Goal: Task Accomplishment & Management: Complete application form

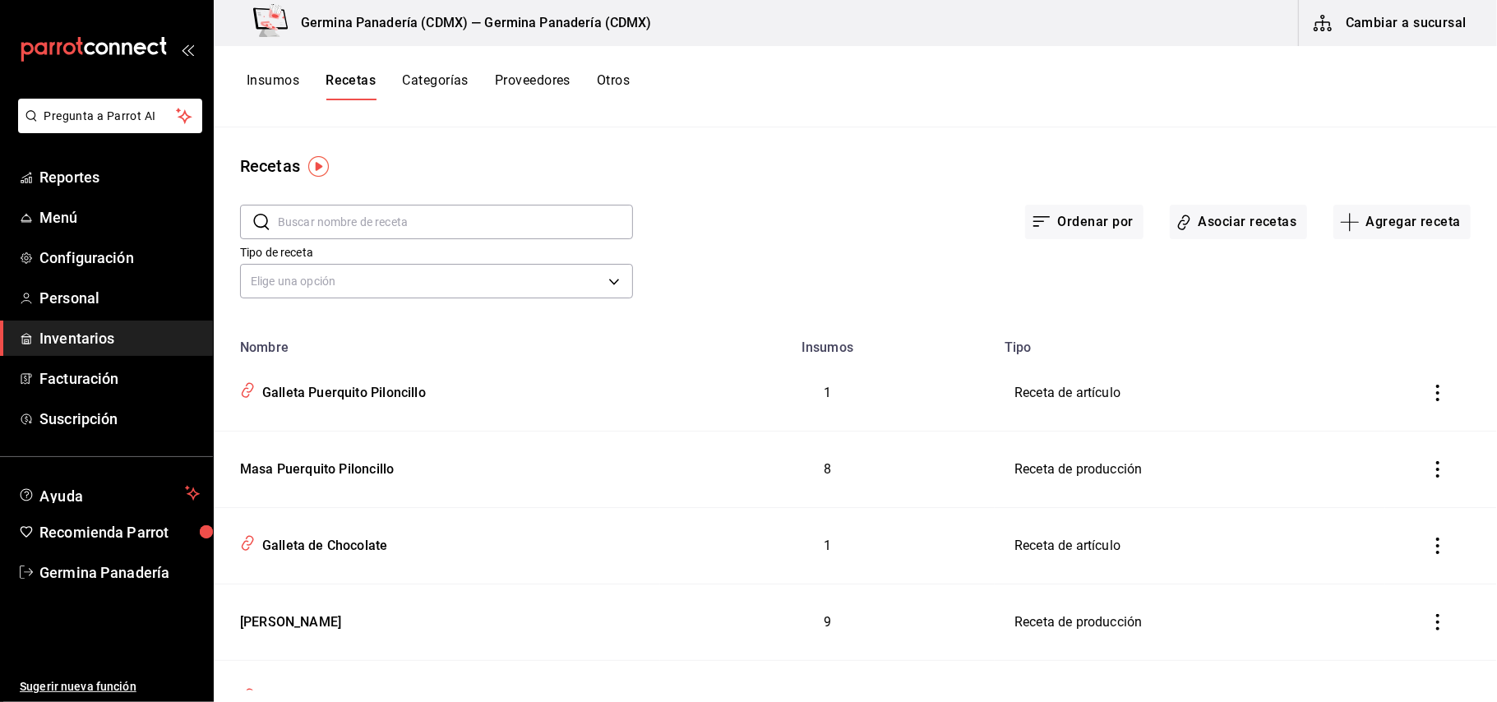
click at [286, 76] on button "Insumos" at bounding box center [273, 86] width 53 height 28
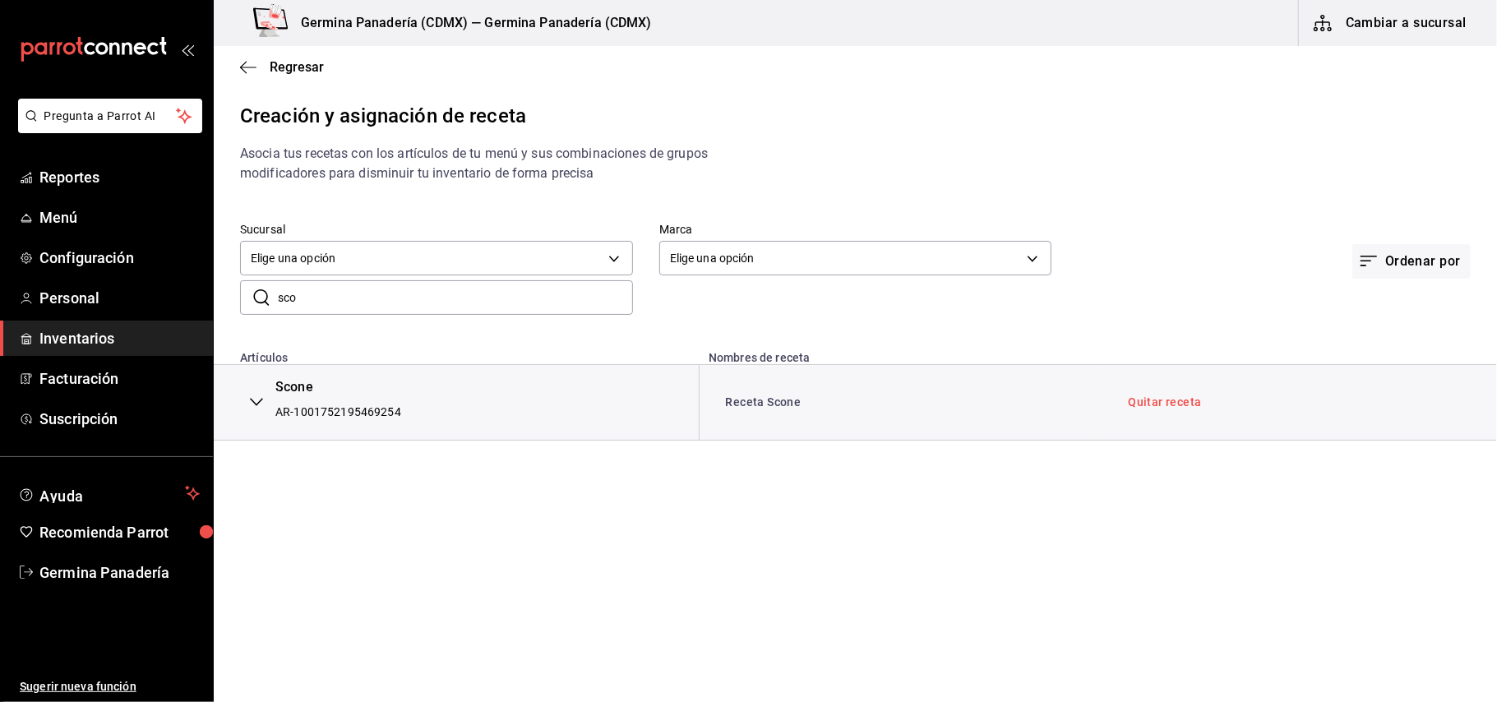
click at [115, 330] on span "Inventarios" at bounding box center [119, 338] width 160 height 22
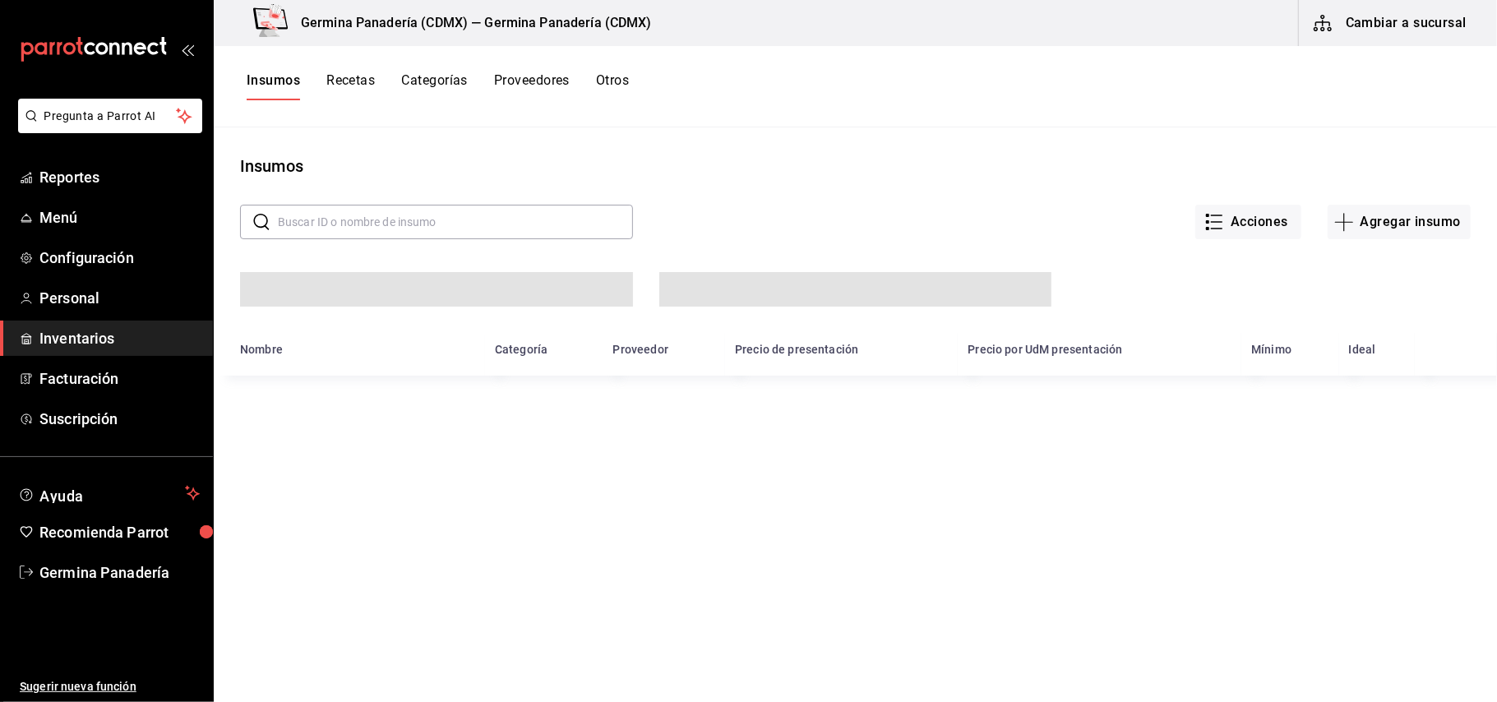
click at [115, 330] on span "Inventarios" at bounding box center [119, 338] width 160 height 22
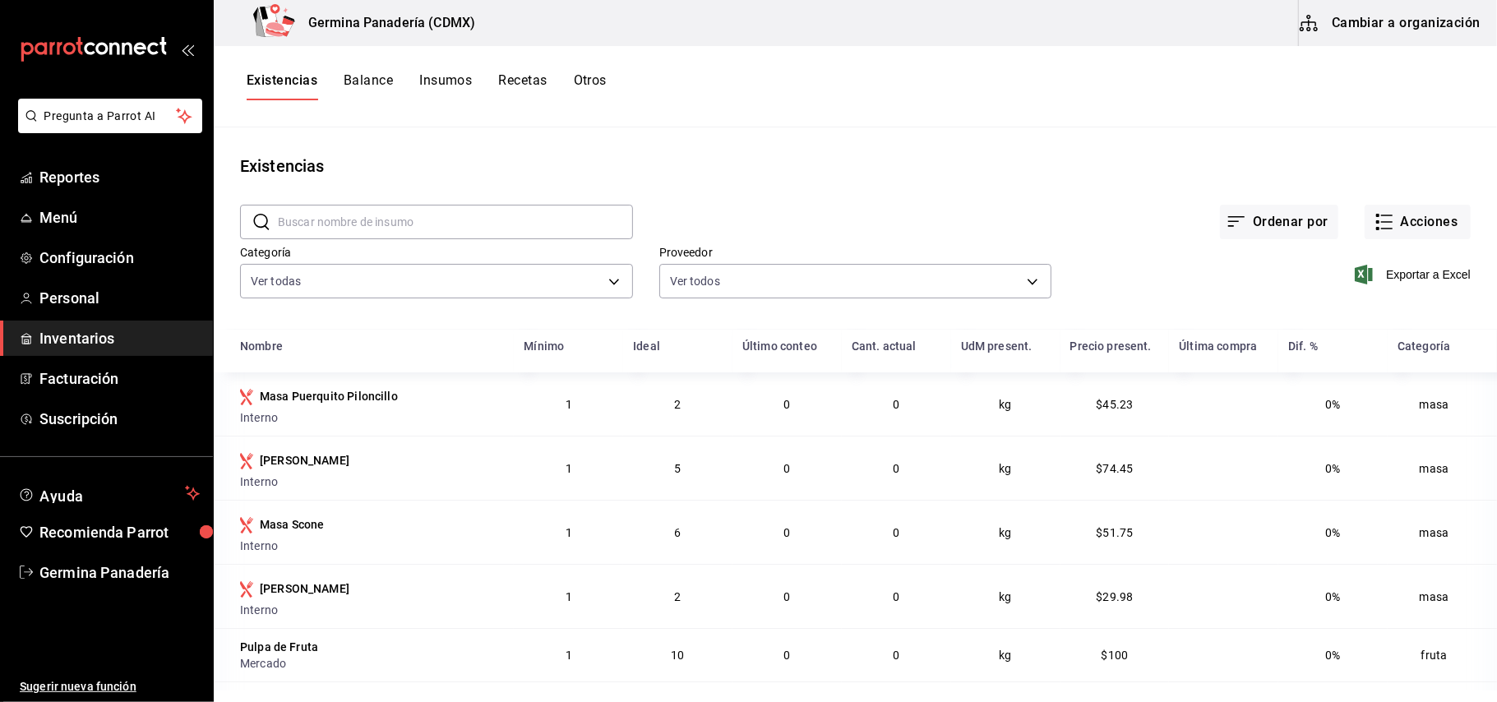
click at [449, 77] on button "Insumos" at bounding box center [445, 86] width 53 height 28
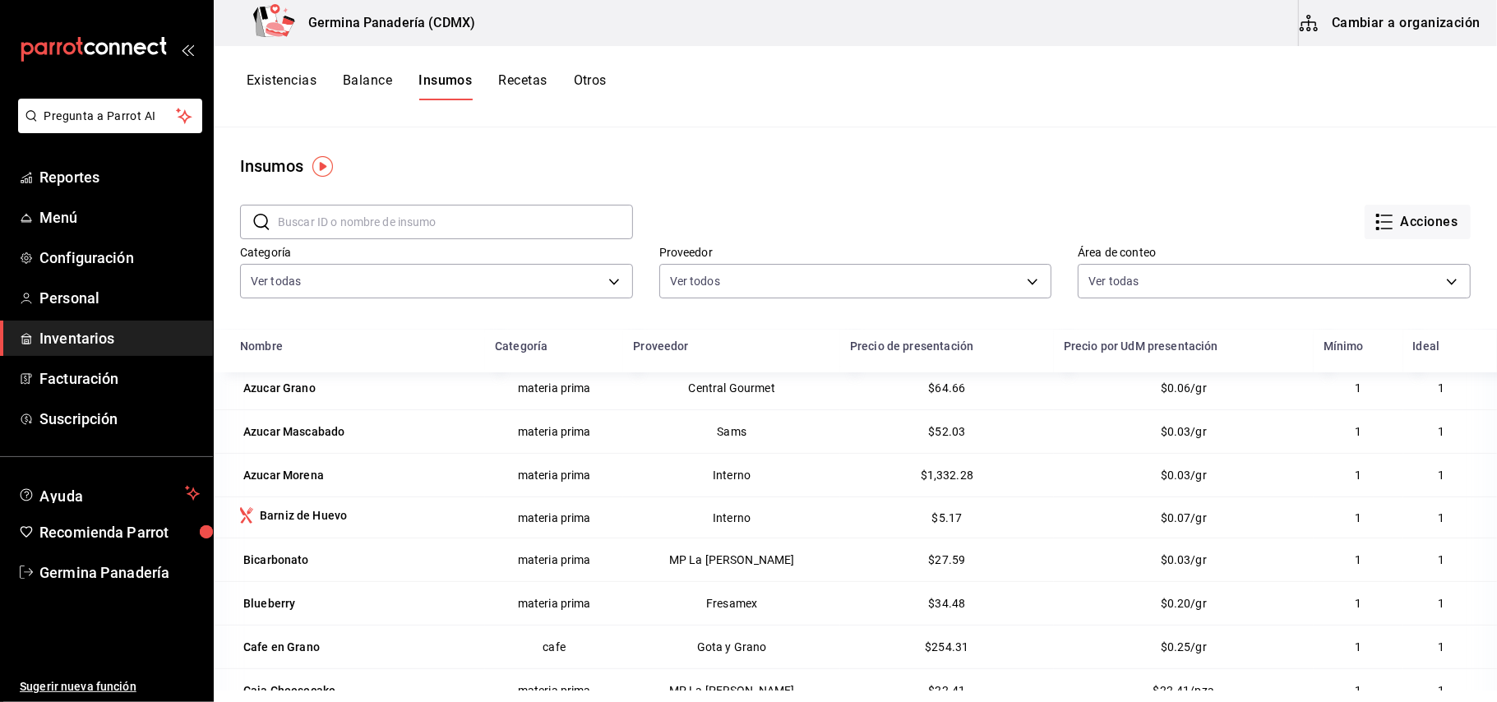
scroll to position [460, 0]
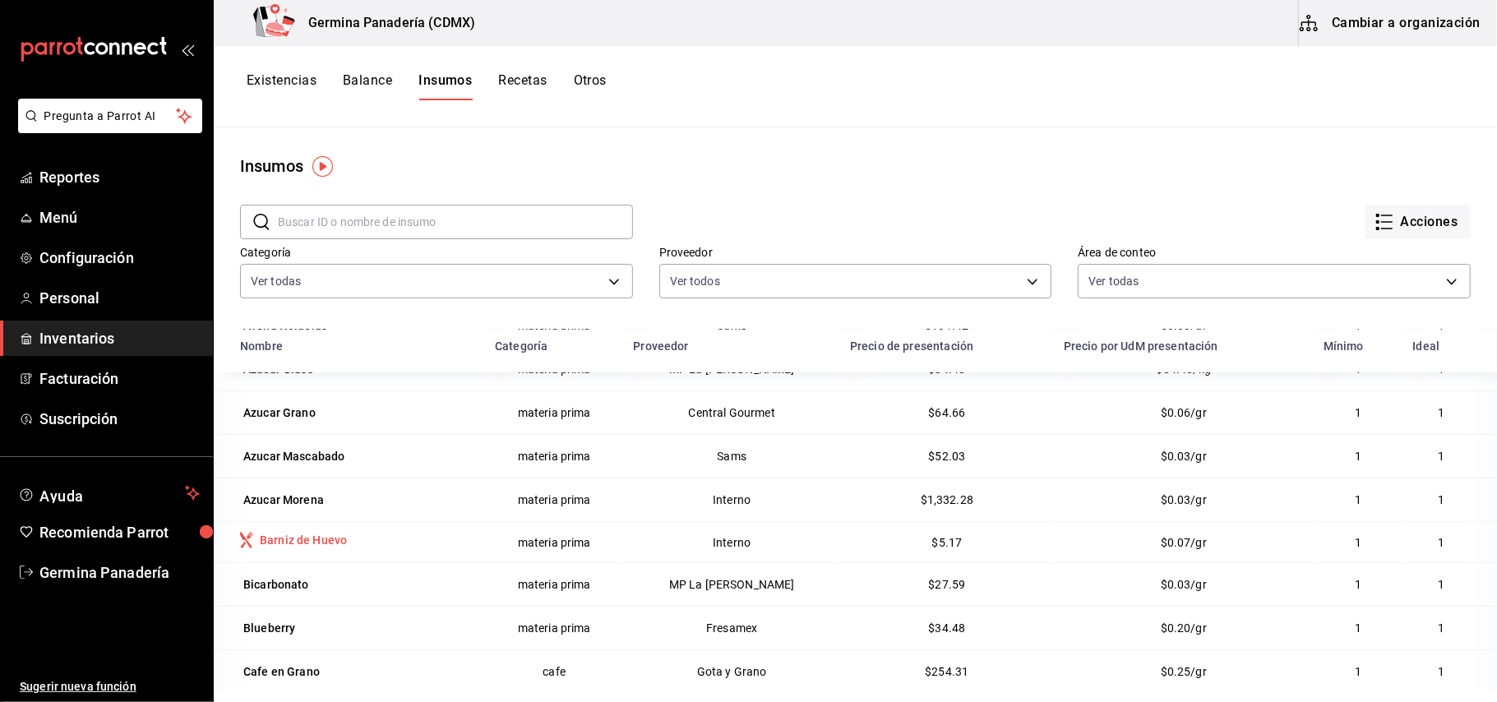
click at [275, 541] on div "Barniz de Huevo" at bounding box center [303, 540] width 87 height 16
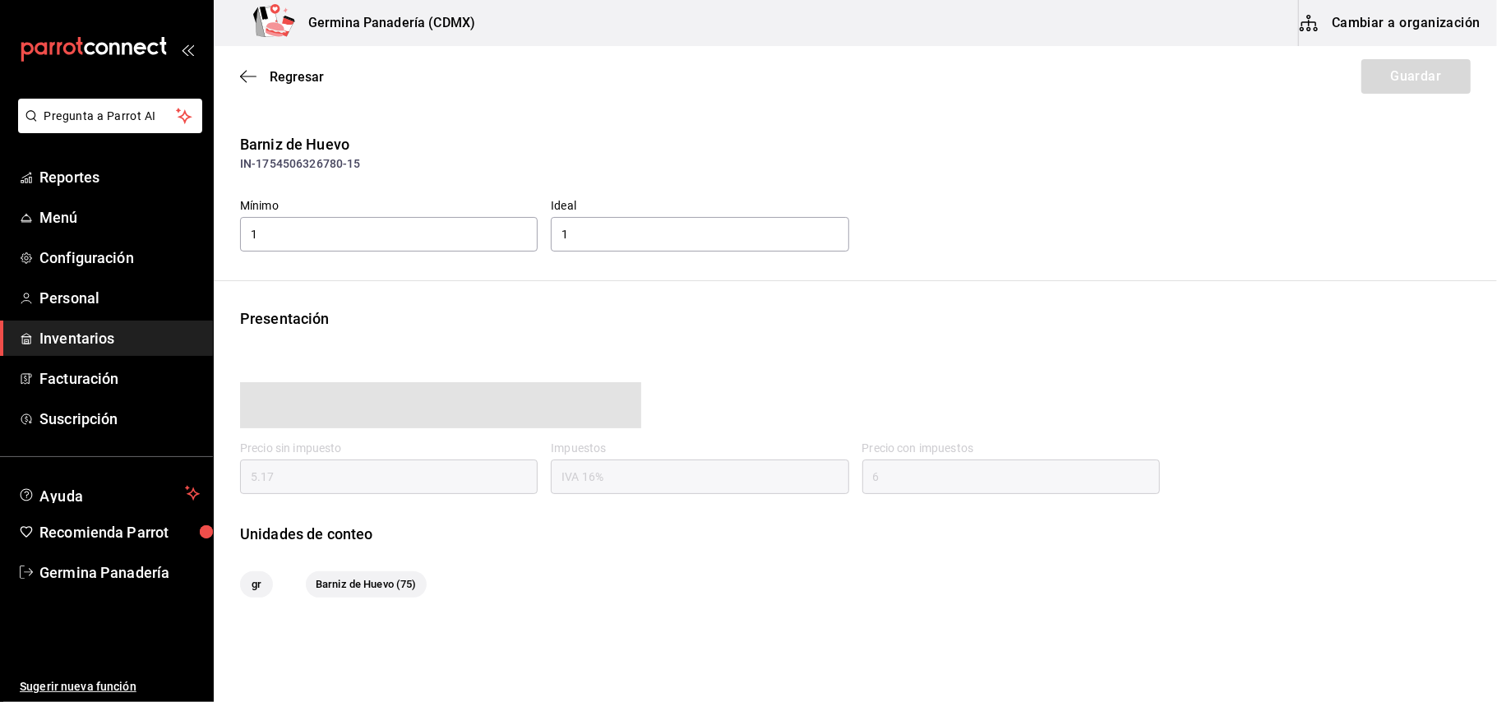
type input "6.00"
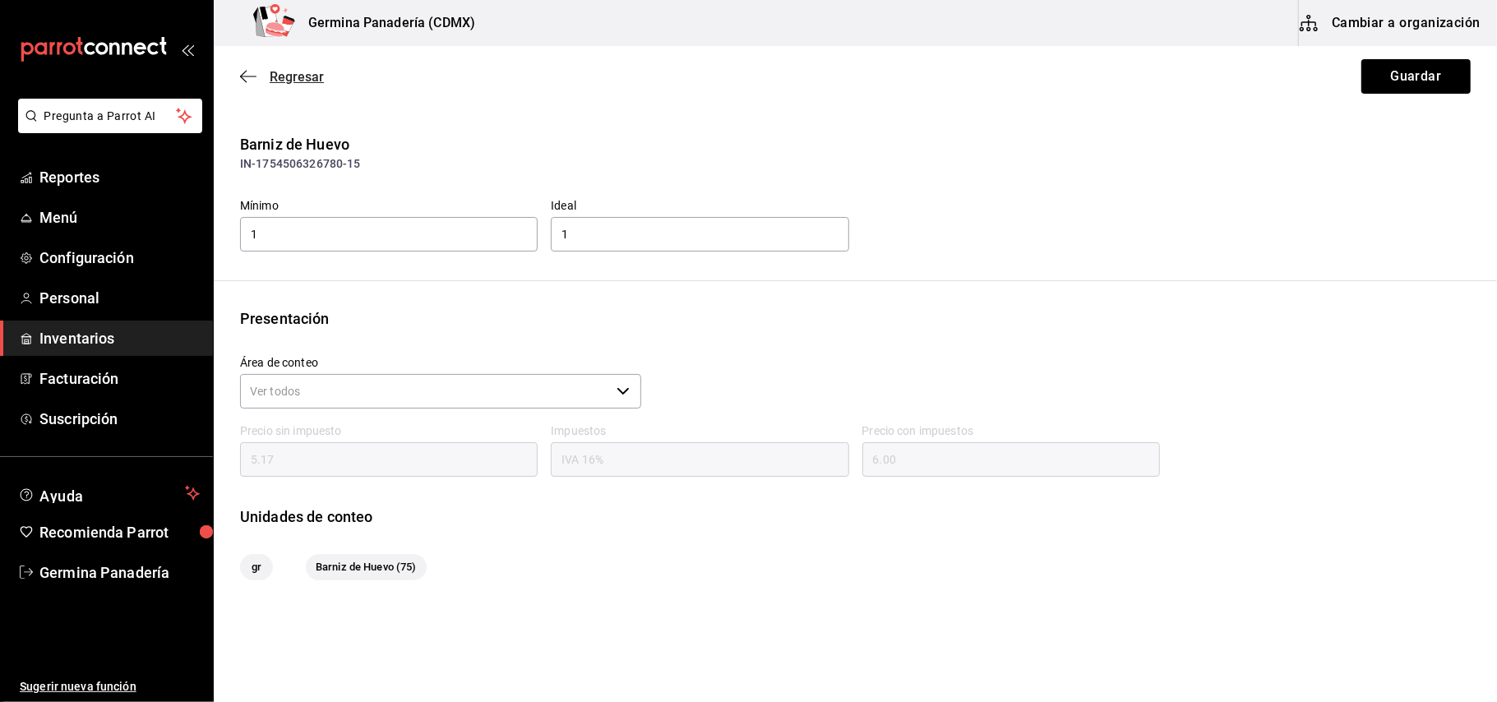
click at [247, 81] on icon "button" at bounding box center [248, 76] width 16 height 15
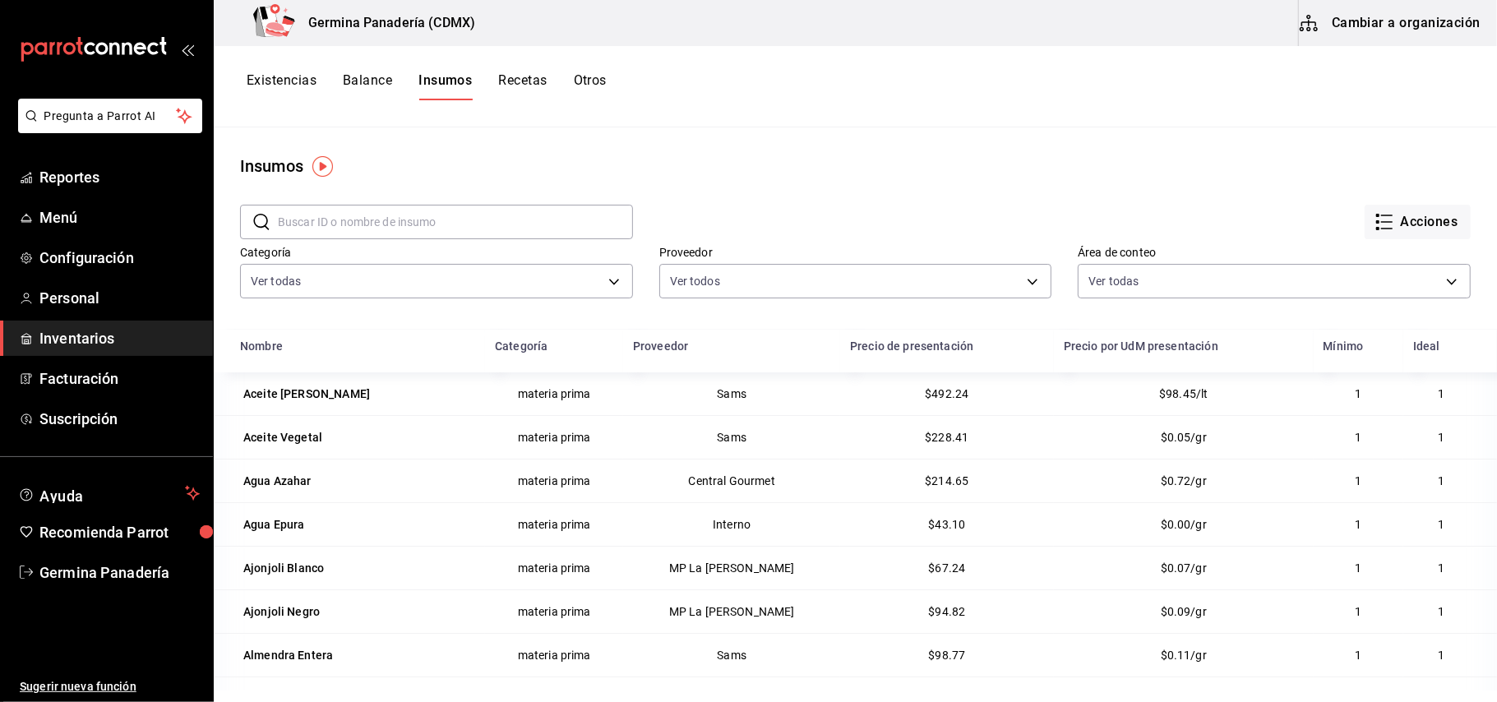
click at [132, 336] on span "Inventarios" at bounding box center [119, 338] width 160 height 22
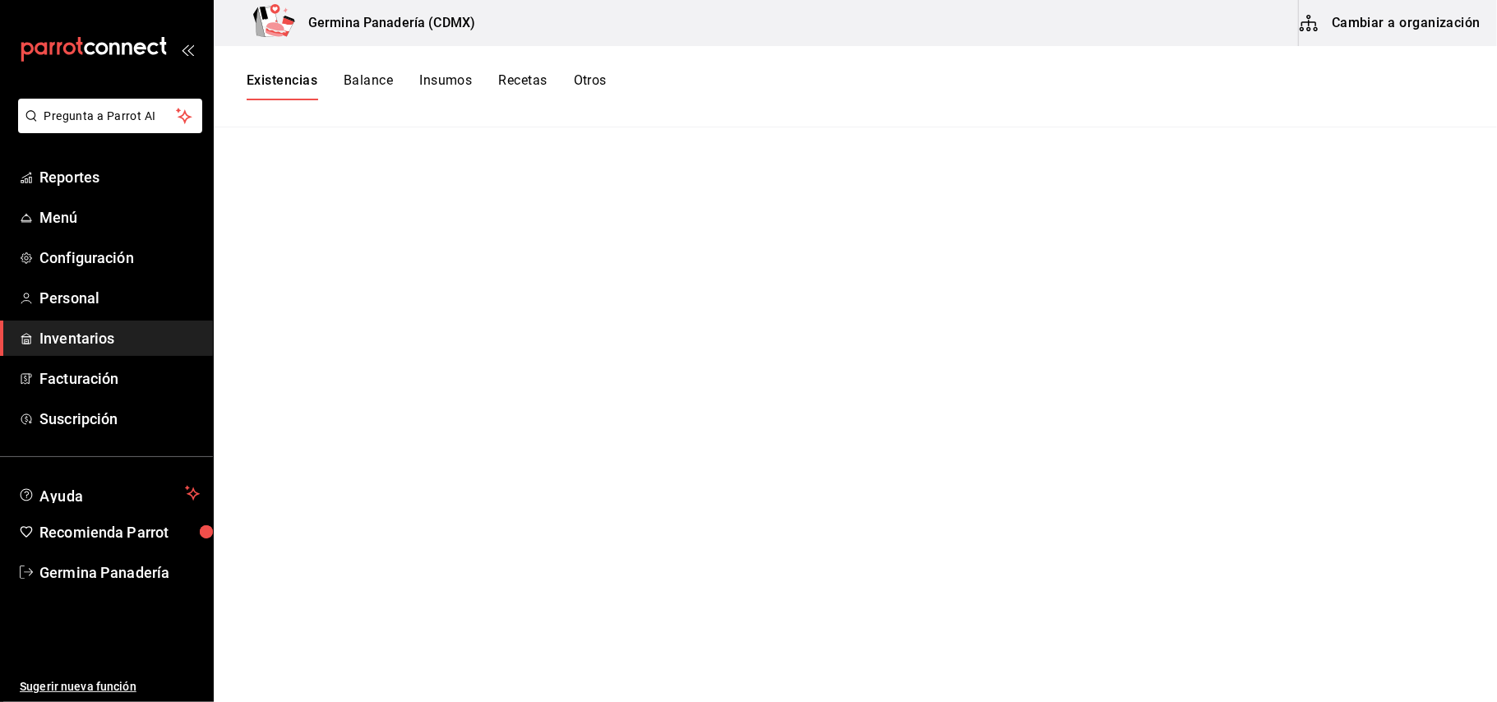
click at [1419, 20] on button "Cambiar a organización" at bounding box center [1391, 23] width 185 height 46
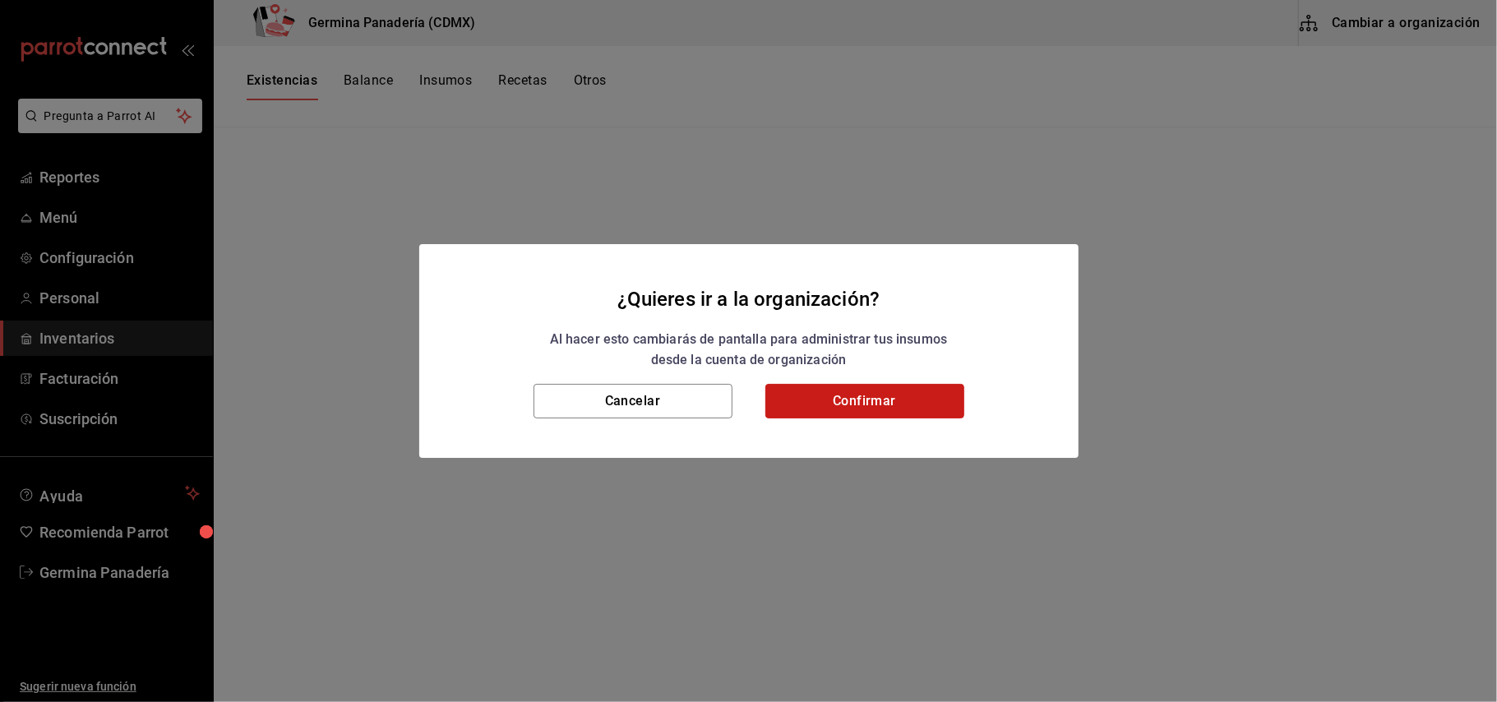
click at [885, 395] on button "Confirmar" at bounding box center [864, 401] width 199 height 35
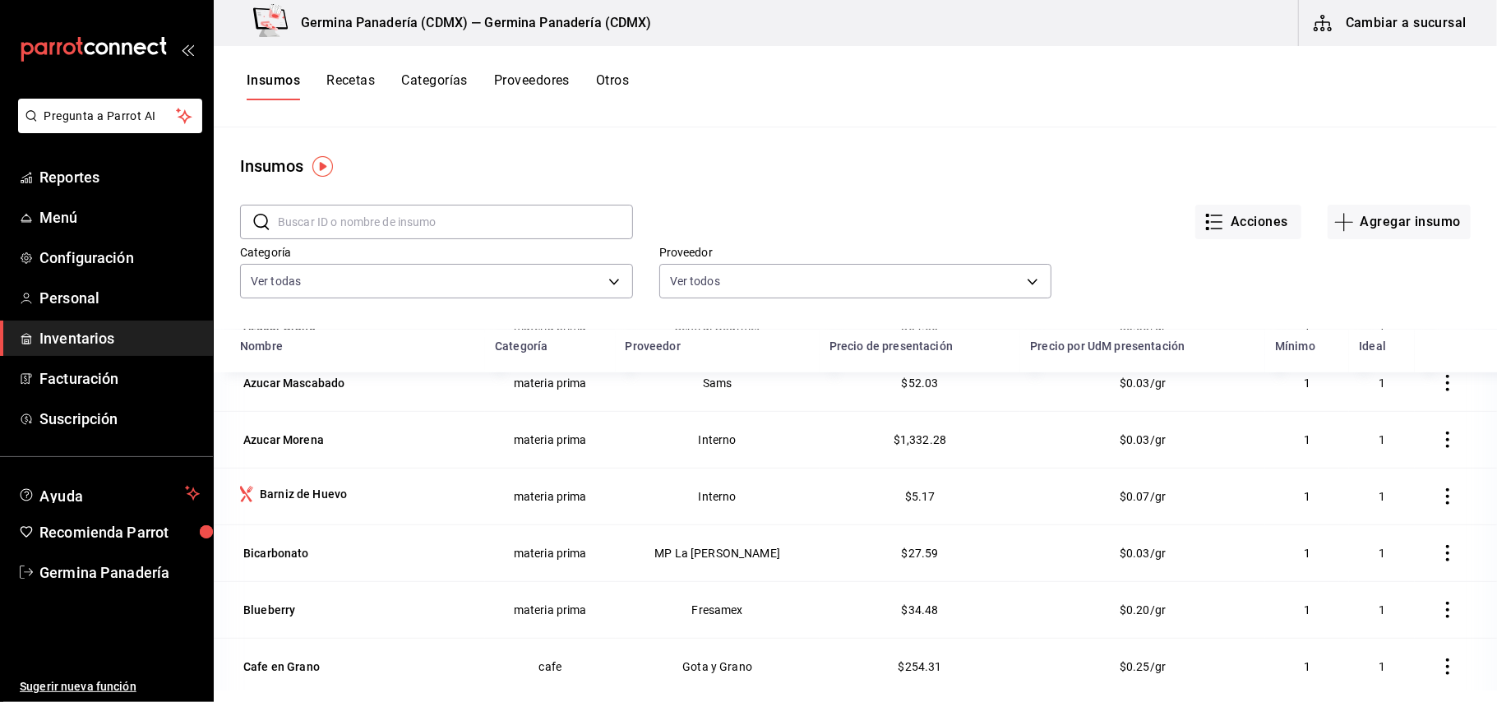
scroll to position [709, 0]
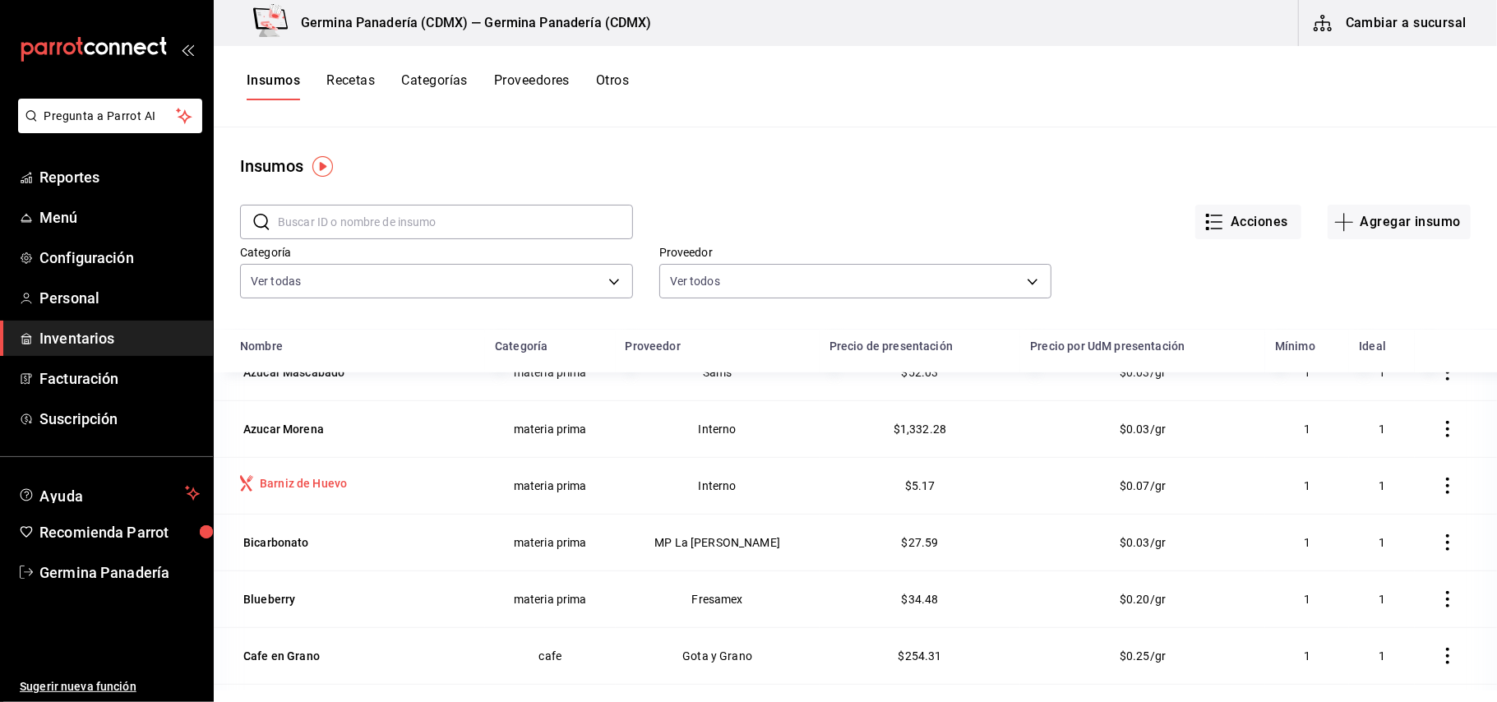
click at [284, 488] on div "Barniz de Huevo" at bounding box center [303, 483] width 87 height 16
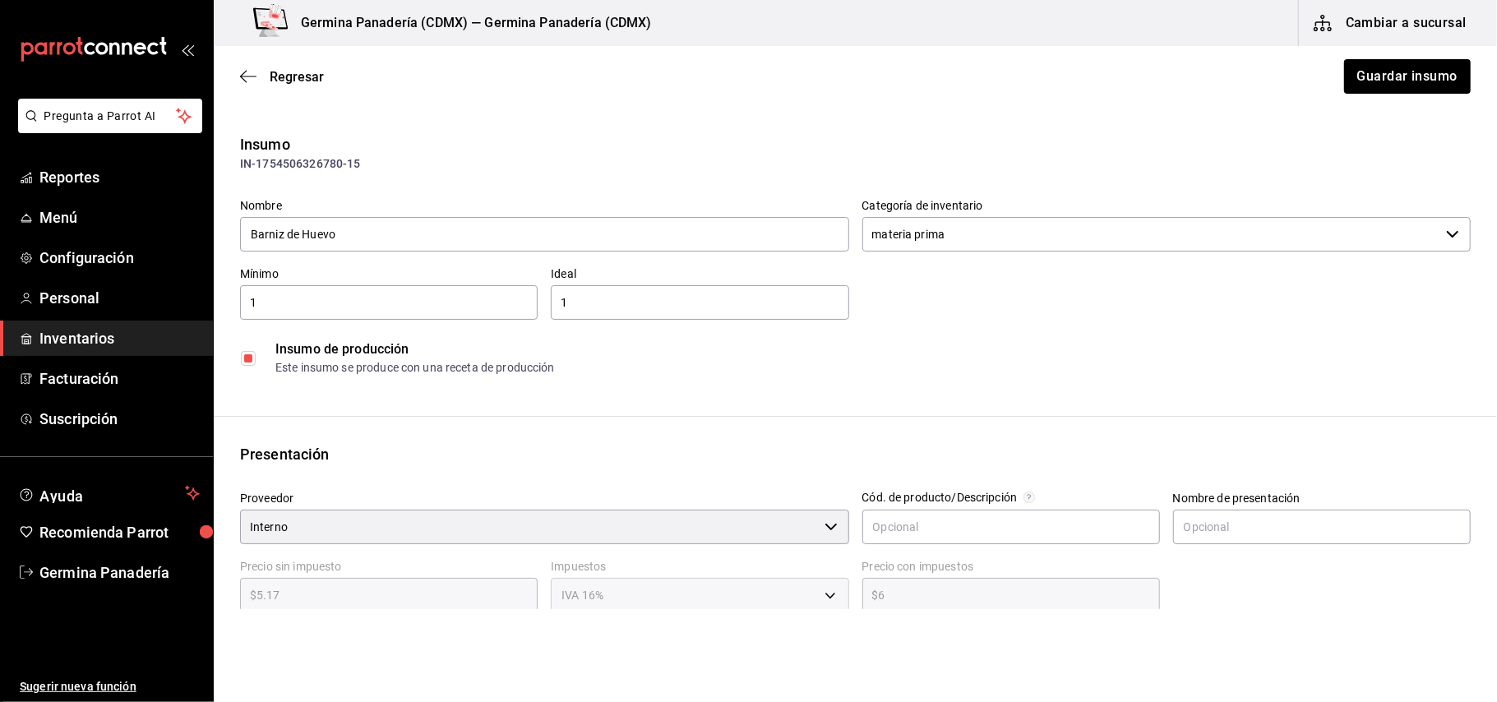
click at [247, 356] on input "checkbox" at bounding box center [248, 358] width 15 height 15
checkbox input "false"
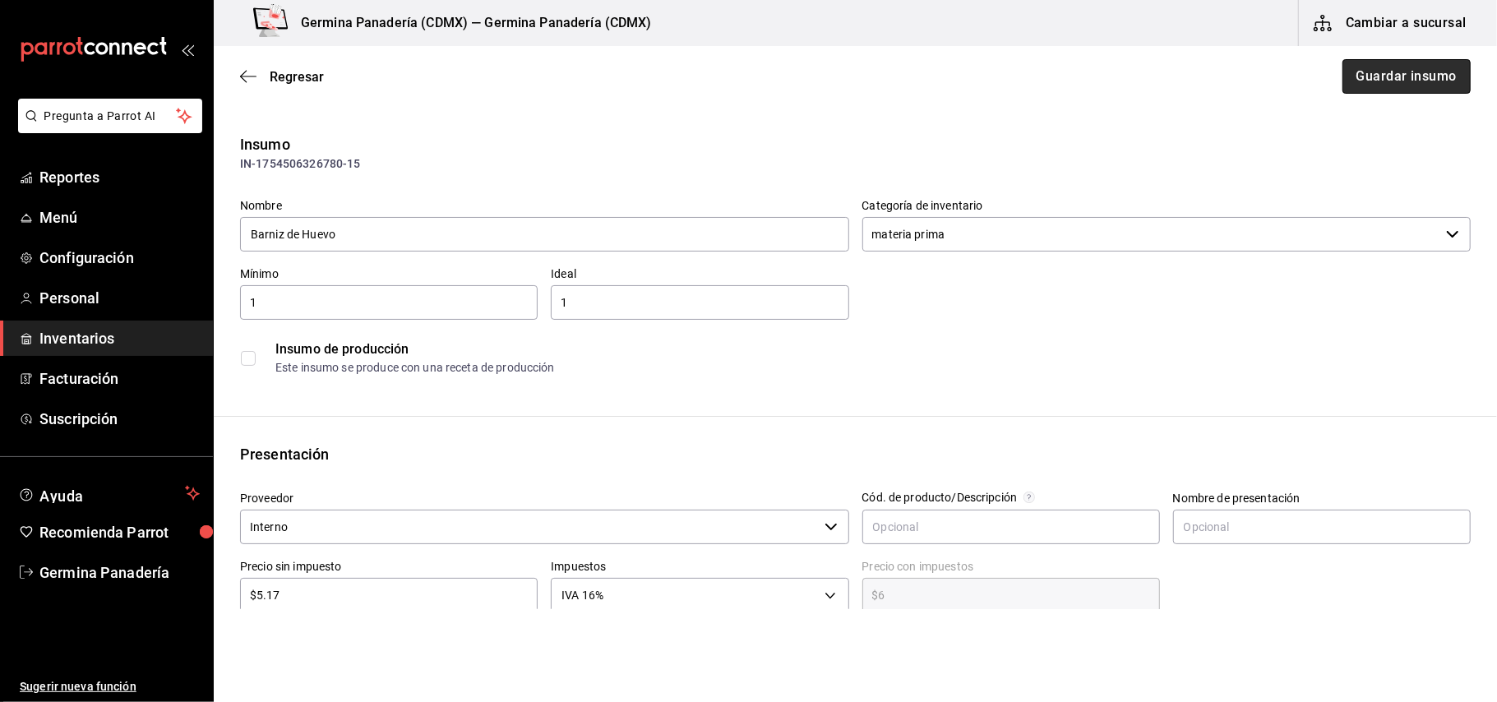
click at [1399, 84] on button "Guardar insumo" at bounding box center [1406, 76] width 128 height 35
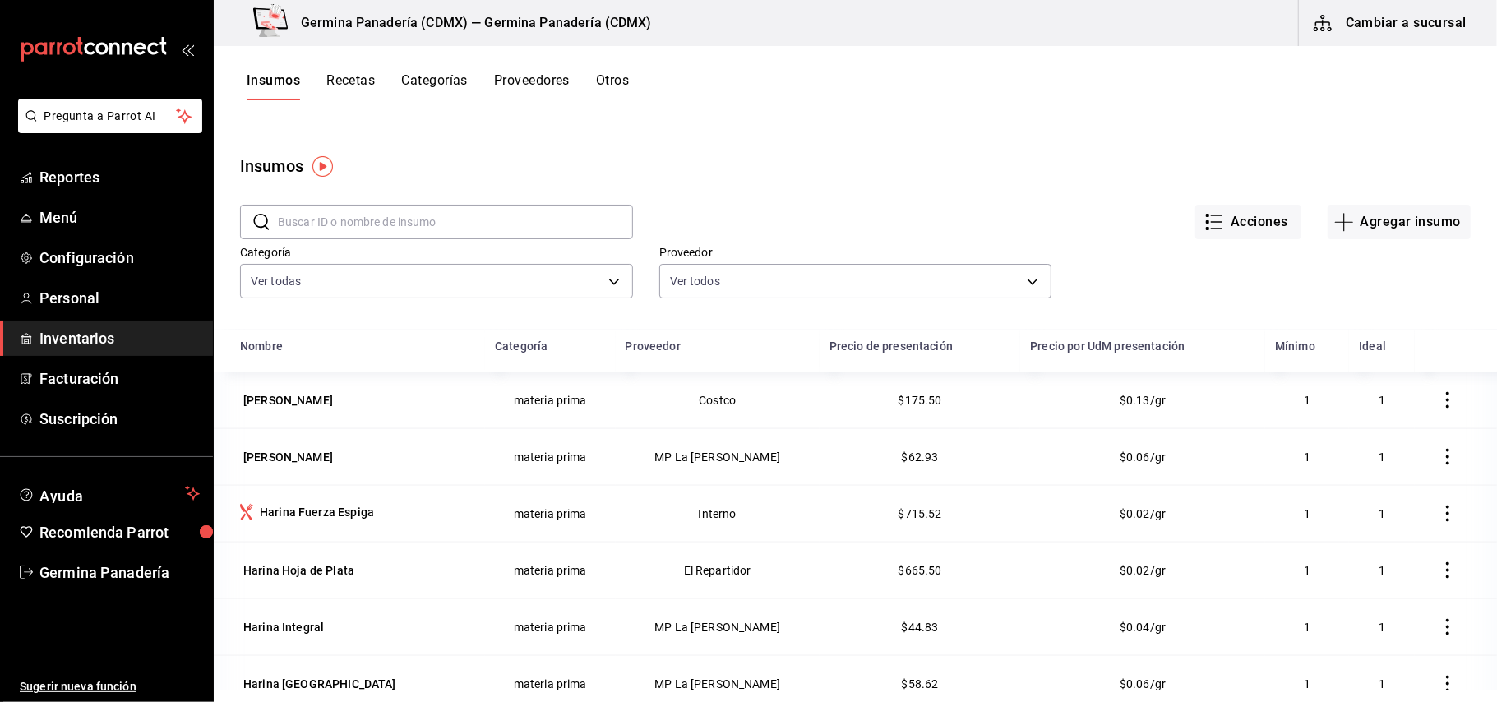
scroll to position [1825, 0]
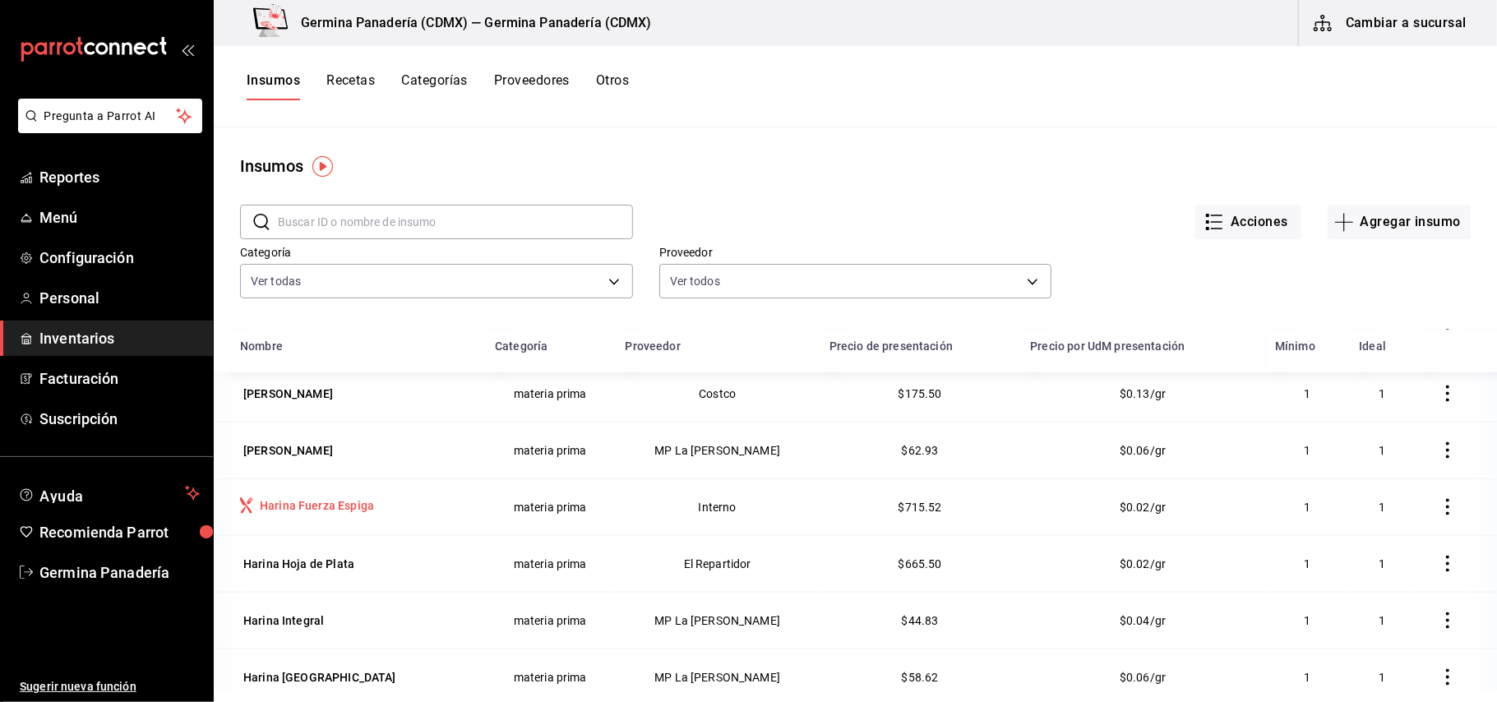
click at [311, 510] on div "Harina Fuerza Espiga" at bounding box center [317, 505] width 114 height 16
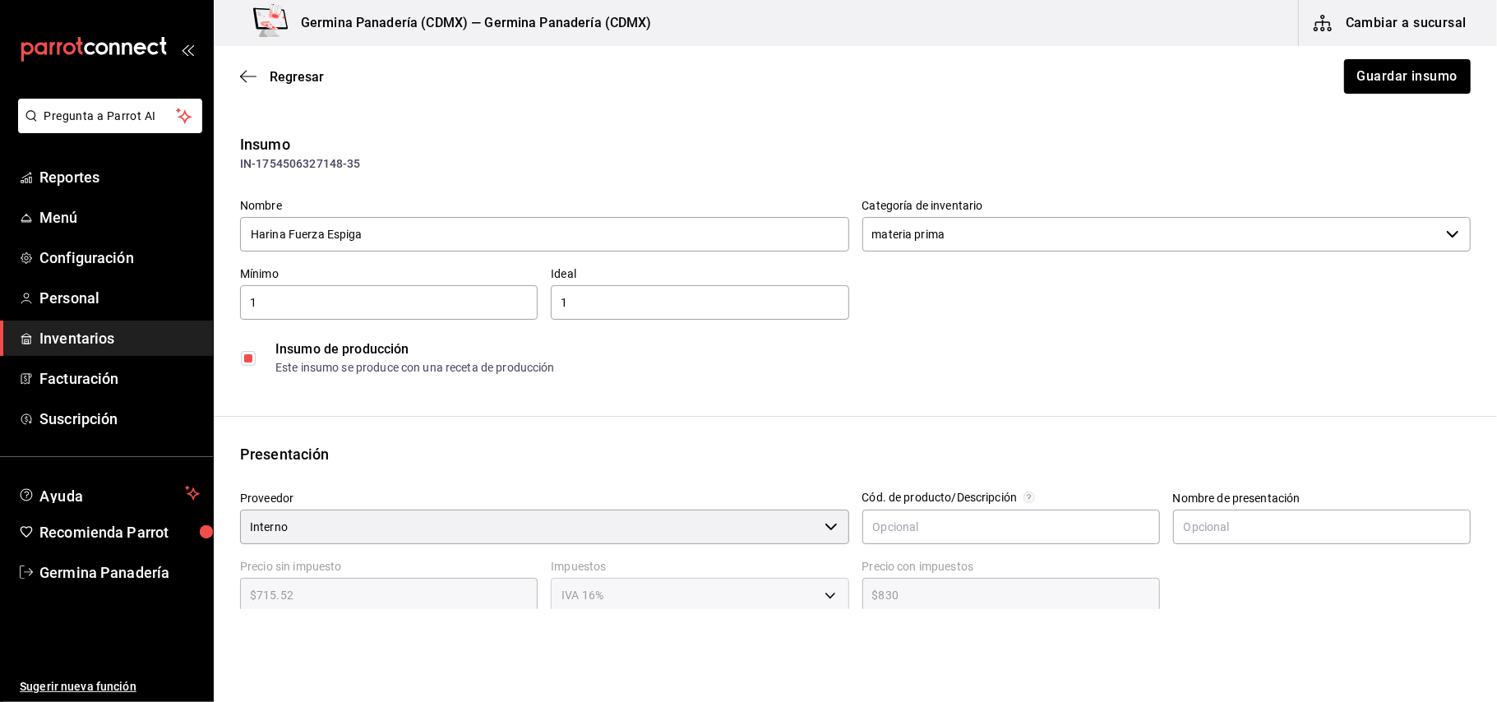
click at [250, 362] on input "checkbox" at bounding box center [248, 358] width 15 height 15
checkbox input "false"
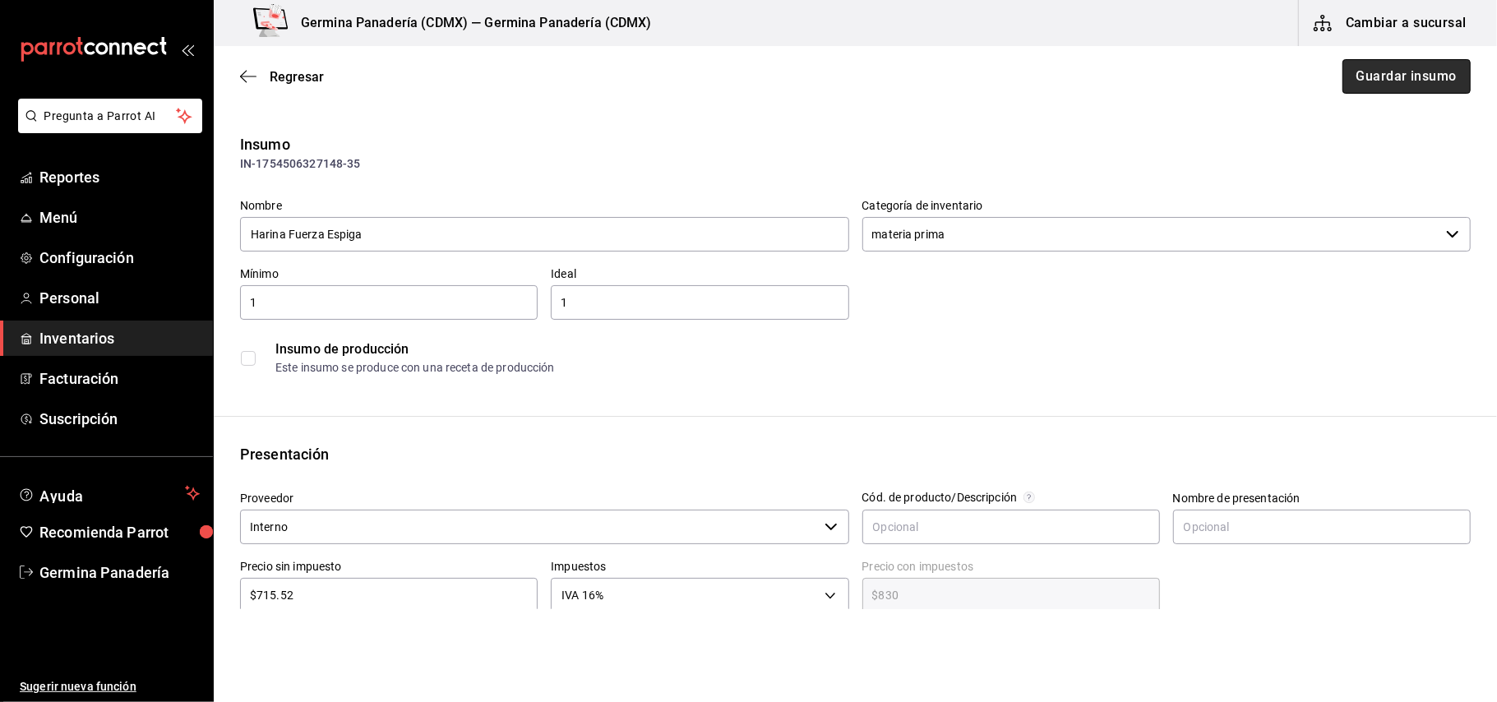
click at [1371, 79] on button "Guardar insumo" at bounding box center [1406, 76] width 128 height 35
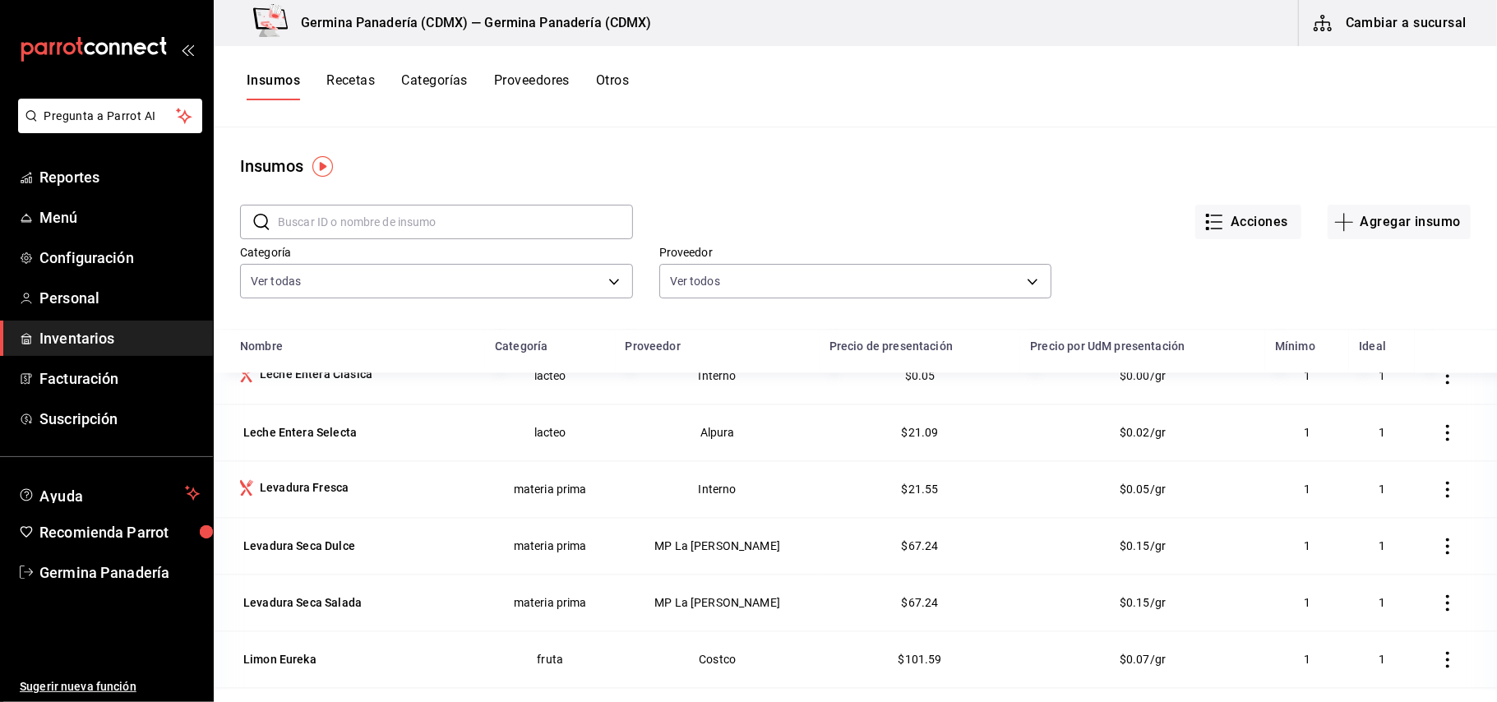
scroll to position [2408, 0]
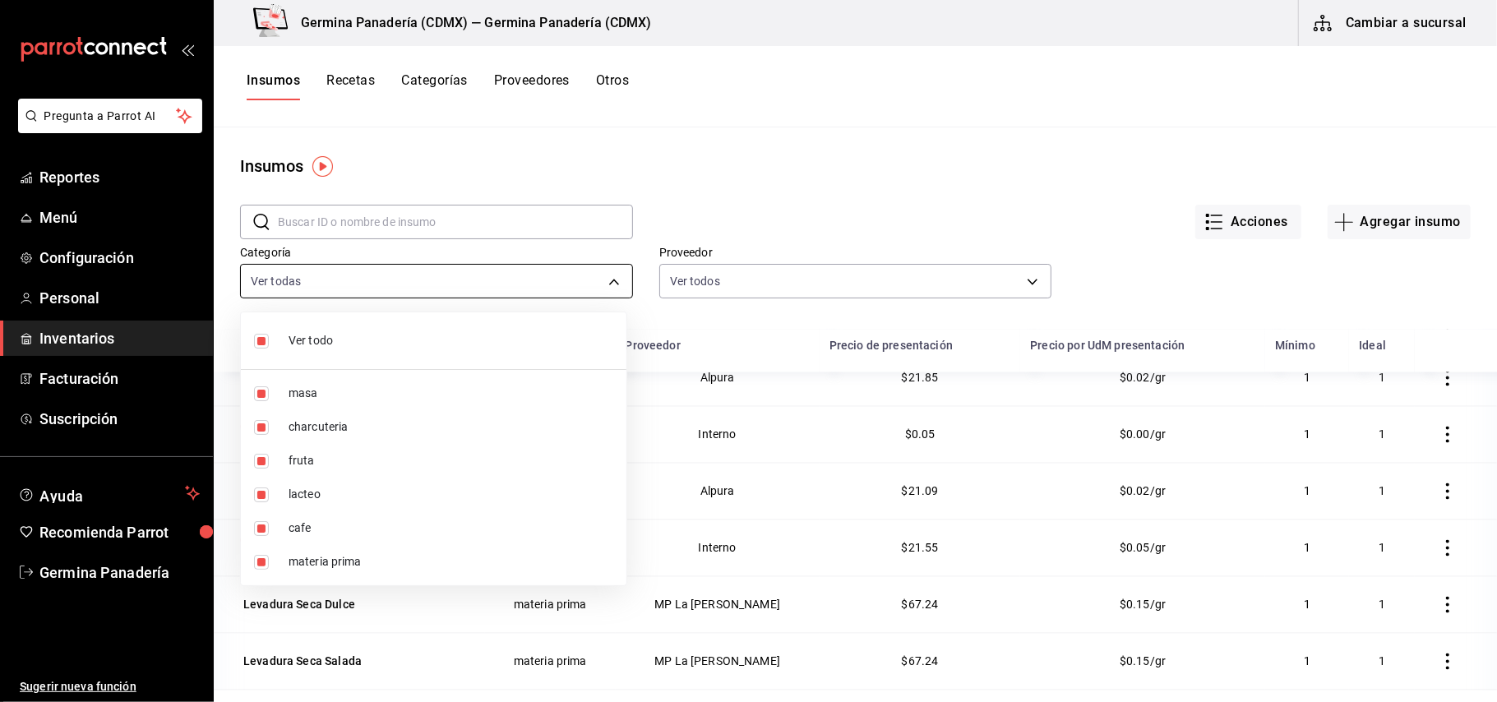
click at [547, 271] on body "Pregunta a Parrot AI Reportes Menú Configuración Personal Inventarios Facturaci…" at bounding box center [748, 345] width 1497 height 690
click at [786, 284] on div at bounding box center [748, 351] width 1497 height 702
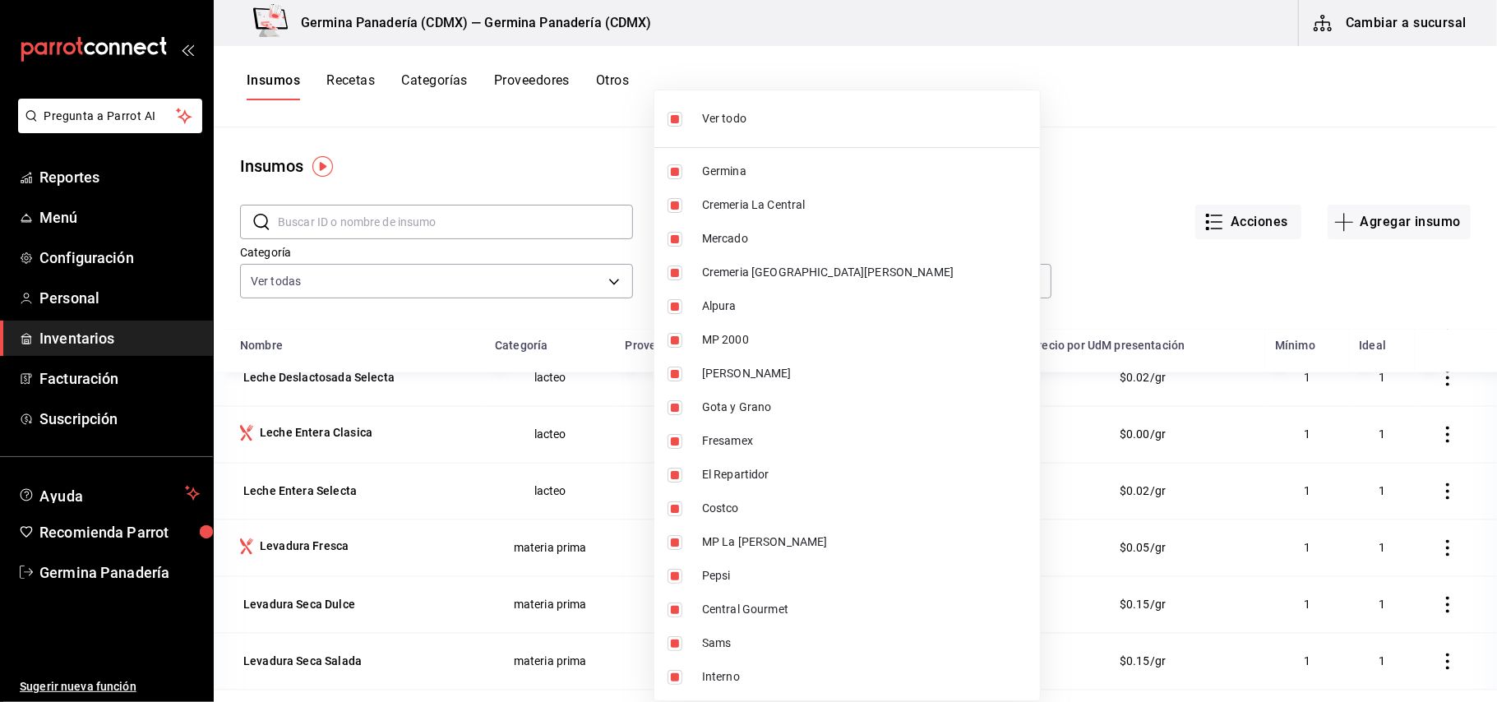
click at [786, 284] on body "Pregunta a Parrot AI Reportes Menú Configuración Personal Inventarios Facturaci…" at bounding box center [748, 345] width 1497 height 690
click at [579, 275] on div at bounding box center [748, 351] width 1497 height 702
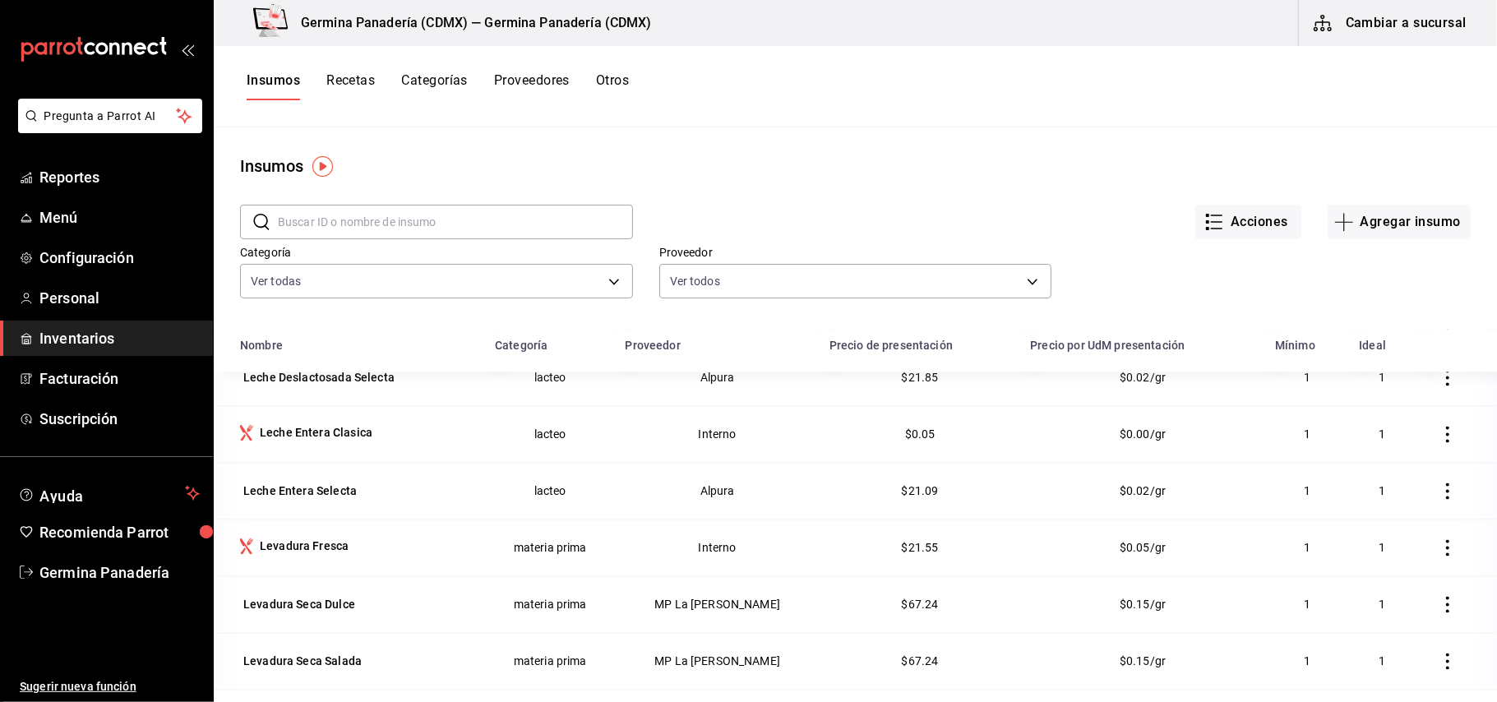
click at [579, 275] on body "Pregunta a Parrot AI Reportes Menú Configuración Personal Inventarios Facturaci…" at bounding box center [748, 345] width 1497 height 690
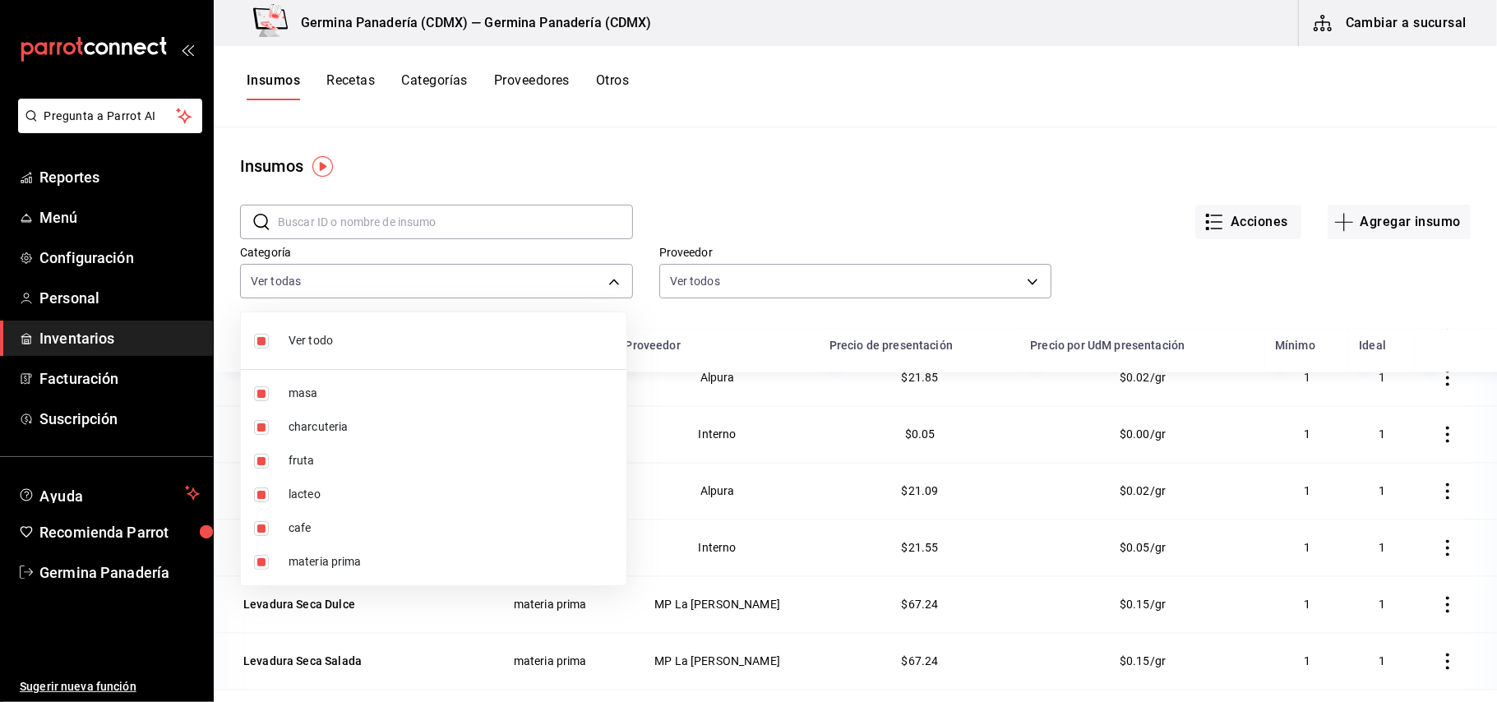
click at [764, 205] on div at bounding box center [748, 351] width 1497 height 702
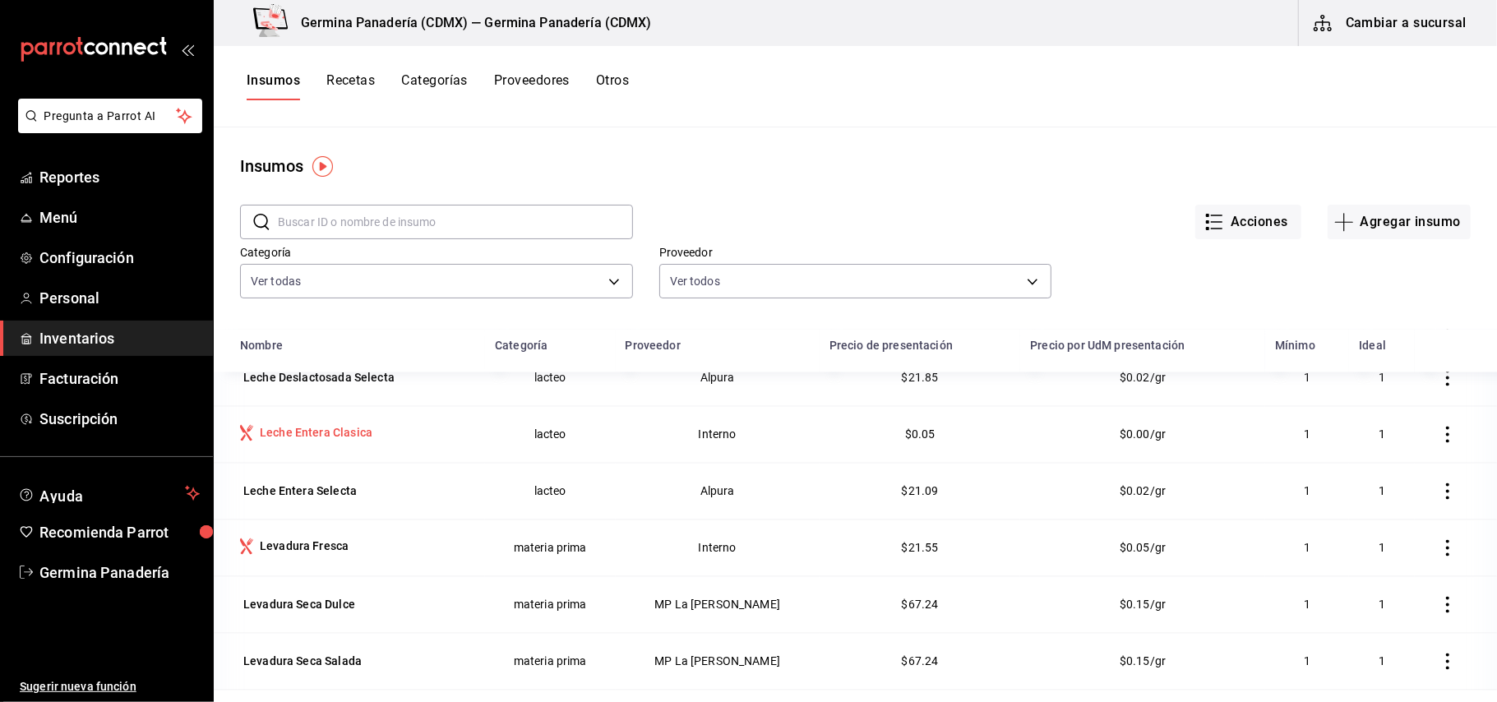
click at [267, 441] on div "Leche Entera Clasica" at bounding box center [316, 433] width 113 height 16
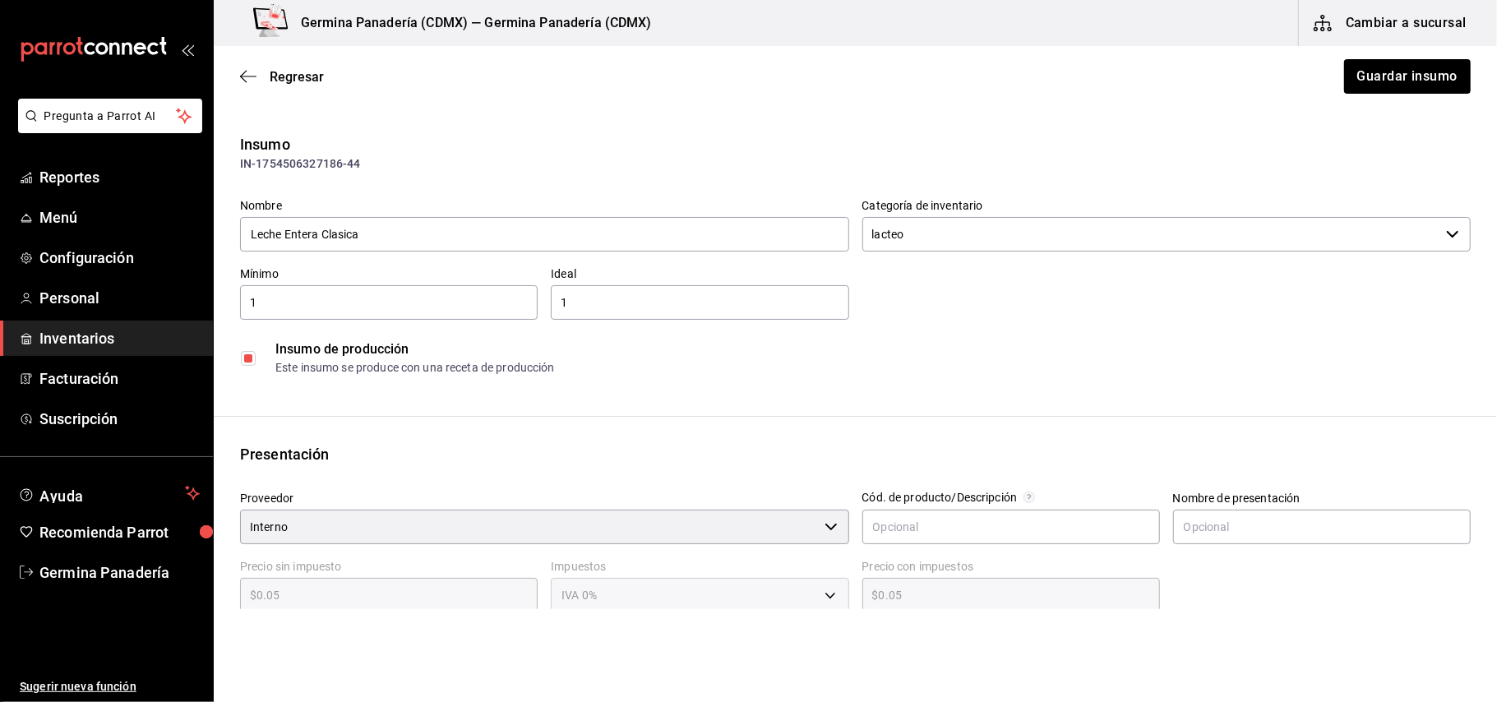
click at [355, 362] on div "Este insumo se produce con una receta de producción" at bounding box center [872, 367] width 1194 height 17
click at [245, 359] on input "checkbox" at bounding box center [248, 358] width 15 height 15
checkbox input "false"
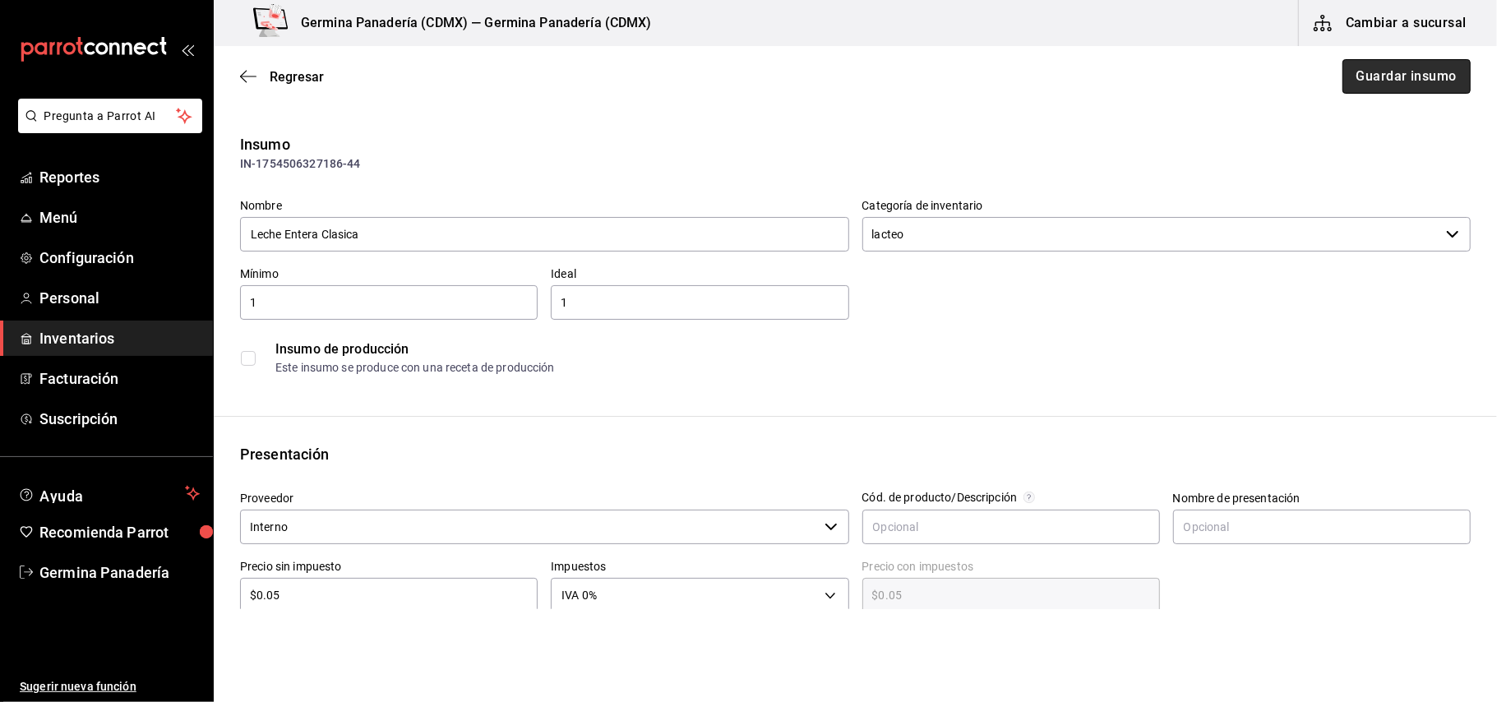
click at [1435, 77] on button "Guardar insumo" at bounding box center [1406, 76] width 128 height 35
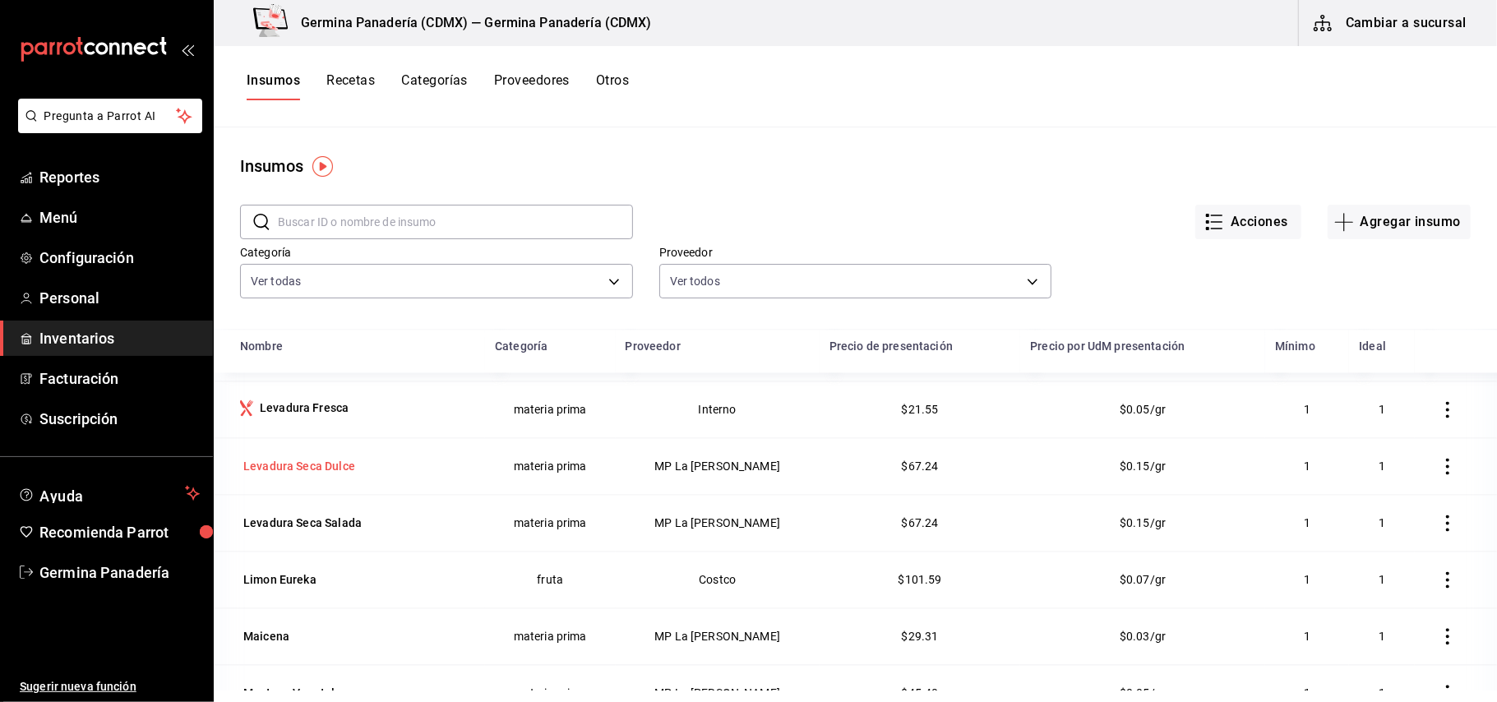
scroll to position [2546, 0]
click at [317, 417] on div "Levadura Fresca" at bounding box center [304, 408] width 89 height 16
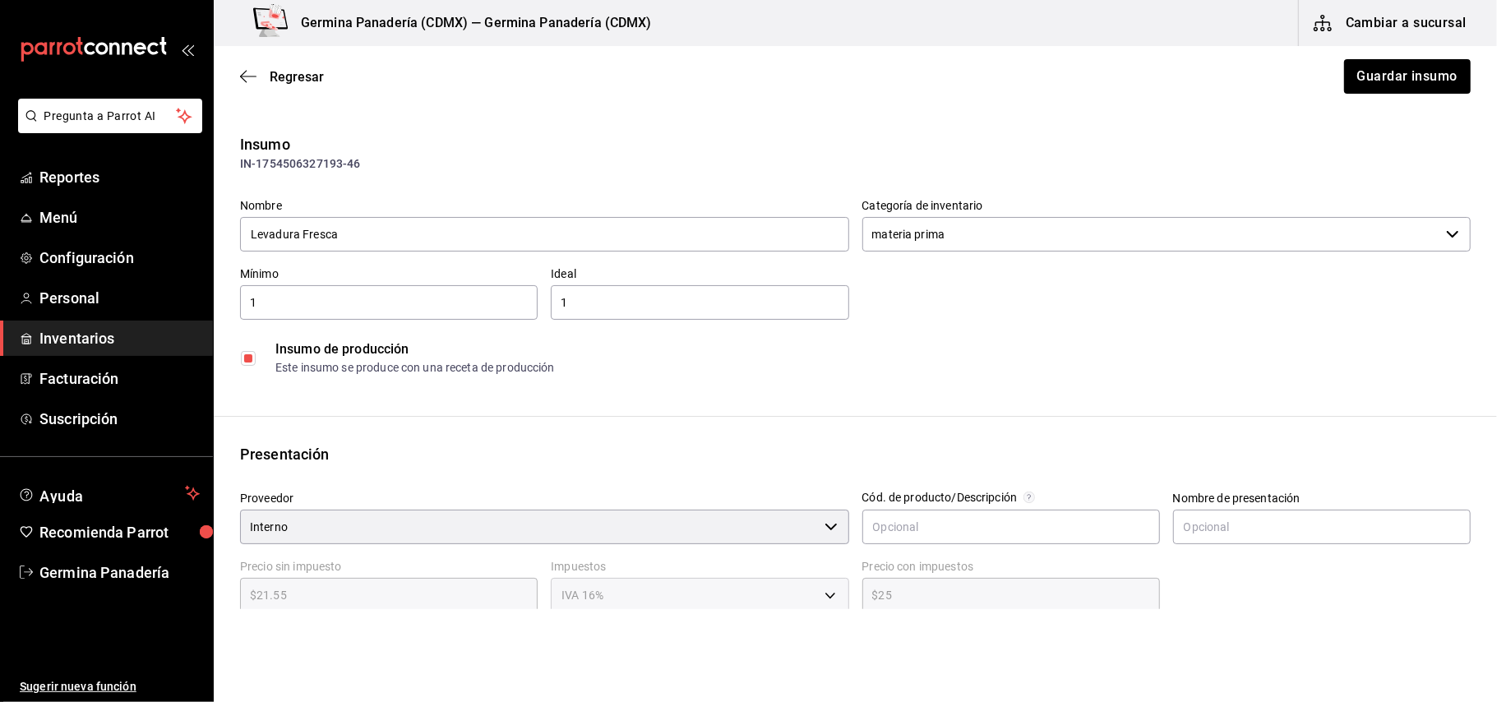
click at [244, 357] on input "checkbox" at bounding box center [248, 358] width 15 height 15
checkbox input "false"
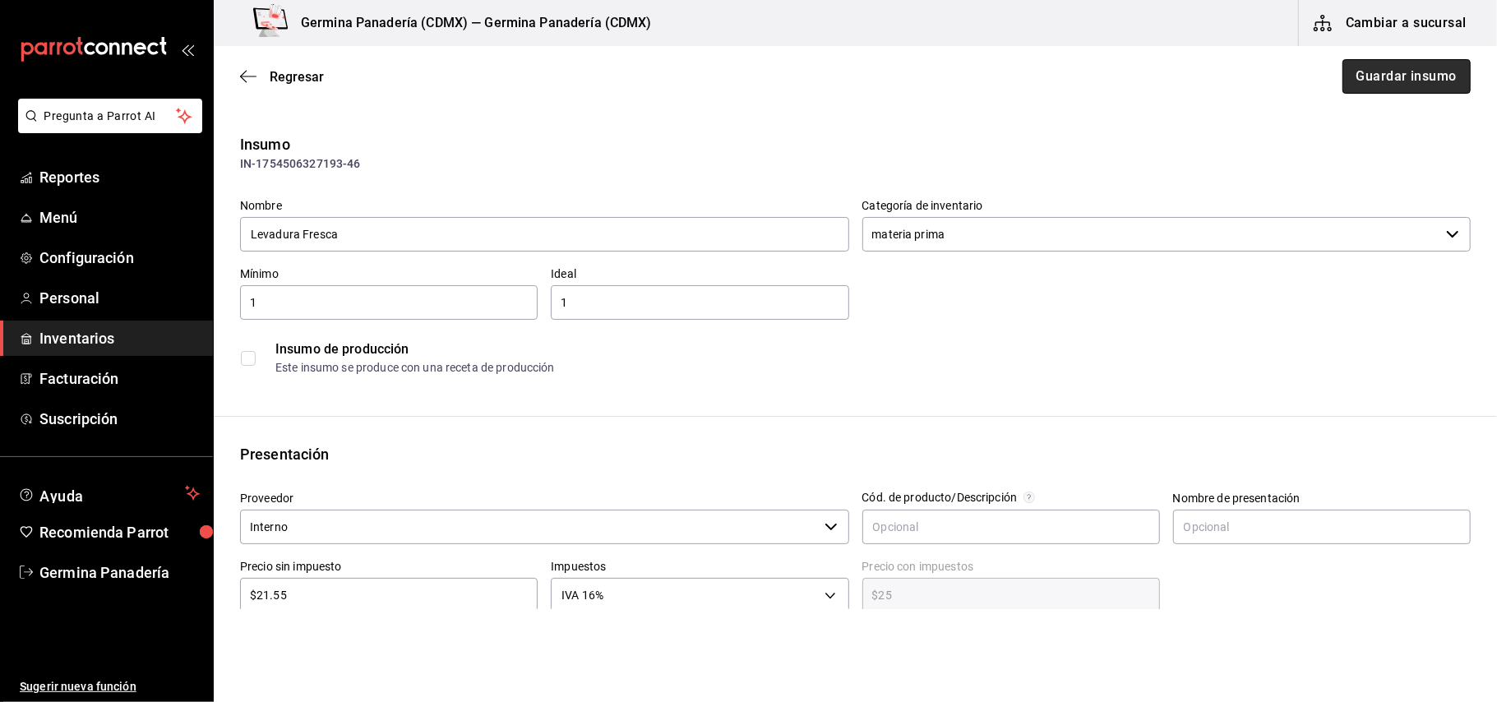
click at [1387, 92] on button "Guardar insumo" at bounding box center [1406, 76] width 128 height 35
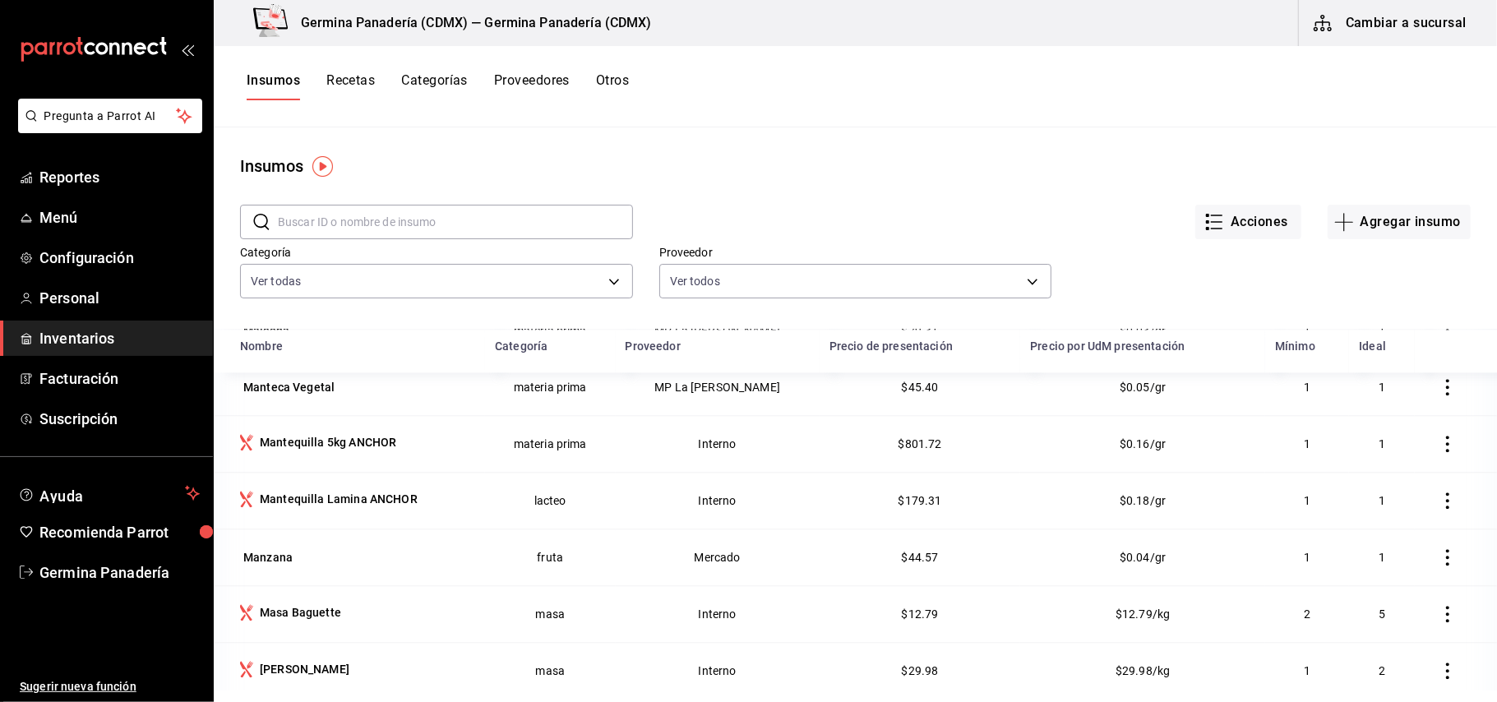
scroll to position [2904, 0]
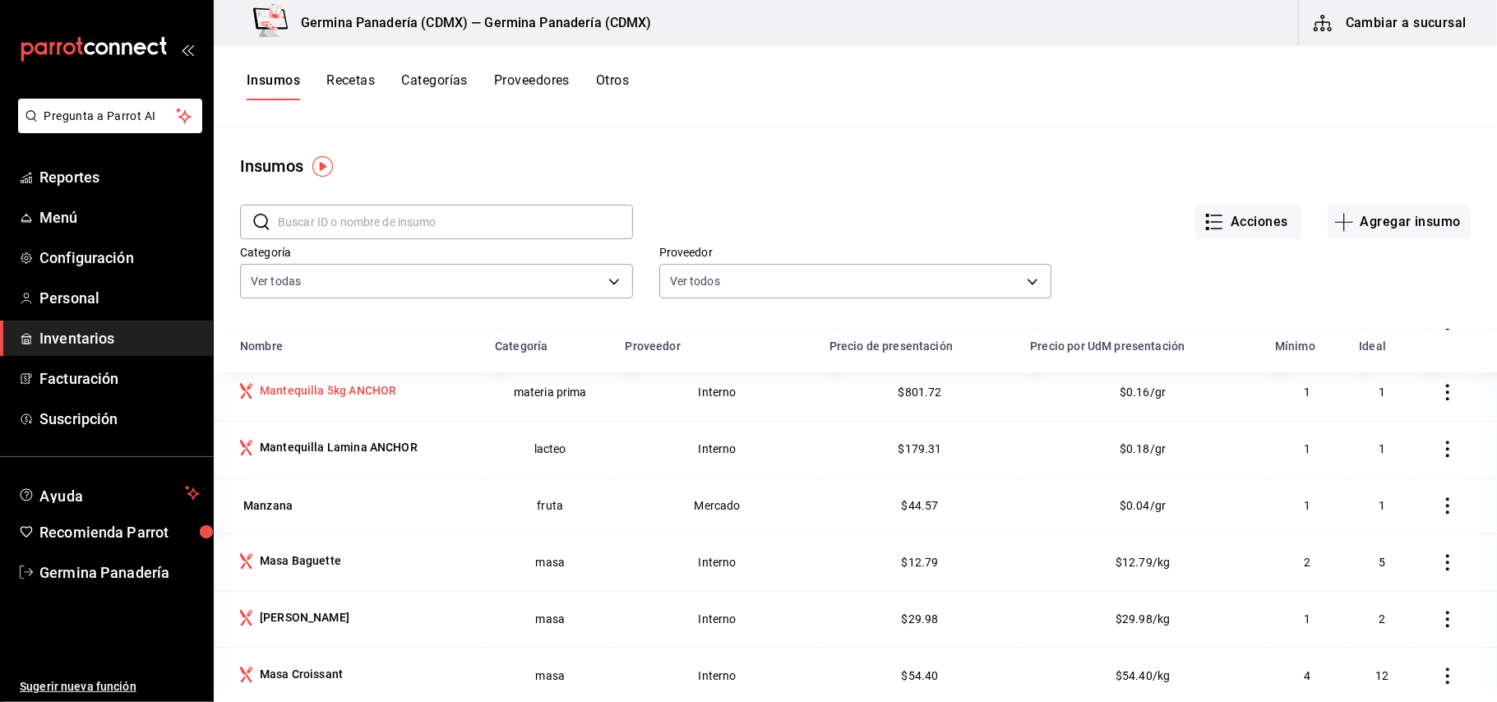
click at [347, 420] on td "Mantequilla 5kg ANCHOR" at bounding box center [349, 391] width 271 height 57
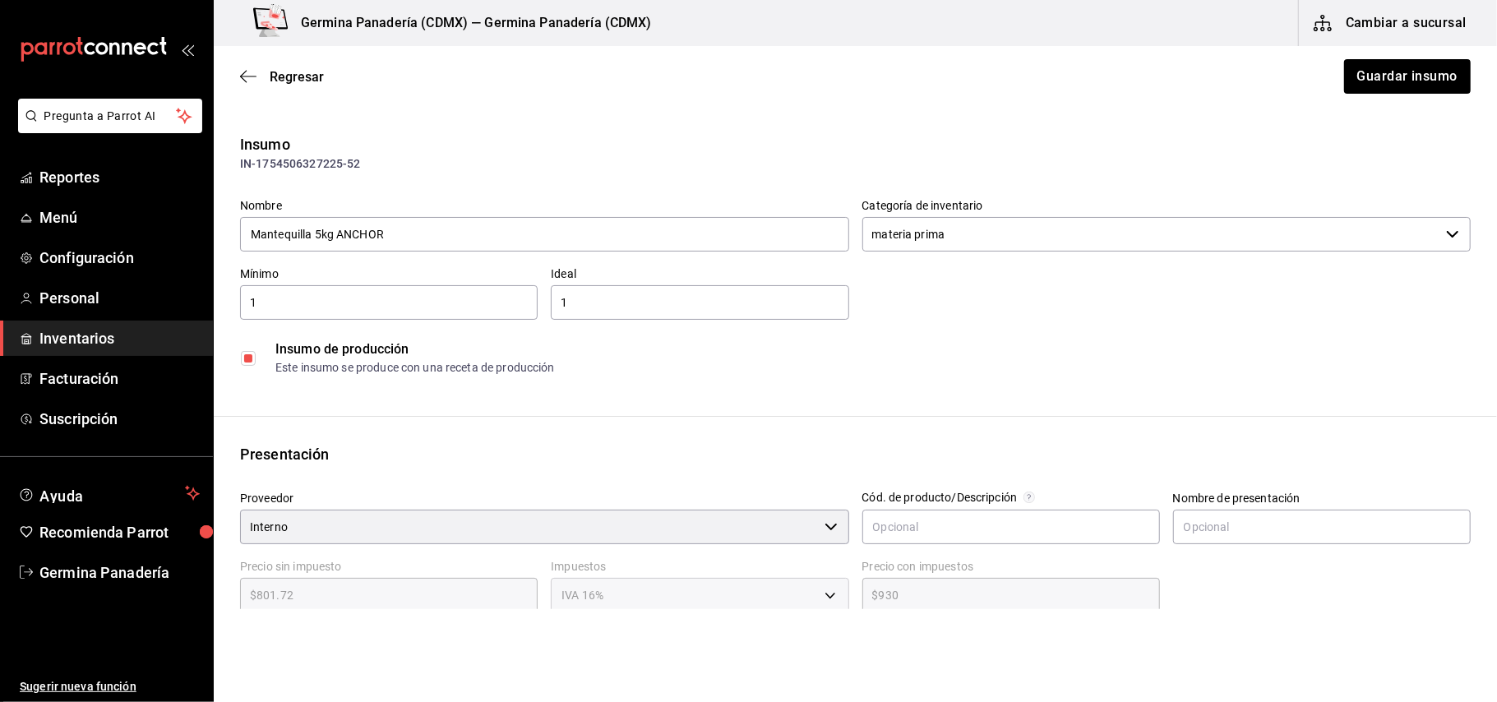
click at [256, 358] on label at bounding box center [251, 358] width 21 height 15
click at [256, 358] on input "checkbox" at bounding box center [248, 358] width 15 height 15
checkbox input "false"
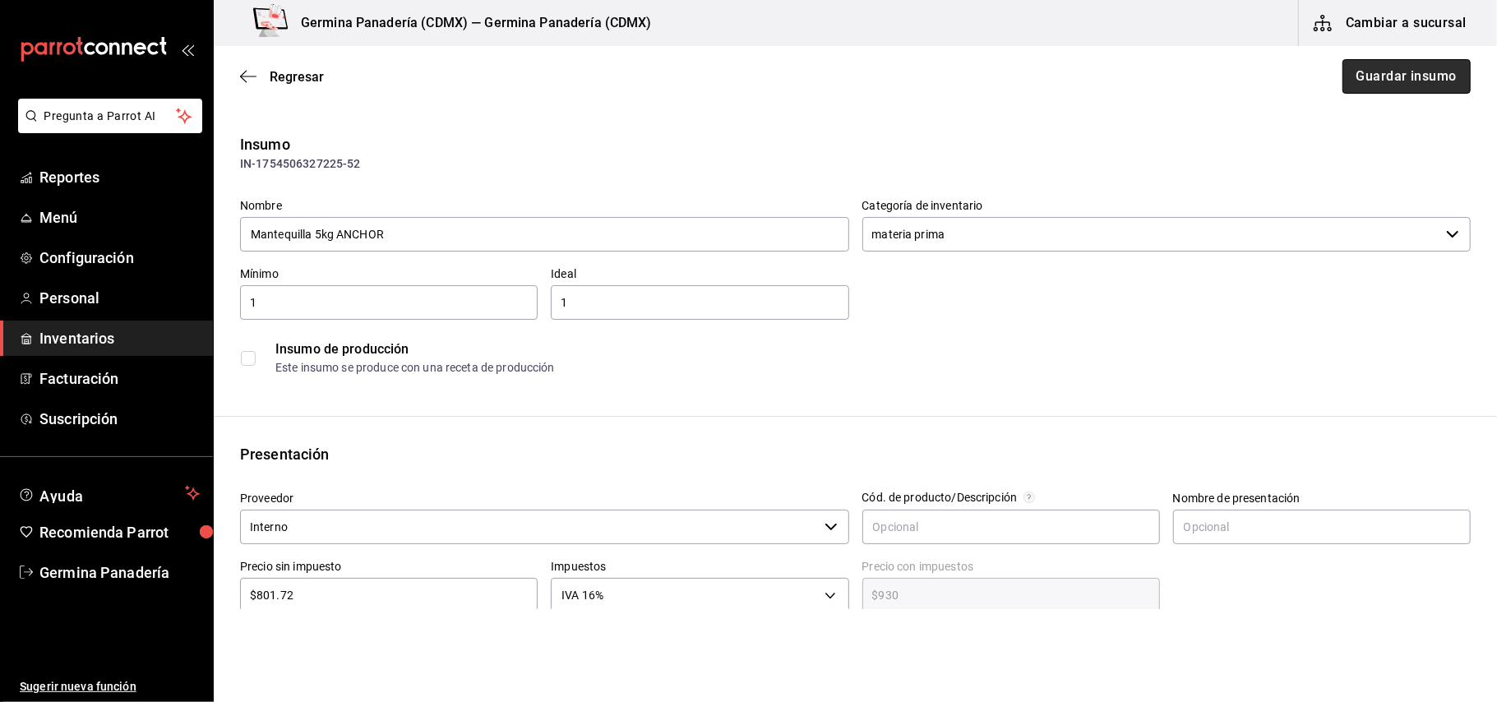
click at [1386, 84] on button "Guardar insumo" at bounding box center [1406, 76] width 128 height 35
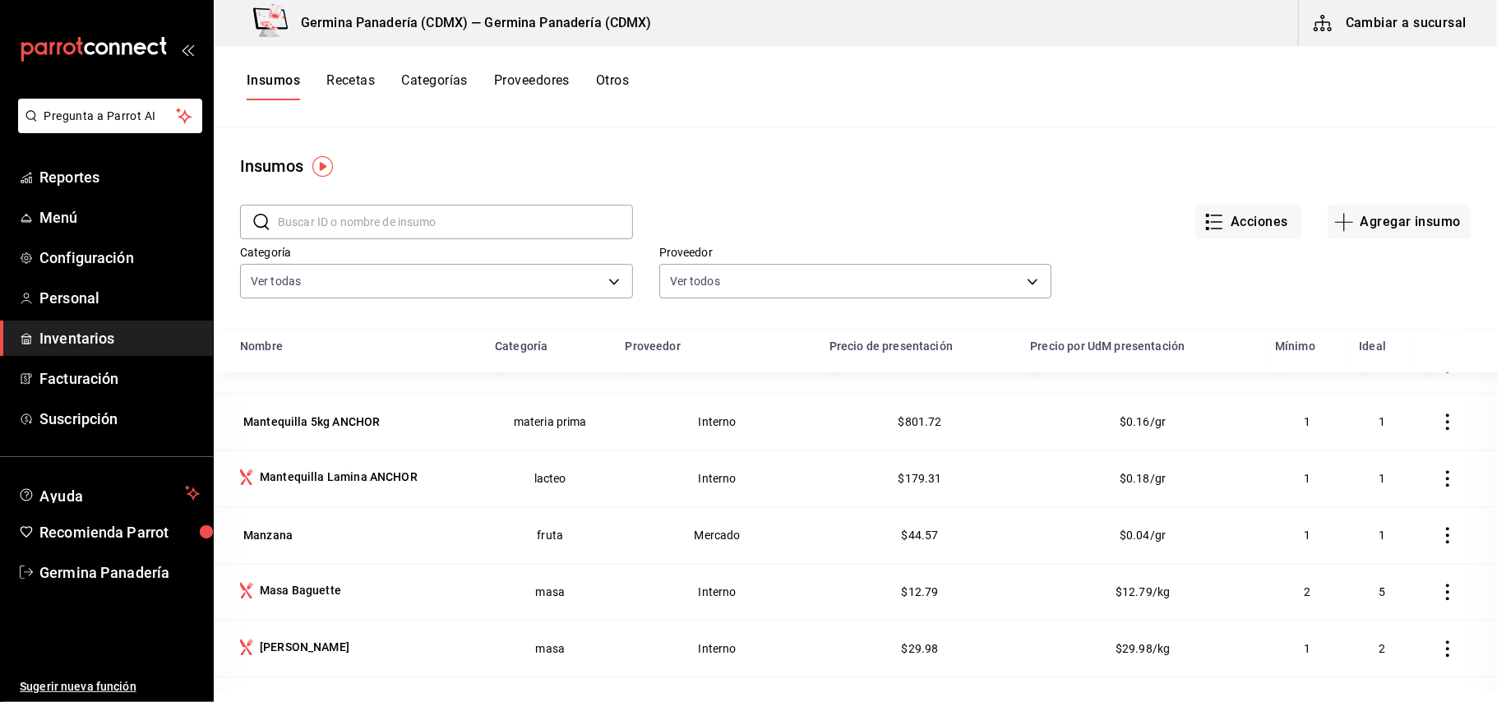
scroll to position [2878, 0]
click at [304, 482] on div "Mantequilla Lamina ANCHOR" at bounding box center [339, 473] width 158 height 16
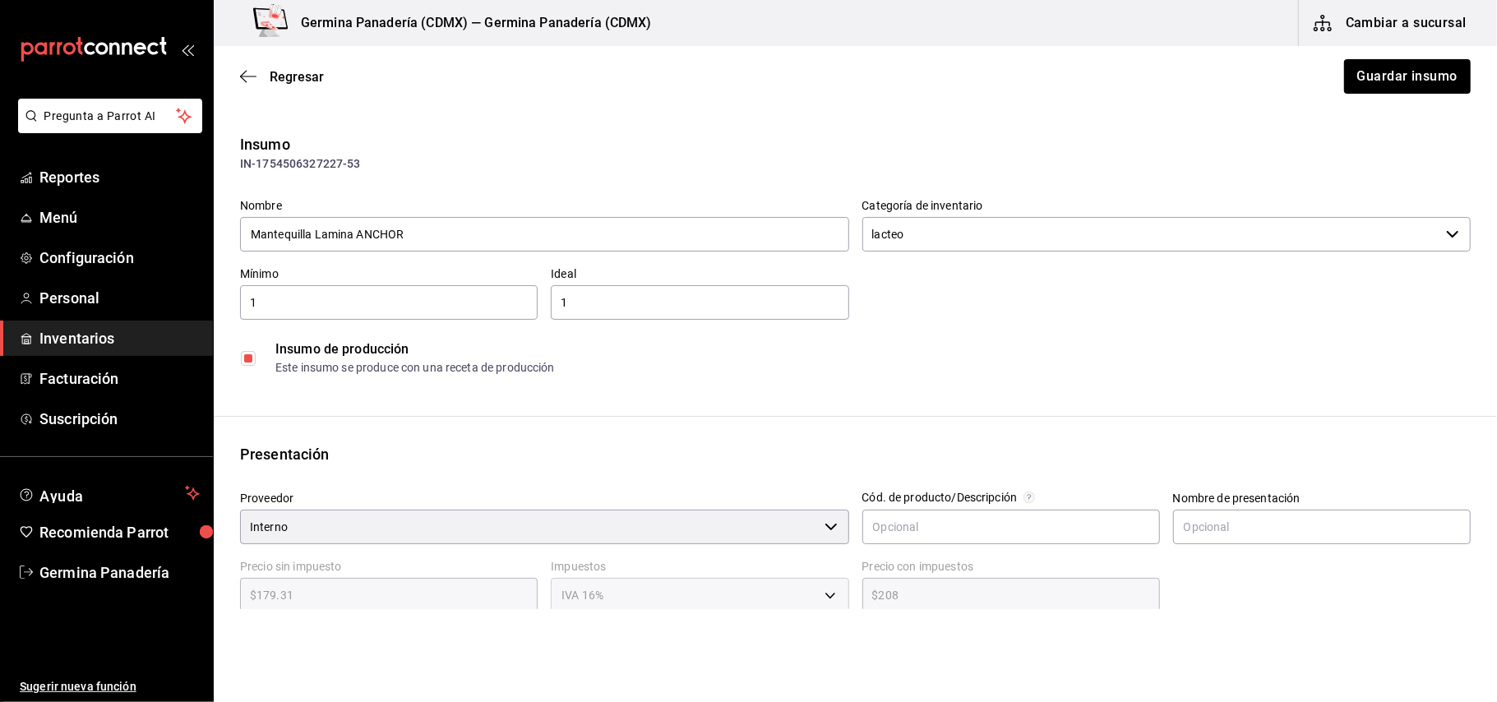
click at [242, 353] on input "checkbox" at bounding box center [248, 358] width 15 height 15
checkbox input "false"
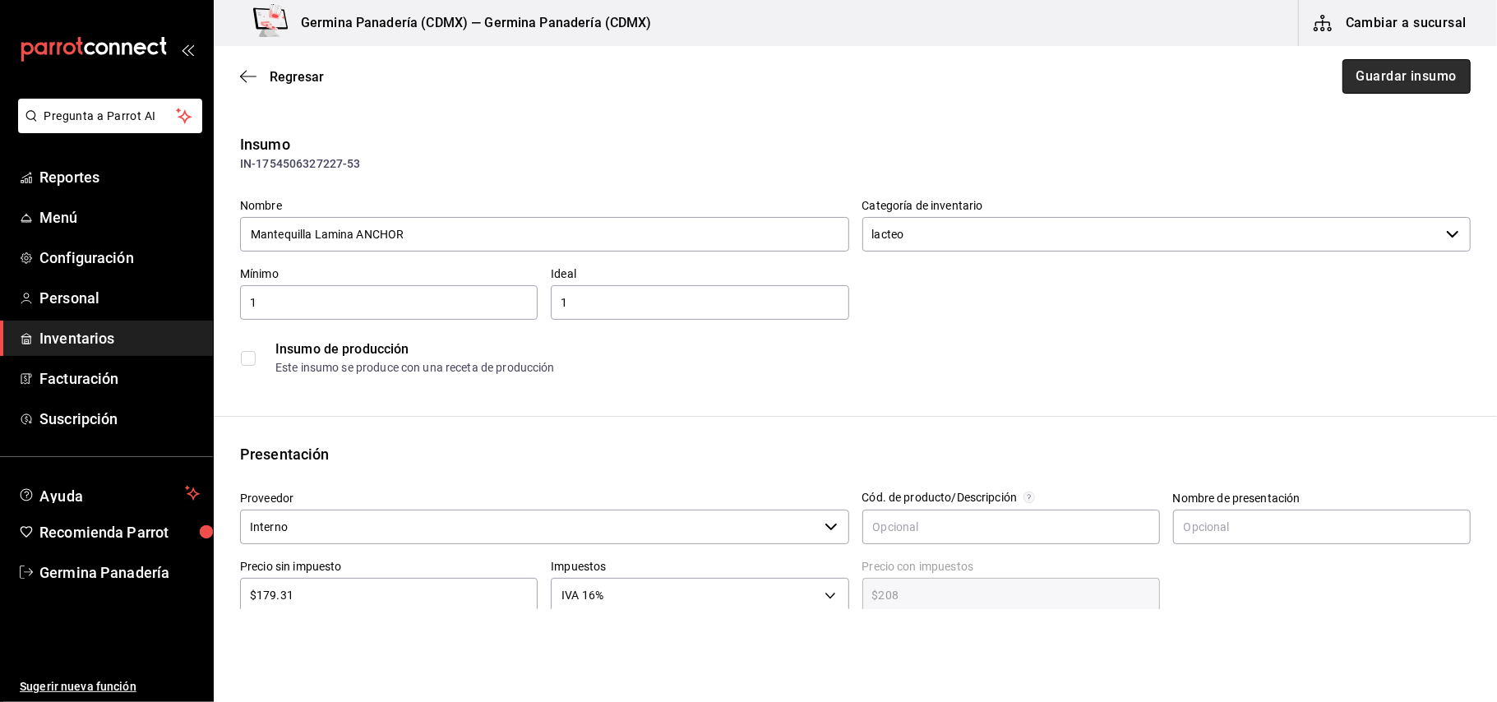
click at [1379, 63] on button "Guardar insumo" at bounding box center [1406, 76] width 128 height 35
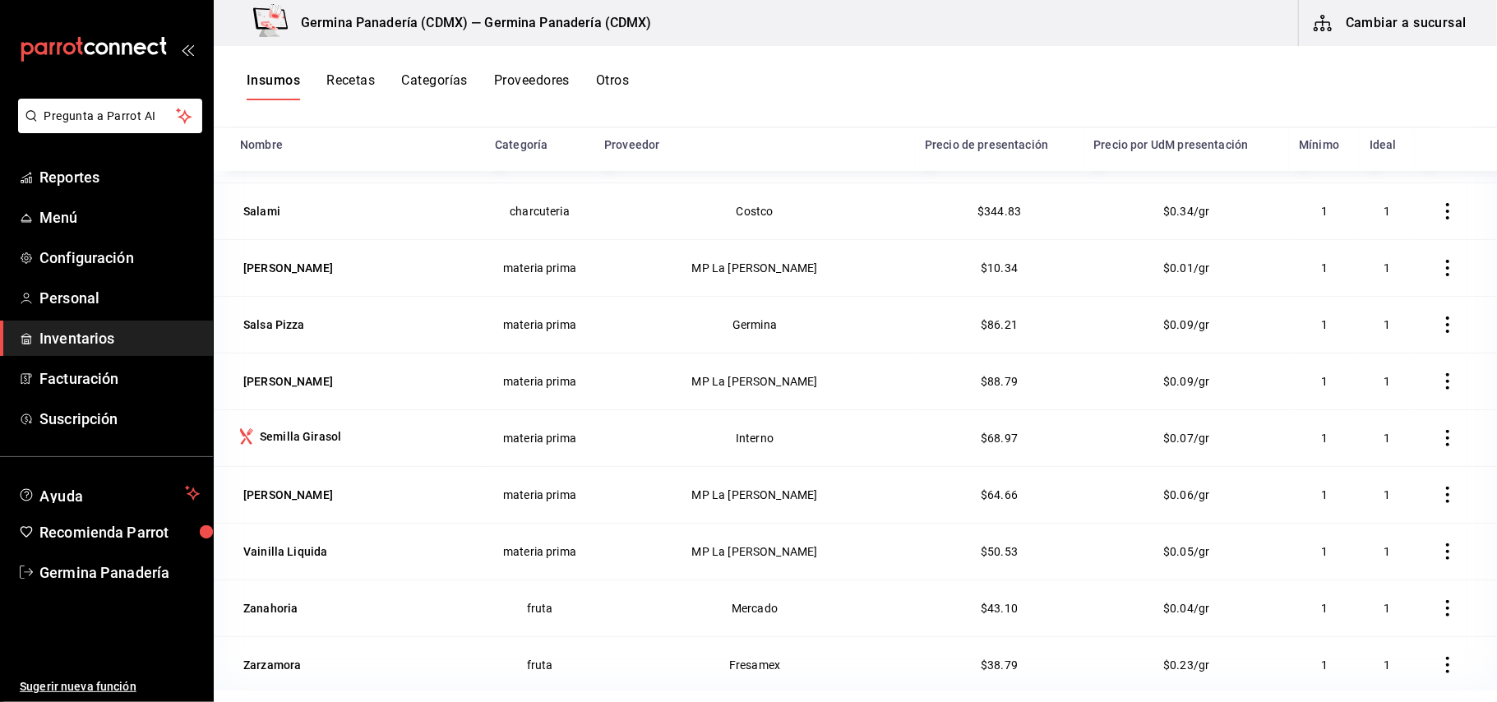
scroll to position [4843, 0]
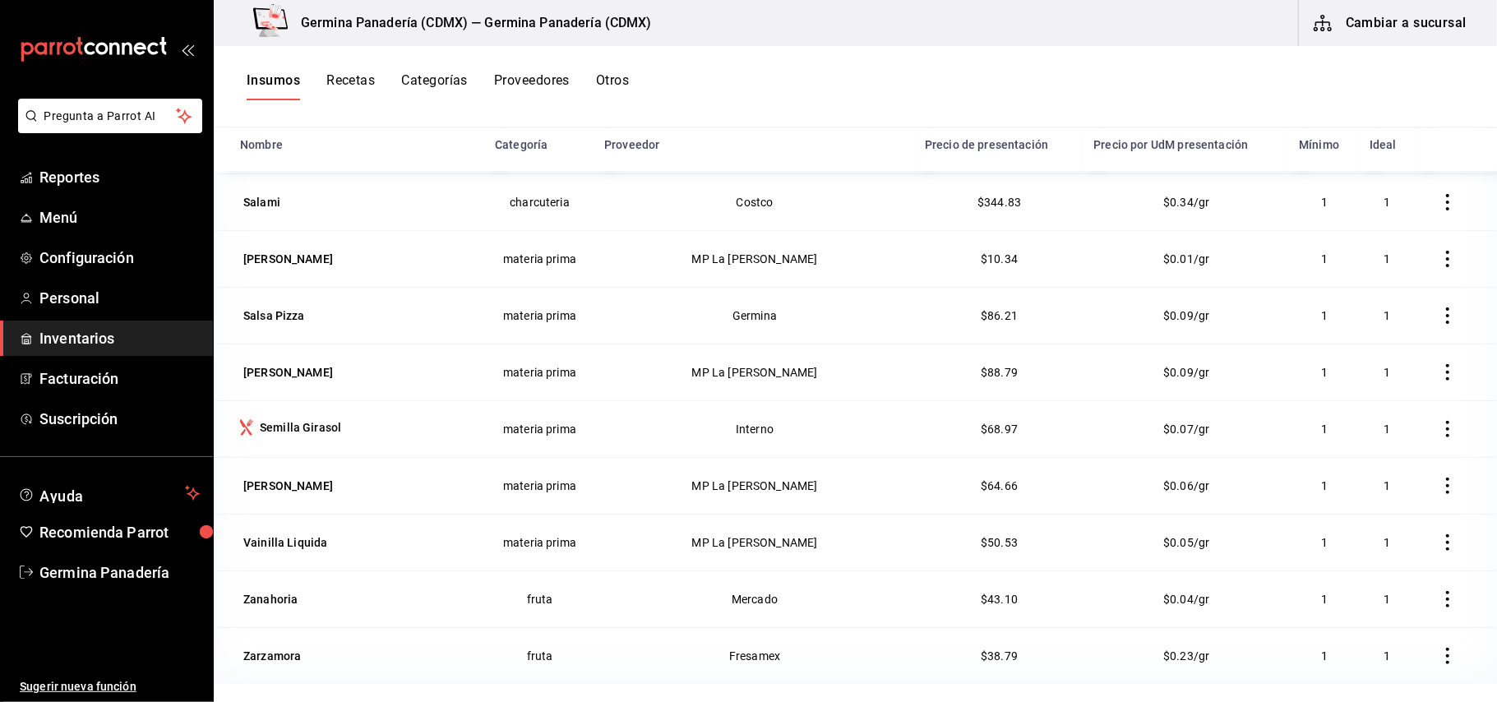
click at [310, 428] on div "Semilla Girasol" at bounding box center [300, 427] width 81 height 16
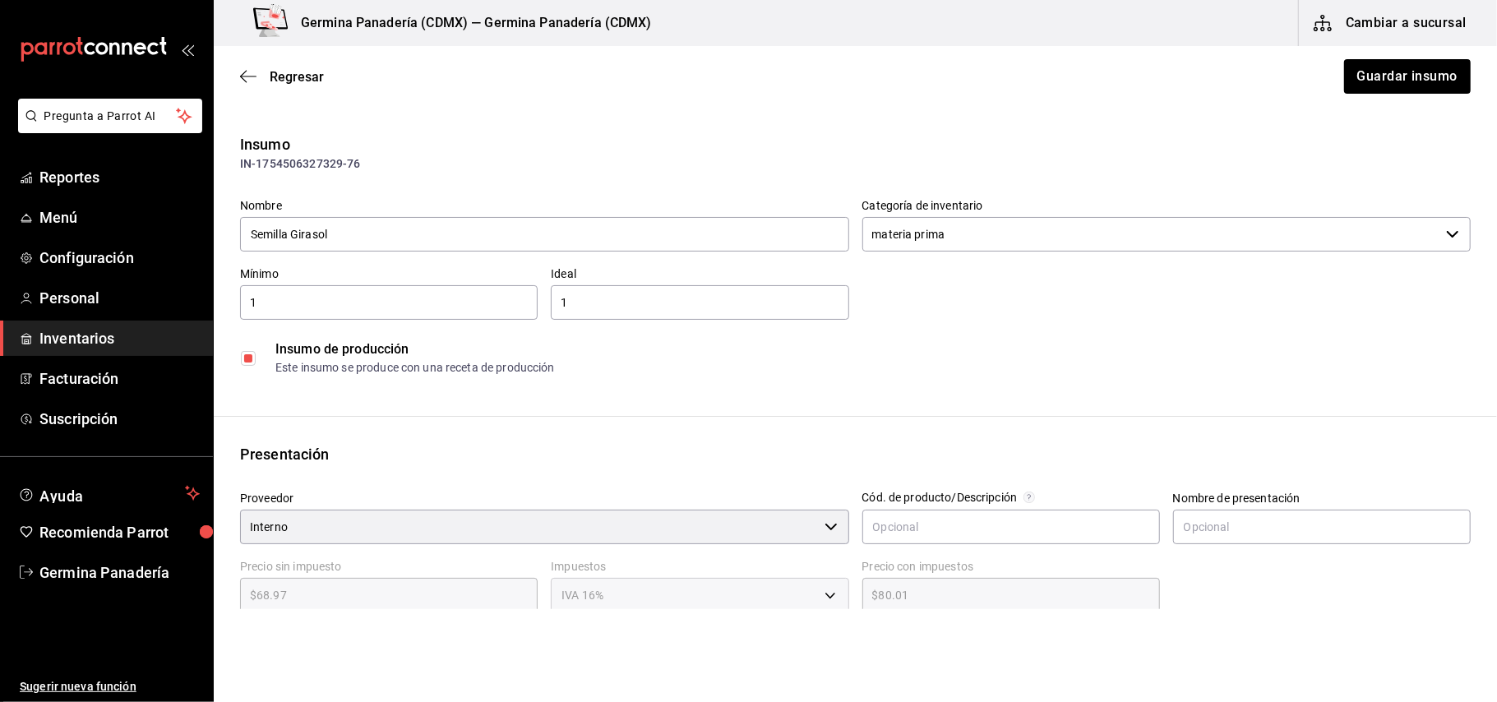
click at [250, 359] on input "checkbox" at bounding box center [248, 358] width 15 height 15
checkbox input "false"
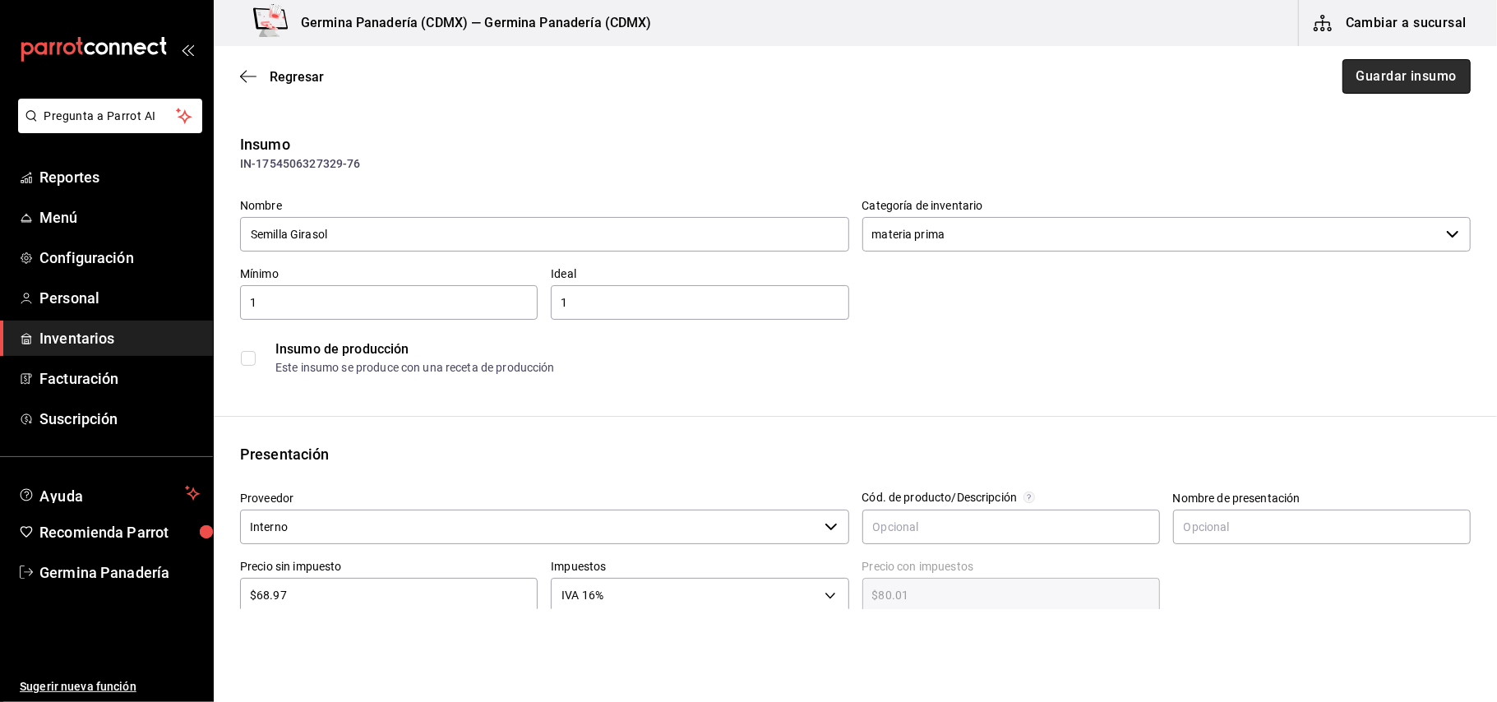
click at [1389, 85] on button "Guardar insumo" at bounding box center [1406, 76] width 128 height 35
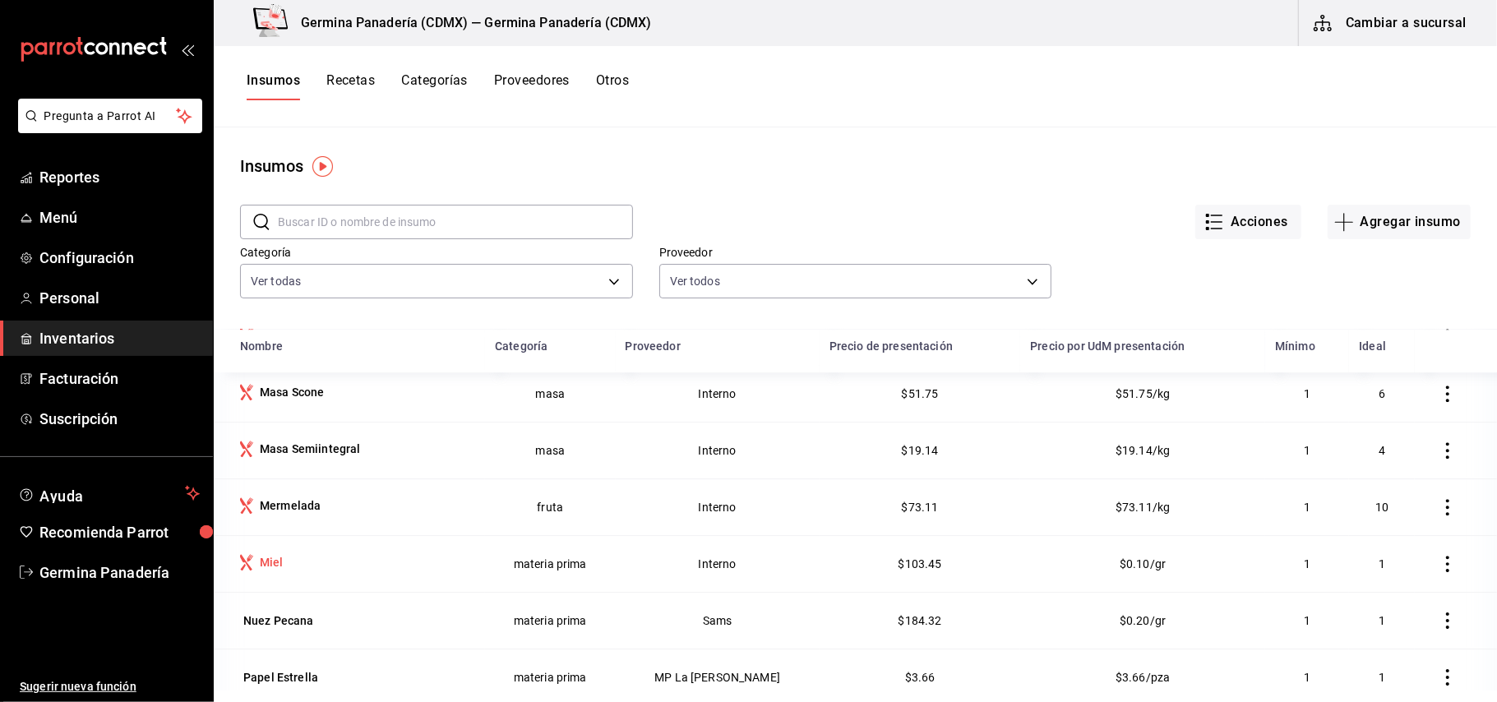
scroll to position [3760, 0]
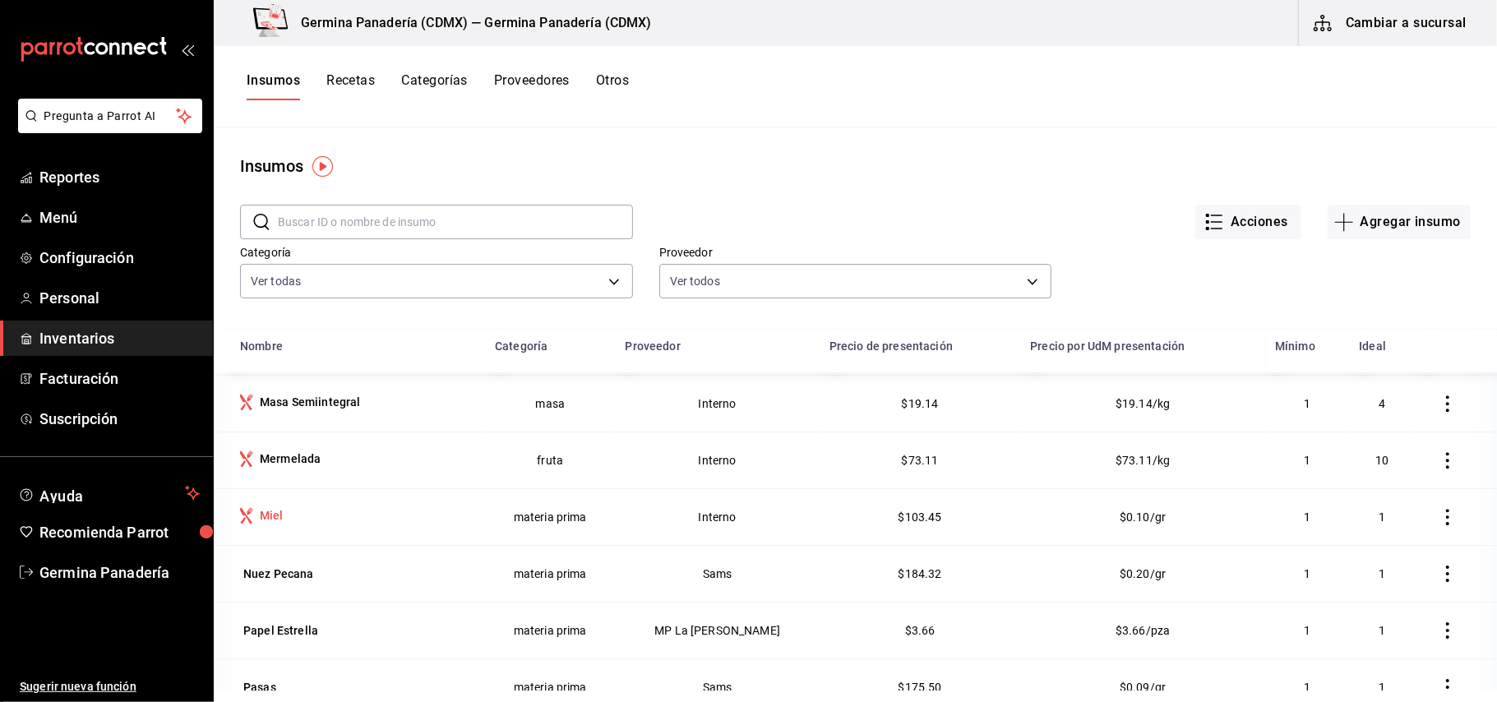
click at [280, 516] on div "Miel" at bounding box center [272, 515] width 24 height 16
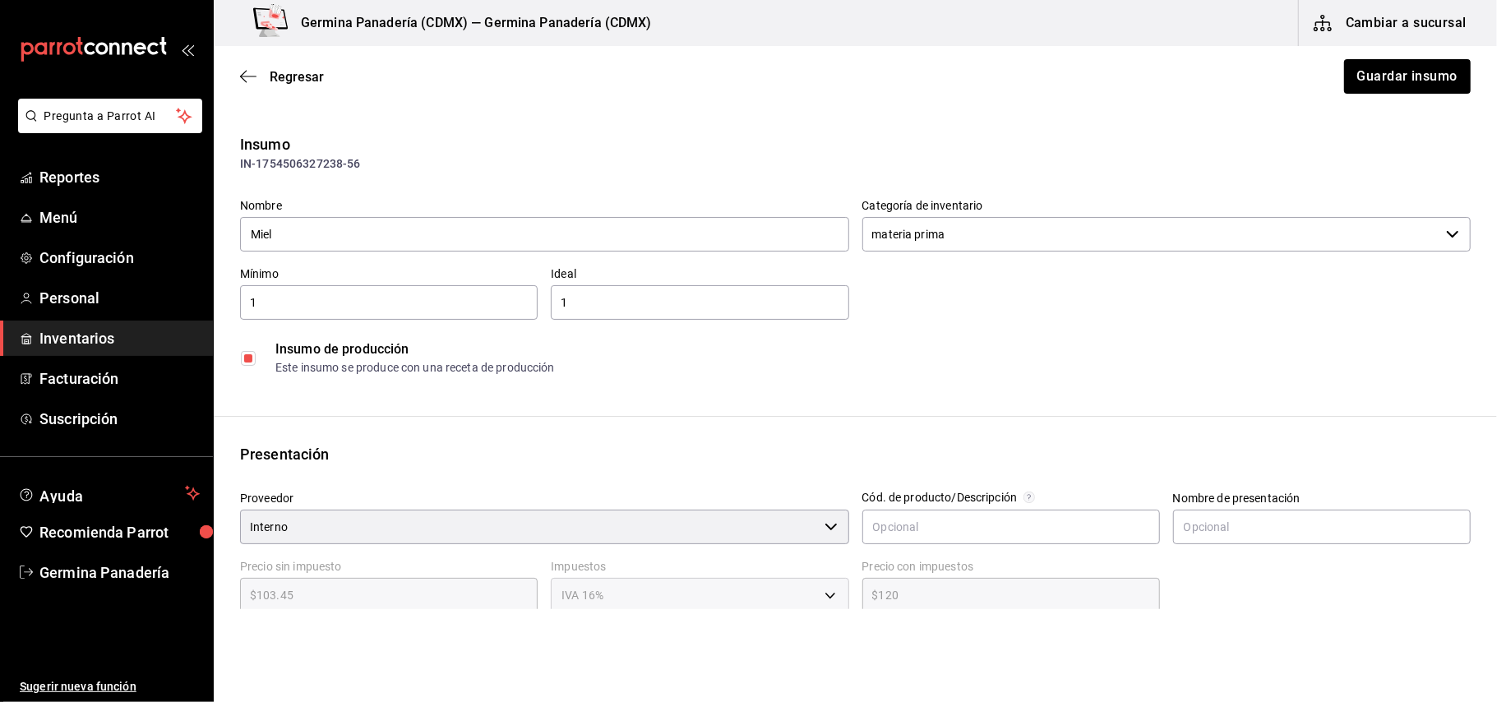
click at [258, 353] on label at bounding box center [251, 358] width 21 height 15
click at [256, 353] on input "checkbox" at bounding box center [248, 358] width 15 height 15
checkbox input "false"
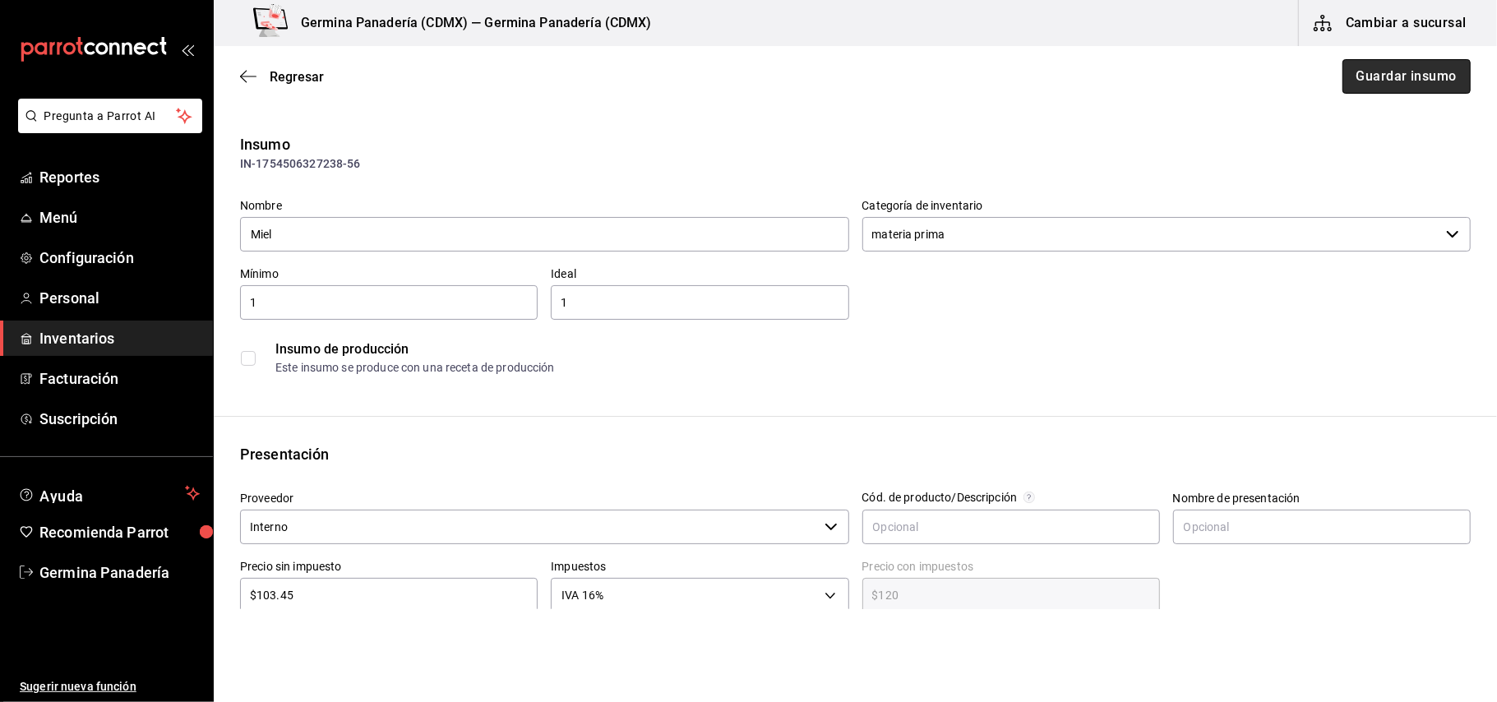
click at [1384, 83] on button "Guardar insumo" at bounding box center [1406, 76] width 128 height 35
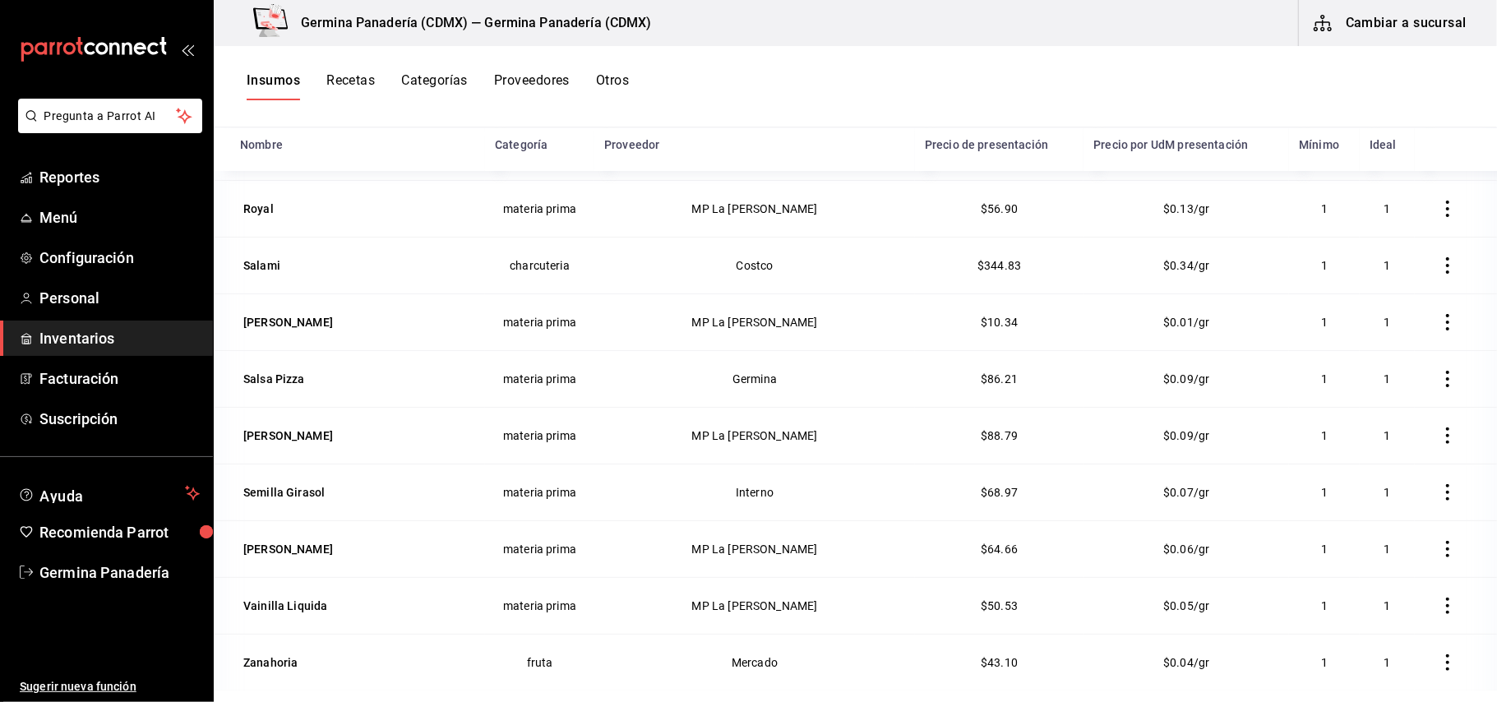
scroll to position [4843, 0]
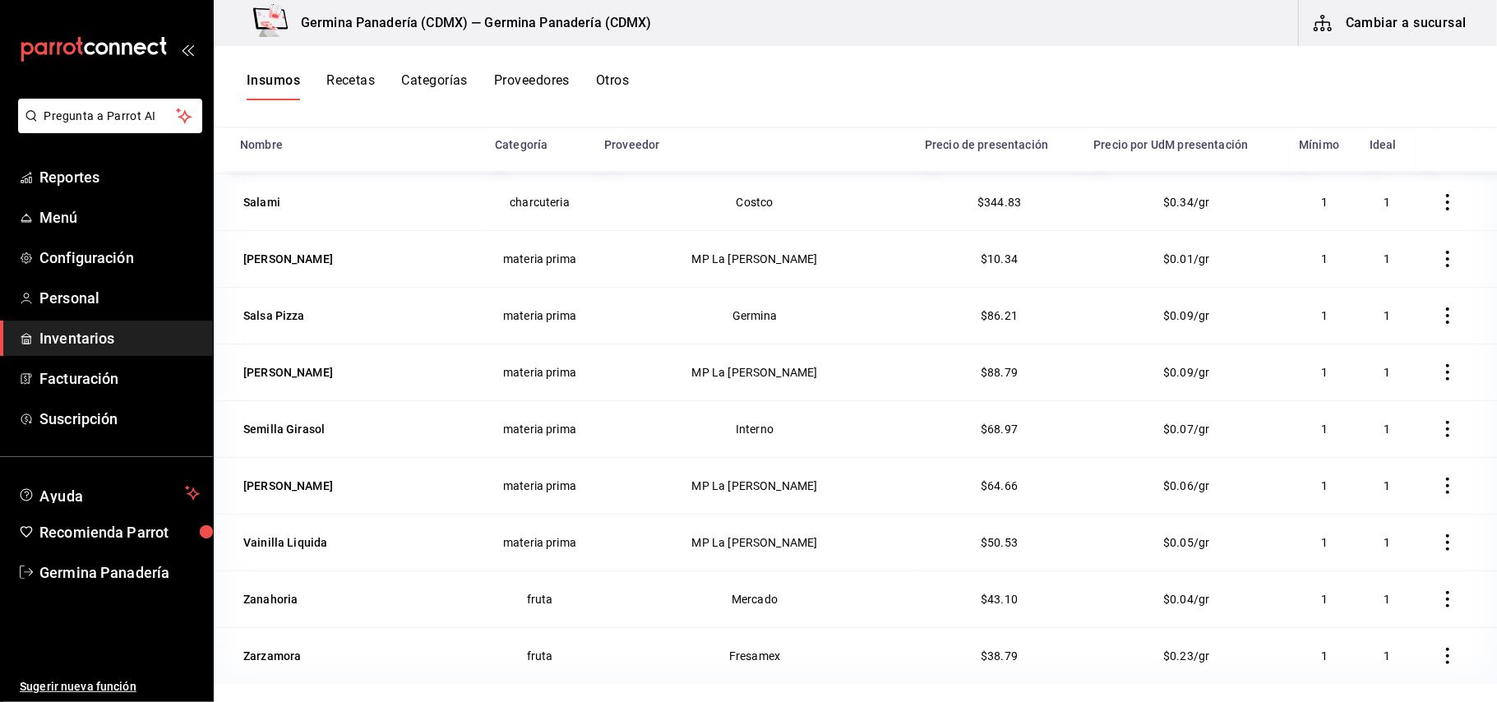
click at [99, 347] on span "Inventarios" at bounding box center [119, 338] width 160 height 22
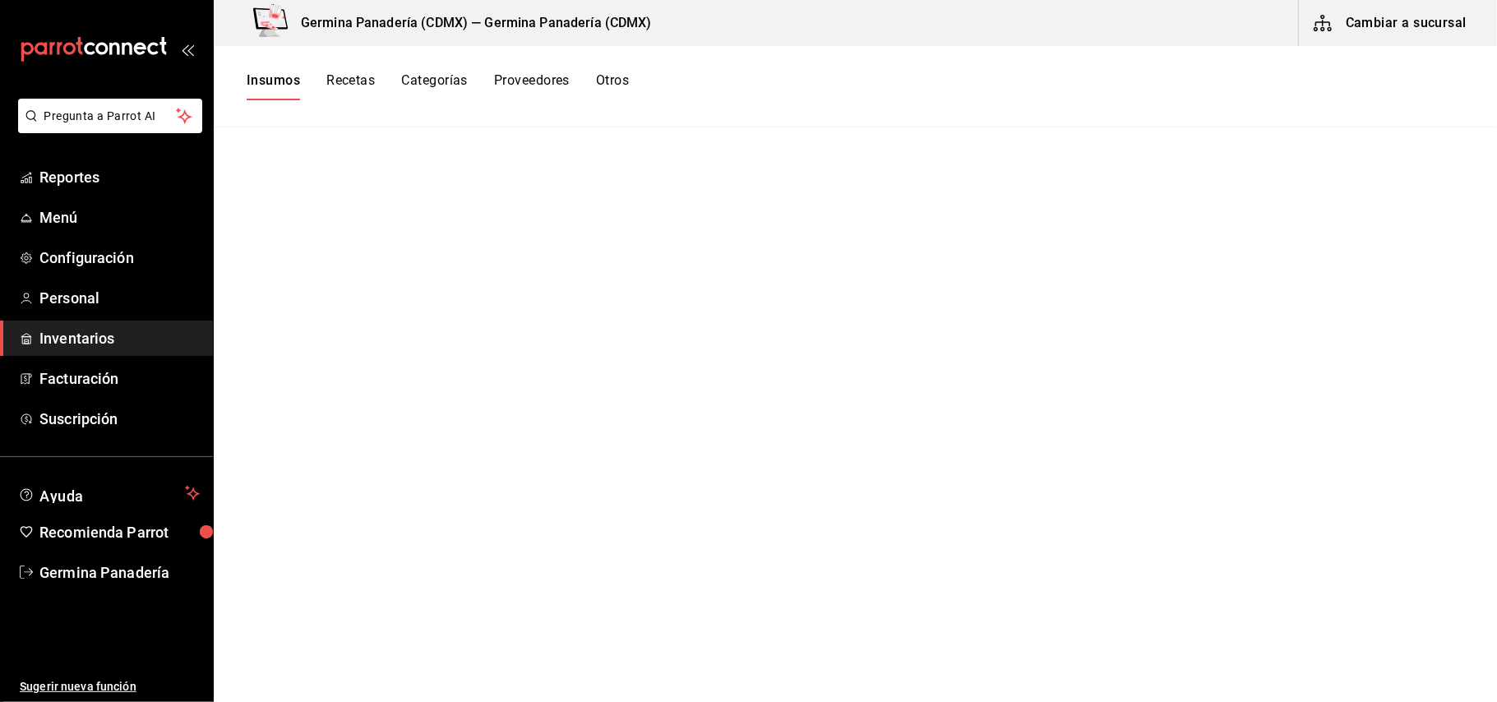
click at [264, 84] on button "Insumos" at bounding box center [273, 86] width 53 height 28
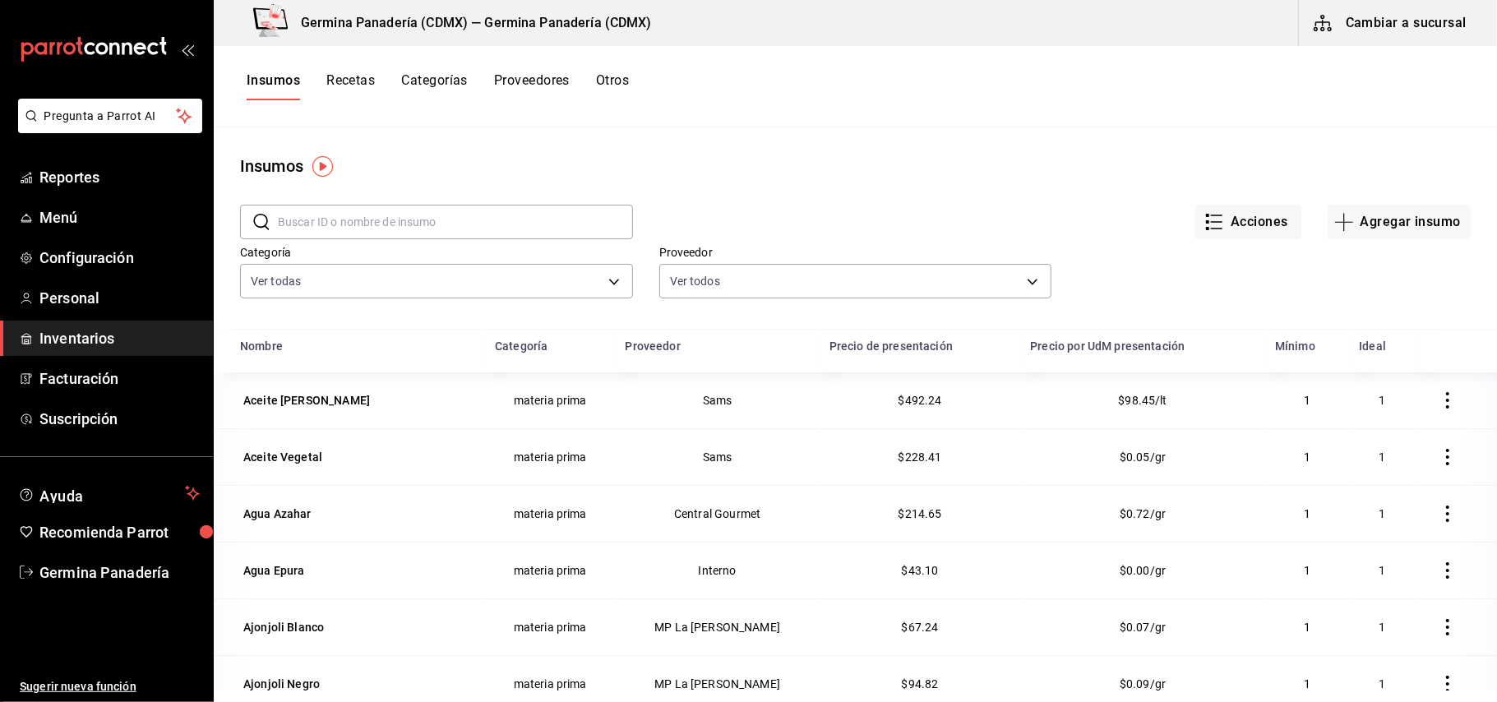
click at [503, 225] on input "text" at bounding box center [455, 221] width 355 height 33
click at [1394, 221] on button "Agregar insumo" at bounding box center [1398, 222] width 143 height 35
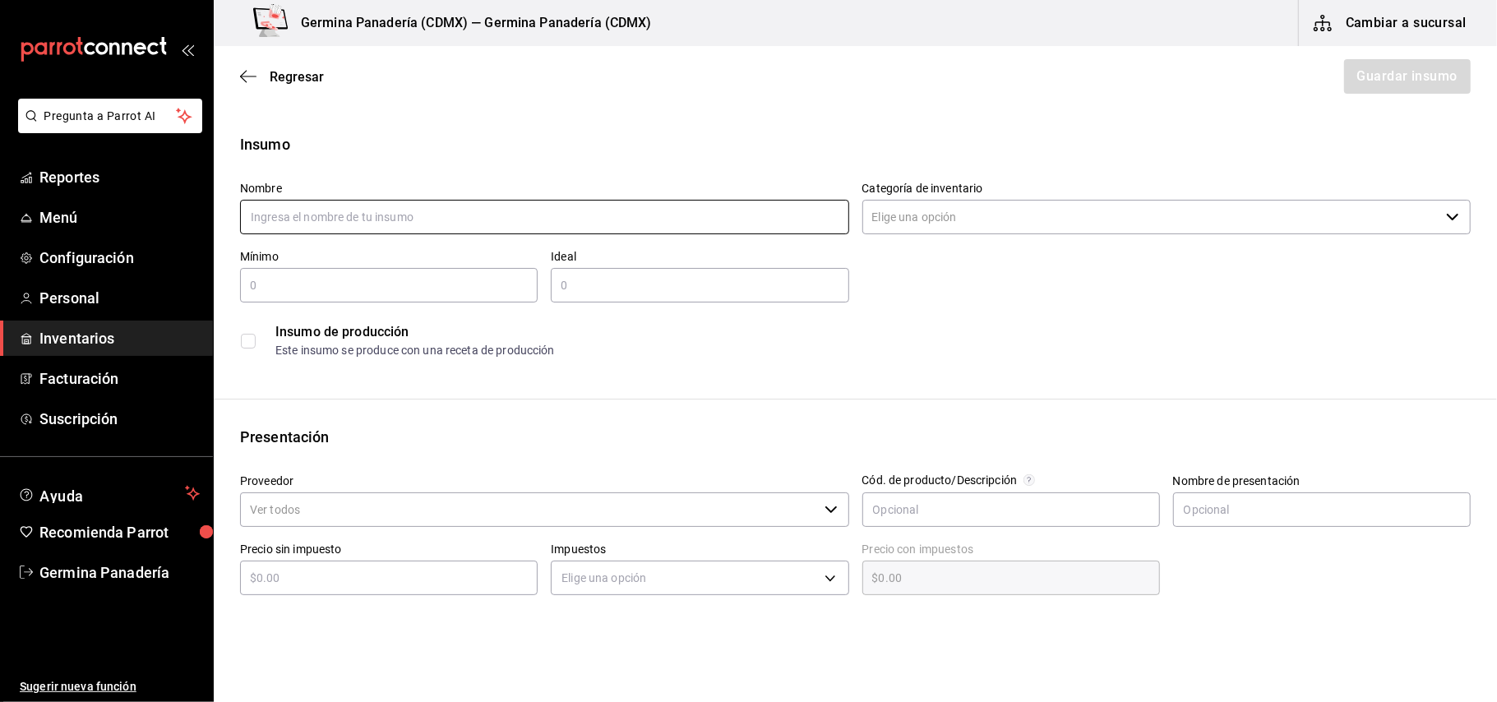
click at [488, 215] on input "text" at bounding box center [544, 217] width 609 height 35
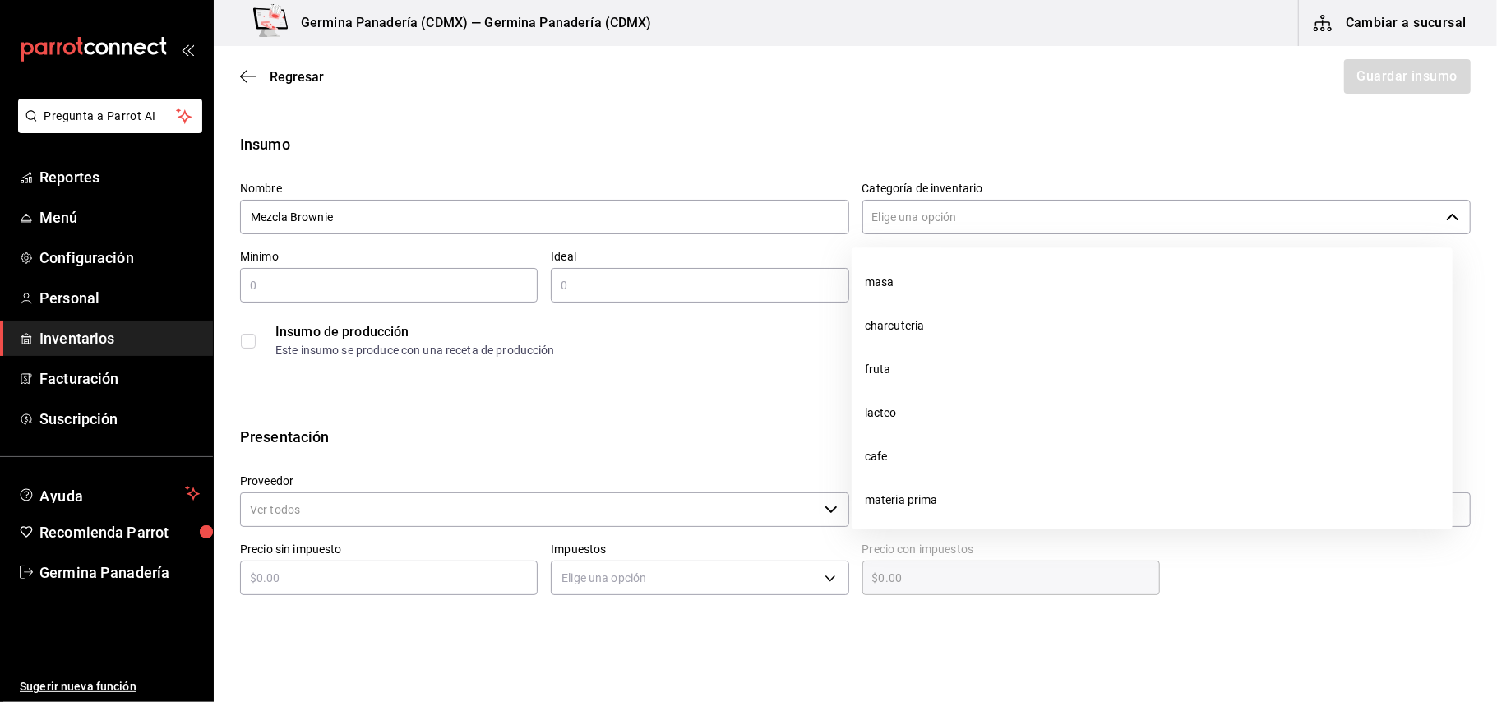
click at [886, 214] on input "Categoría de inventario" at bounding box center [1151, 217] width 578 height 35
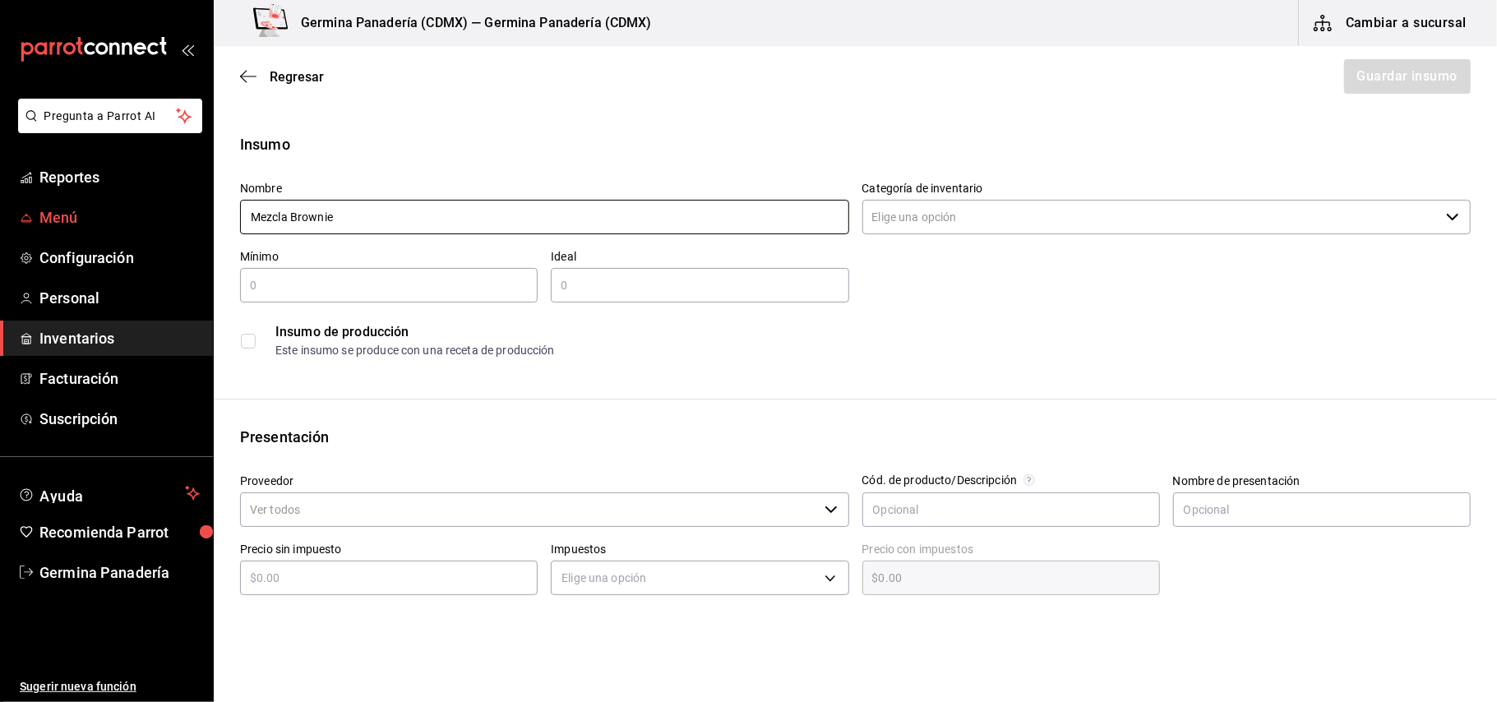
drag, startPoint x: 287, startPoint y: 215, endPoint x: 109, endPoint y: 208, distance: 177.7
click at [109, 208] on div "Pregunta a Parrot AI Reportes Menú Configuración Personal Inventarios Facturaci…" at bounding box center [748, 304] width 1497 height 609
type input "Masa Brownie"
click at [963, 207] on input "Categoría de inventario" at bounding box center [1151, 217] width 578 height 35
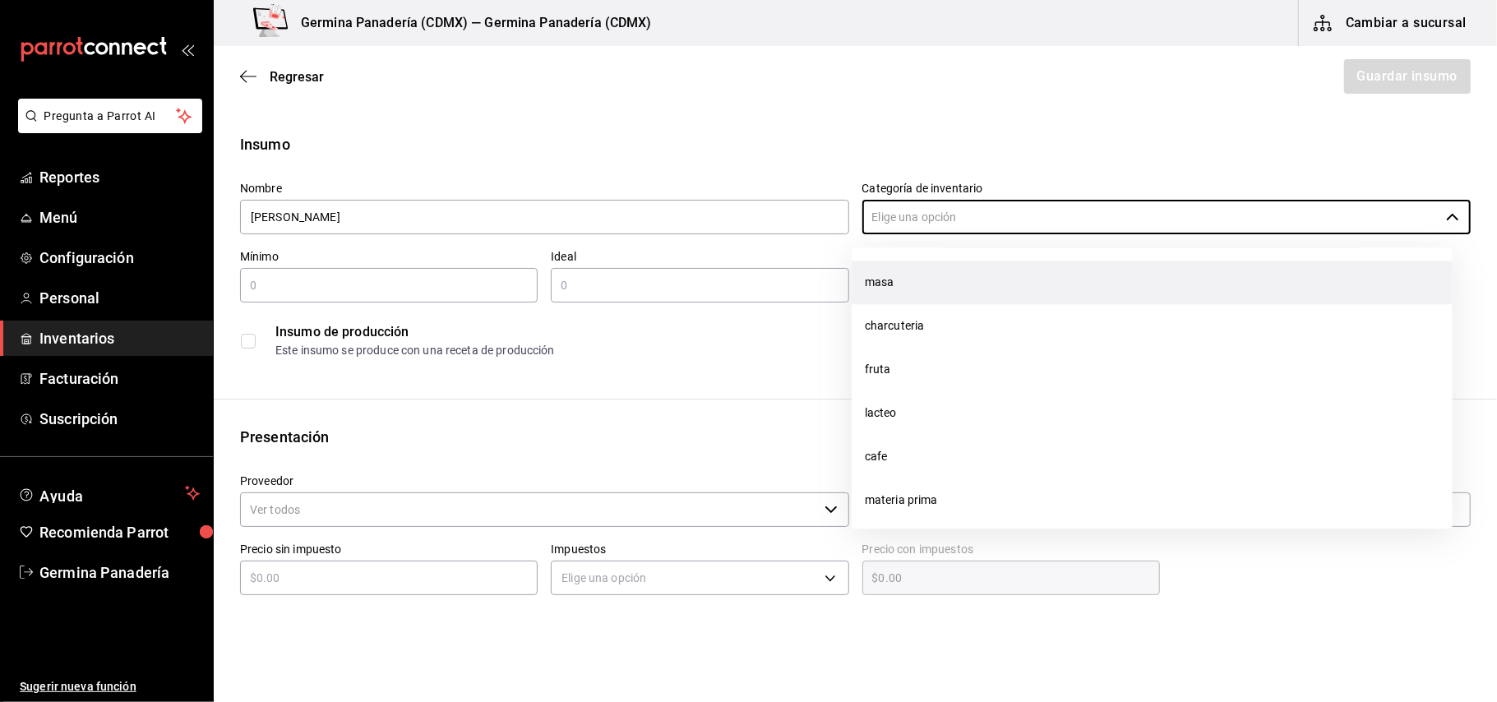
click at [927, 270] on li "masa" at bounding box center [1152, 283] width 601 height 44
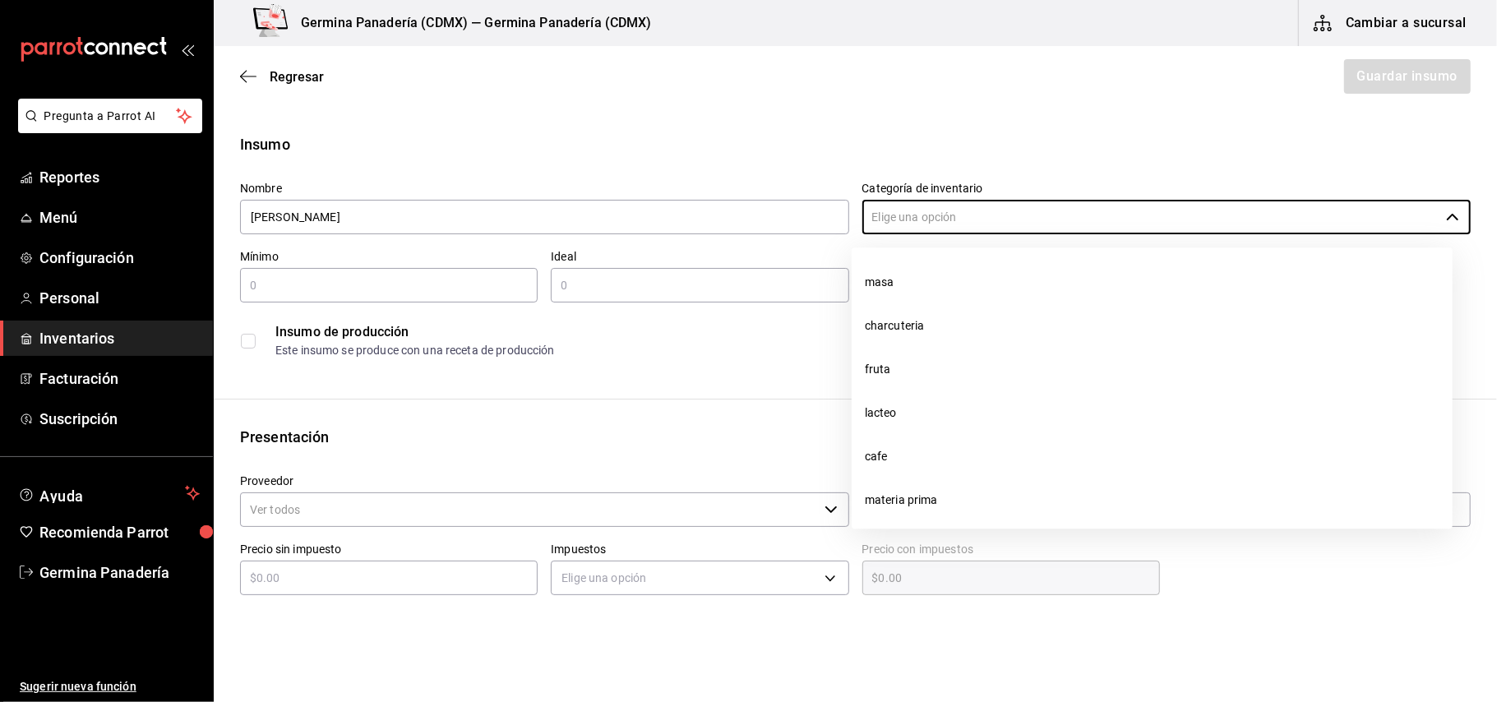
type input "masa"
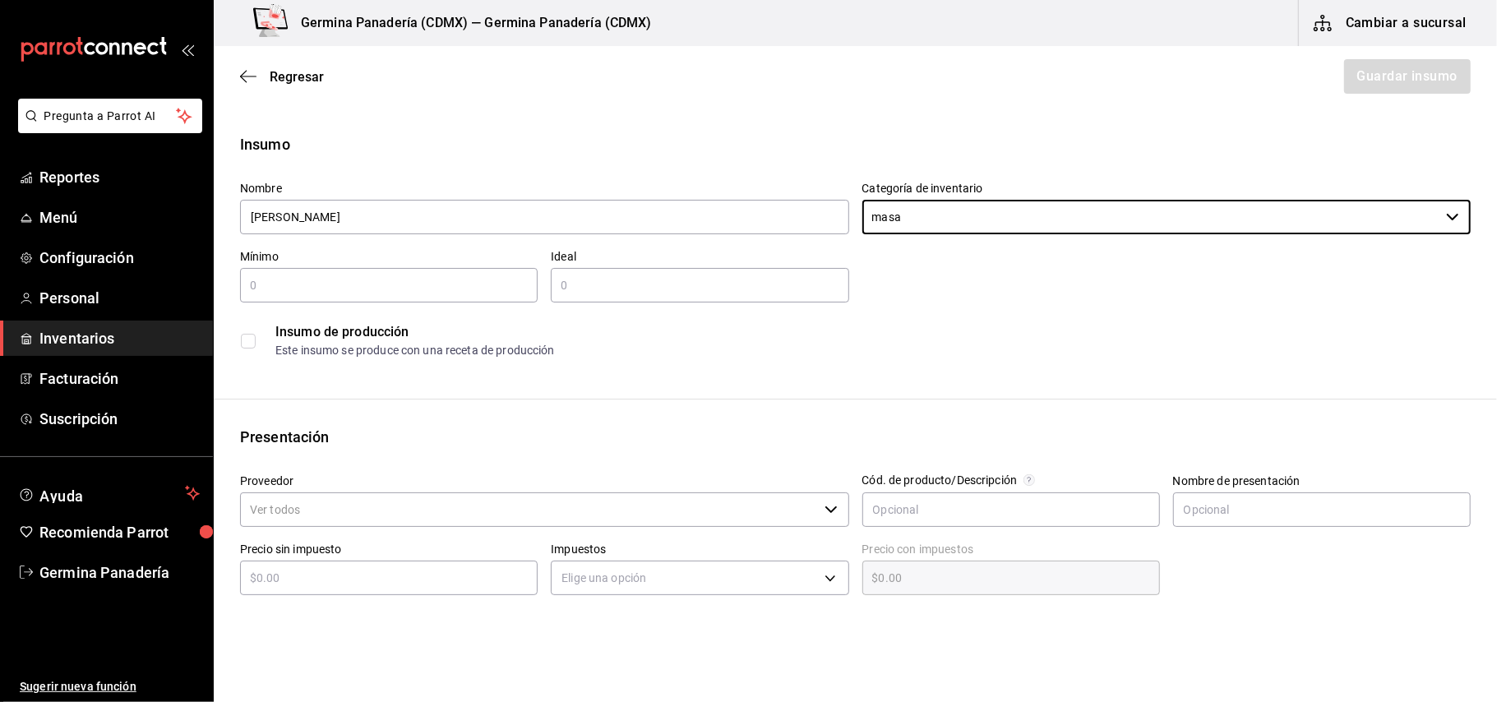
click at [451, 277] on input "text" at bounding box center [389, 285] width 298 height 20
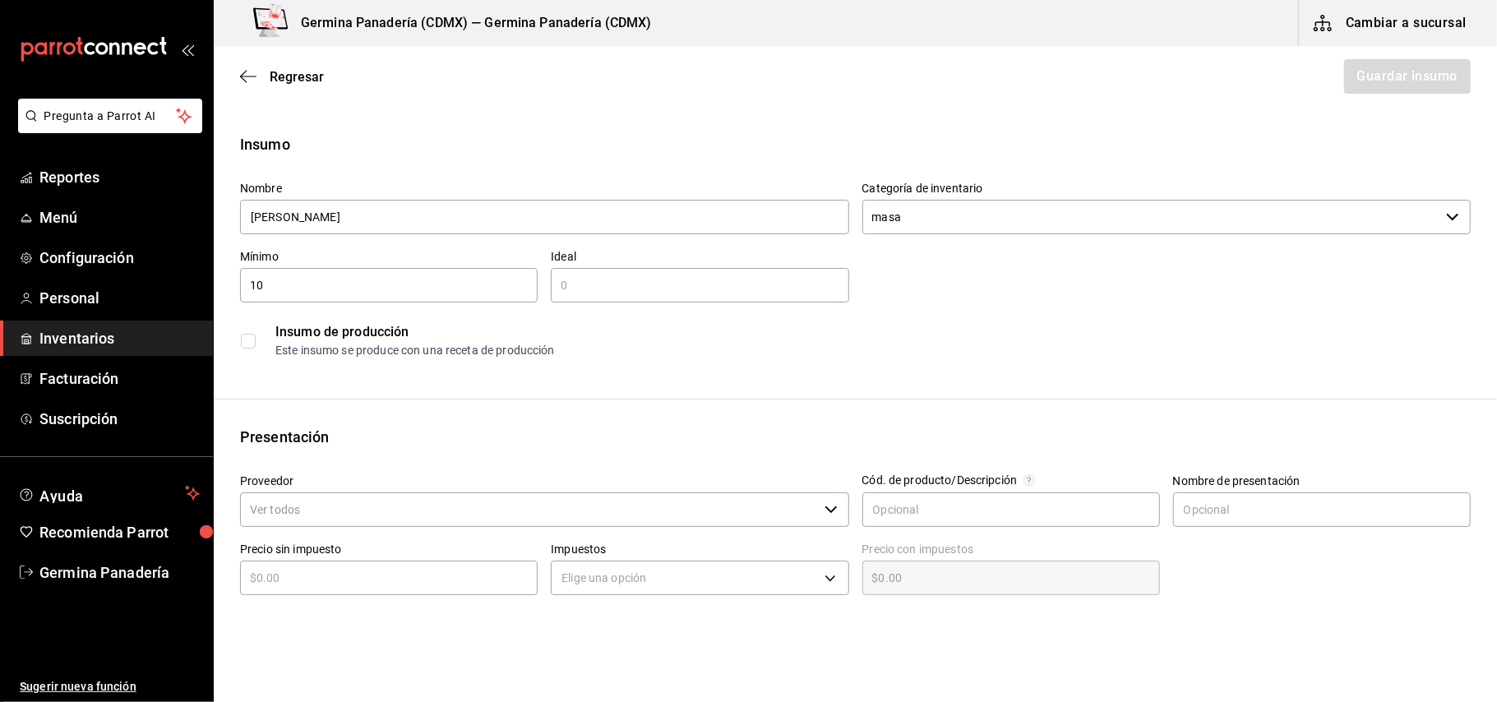
type input "10"
type input "30"
click at [255, 343] on input "checkbox" at bounding box center [248, 341] width 15 height 15
checkbox input "false"
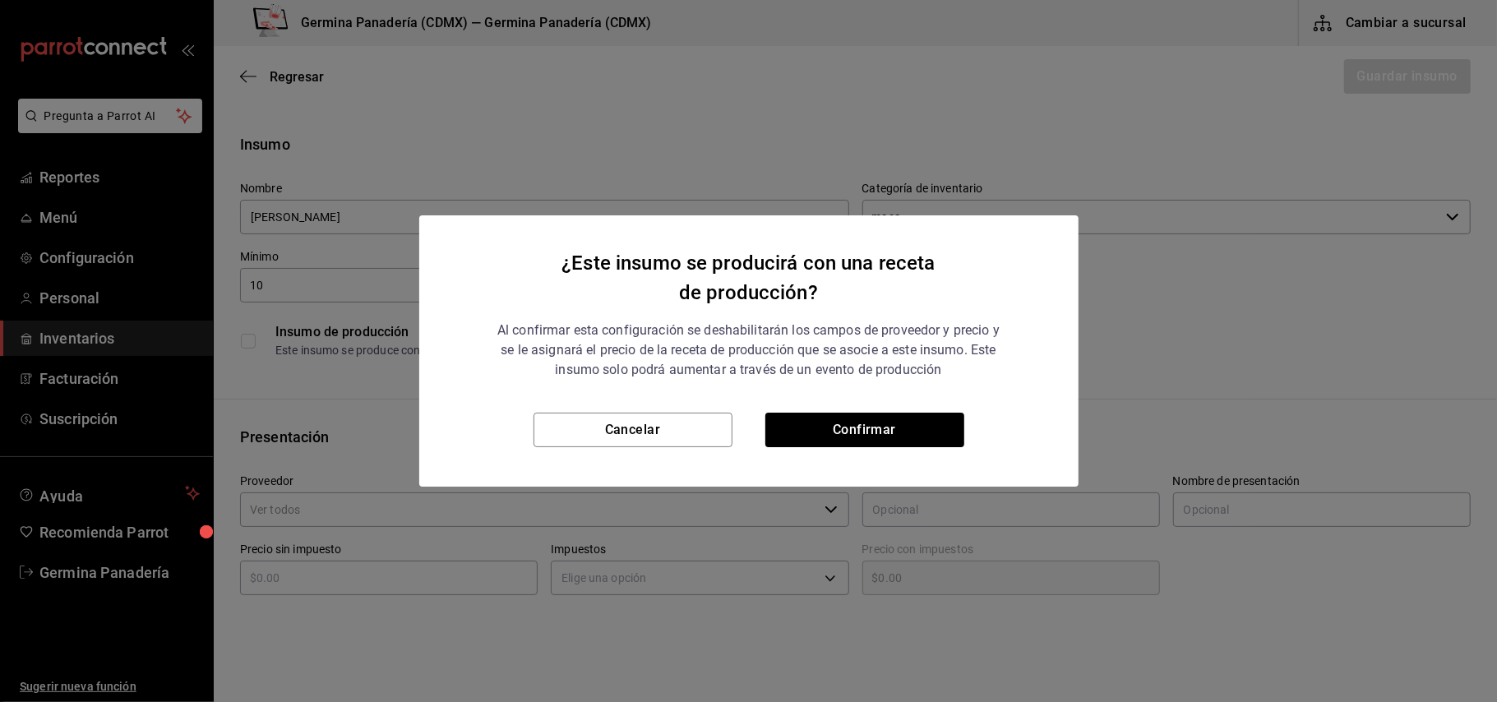
click at [255, 343] on div "¿Este insumo se producirá con una receta de producción? Al confirmar esta confi…" at bounding box center [748, 351] width 1497 height 702
click at [556, 419] on button "Cancelar" at bounding box center [632, 430] width 199 height 35
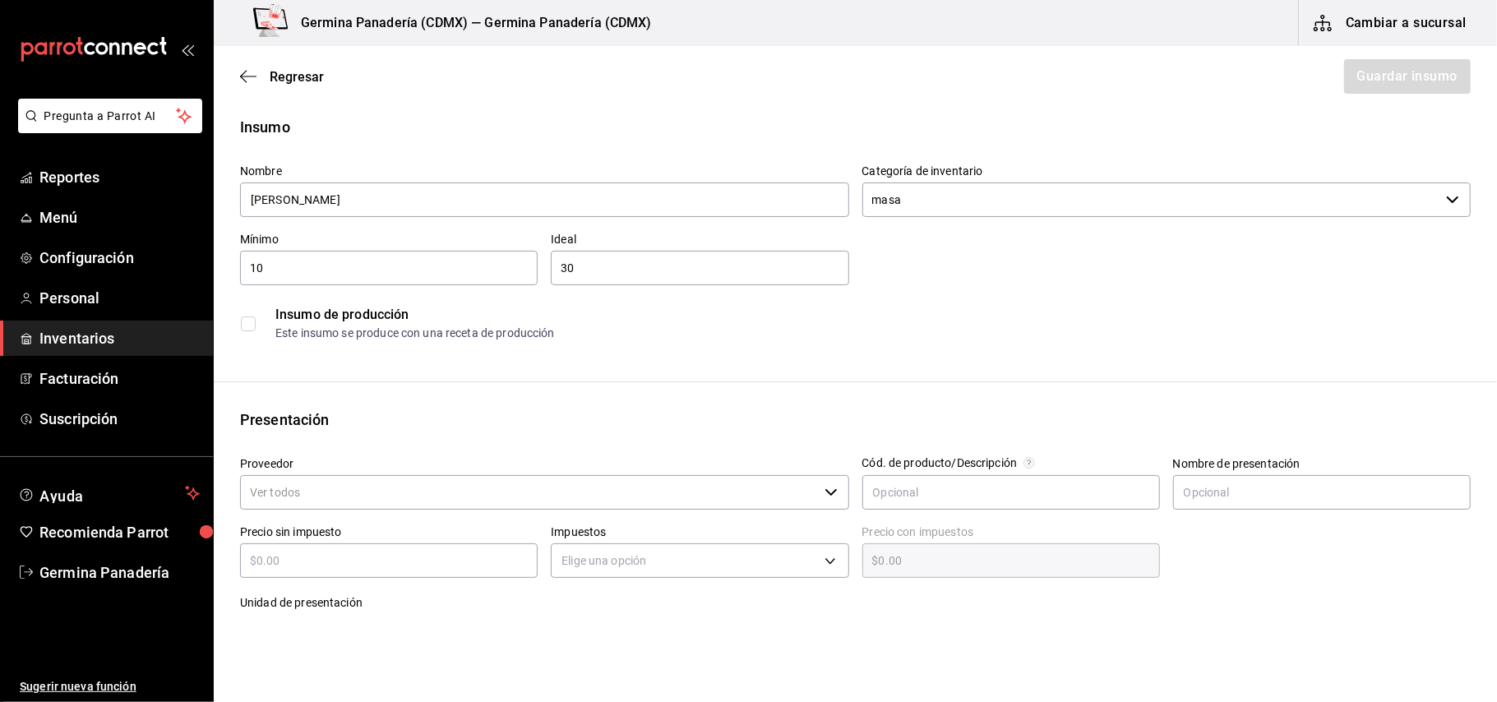
scroll to position [27, 0]
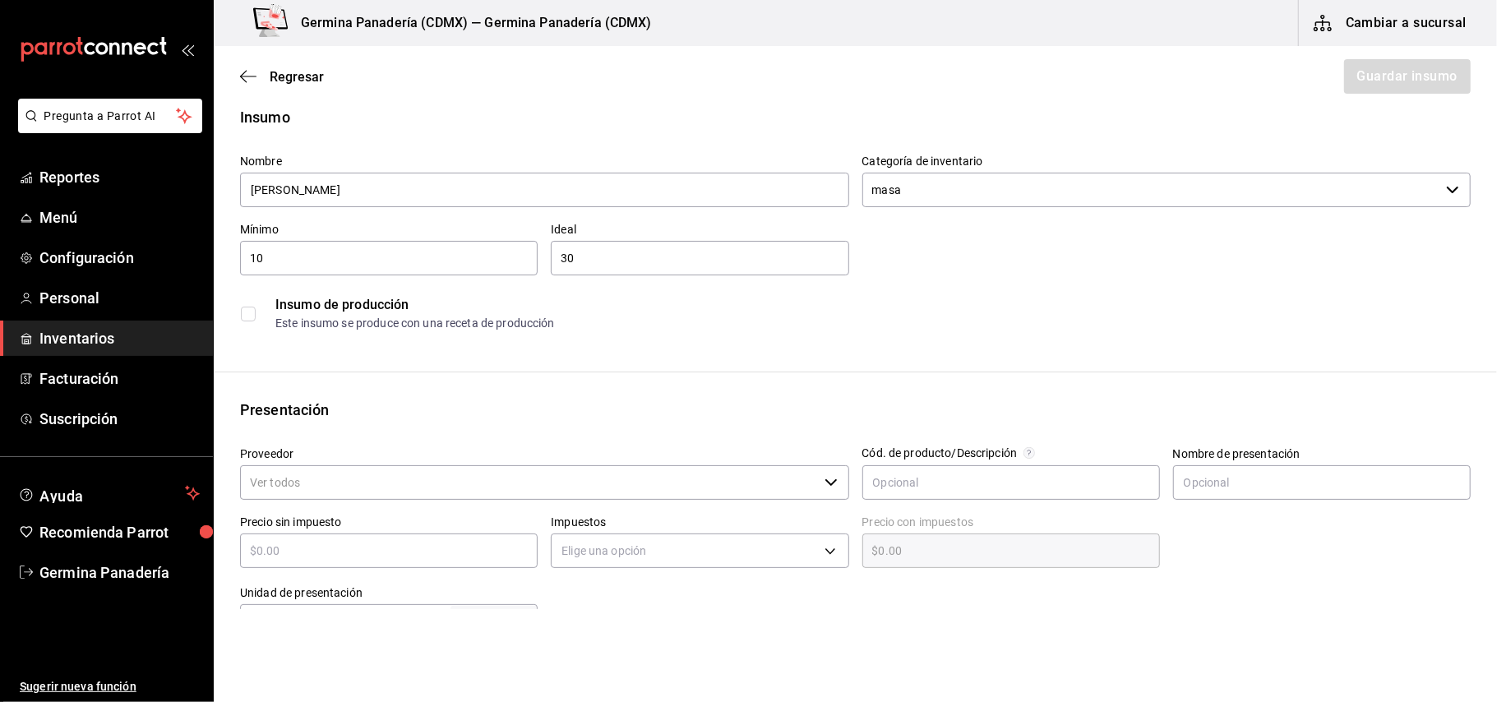
click at [437, 497] on input "Proveedor" at bounding box center [529, 482] width 578 height 35
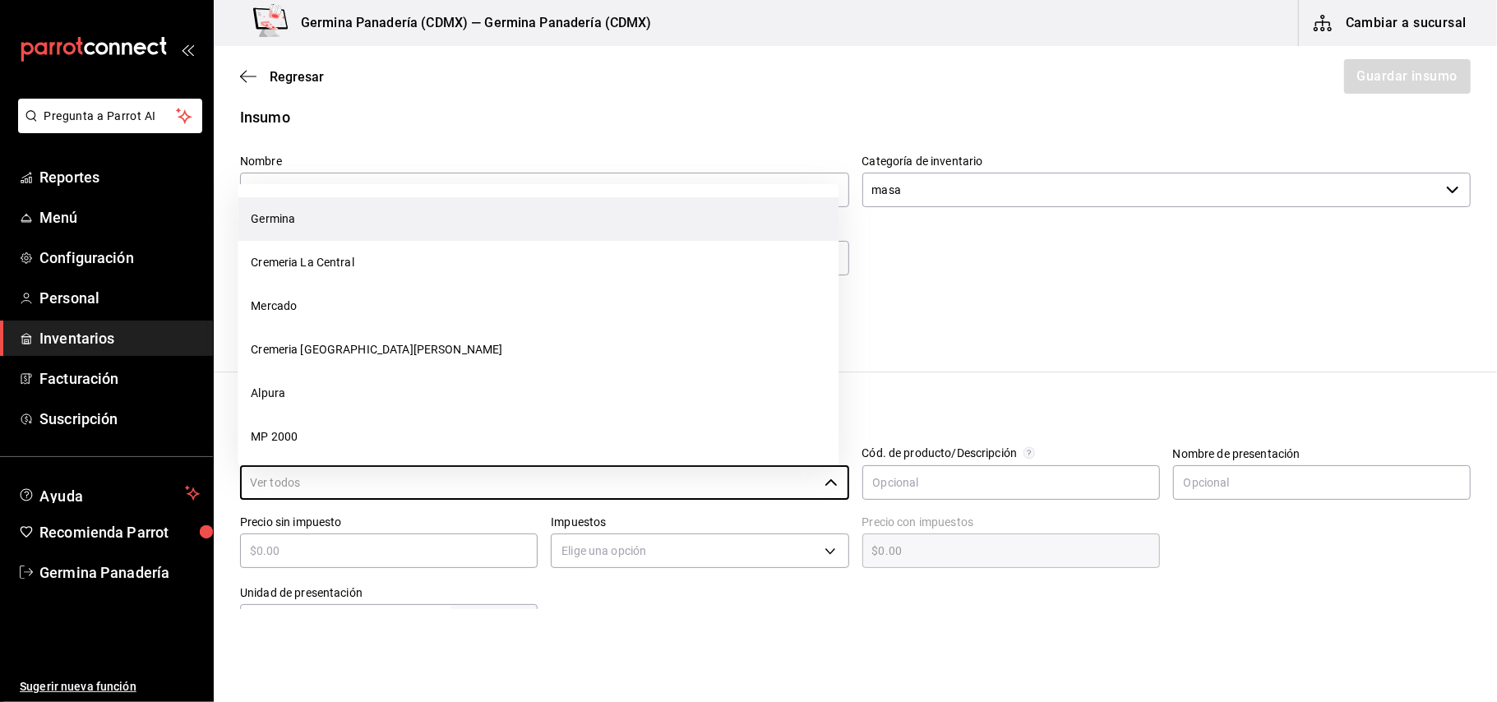
click at [330, 219] on li "Germina" at bounding box center [538, 219] width 601 height 44
type input "Germina"
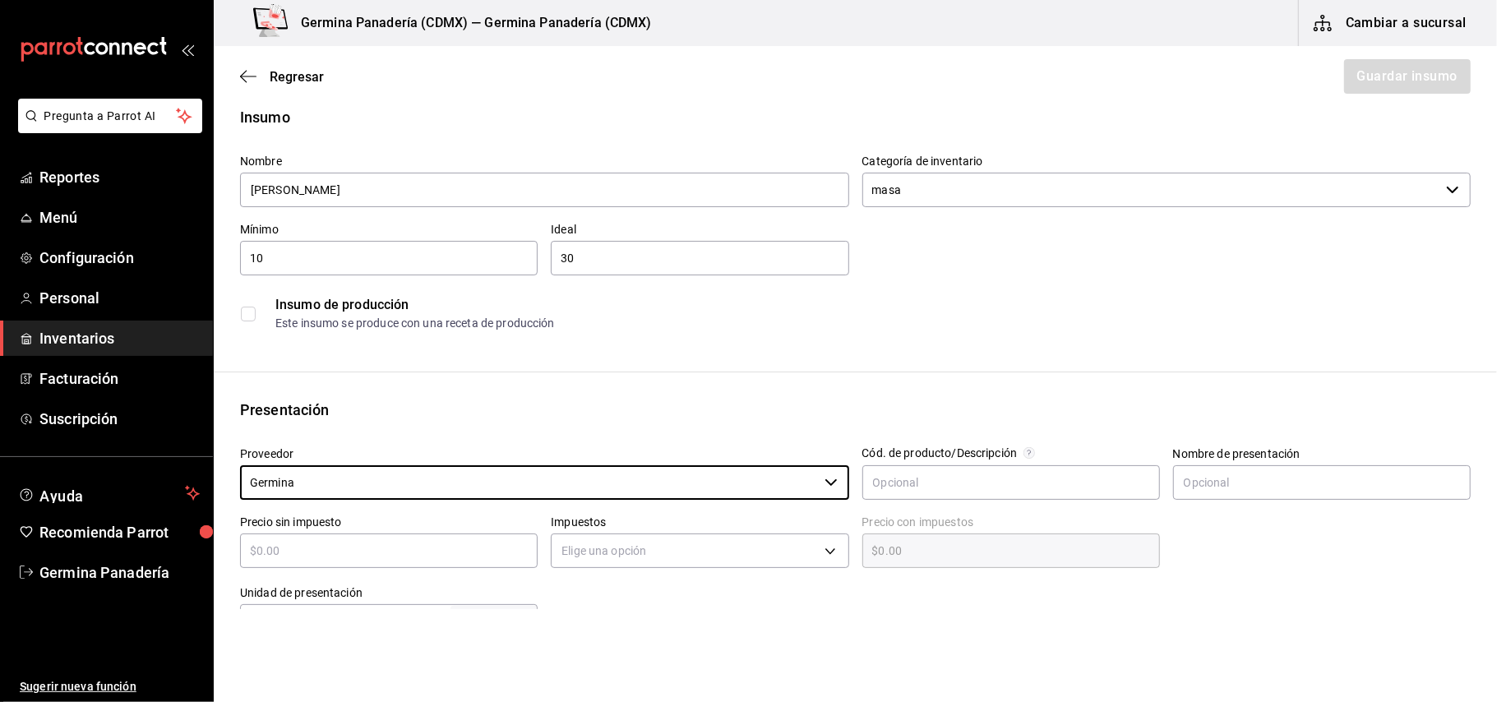
scroll to position [0, 0]
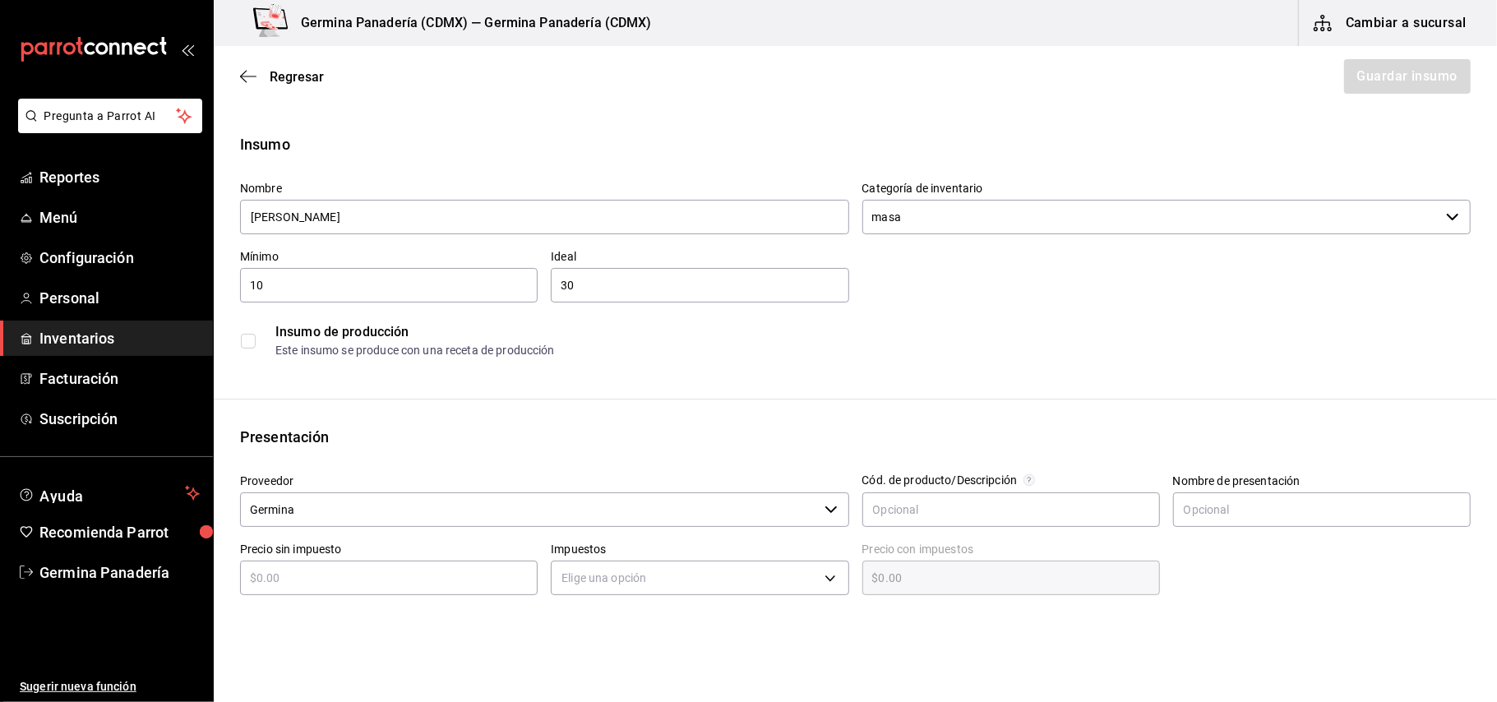
click at [250, 337] on input "checkbox" at bounding box center [248, 341] width 15 height 15
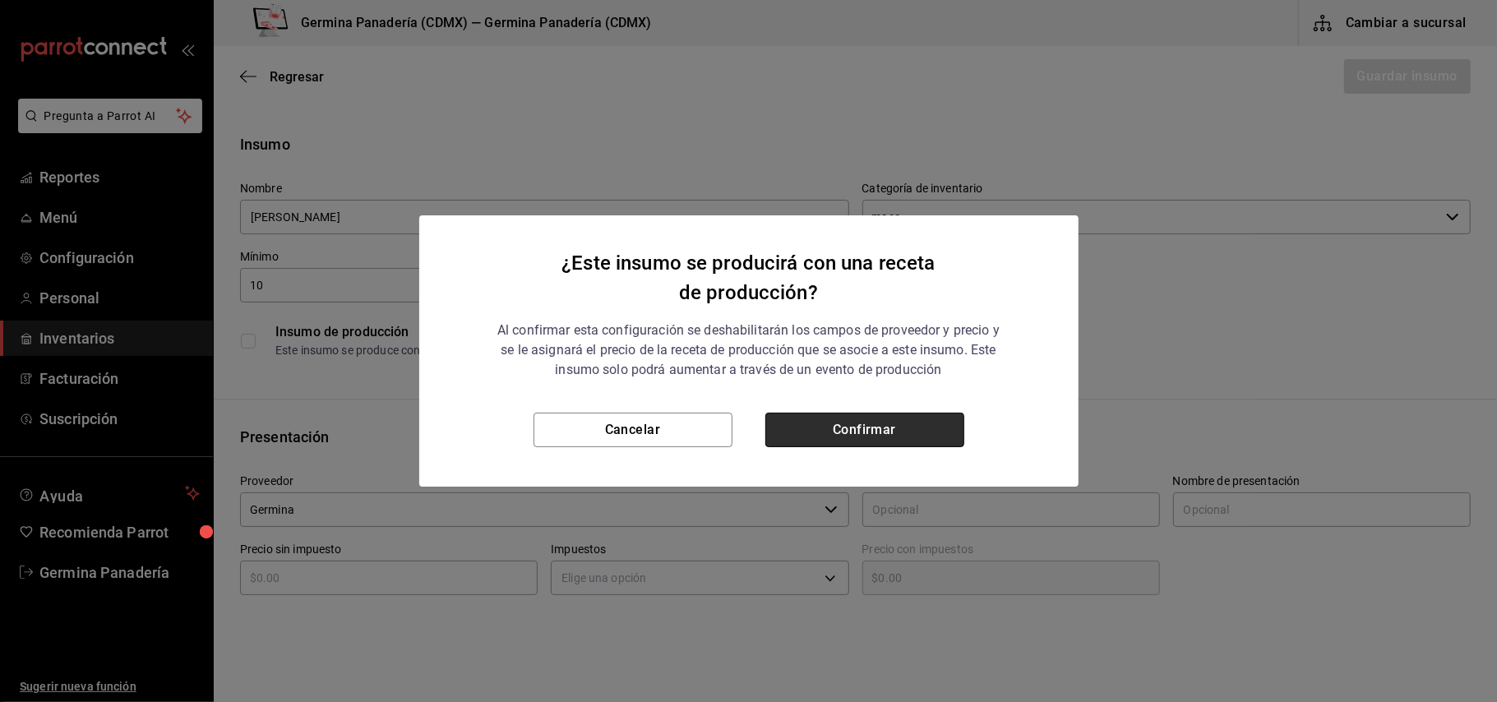
click at [893, 422] on button "Confirmar" at bounding box center [864, 430] width 199 height 35
checkbox input "true"
type input "$0.00"
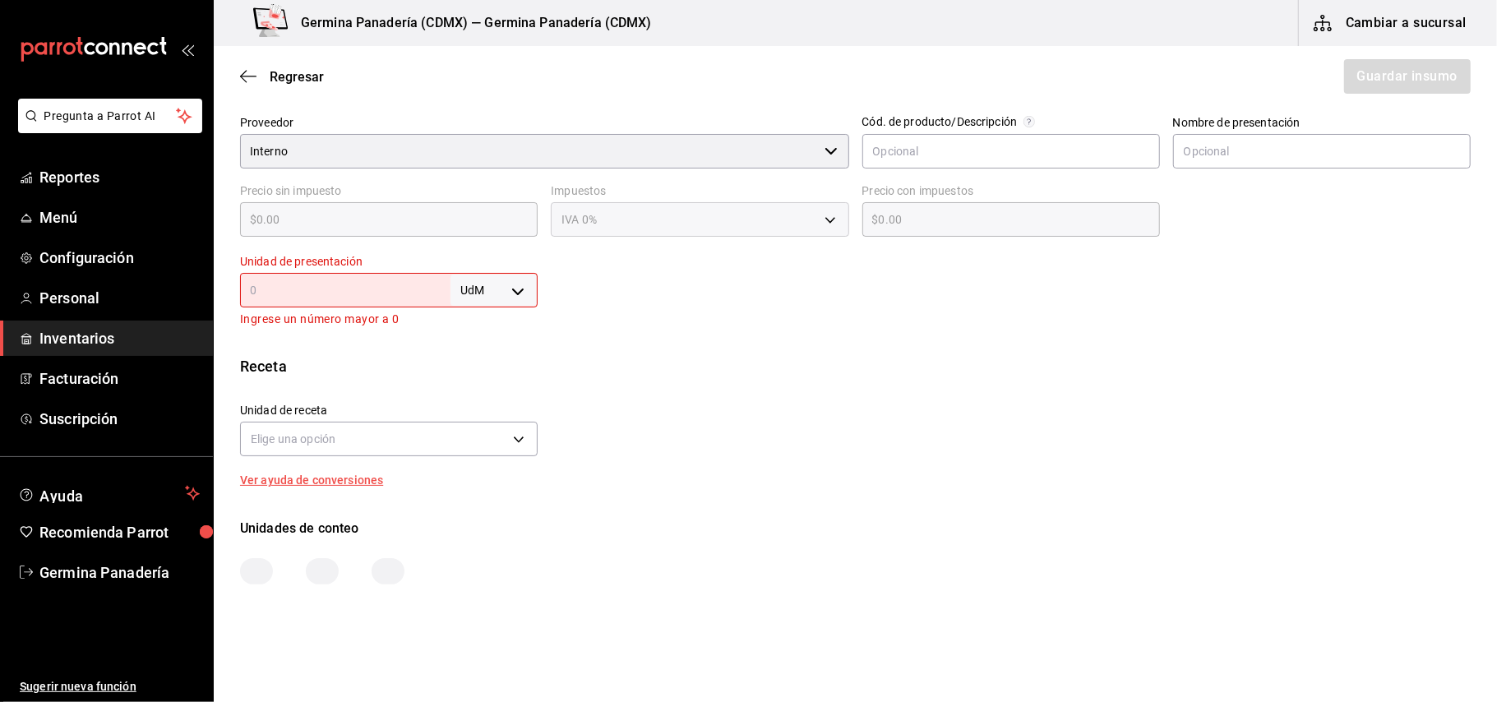
scroll to position [359, 0]
click at [357, 279] on div "UdM ​" at bounding box center [389, 289] width 298 height 35
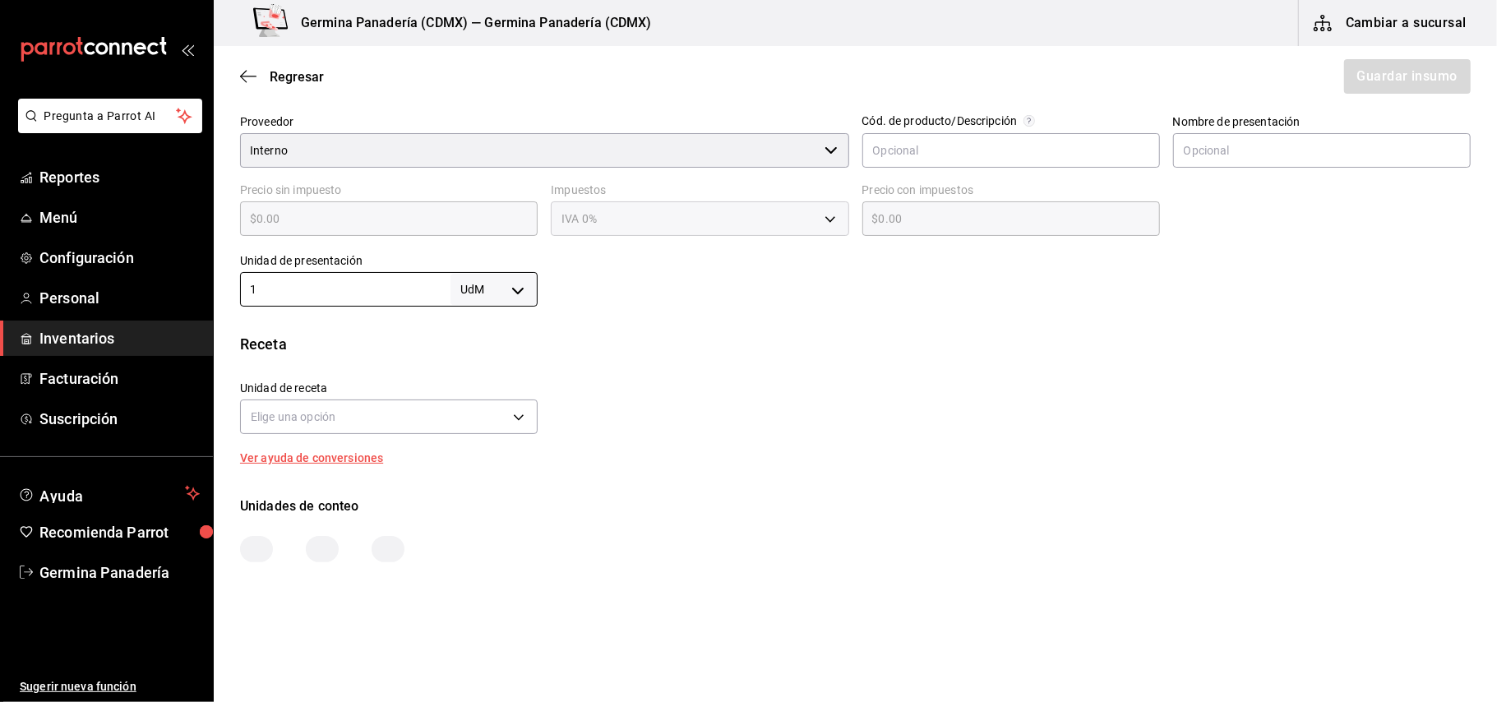
type input "1"
click at [415, 398] on div "Elige una opción" at bounding box center [389, 415] width 298 height 44
click at [428, 415] on body "Pregunta a Parrot AI Reportes Menú Configuración Personal Inventarios Facturaci…" at bounding box center [748, 304] width 1497 height 609
click at [519, 290] on div at bounding box center [748, 351] width 1497 height 702
click at [511, 290] on body "Pregunta a Parrot AI Reportes Menú Configuración Personal Inventarios Facturaci…" at bounding box center [748, 304] width 1497 height 609
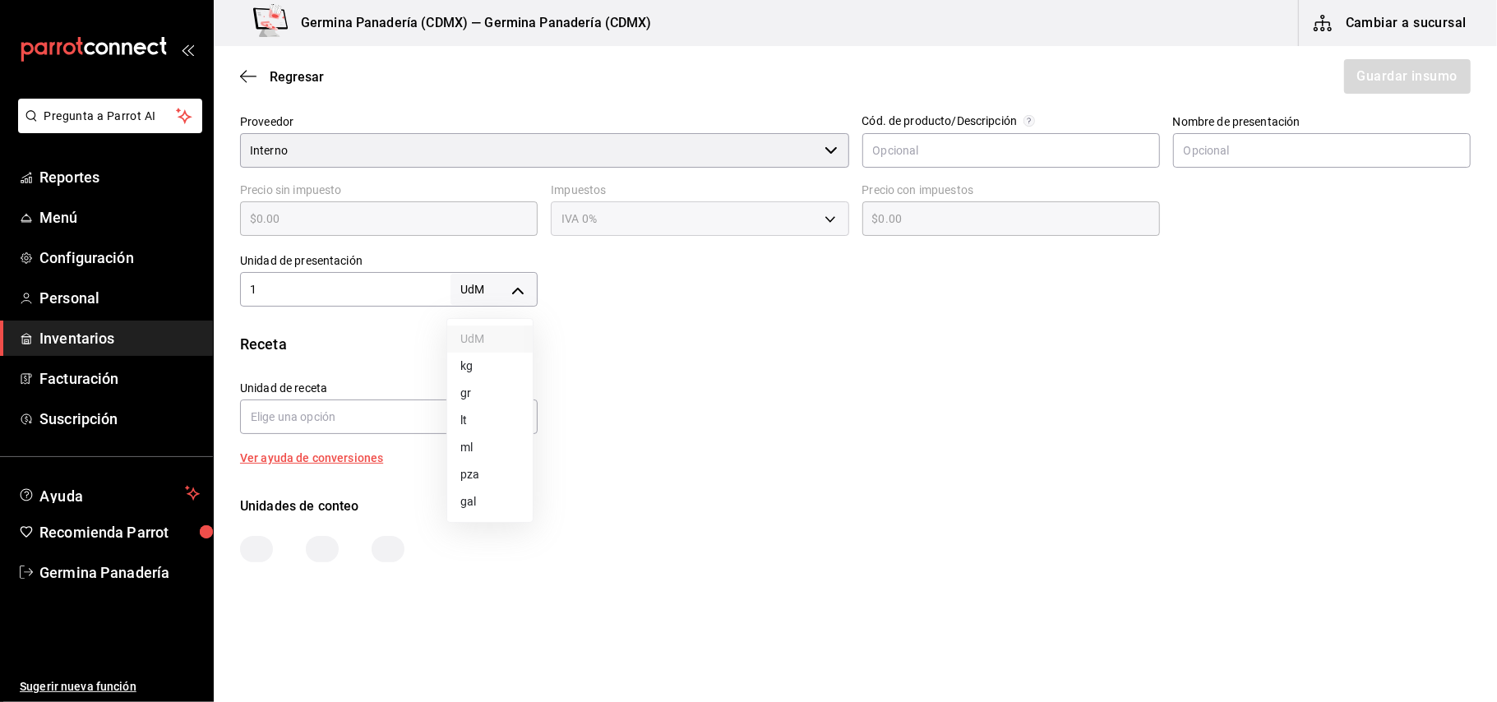
click at [475, 365] on li "kg" at bounding box center [489, 366] width 85 height 27
type input "KILOGRAM"
type input "1"
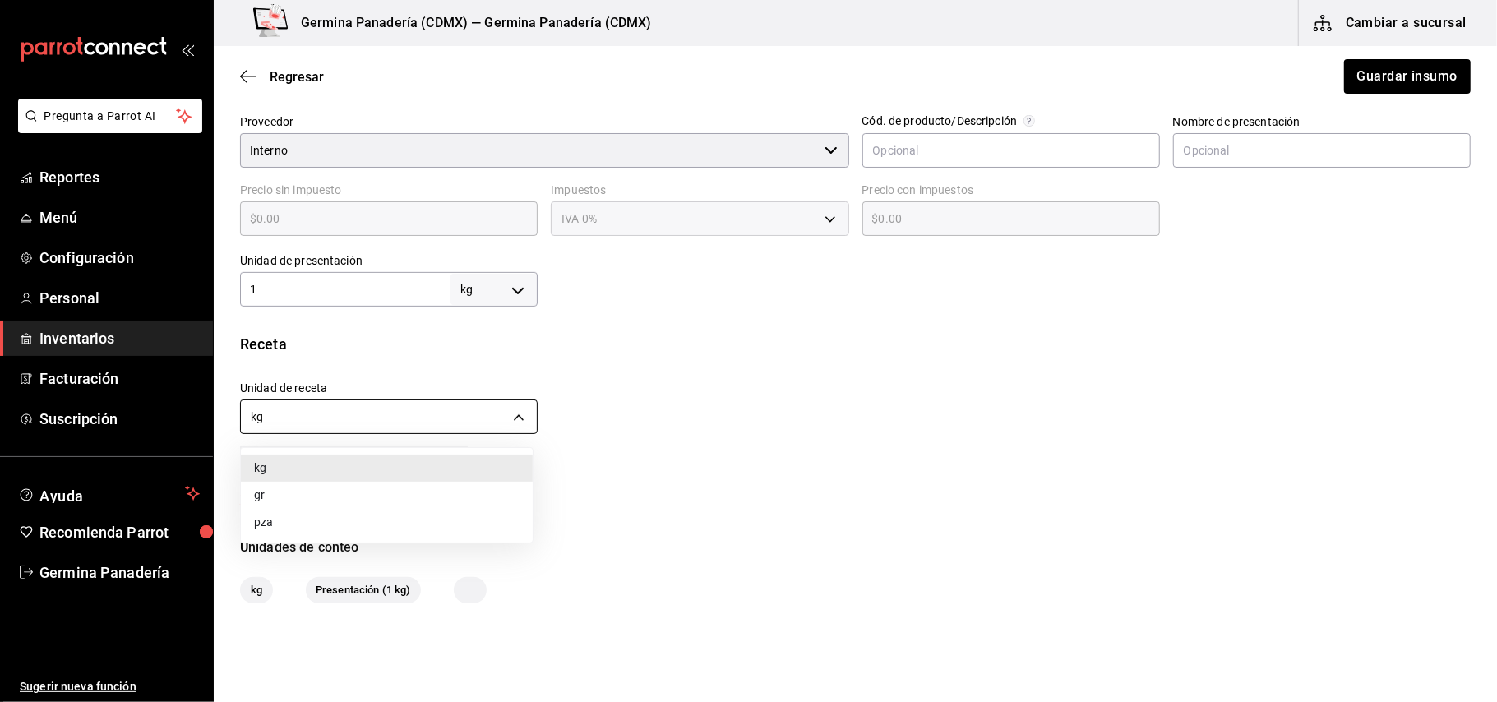
click at [452, 428] on body "Pregunta a Parrot AI Reportes Menú Configuración Personal Inventarios Facturaci…" at bounding box center [748, 304] width 1497 height 609
click at [330, 487] on li "gr" at bounding box center [387, 495] width 292 height 27
type input "GRAM"
type input "1,000"
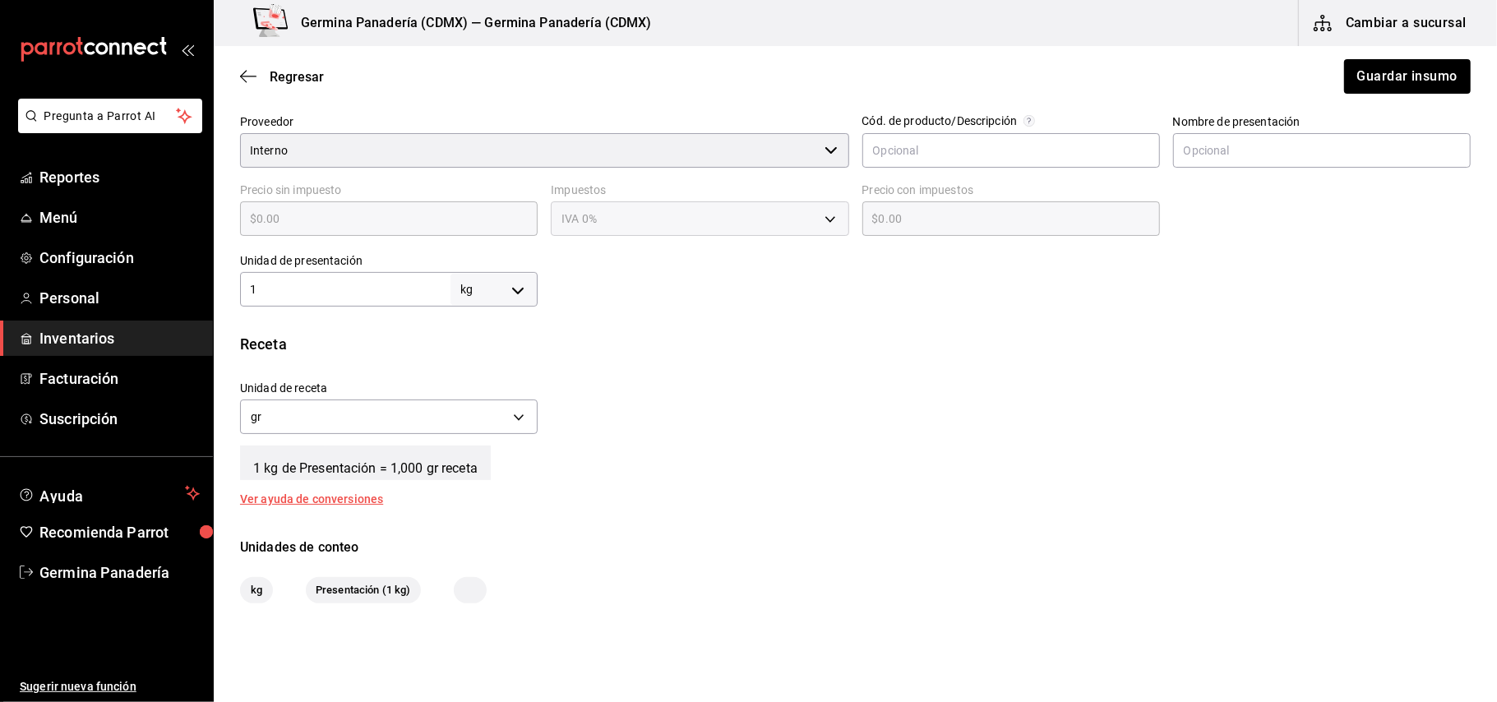
click at [1026, 457] on div "1 kg de Presentación = 1,000 gr receta" at bounding box center [855, 459] width 1230 height 41
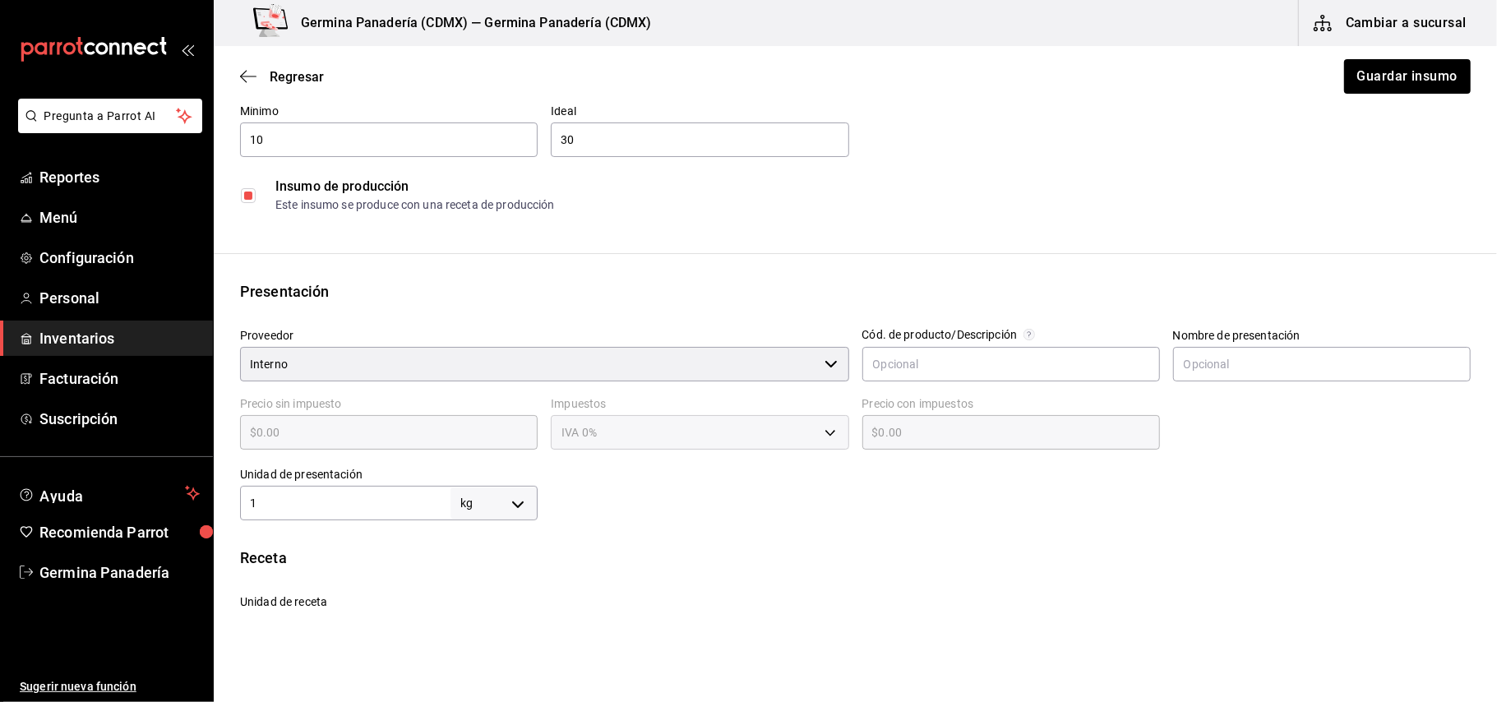
scroll to position [0, 0]
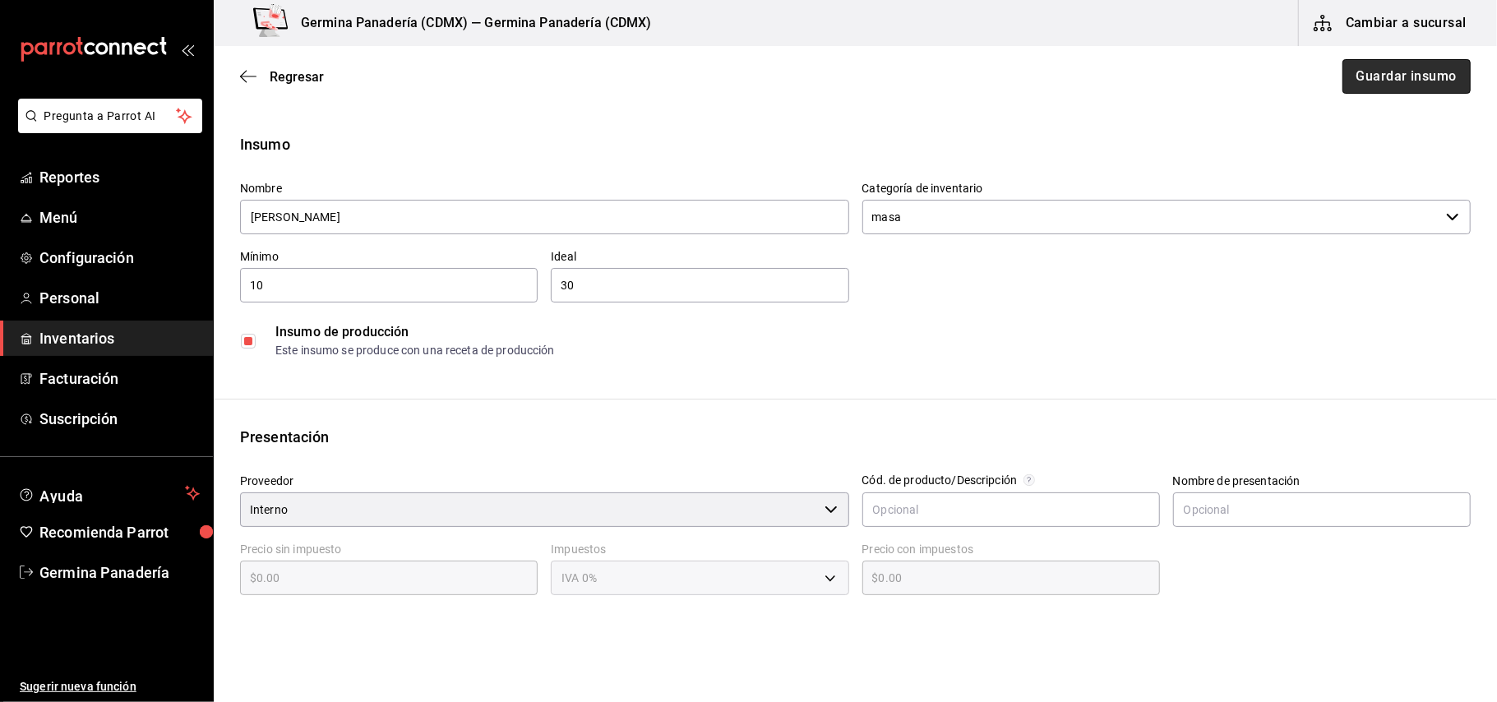
click at [1368, 92] on button "Guardar insumo" at bounding box center [1406, 76] width 128 height 35
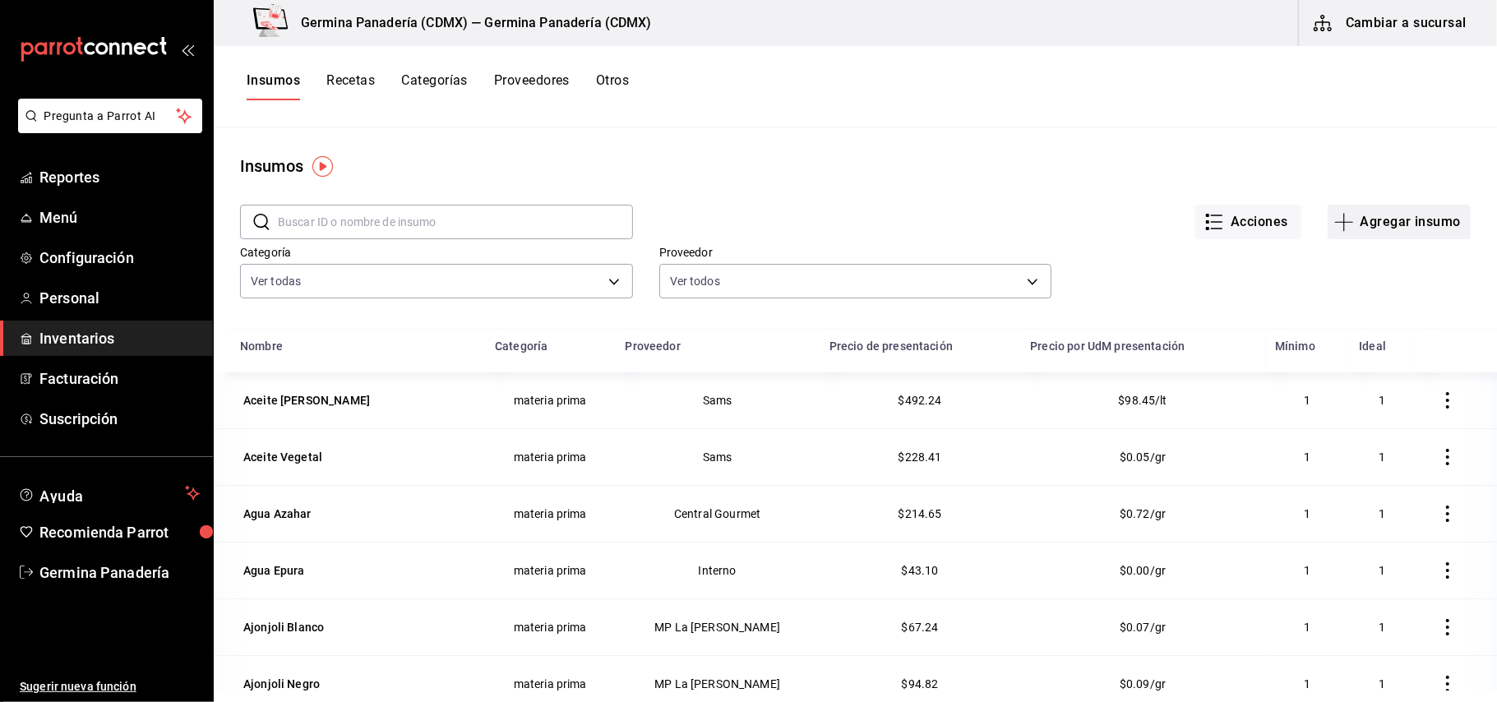
click at [1358, 229] on button "Agregar insumo" at bounding box center [1398, 222] width 143 height 35
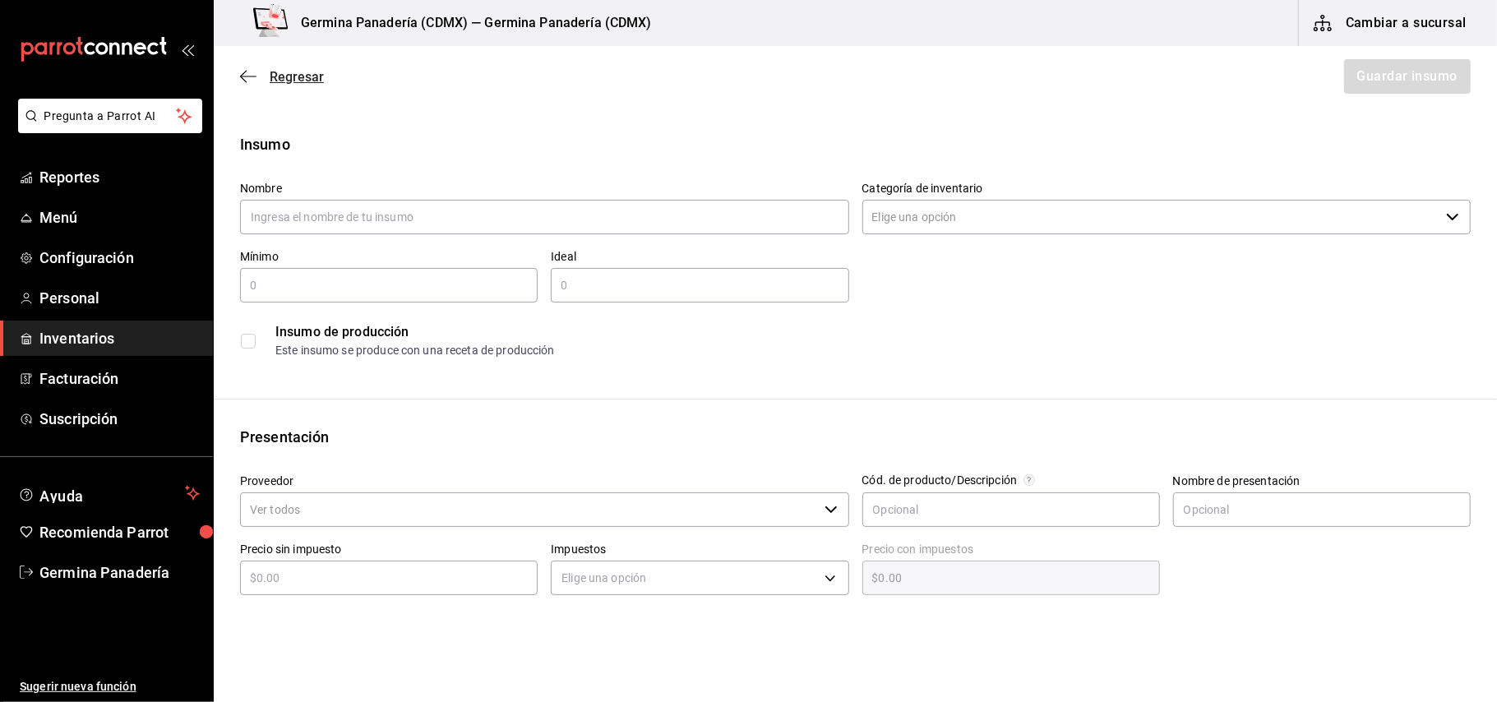
click at [253, 70] on icon "button" at bounding box center [248, 76] width 16 height 15
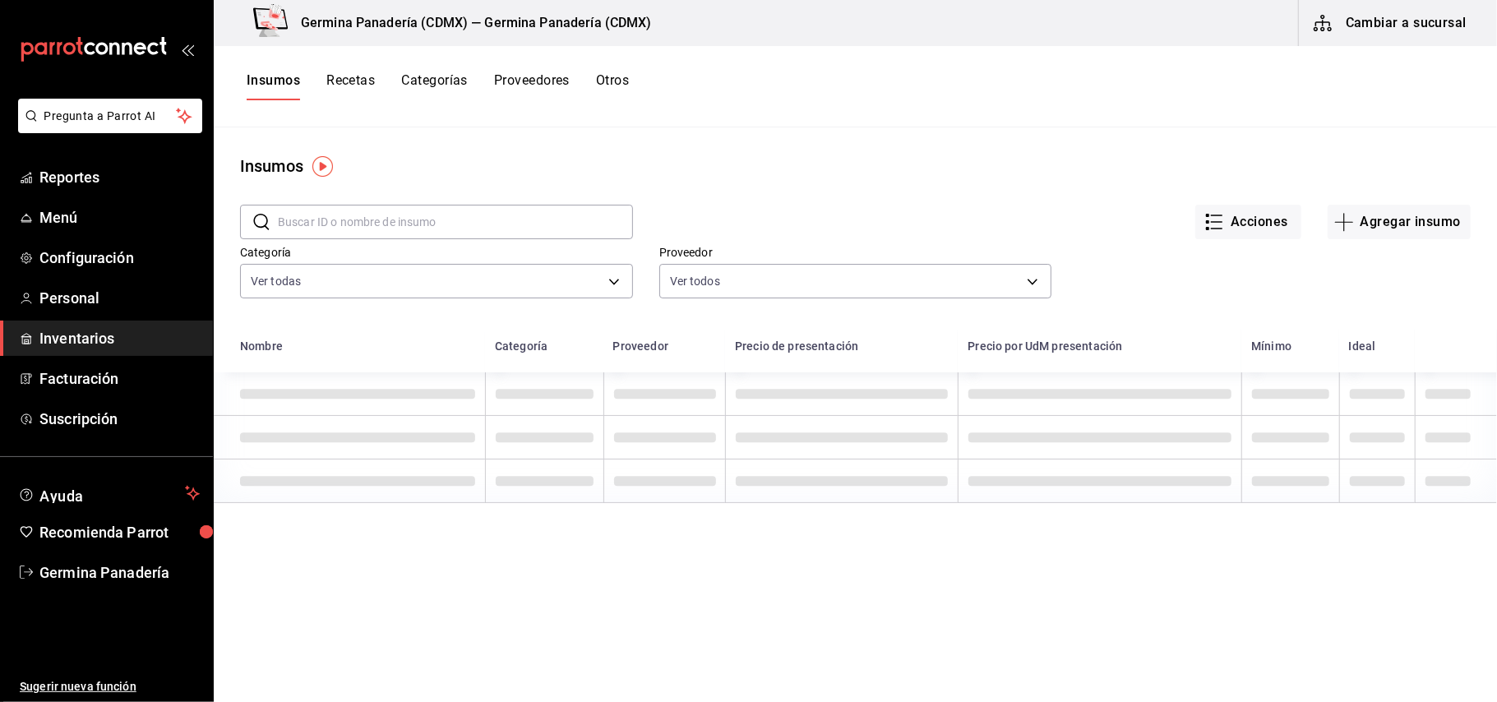
click at [347, 79] on button "Recetas" at bounding box center [350, 86] width 48 height 28
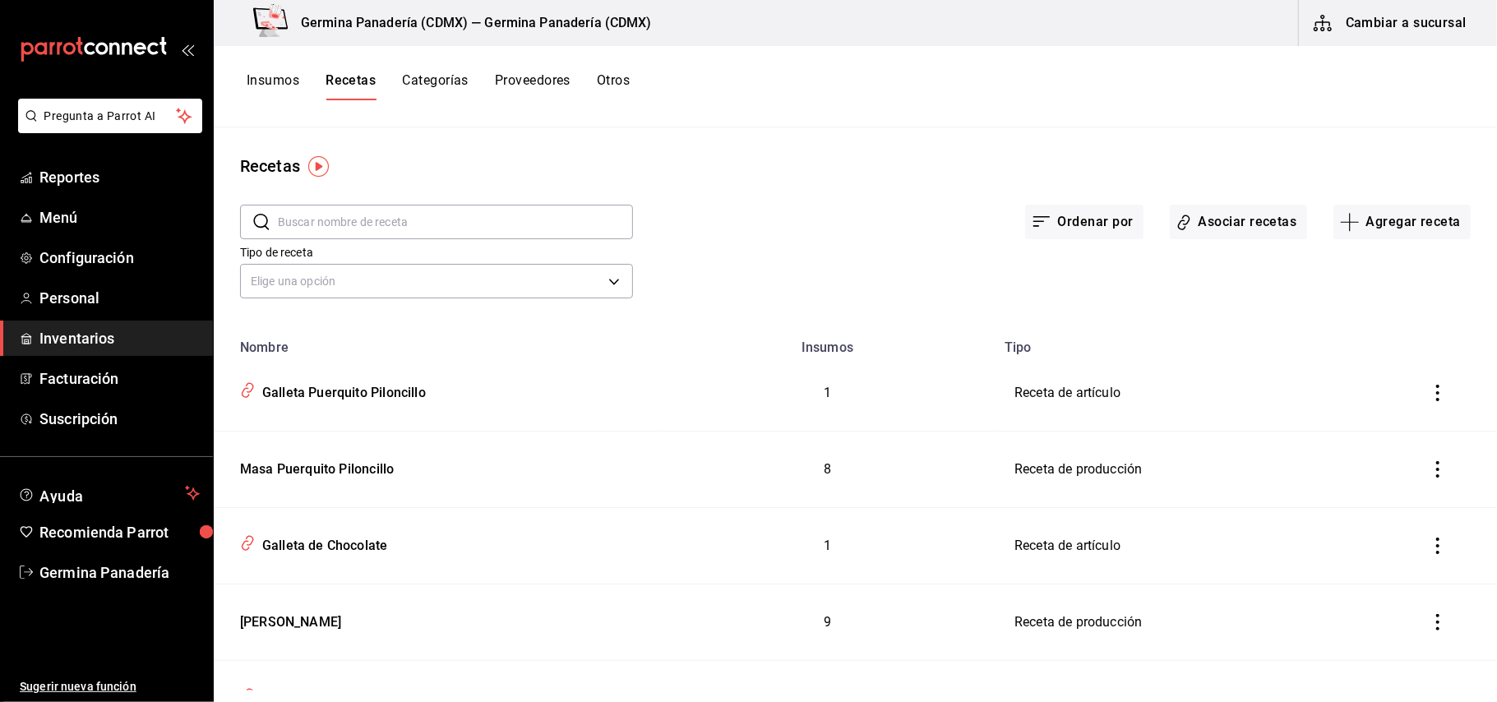
click at [1169, 342] on th "Tipo" at bounding box center [1190, 342] width 390 height 25
click at [1392, 230] on button "Agregar receta" at bounding box center [1401, 222] width 137 height 35
click at [1363, 362] on span "Receta de producción" at bounding box center [1387, 354] width 138 height 17
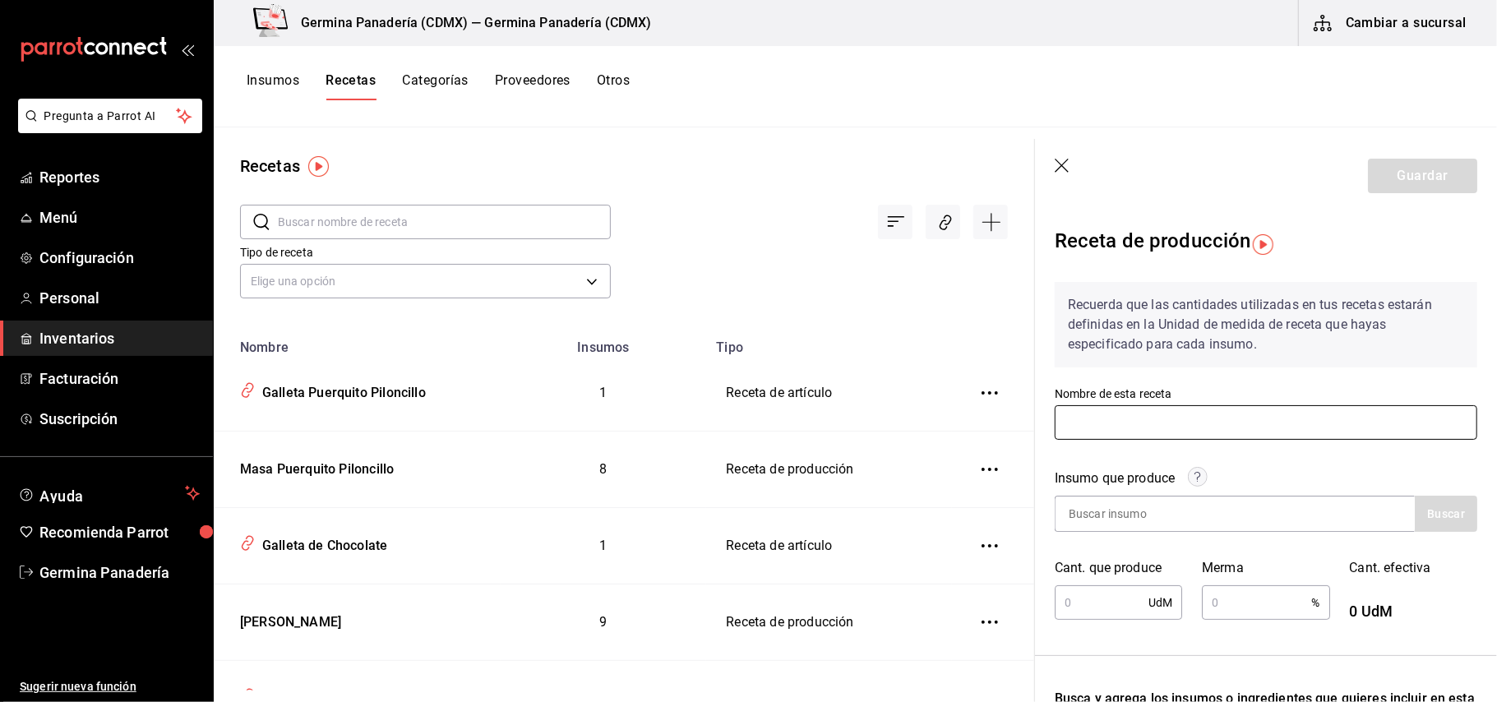
click at [1166, 424] on input "text" at bounding box center [1266, 422] width 422 height 35
type input "b"
type input "Masa Brownie"
click at [1273, 519] on div at bounding box center [1235, 514] width 360 height 36
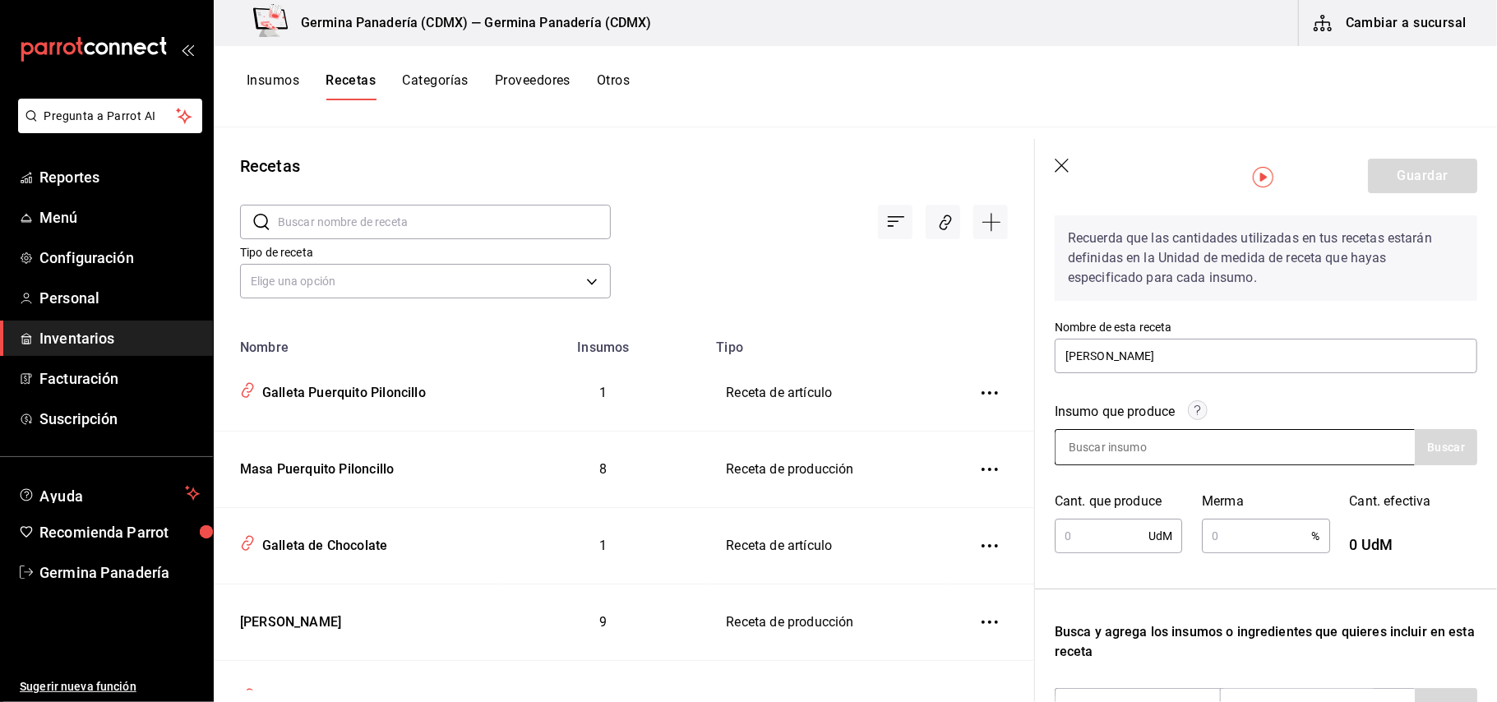
scroll to position [67, 0]
click at [1221, 435] on div at bounding box center [1235, 446] width 360 height 36
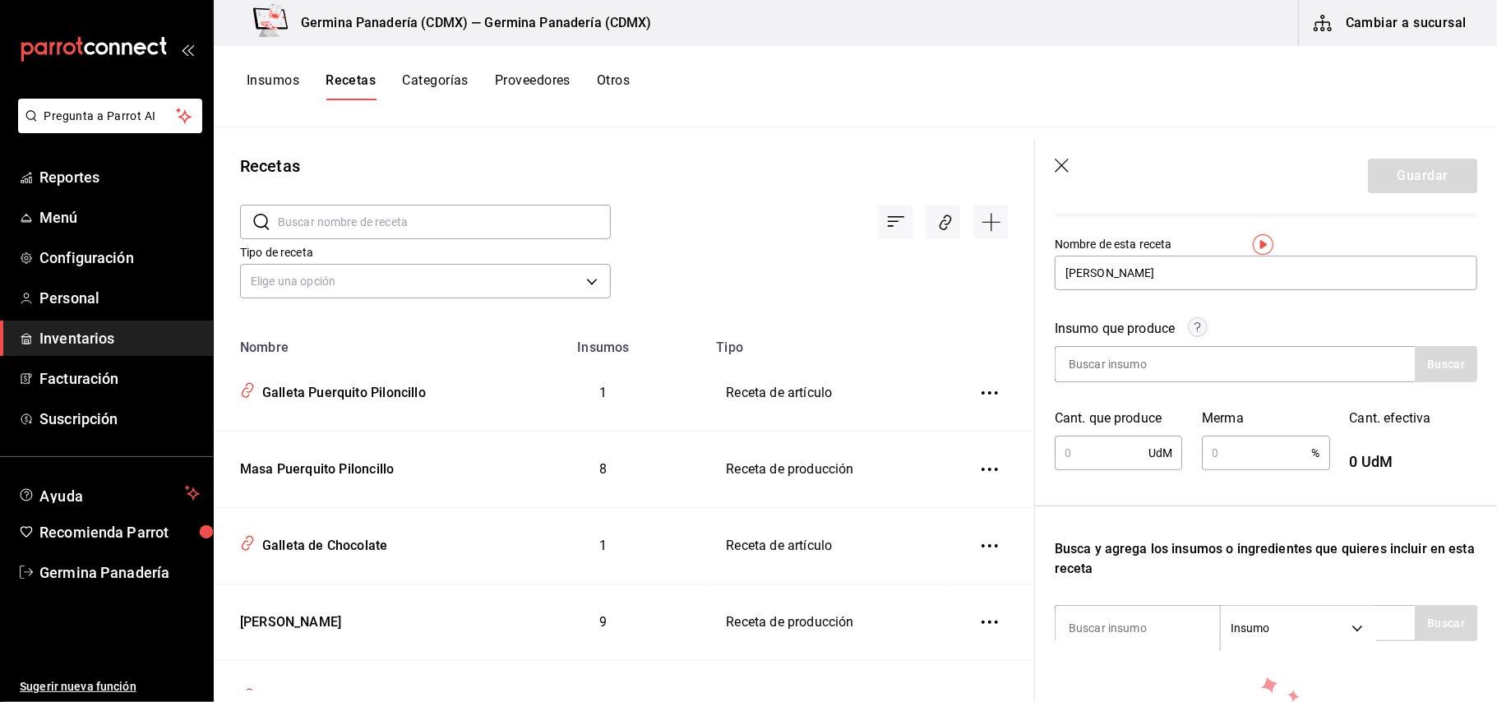
scroll to position [0, 0]
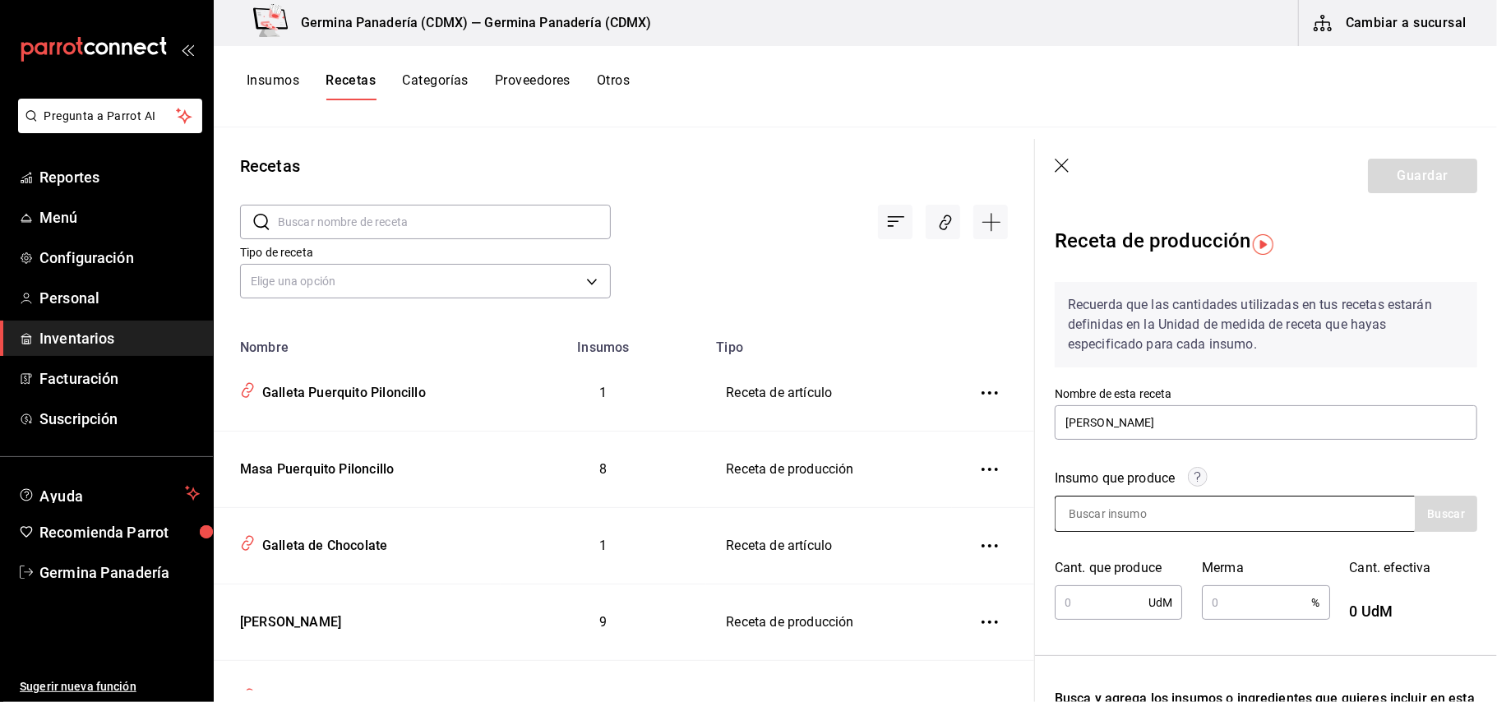
click at [1126, 506] on input at bounding box center [1137, 513] width 164 height 35
type input "masa br"
click at [1431, 527] on button "Buscar" at bounding box center [1446, 514] width 62 height 36
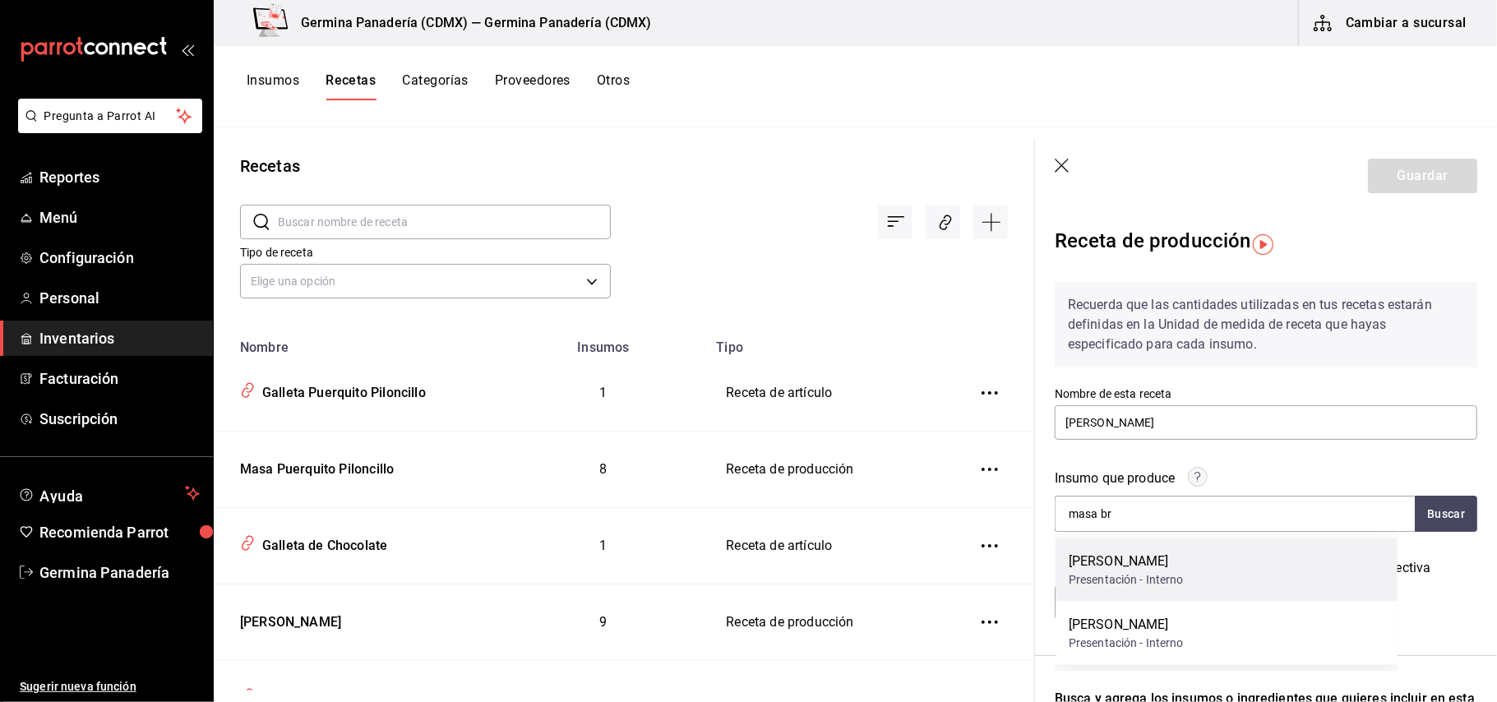
click at [1212, 562] on div "Masa Brownie Presentación - Interno" at bounding box center [1226, 569] width 342 height 63
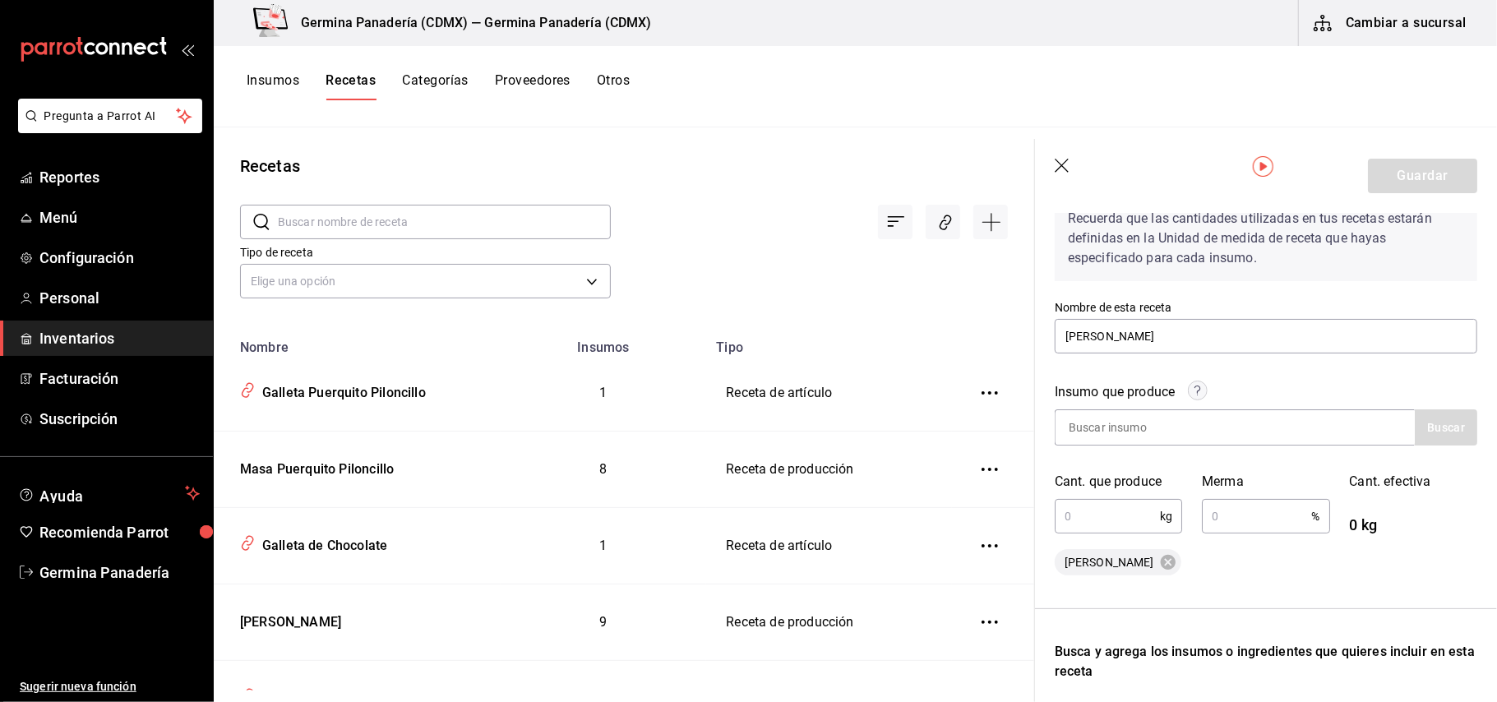
scroll to position [87, 0]
click at [1098, 517] on input "text" at bounding box center [1107, 515] width 105 height 33
type input "3"
type input "5.2"
click at [1244, 516] on input "text" at bounding box center [1256, 515] width 109 height 33
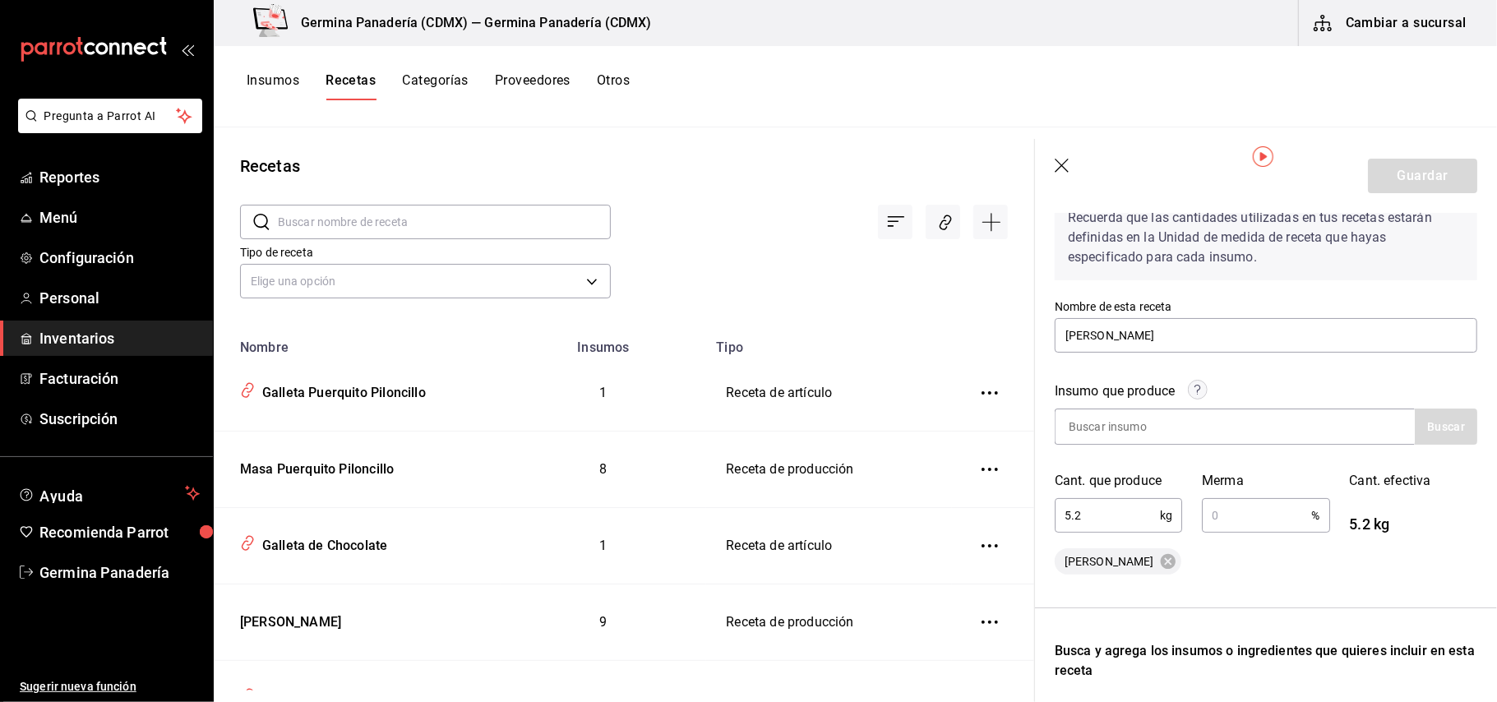
type input "0.1"
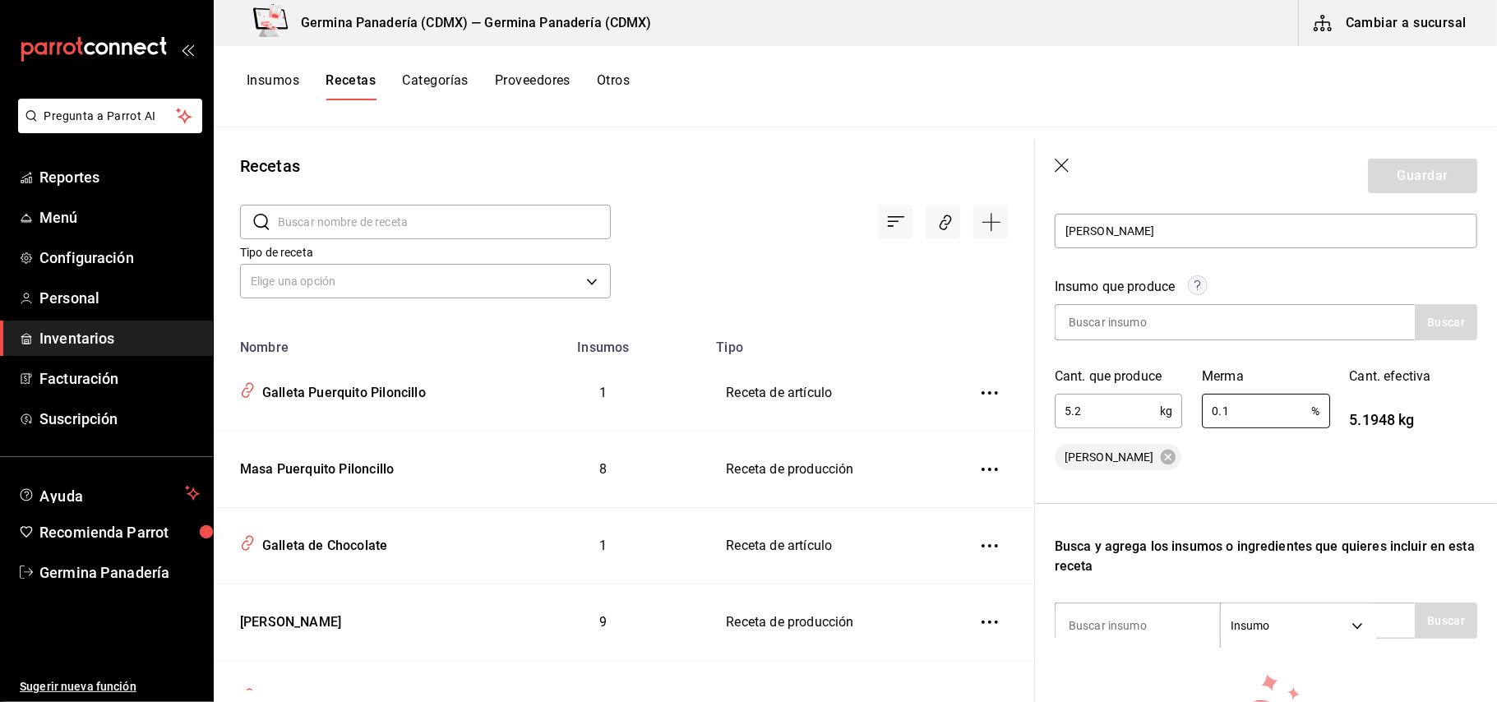
scroll to position [401, 0]
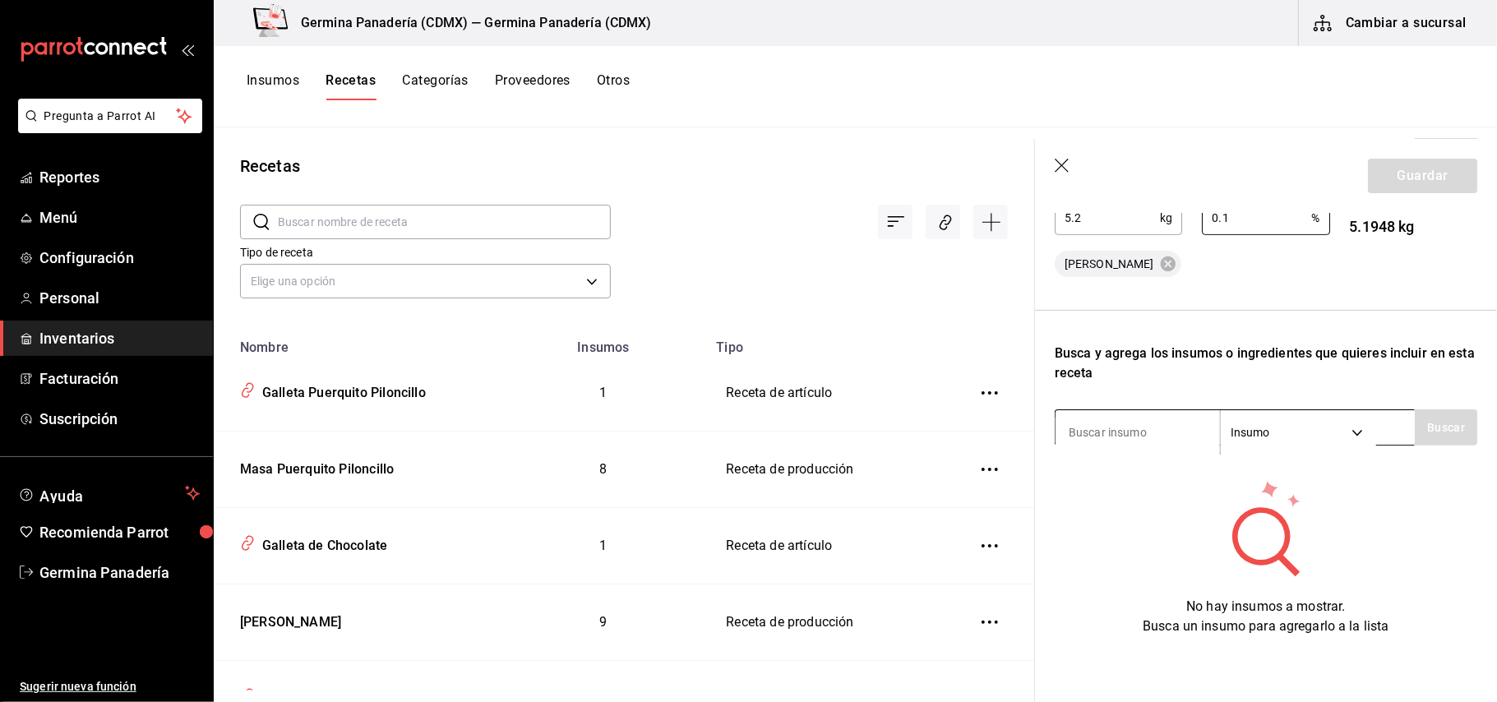
click at [1138, 428] on input at bounding box center [1137, 432] width 164 height 35
type input "huevo"
click at [1415, 409] on button "Buscar" at bounding box center [1446, 427] width 62 height 36
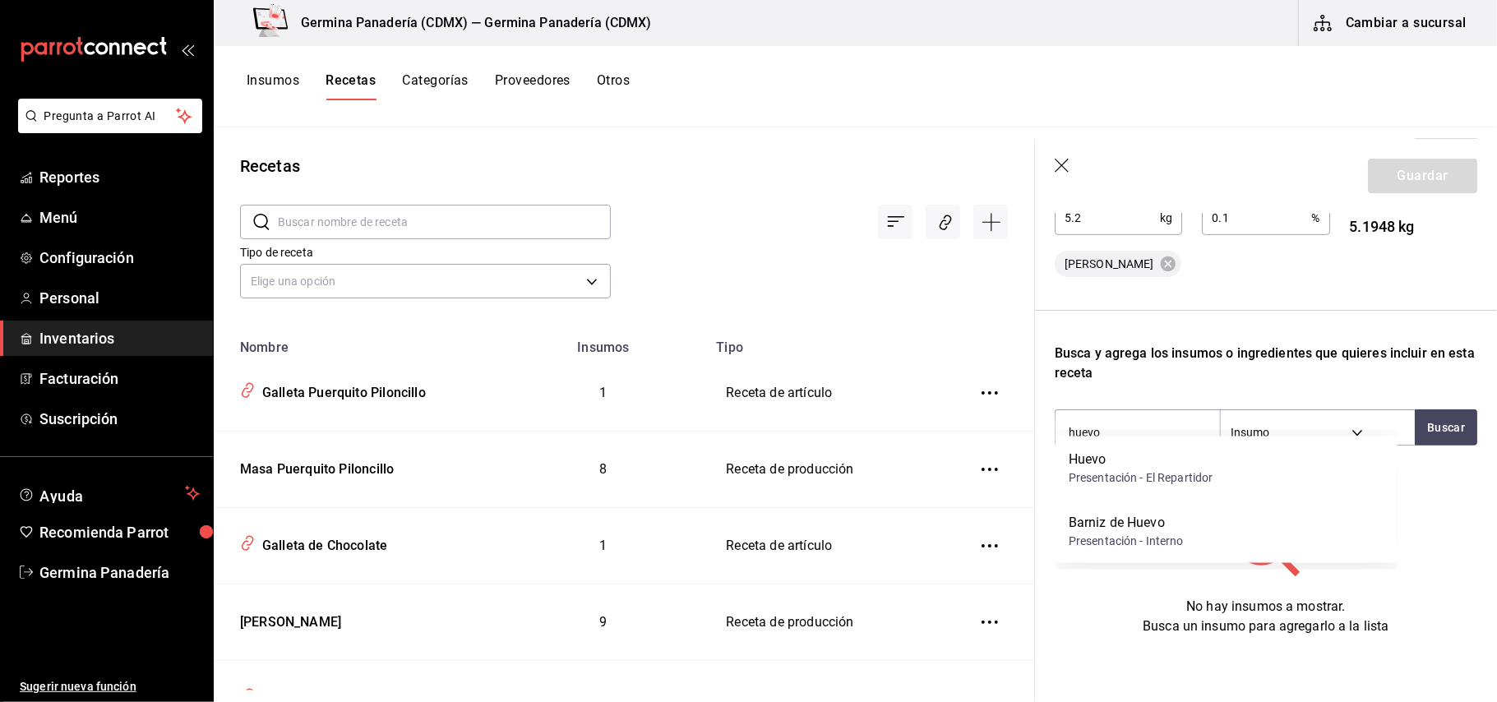
click at [1121, 460] on div "Huevo" at bounding box center [1141, 460] width 145 height 20
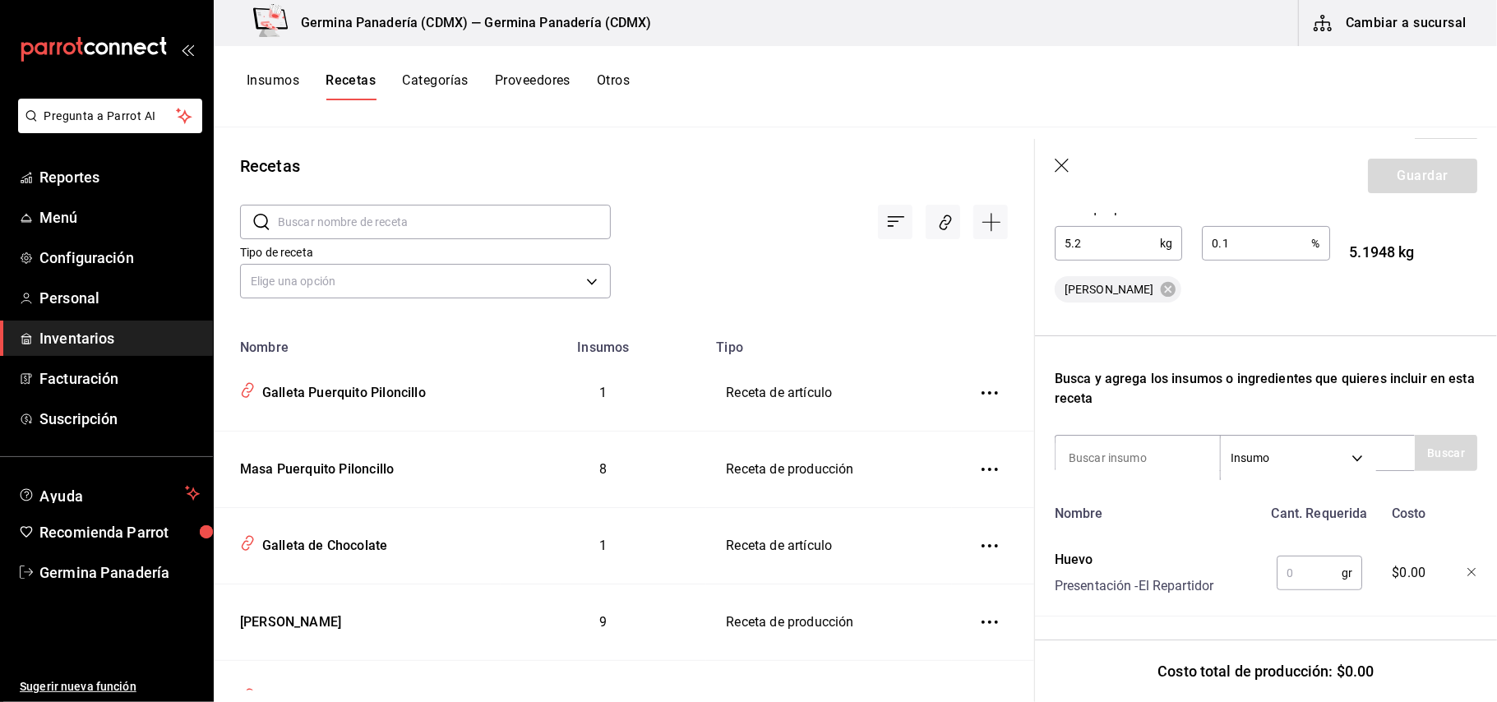
scroll to position [376, 0]
click at [1123, 445] on input at bounding box center [1137, 458] width 164 height 35
type input "azu"
click at [1425, 435] on button "Buscar" at bounding box center [1446, 453] width 62 height 36
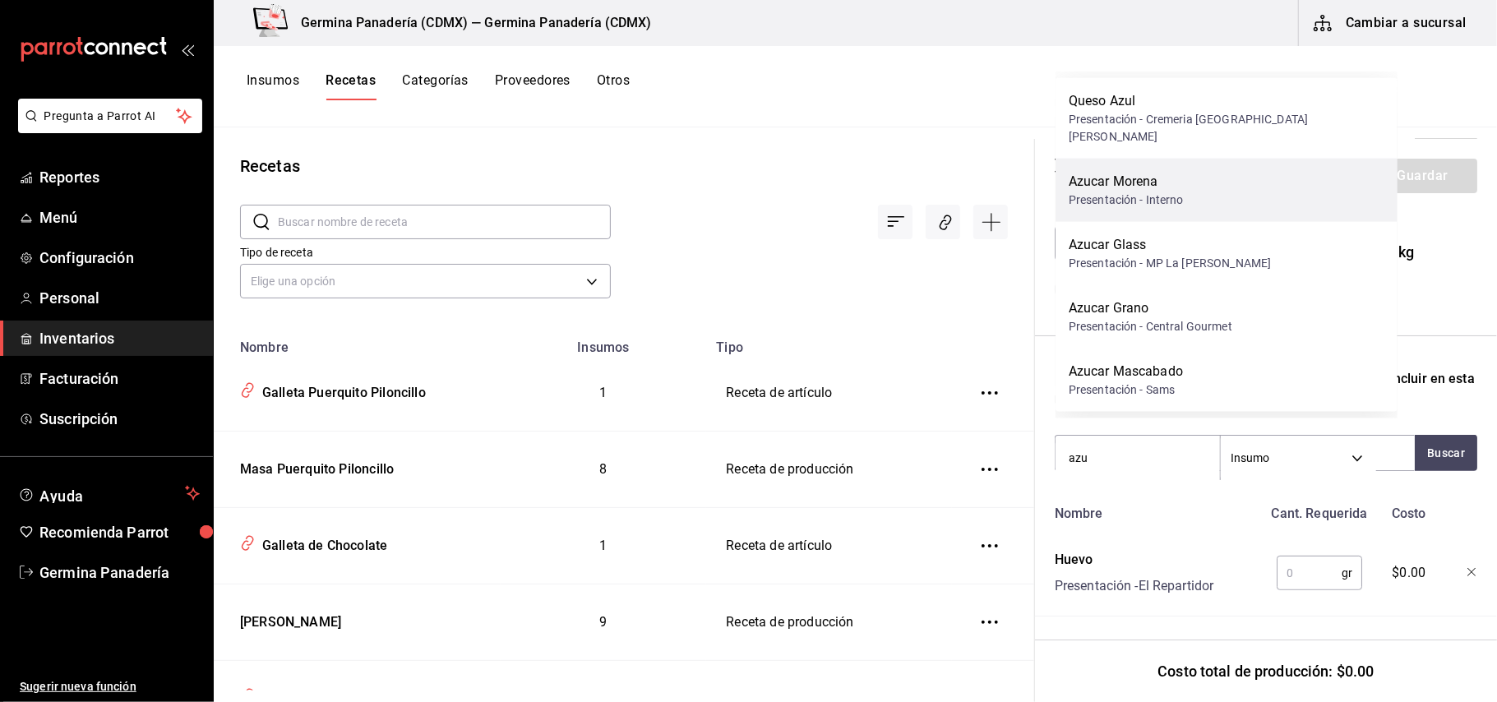
click at [1185, 189] on div "Azucar Morena Presentación - Interno" at bounding box center [1226, 190] width 342 height 63
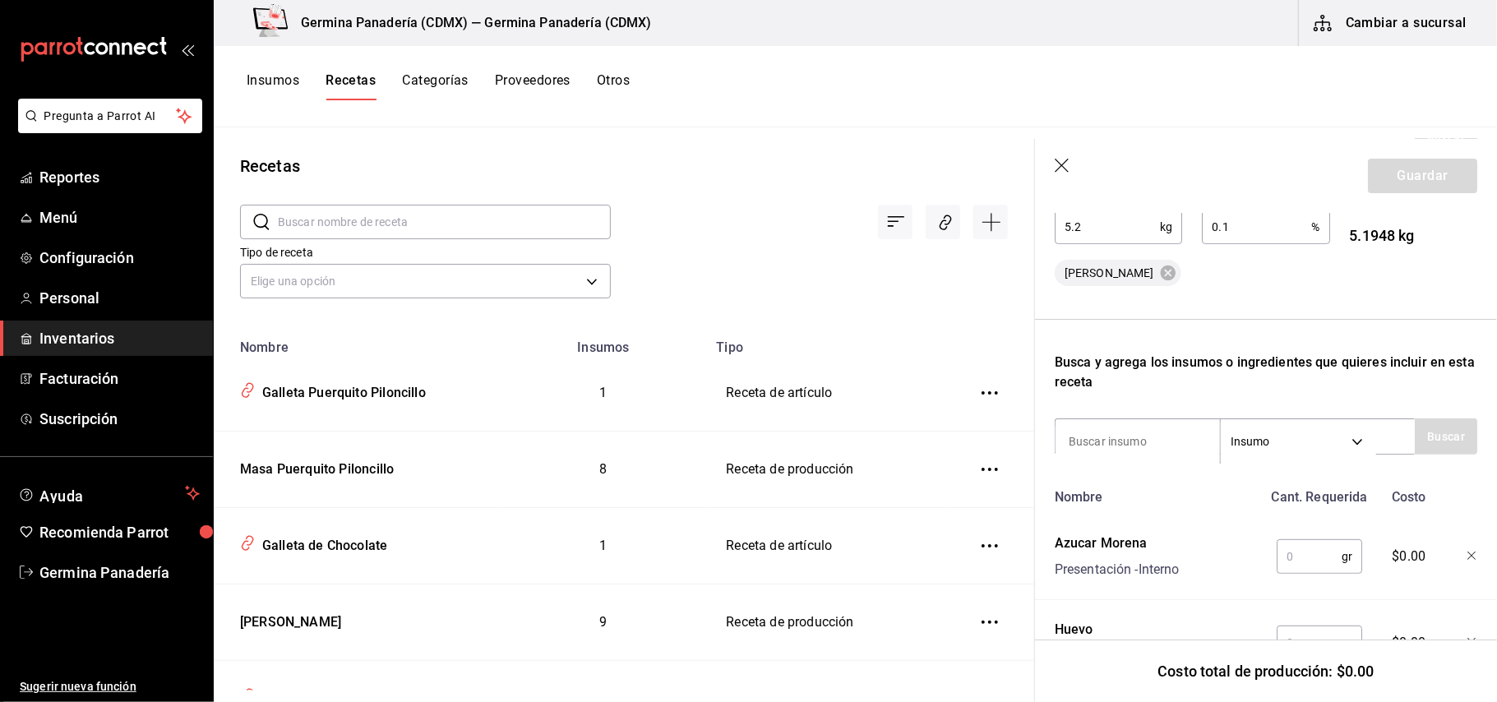
click at [1299, 566] on input "text" at bounding box center [1309, 556] width 65 height 33
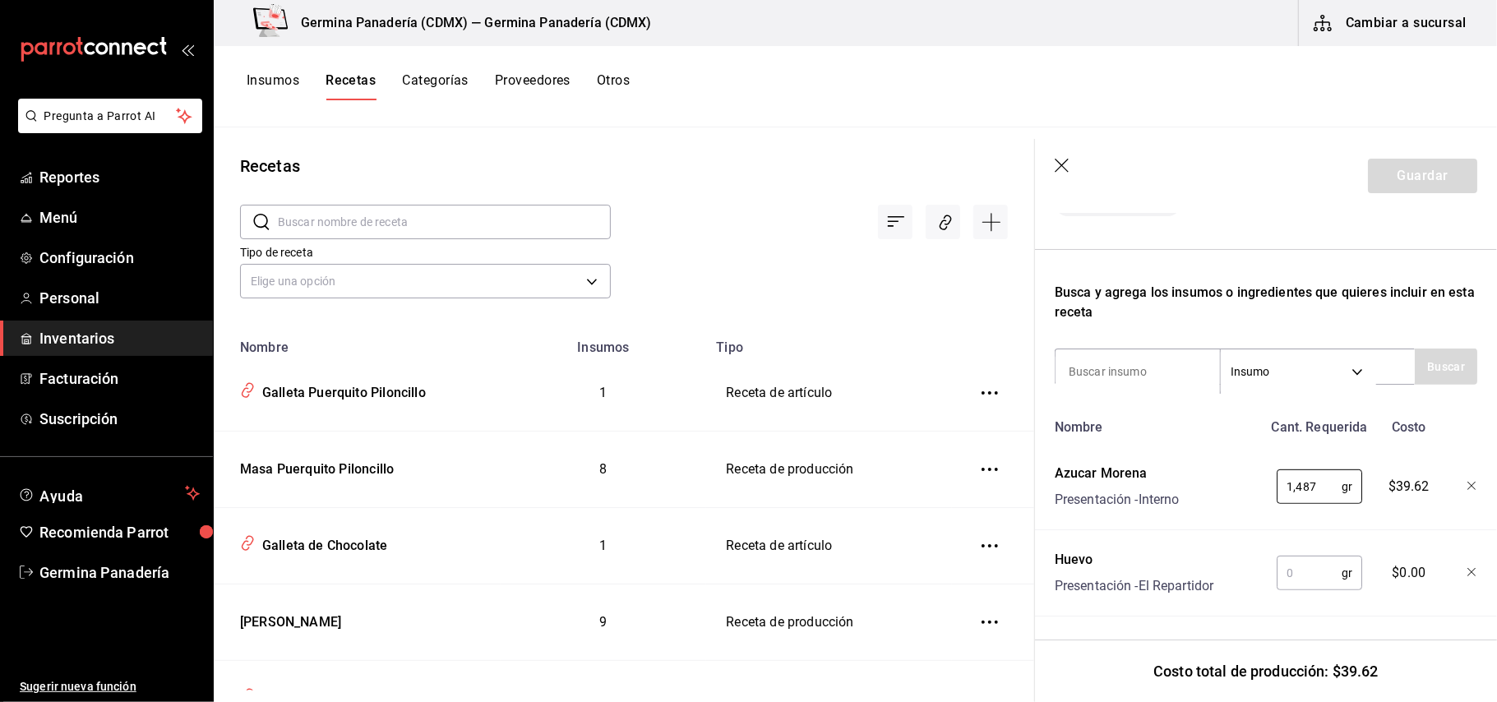
type input "1,487"
click at [1302, 559] on input "text" at bounding box center [1309, 572] width 65 height 33
type input "925"
click at [1078, 357] on input at bounding box center [1137, 371] width 164 height 35
type input "vaini"
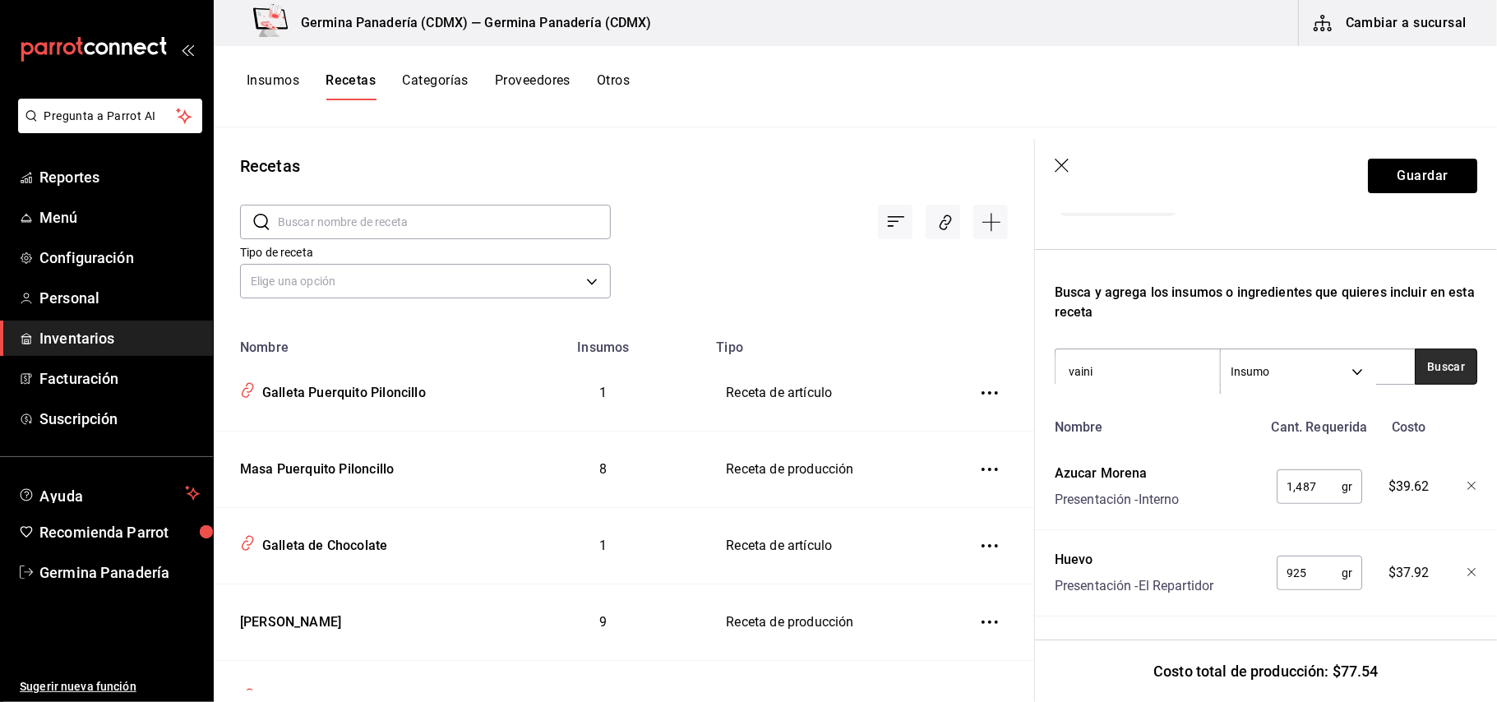
click at [1429, 349] on button "Buscar" at bounding box center [1446, 367] width 62 height 36
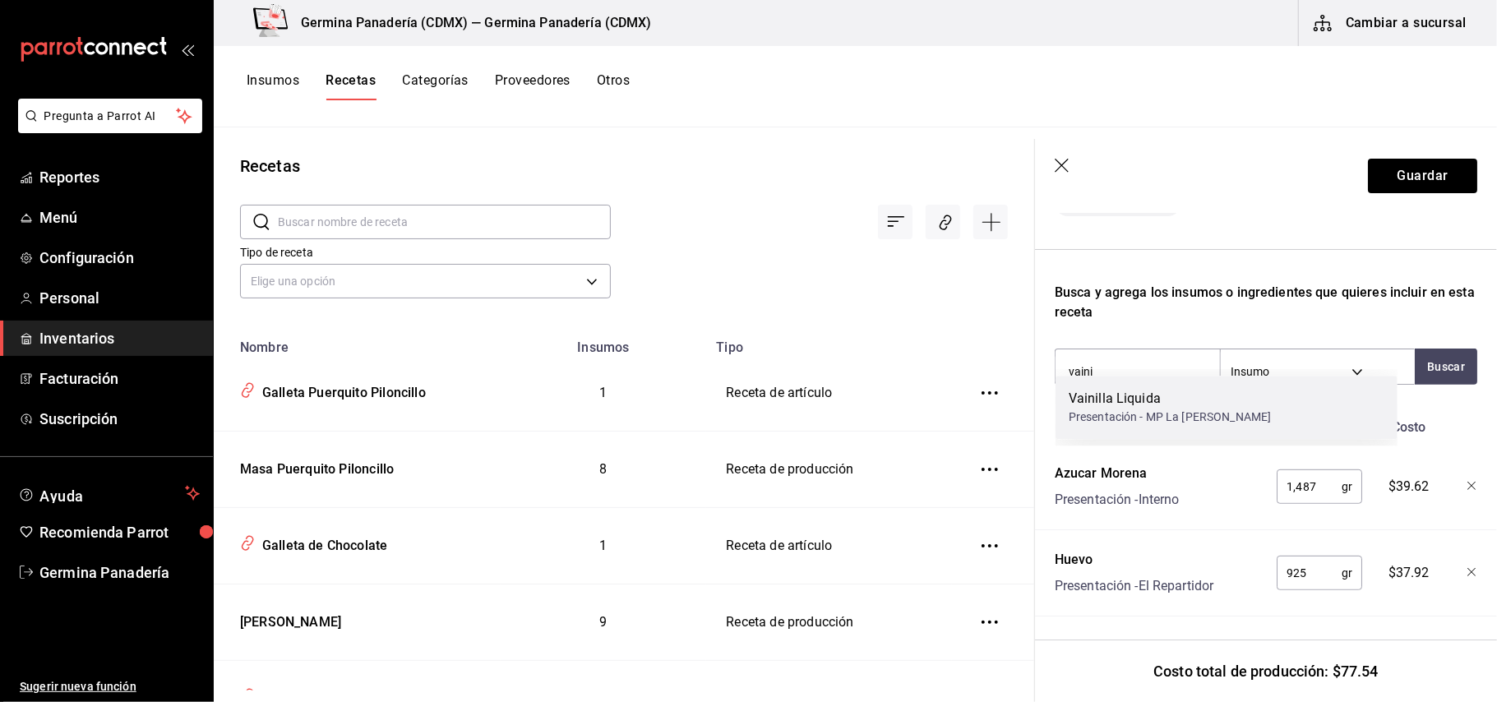
click at [1175, 413] on div "Presentación - MP La Reyna" at bounding box center [1170, 417] width 202 height 17
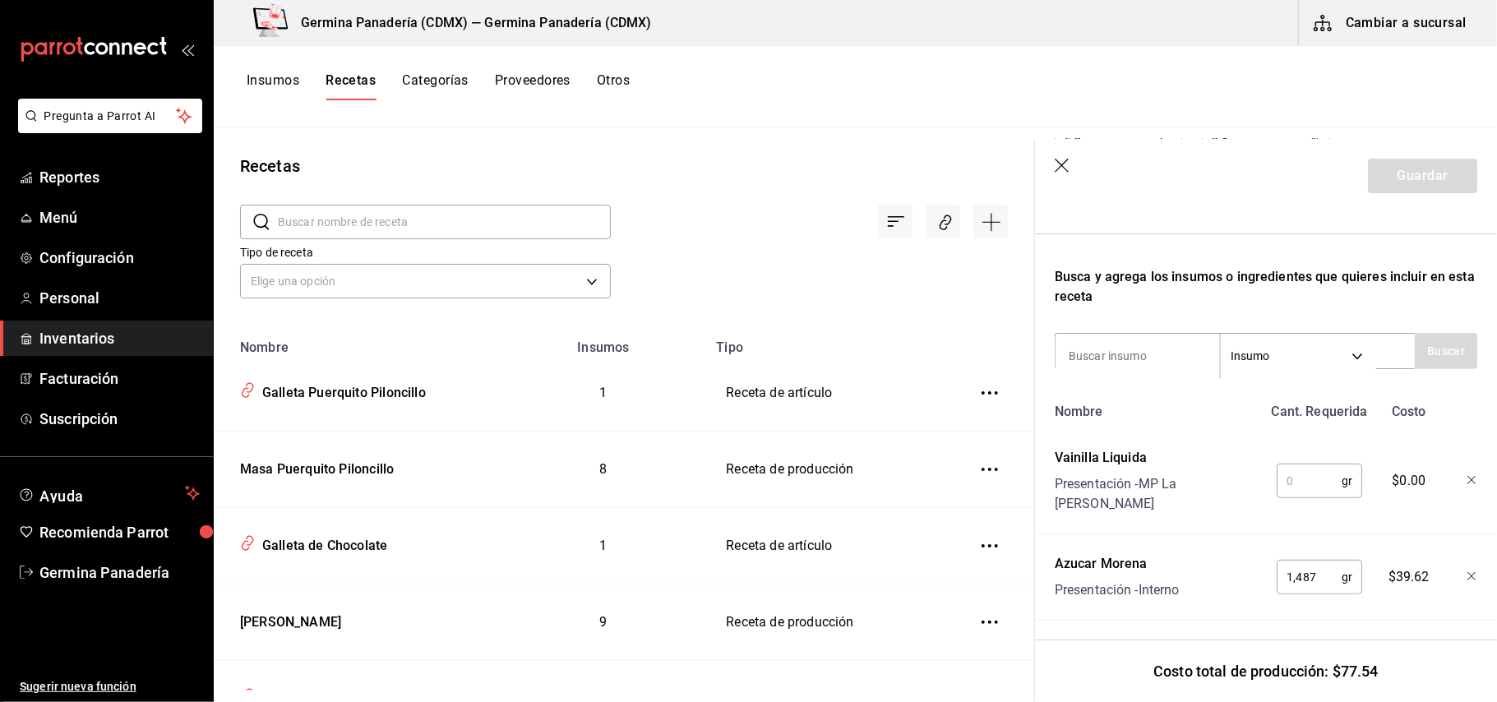
click at [1306, 485] on input "text" at bounding box center [1309, 480] width 65 height 33
type input "11"
click at [1161, 349] on input at bounding box center [1137, 356] width 164 height 35
type input "choco"
click at [1437, 347] on button "Buscar" at bounding box center [1446, 351] width 62 height 36
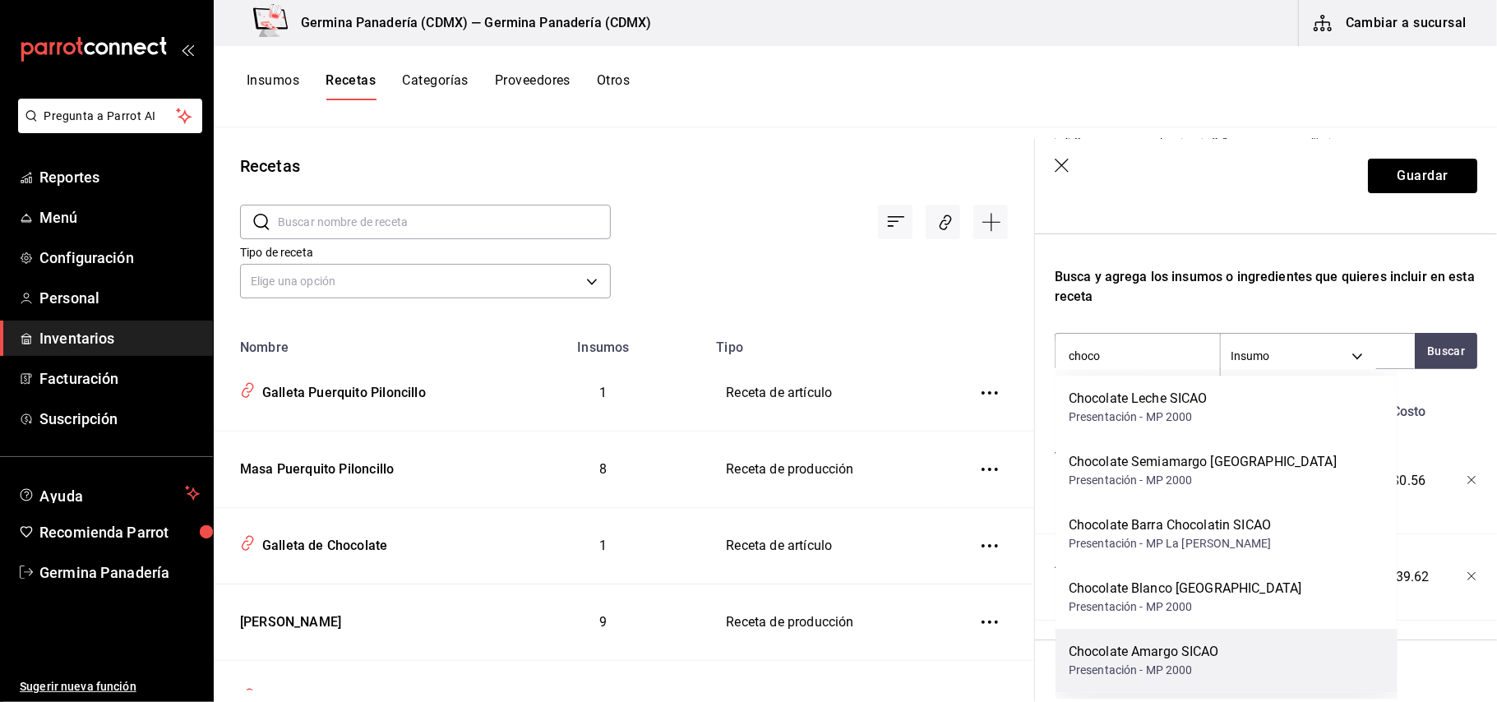
click at [1162, 658] on div "Chocolate Amargo SICAO" at bounding box center [1144, 652] width 150 height 20
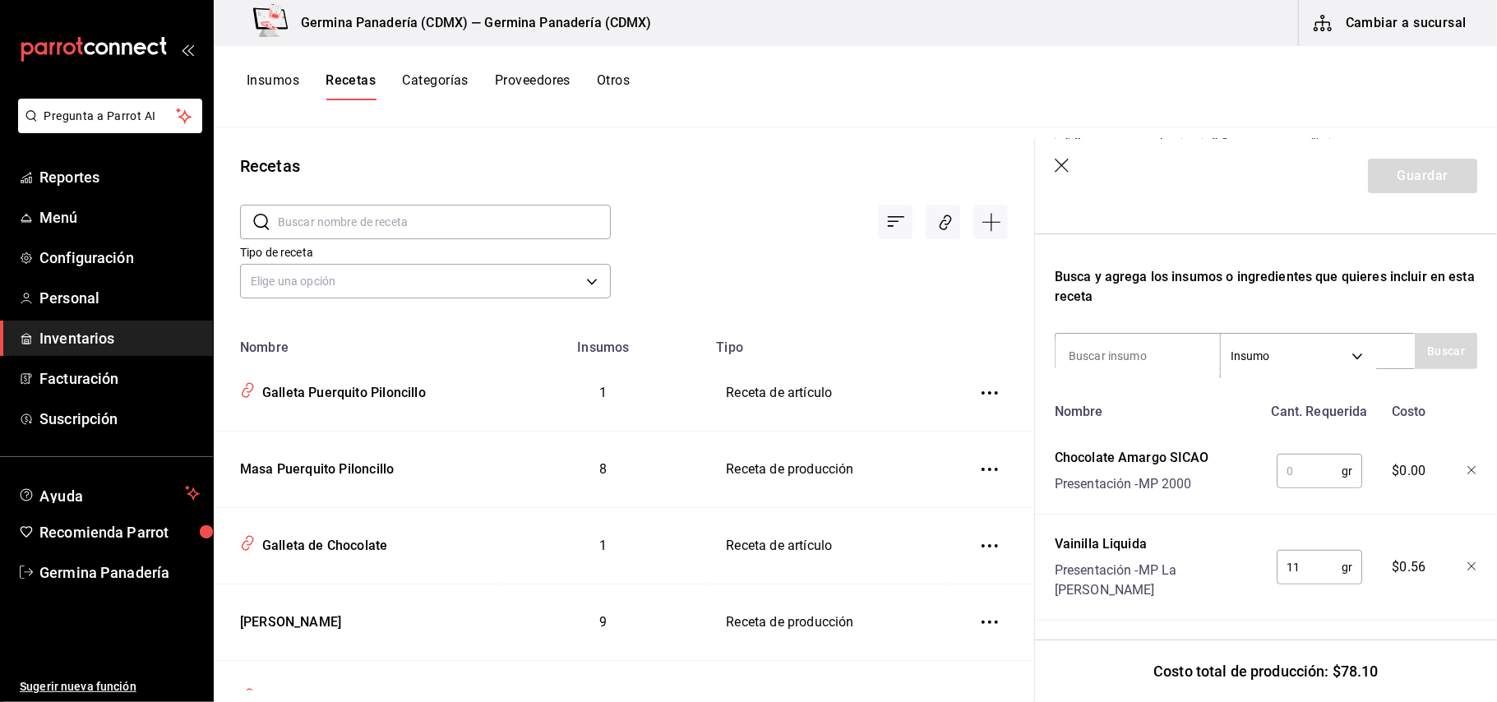
click at [1297, 475] on input "text" at bounding box center [1309, 471] width 65 height 33
type input "775"
click at [1128, 366] on input at bounding box center [1137, 356] width 164 height 35
type input "mante"
click at [1435, 349] on button "Buscar" at bounding box center [1446, 351] width 62 height 36
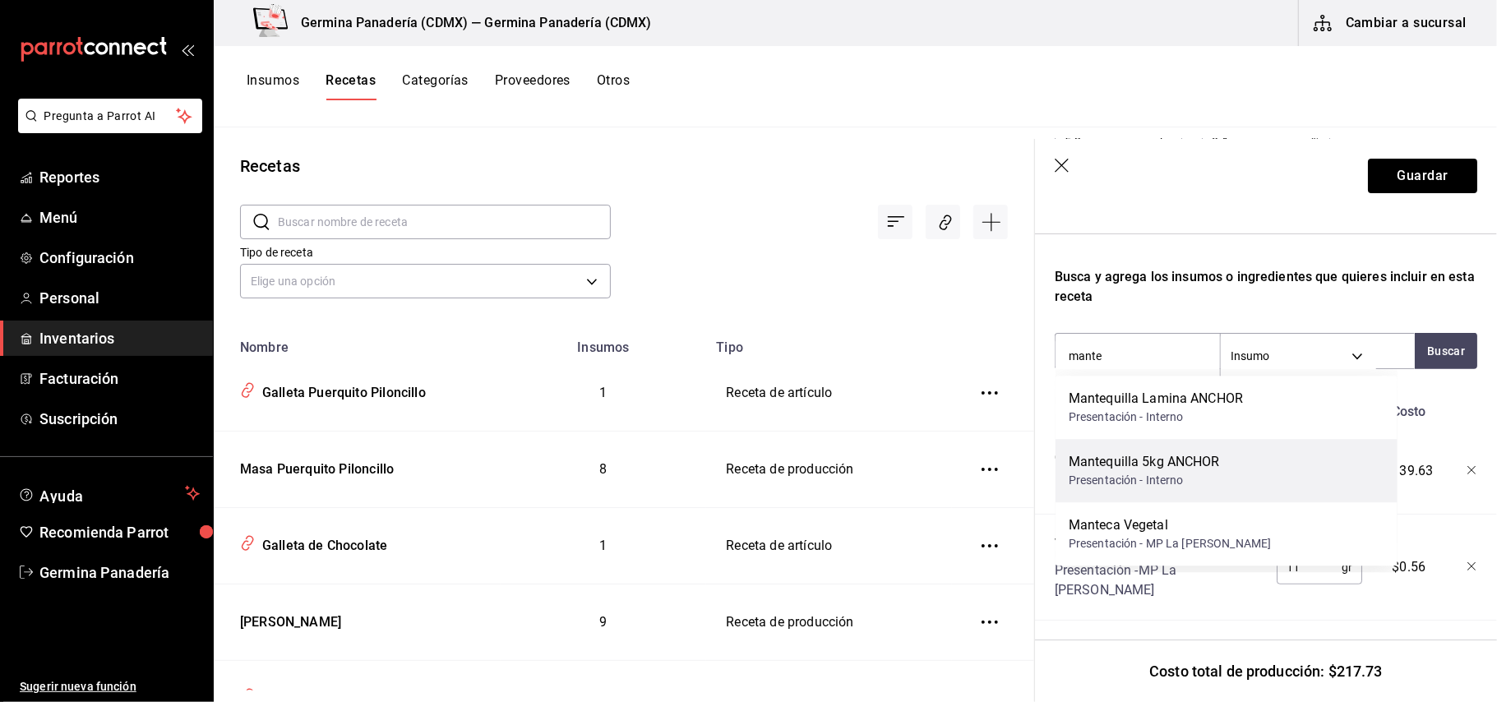
click at [1198, 481] on div "Presentación - Interno" at bounding box center [1144, 480] width 151 height 17
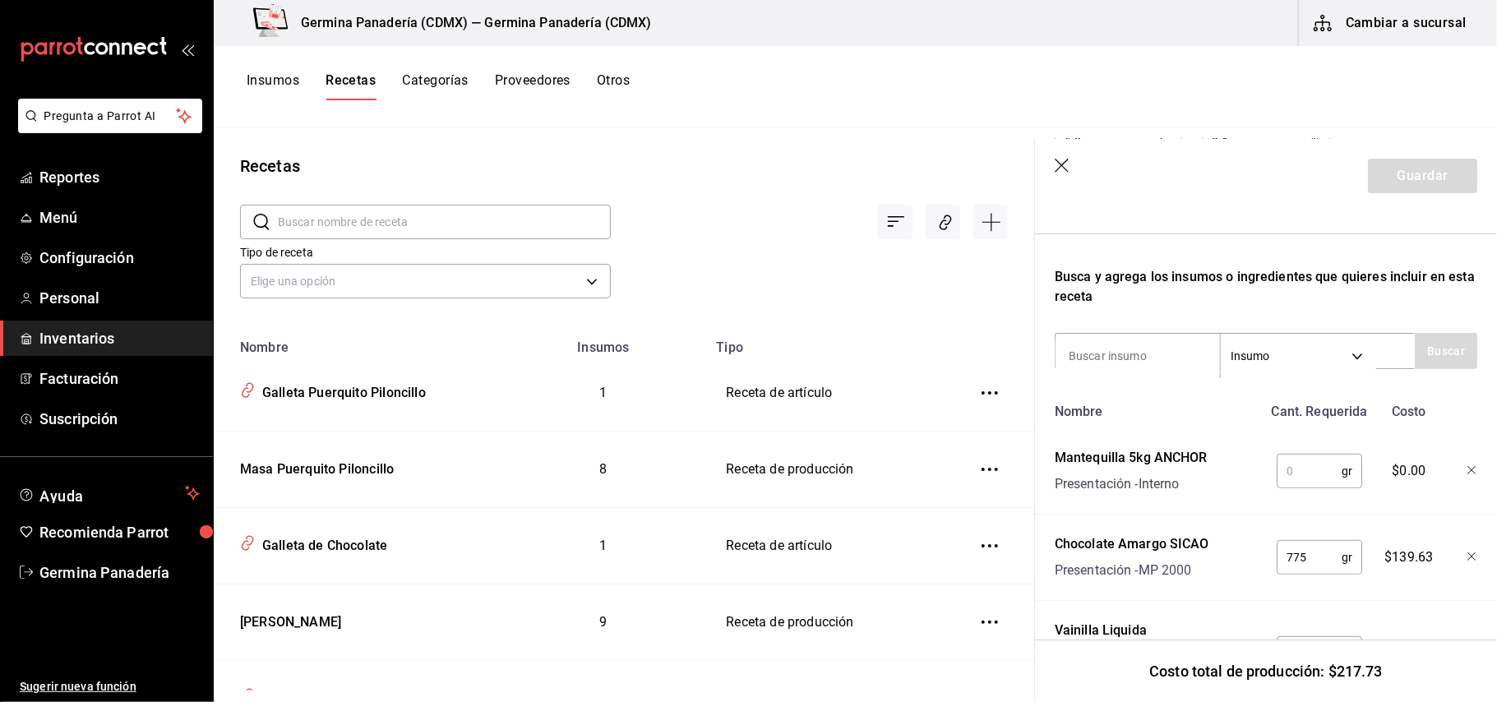
click at [1314, 464] on input "text" at bounding box center [1309, 471] width 65 height 33
type input "775"
click at [1167, 355] on input at bounding box center [1137, 356] width 164 height 35
type input "harina"
click at [1415, 349] on button "Buscar" at bounding box center [1446, 351] width 62 height 36
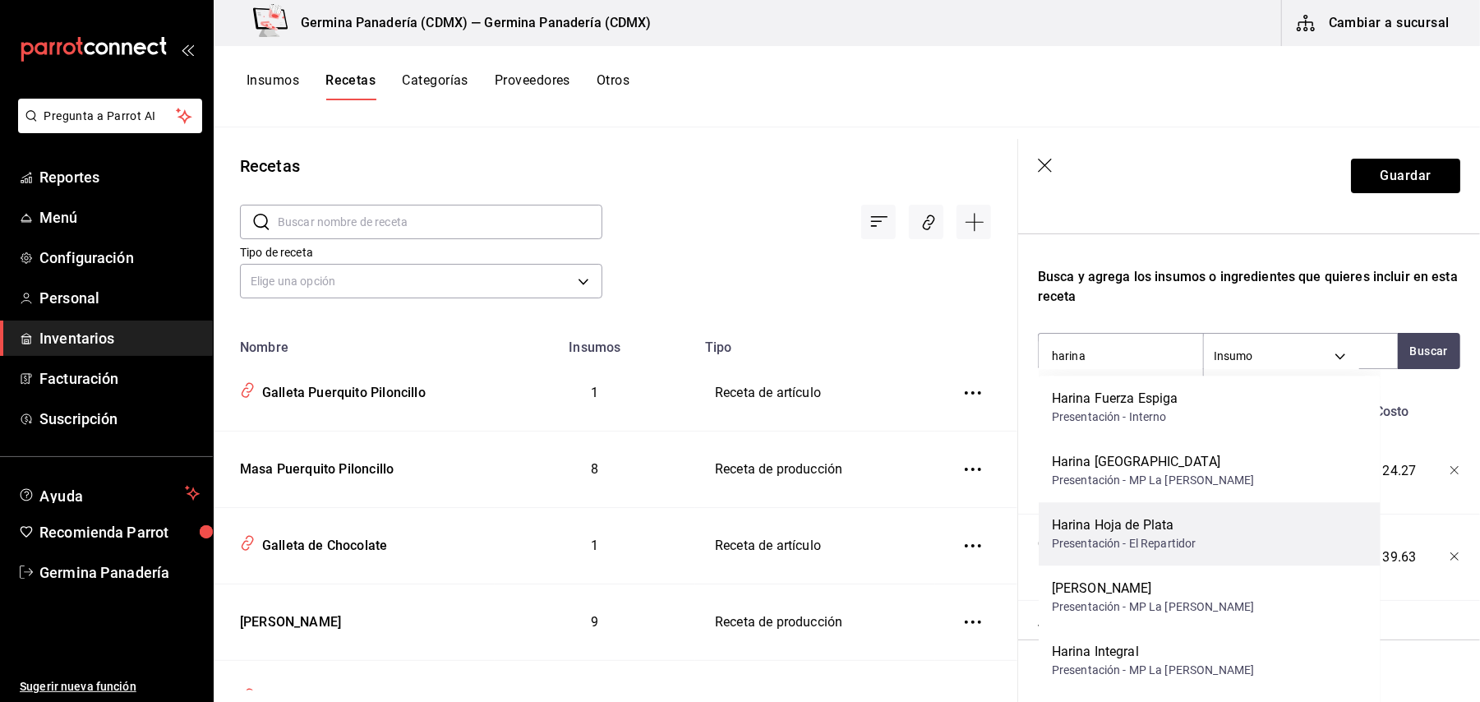
click at [1136, 517] on div "Harina Hoja de Plata" at bounding box center [1124, 525] width 145 height 20
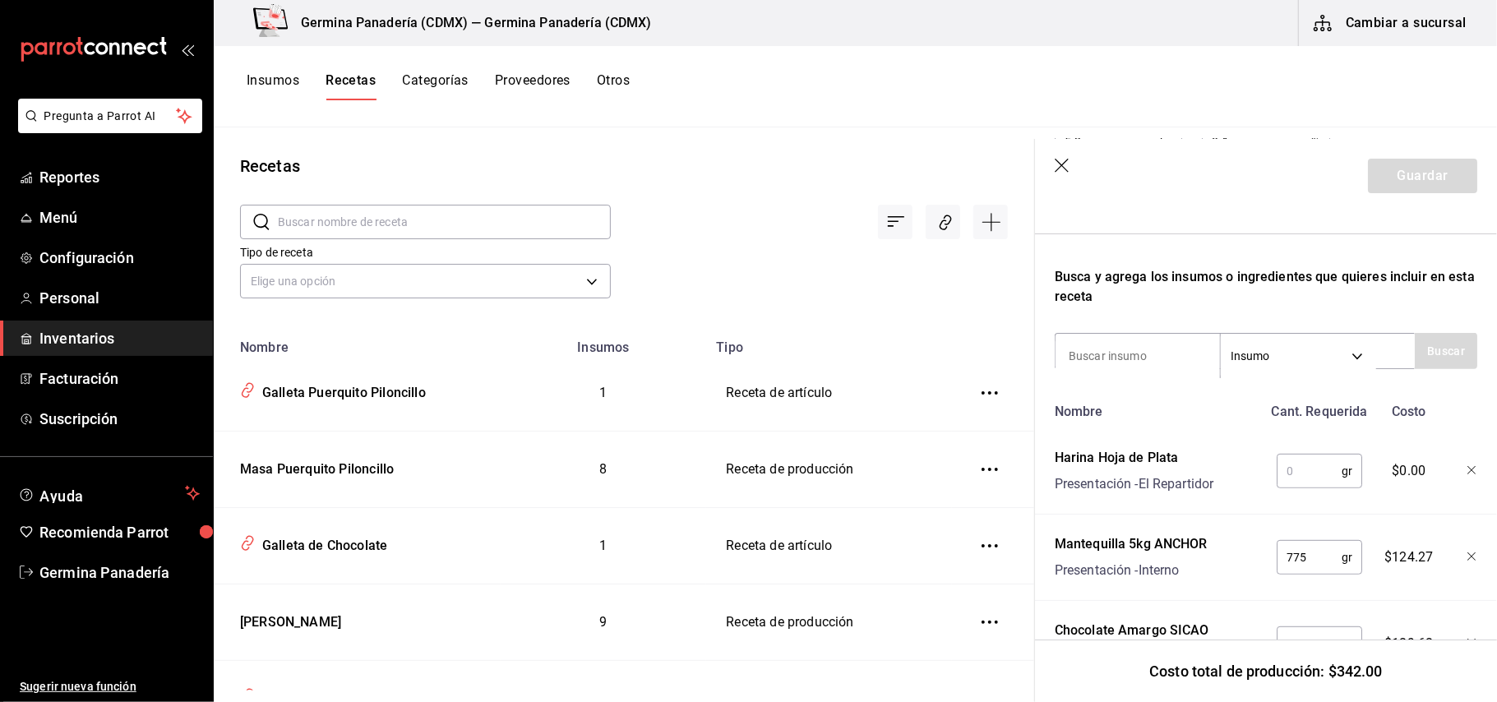
click at [1300, 475] on input "text" at bounding box center [1309, 471] width 65 height 33
type input "563"
click at [1141, 369] on input at bounding box center [1137, 356] width 164 height 35
type input "cocoa"
click at [1418, 343] on button "Buscar" at bounding box center [1446, 351] width 62 height 36
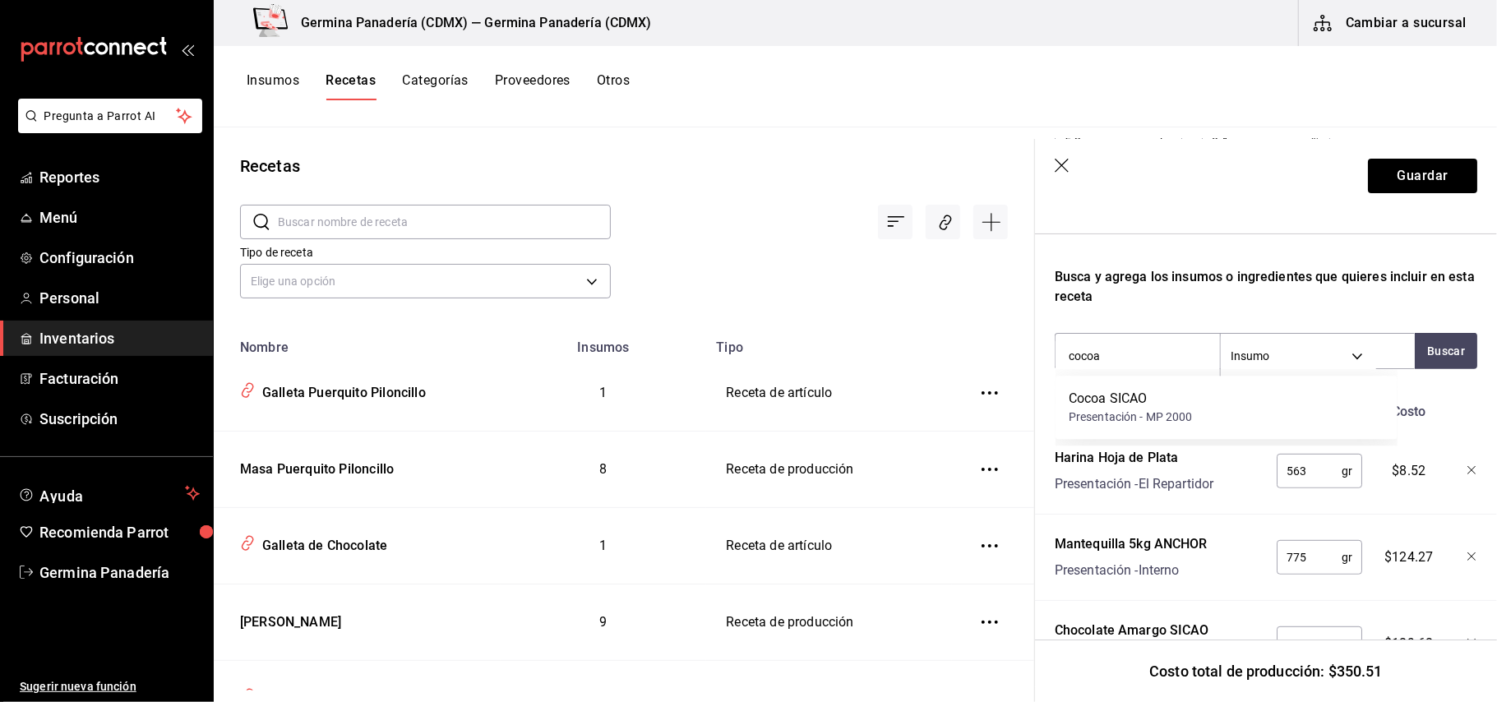
click at [1146, 406] on div "Cocoa SICAO" at bounding box center [1131, 399] width 124 height 20
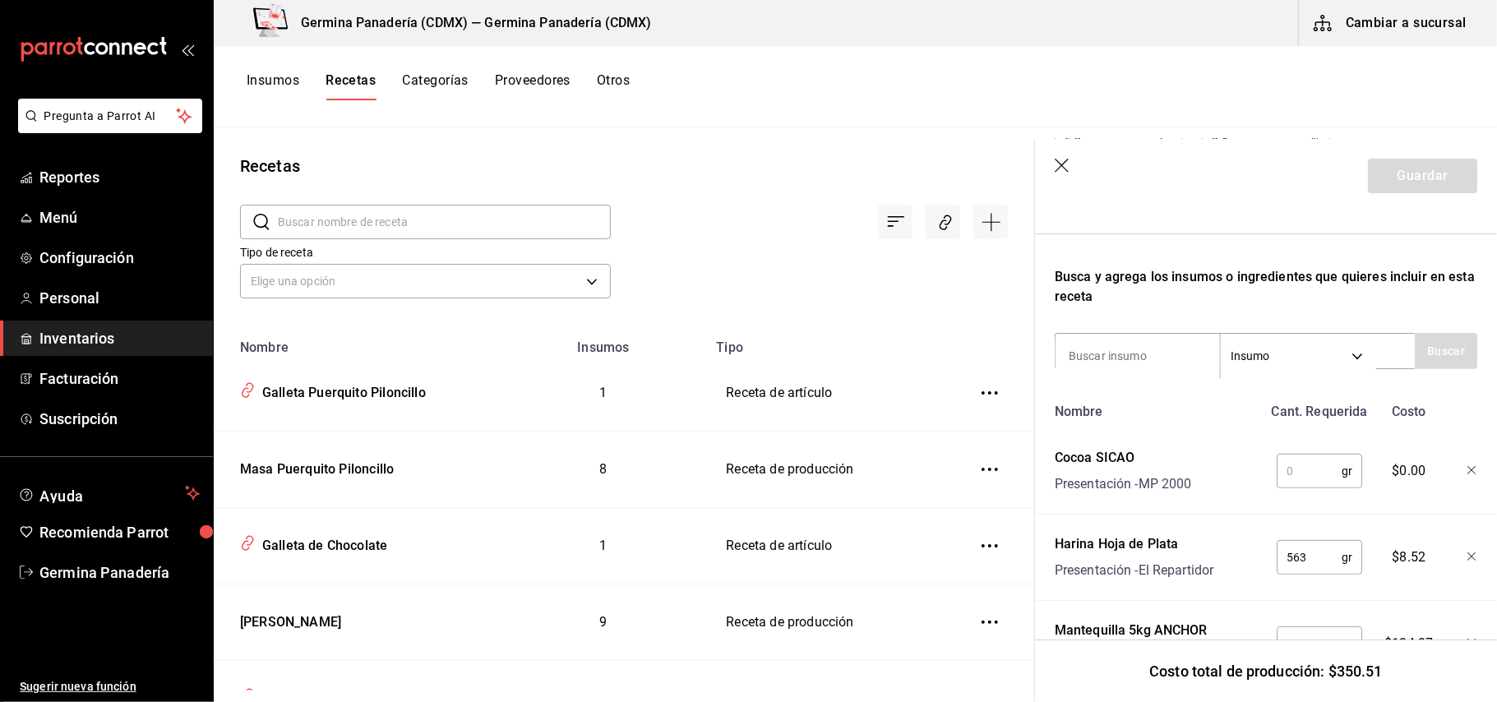
click at [1300, 481] on input "text" at bounding box center [1309, 471] width 65 height 33
type input "200"
click at [1100, 359] on input at bounding box center [1137, 356] width 164 height 35
type input "nuez"
click at [1418, 352] on button "Buscar" at bounding box center [1446, 351] width 62 height 36
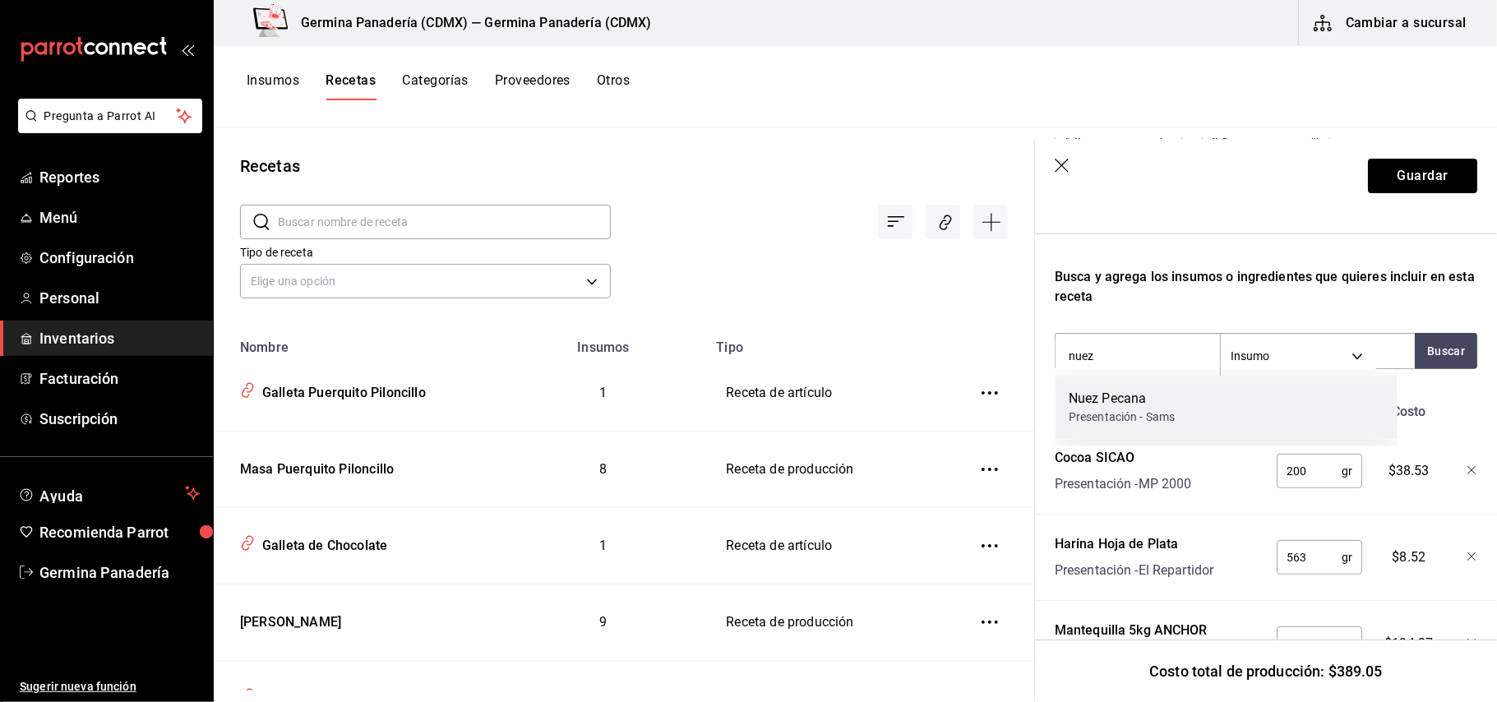
click at [1157, 412] on div "Presentación - Sams" at bounding box center [1122, 417] width 107 height 17
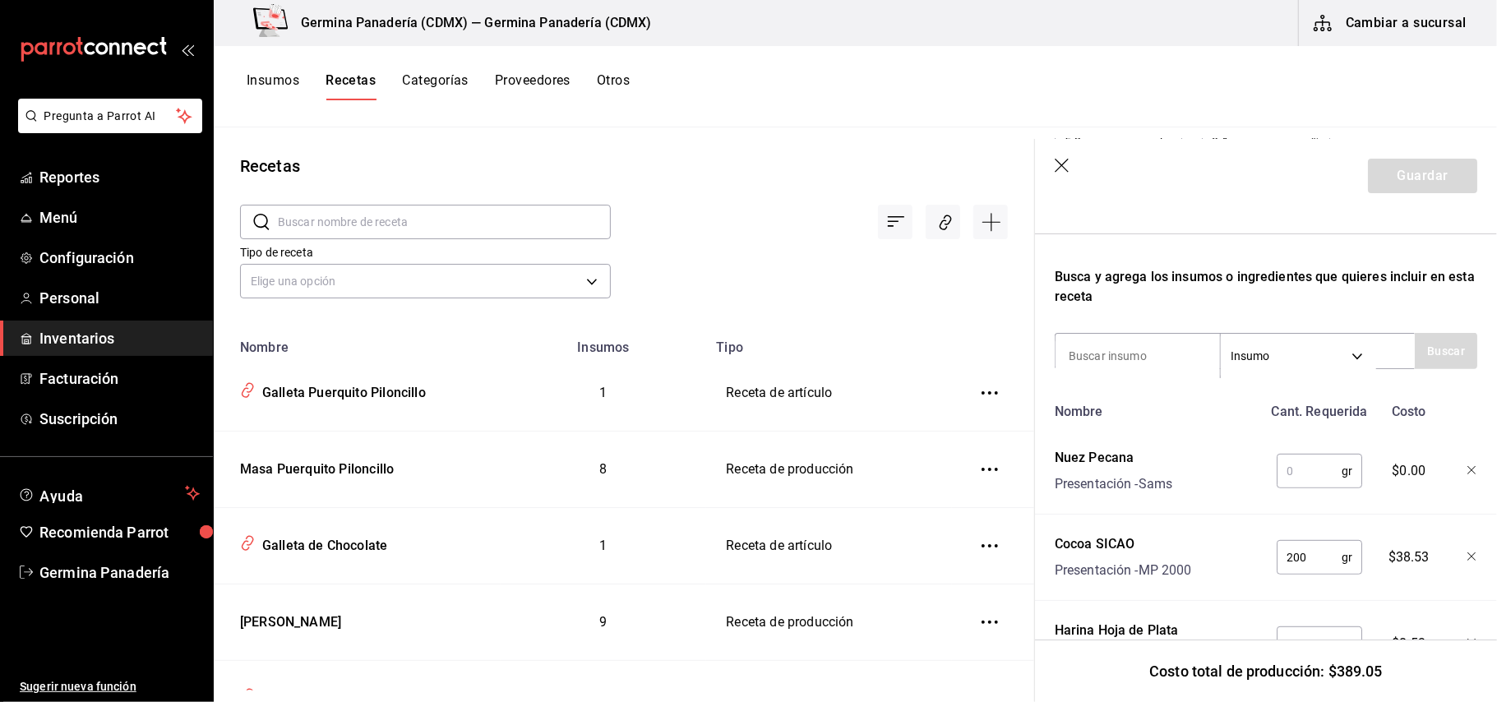
click at [1296, 473] on input "text" at bounding box center [1309, 471] width 65 height 33
type input "438"
click at [1397, 169] on button "Guardar" at bounding box center [1422, 176] width 109 height 35
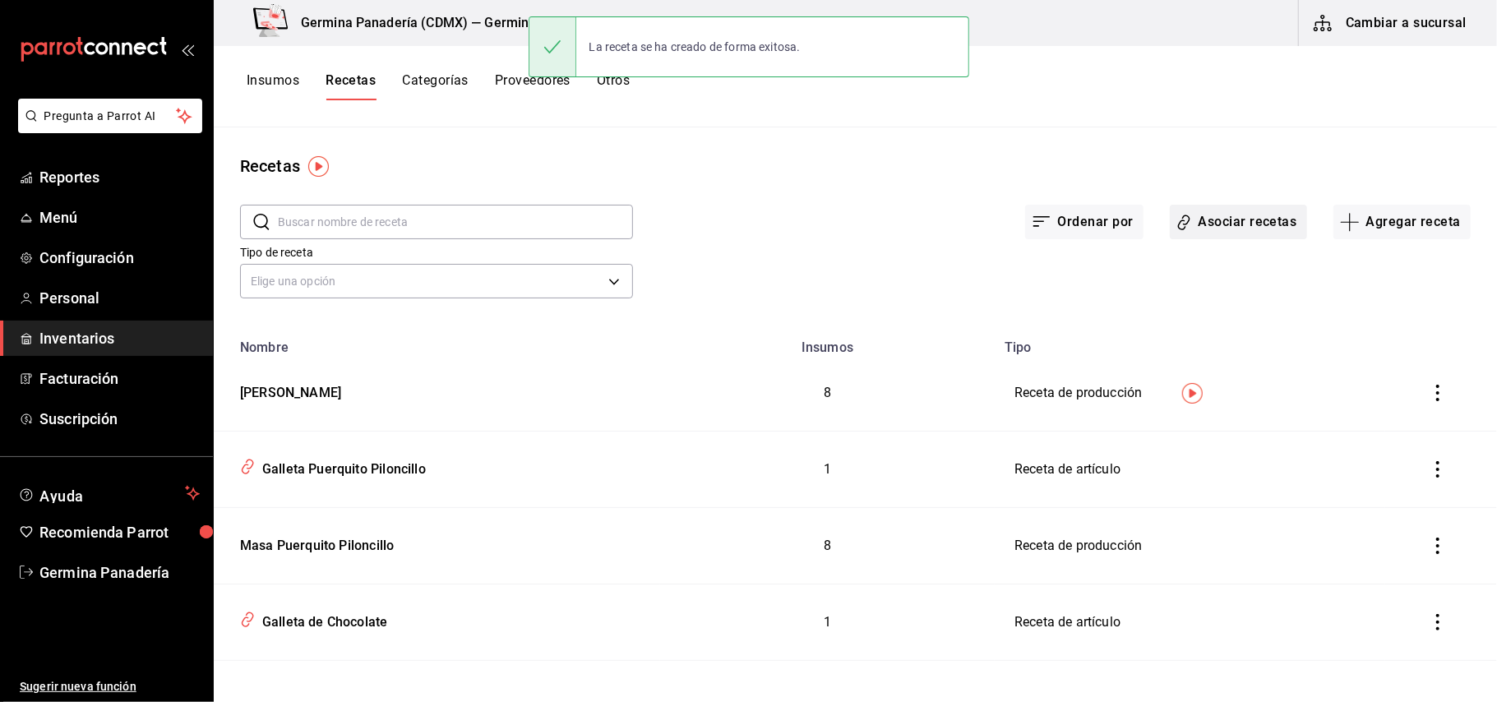
click at [1227, 224] on button "Asociar recetas" at bounding box center [1238, 222] width 137 height 35
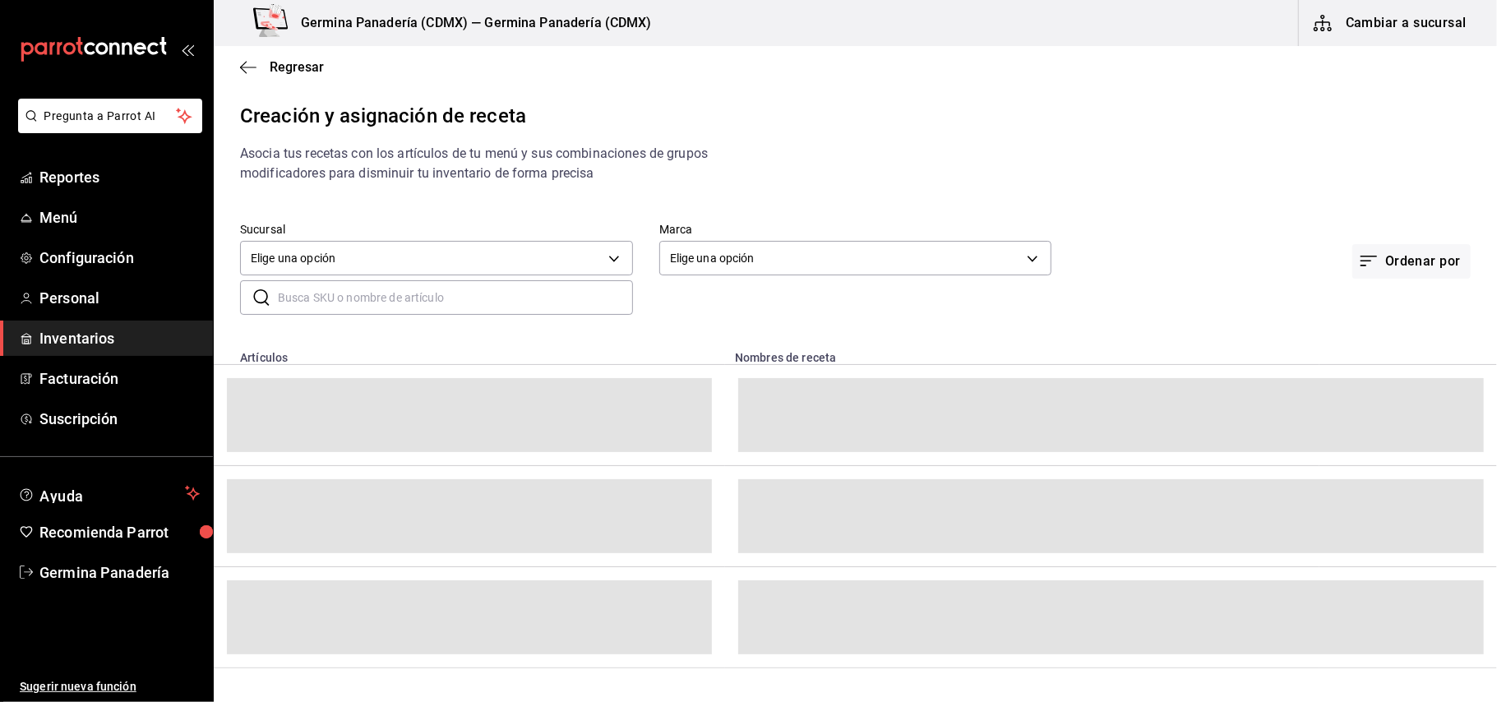
click at [527, 300] on input "text" at bounding box center [455, 297] width 355 height 33
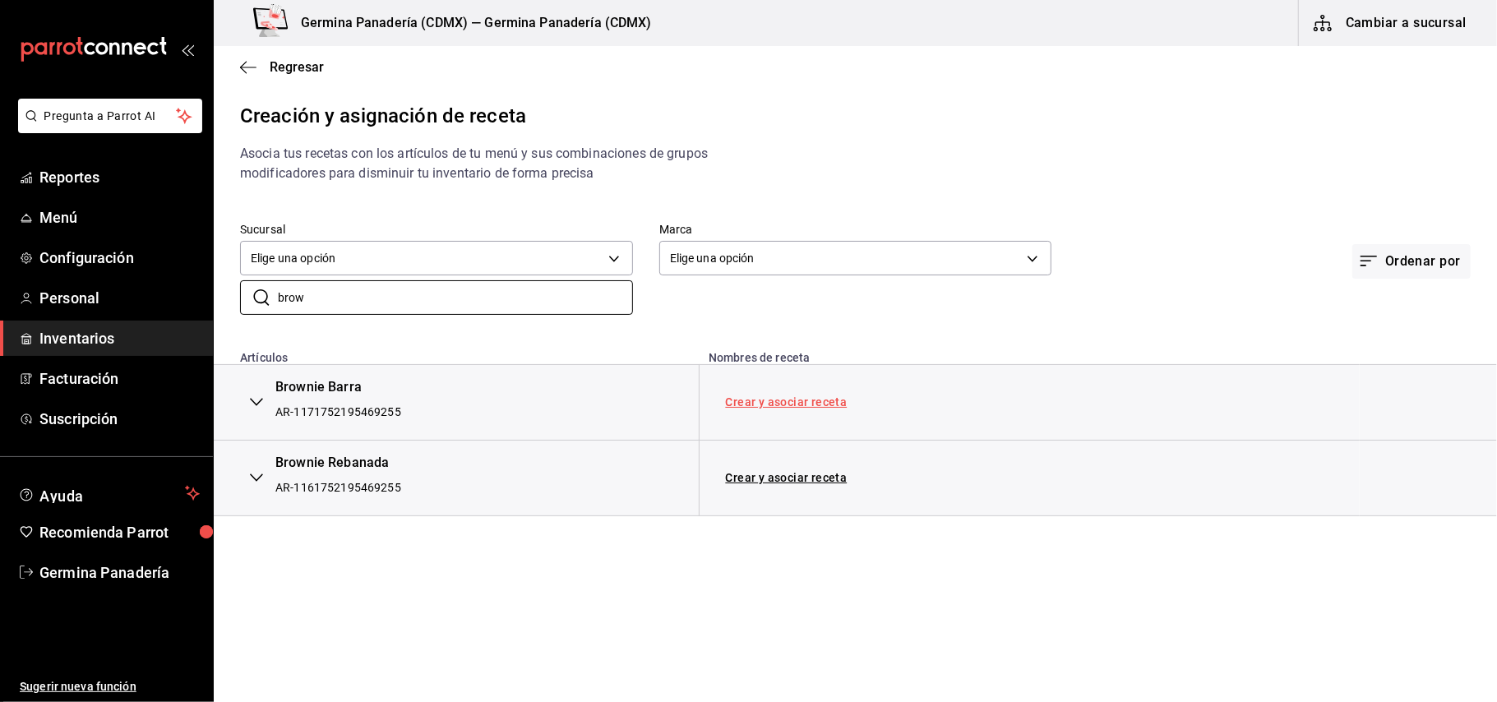
type input "brow"
click at [773, 408] on link "Crear y asociar receta" at bounding box center [787, 402] width 122 height 12
click at [783, 399] on link "Receta Brownie Barra" at bounding box center [786, 401] width 120 height 13
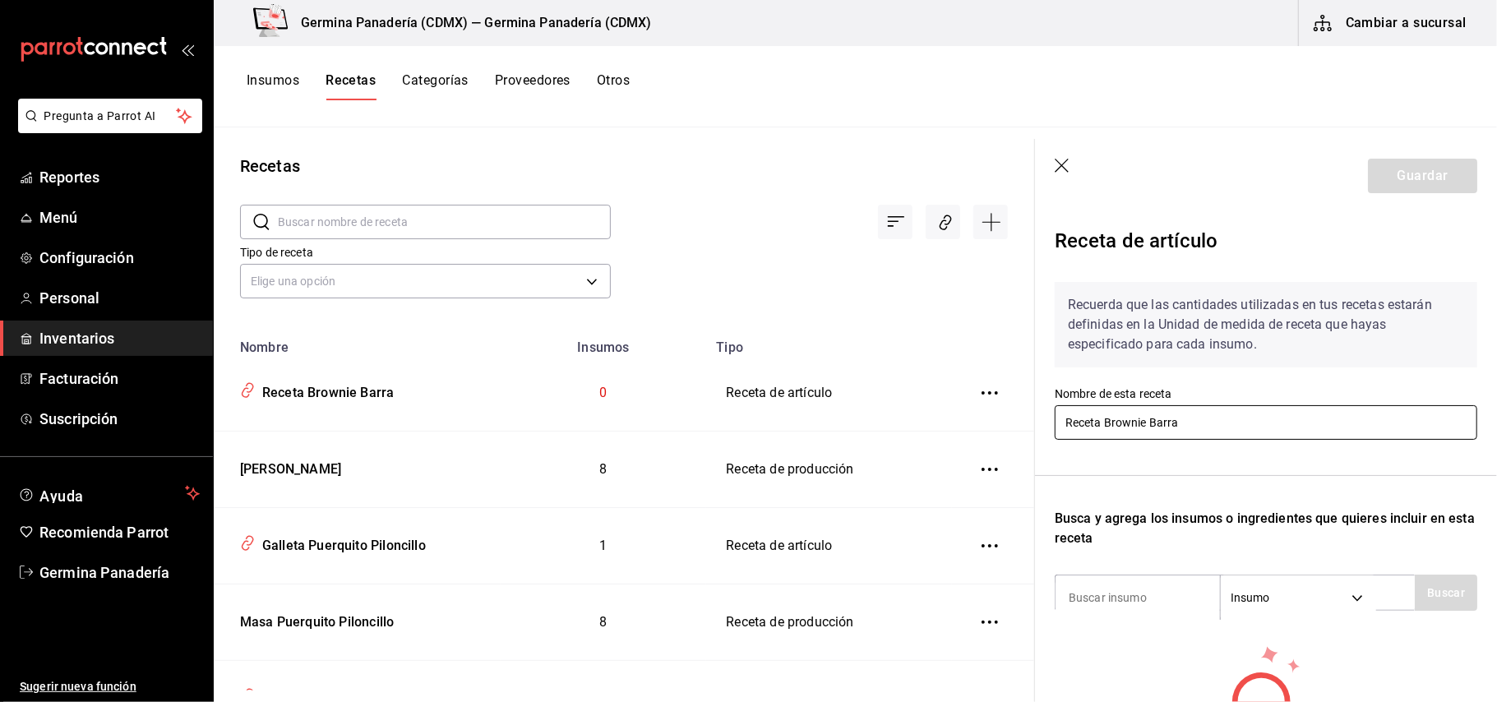
click at [1106, 422] on input "Receta Brownie Barra" at bounding box center [1266, 422] width 422 height 35
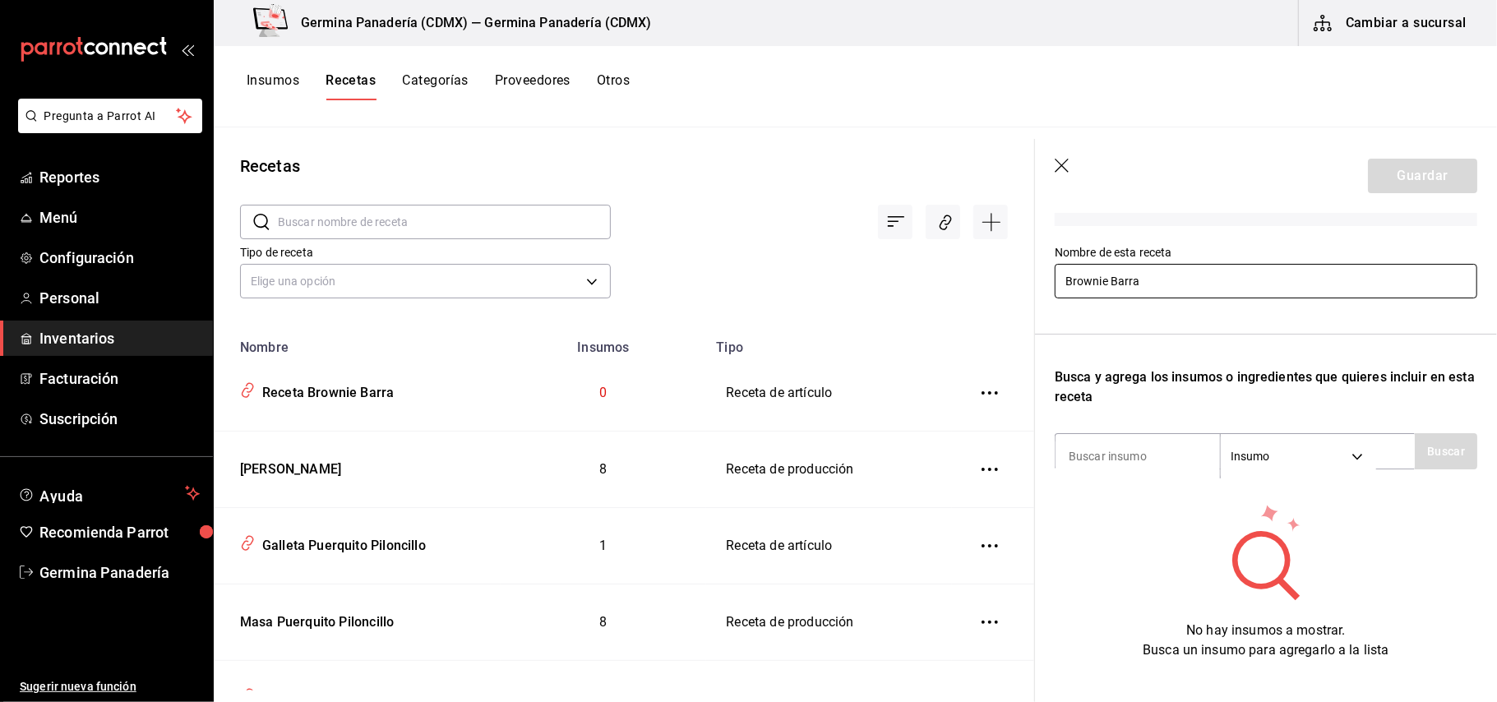
scroll to position [181, 0]
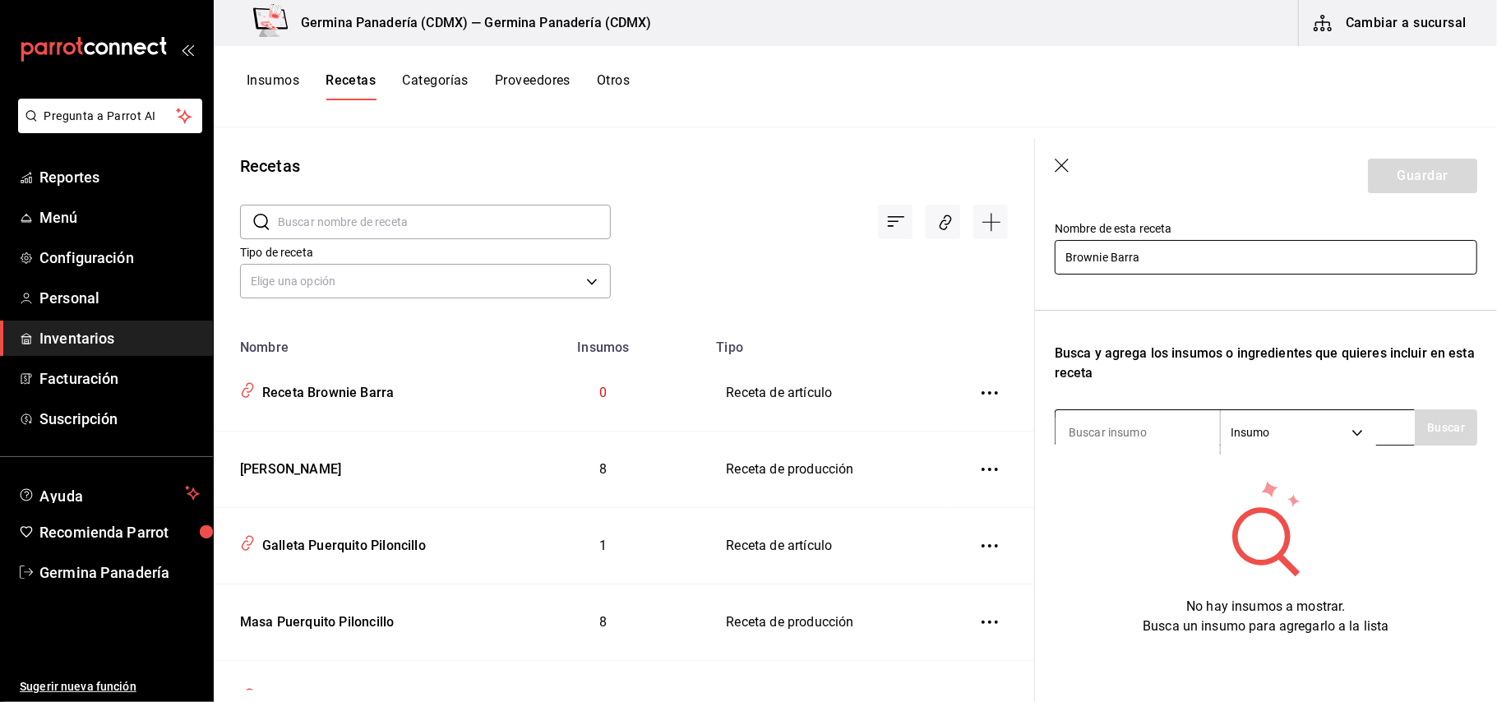
type input "Brownie Barra"
click at [1168, 416] on input at bounding box center [1137, 432] width 164 height 35
type input "brow"
click at [1452, 409] on button "Buscar" at bounding box center [1446, 427] width 62 height 36
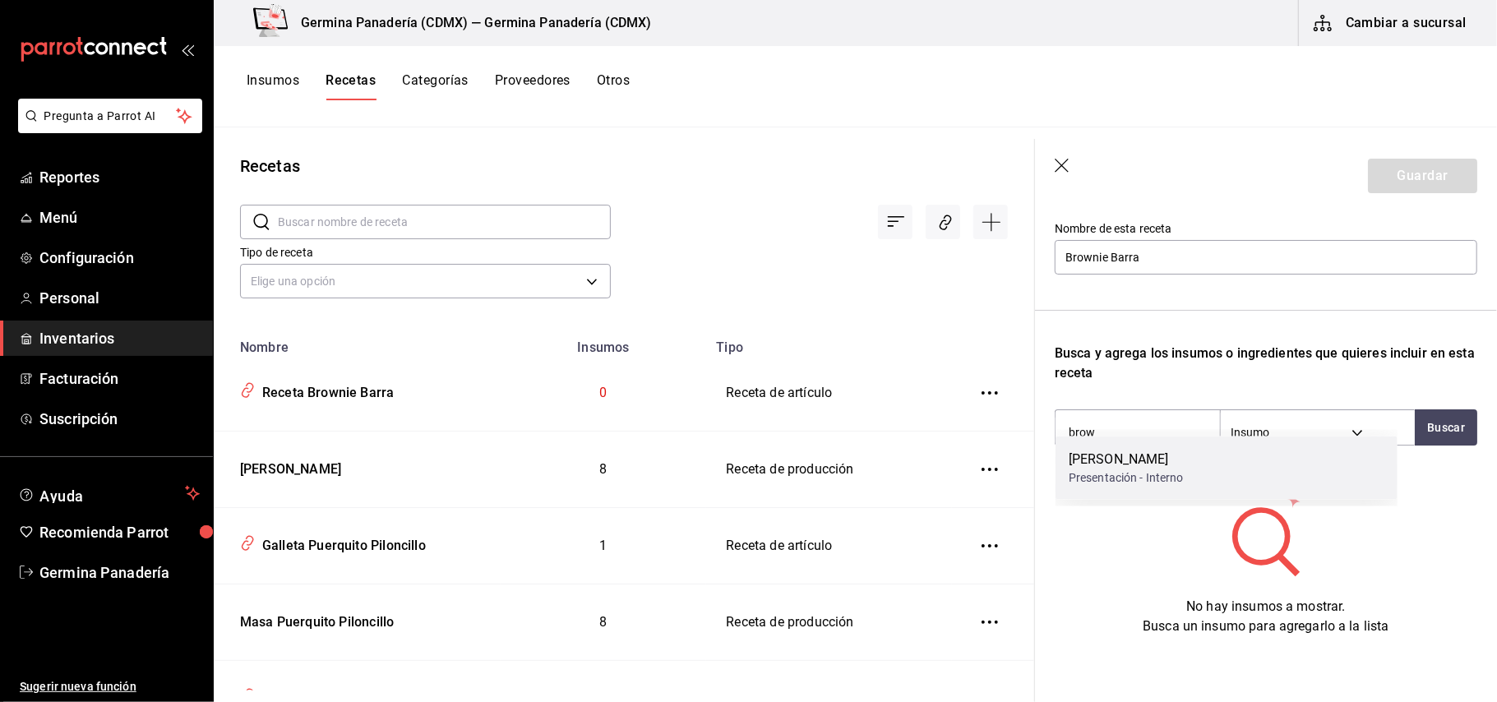
click at [1178, 478] on div "Presentación - Interno" at bounding box center [1126, 477] width 115 height 17
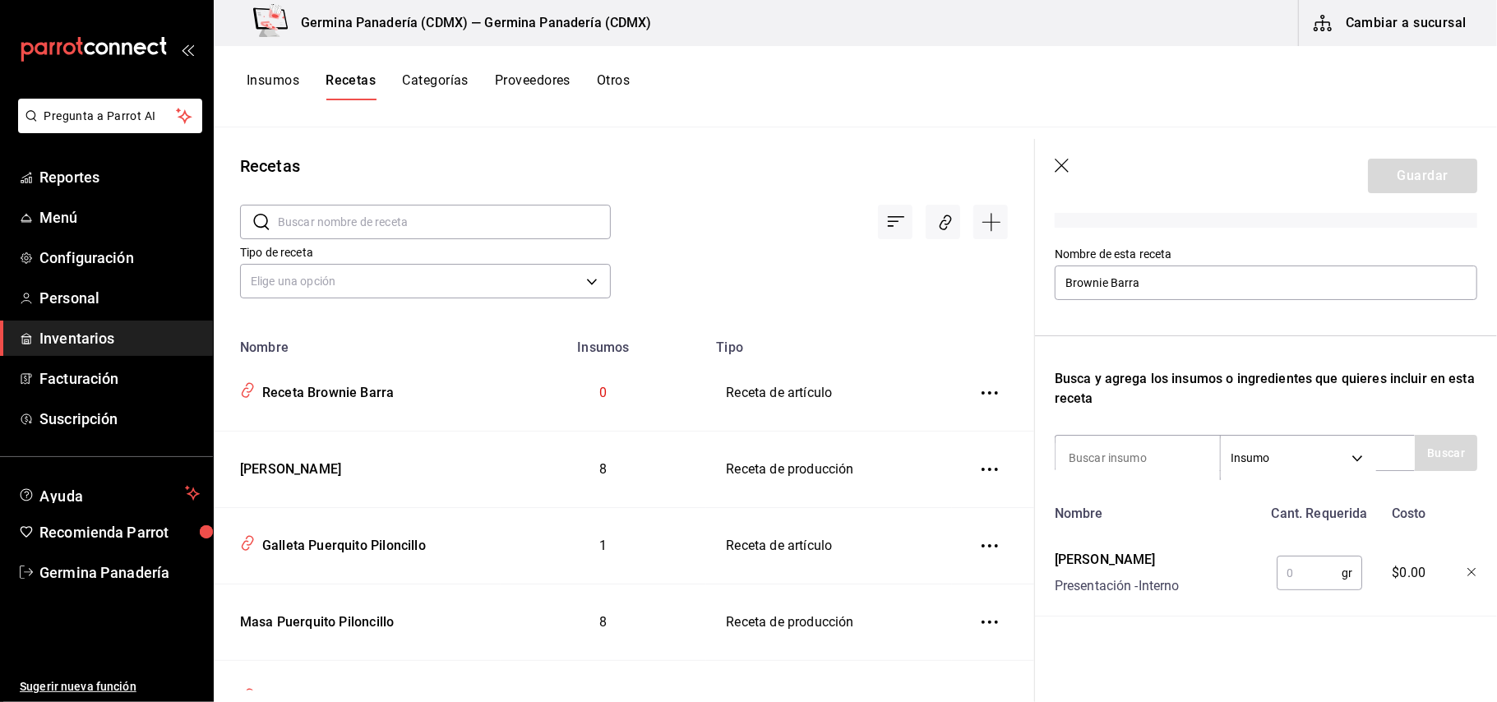
click at [1296, 561] on input "text" at bounding box center [1309, 572] width 65 height 33
type input "500"
click at [1399, 171] on button "Guardar" at bounding box center [1422, 176] width 109 height 35
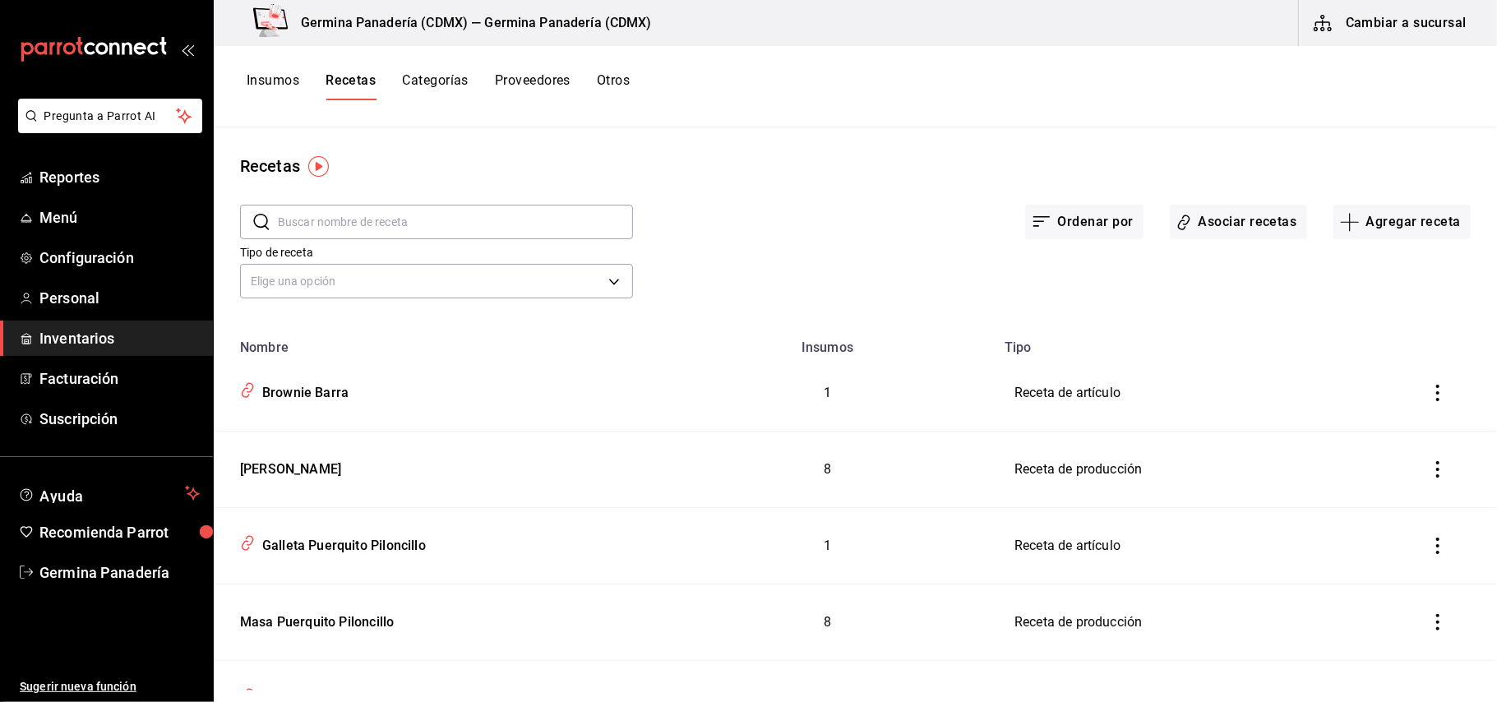
click at [1189, 220] on button "Asociar recetas" at bounding box center [1238, 222] width 137 height 35
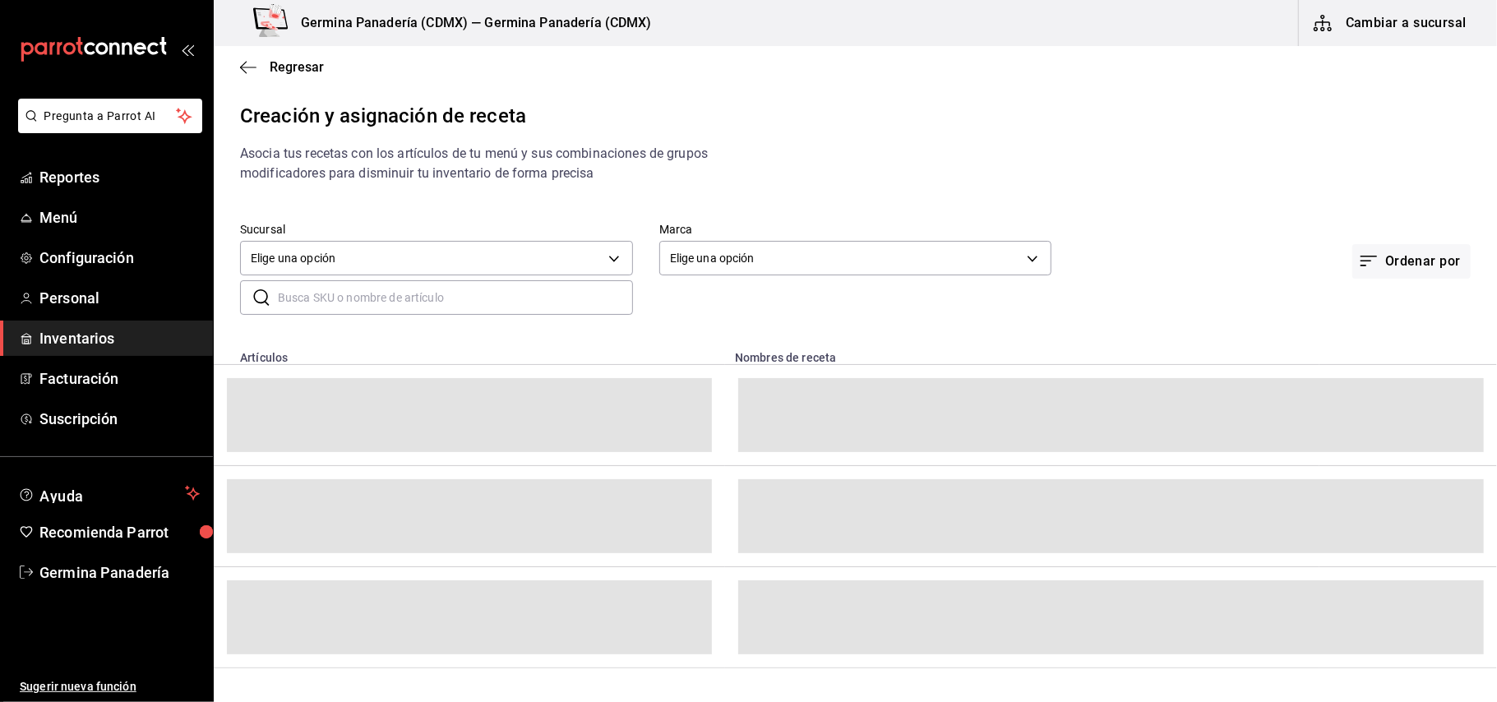
click at [330, 302] on input "text" at bounding box center [455, 297] width 355 height 33
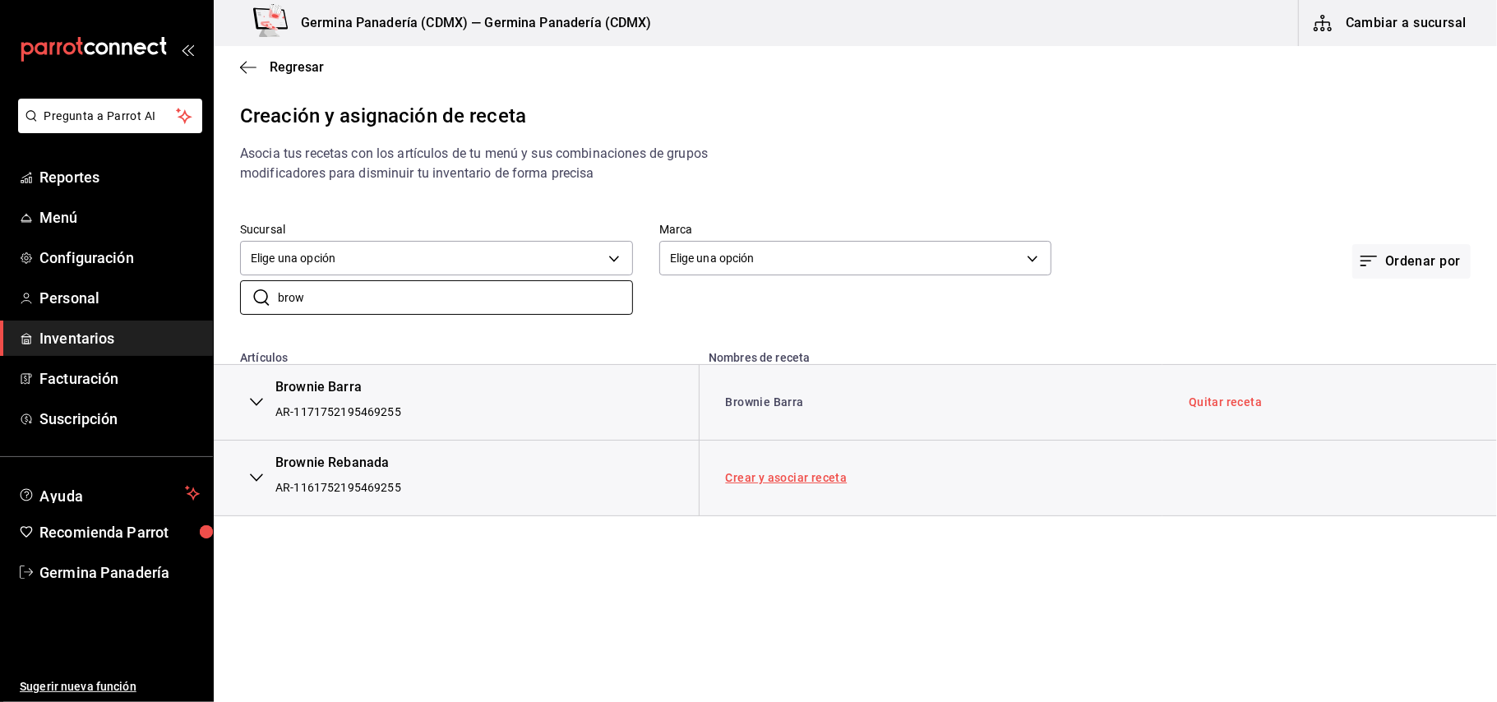
type input "brow"
click at [748, 475] on link "Crear y asociar receta" at bounding box center [787, 478] width 122 height 12
click at [748, 475] on link "Receta Brownie Rebanada" at bounding box center [798, 477] width 145 height 13
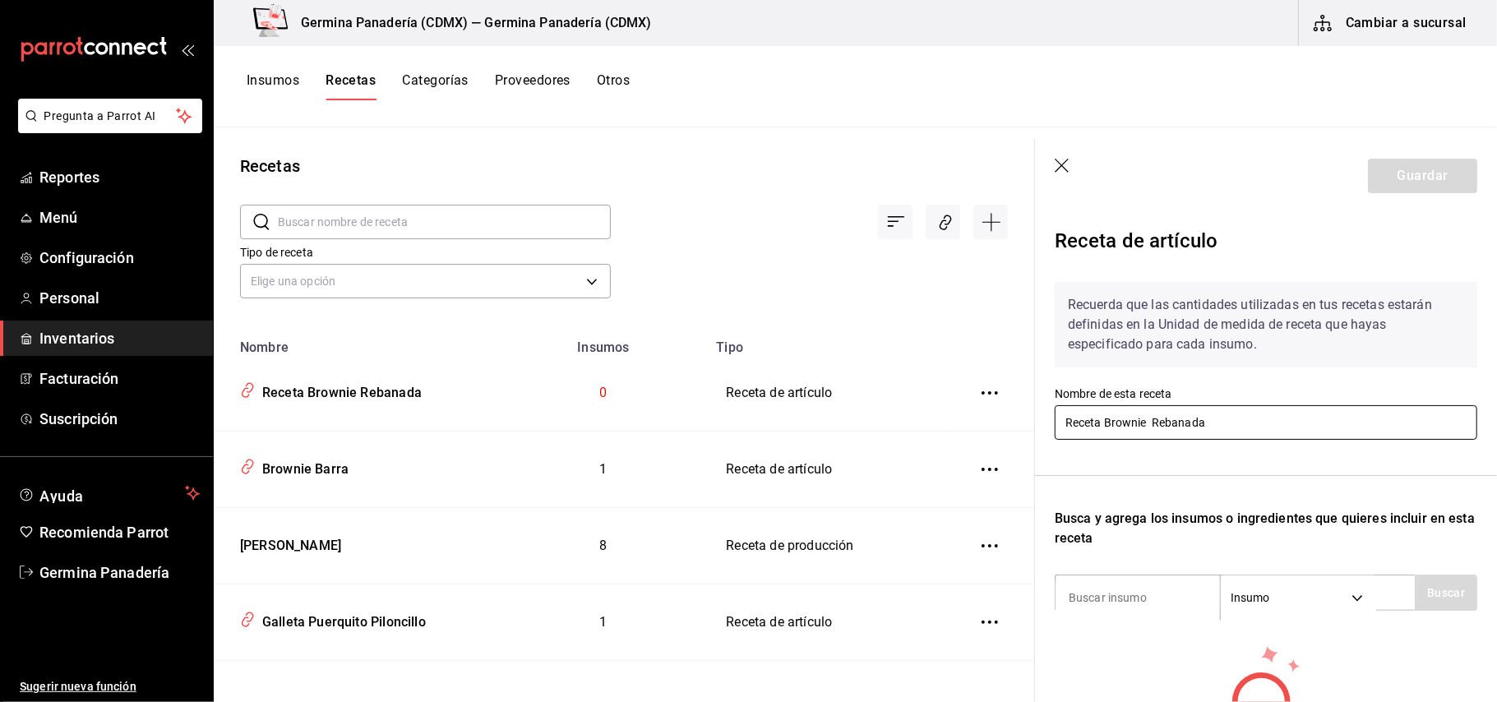
click at [1100, 419] on input "Receta Brownie Rebanada" at bounding box center [1266, 422] width 422 height 35
type input "Brownie Rebanada"
click at [1133, 593] on input at bounding box center [1137, 597] width 164 height 35
type input "brow"
click at [1444, 589] on button "Buscar" at bounding box center [1446, 593] width 62 height 36
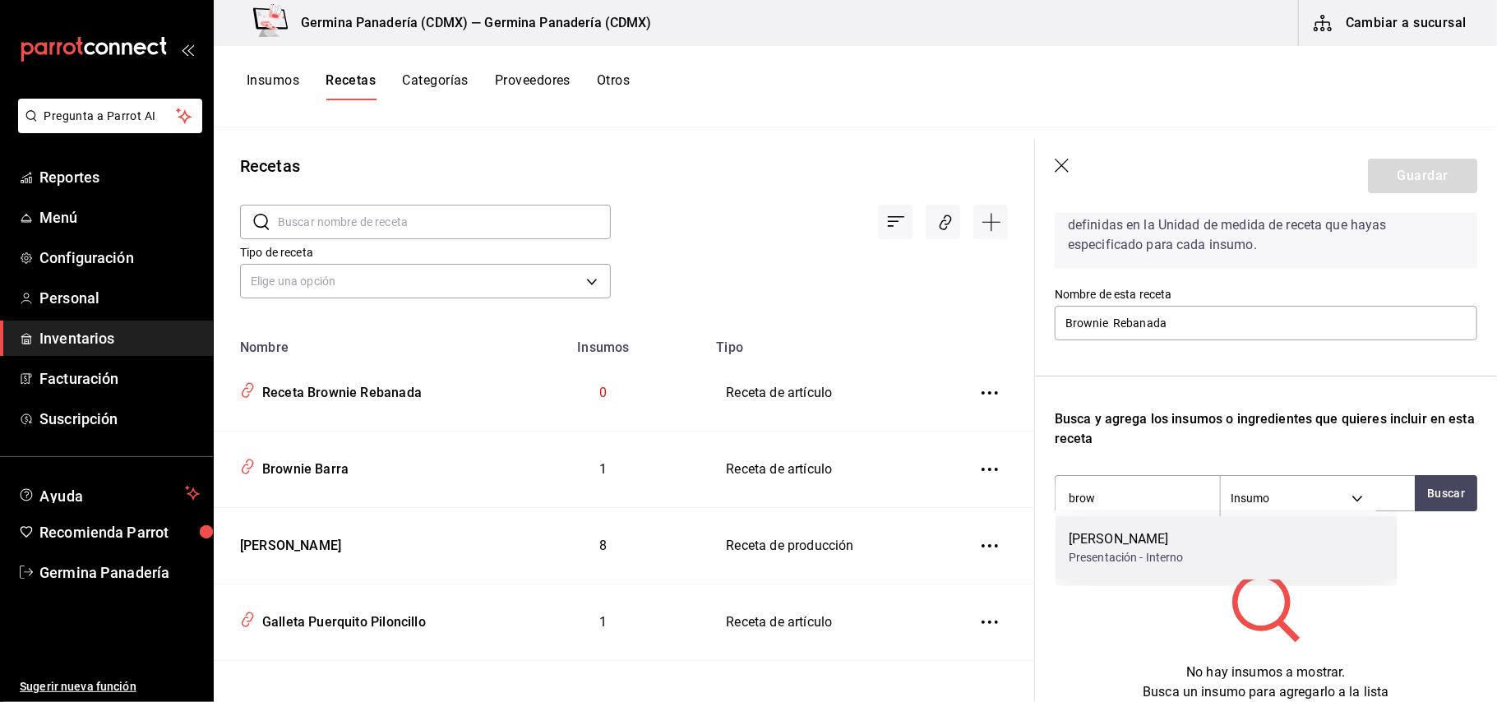
scroll to position [100, 0]
click at [1111, 544] on div "Masa Brownie" at bounding box center [1126, 539] width 115 height 20
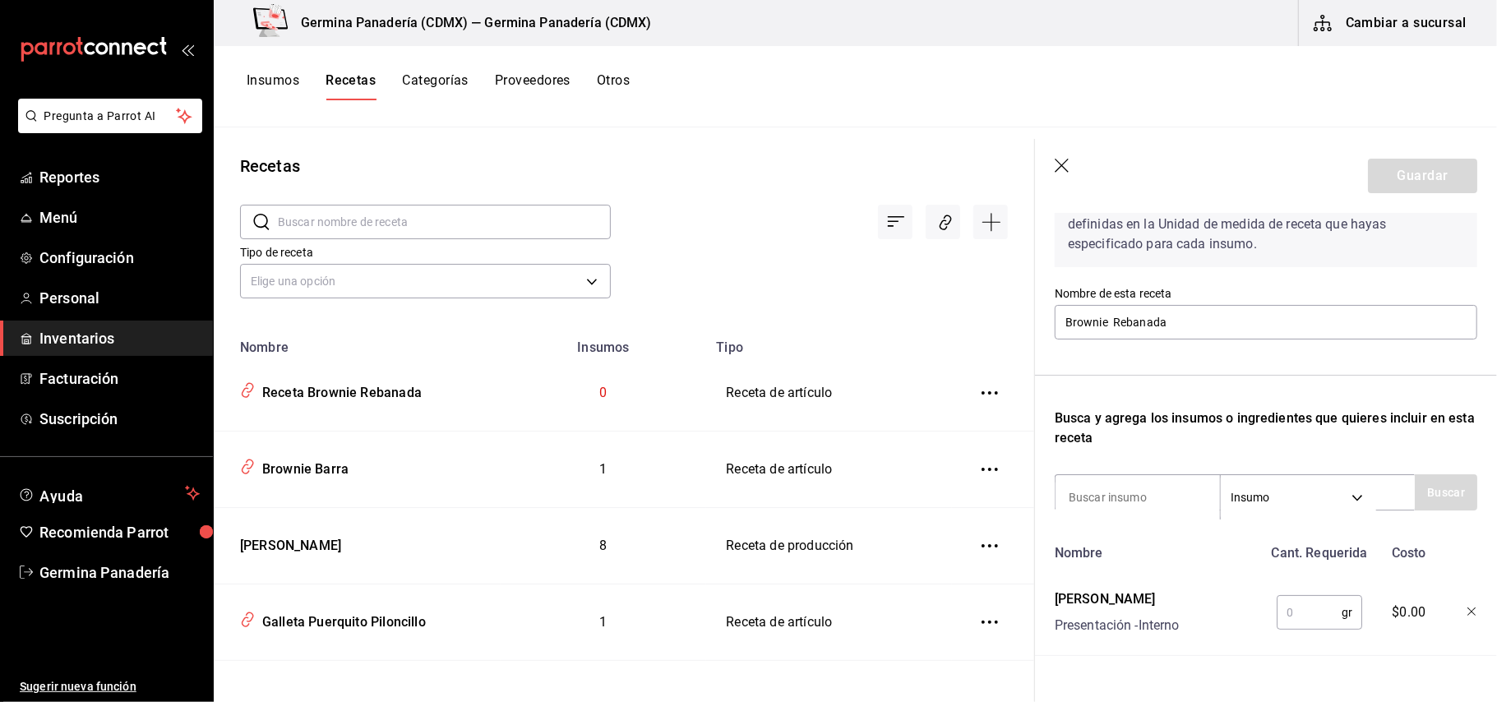
click at [1302, 615] on input "text" at bounding box center [1309, 612] width 65 height 33
type input "85"
click at [1424, 169] on button "Guardar" at bounding box center [1422, 176] width 109 height 35
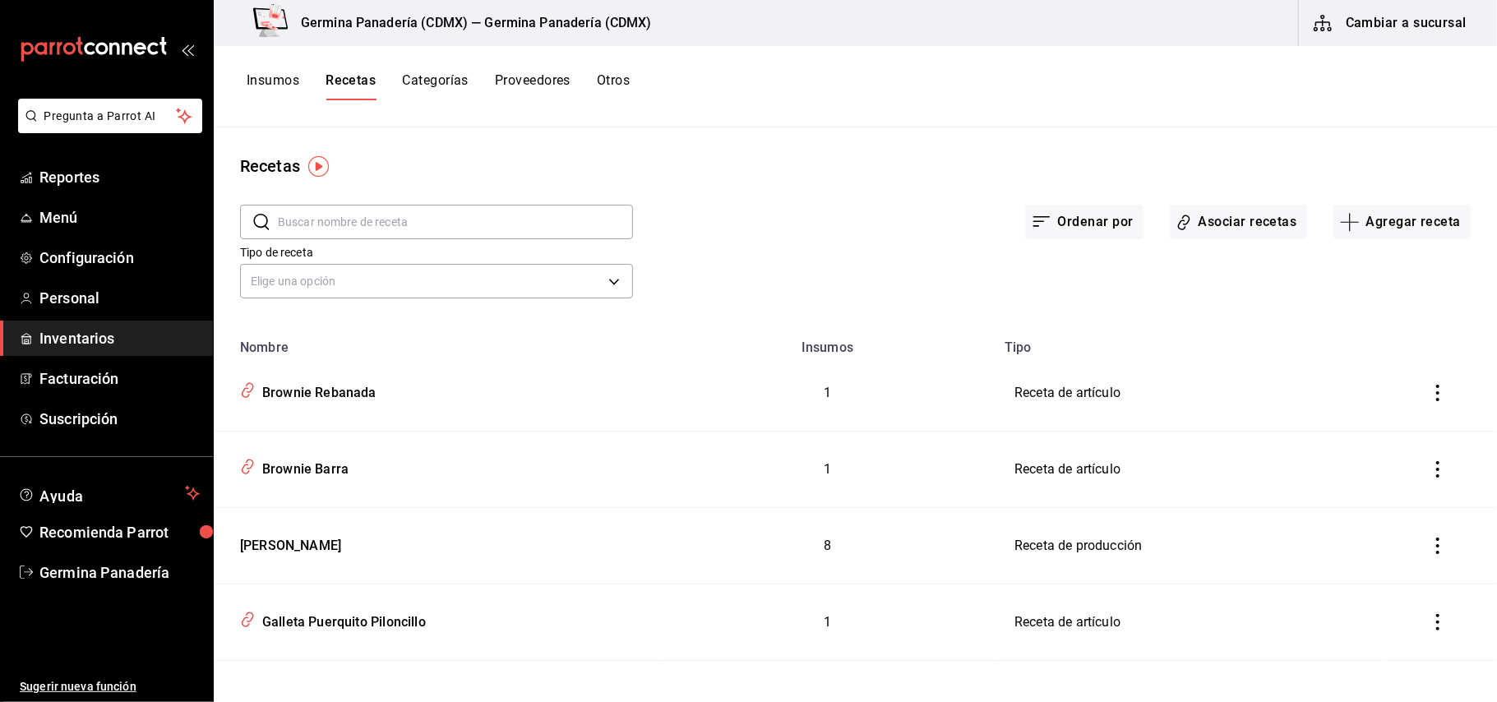
click at [270, 79] on button "Insumos" at bounding box center [273, 86] width 53 height 28
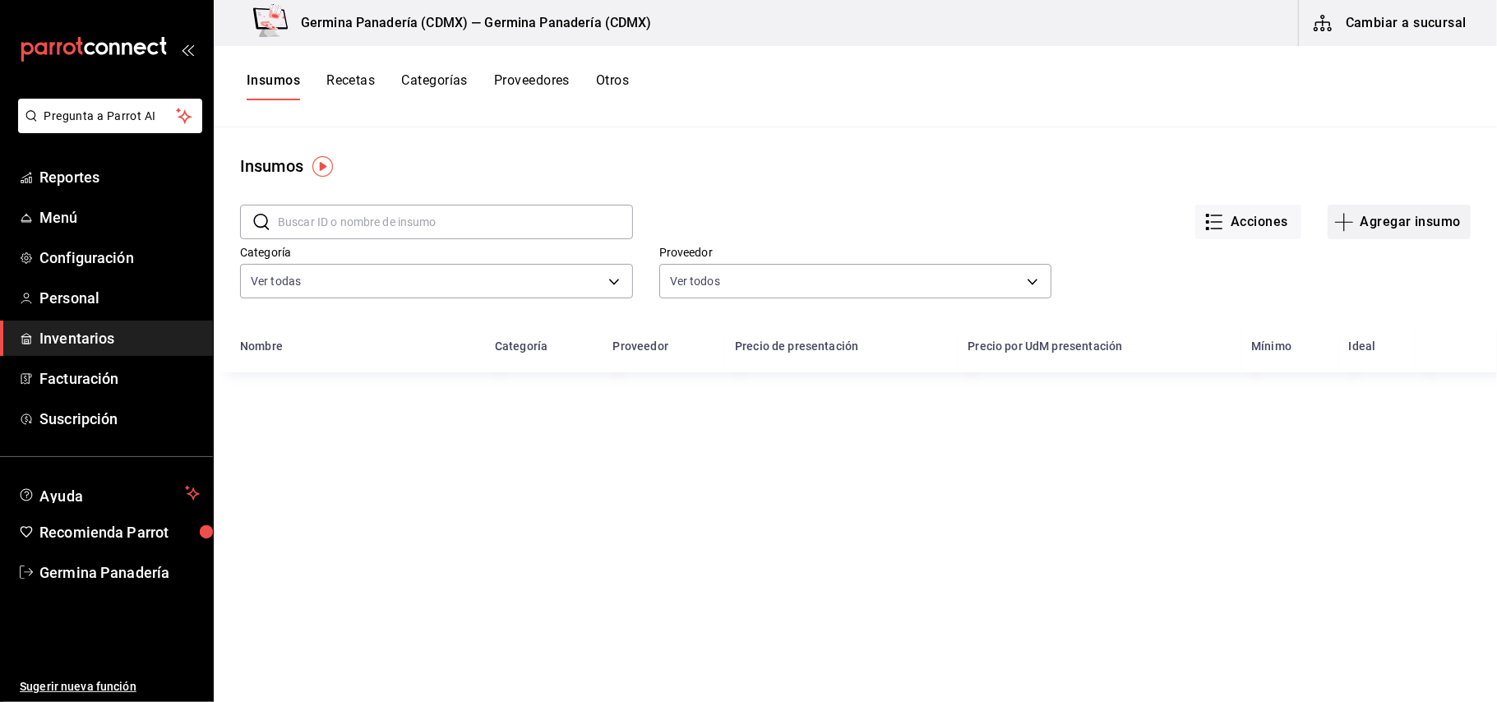
click at [1378, 229] on button "Agregar insumo" at bounding box center [1398, 222] width 143 height 35
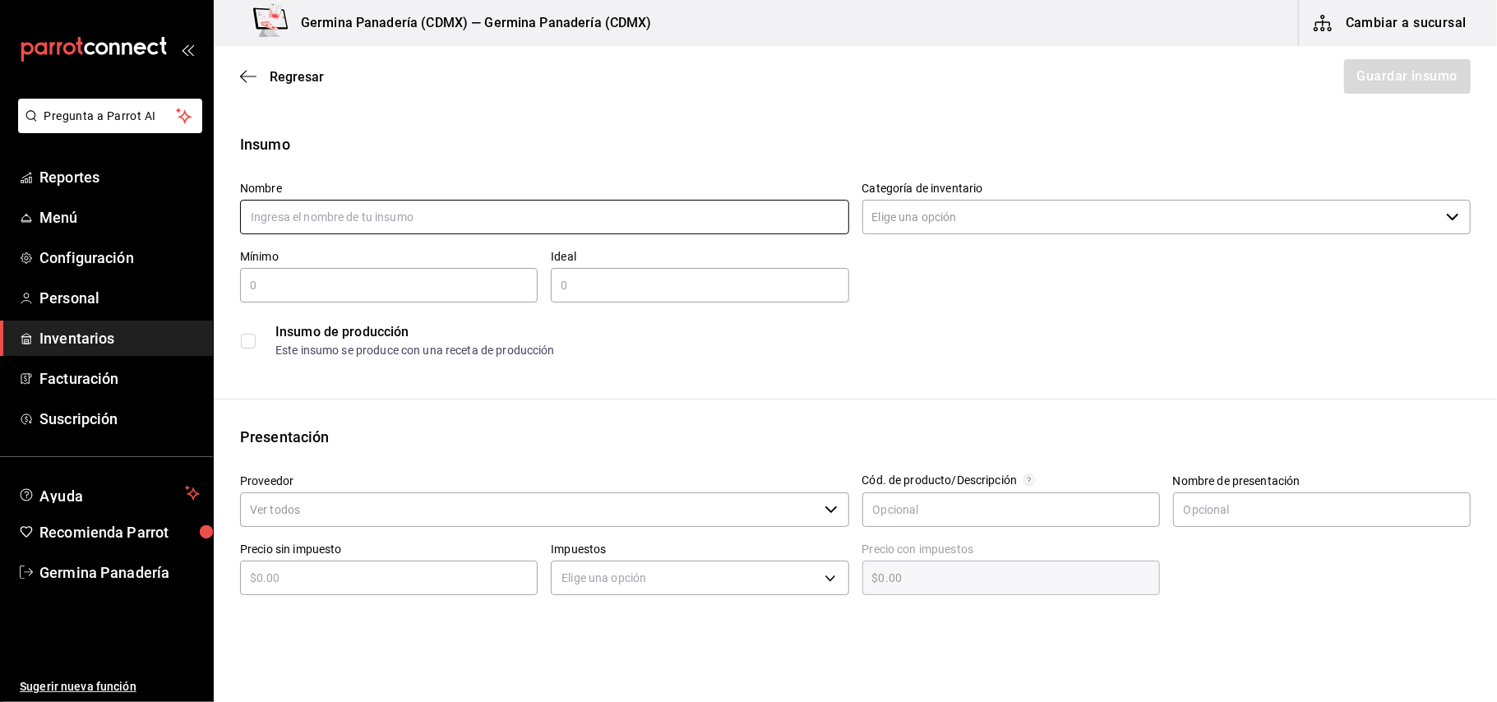
click at [574, 218] on input "text" at bounding box center [544, 217] width 609 height 35
type input "m"
type input "Masa Panqué Plátano"
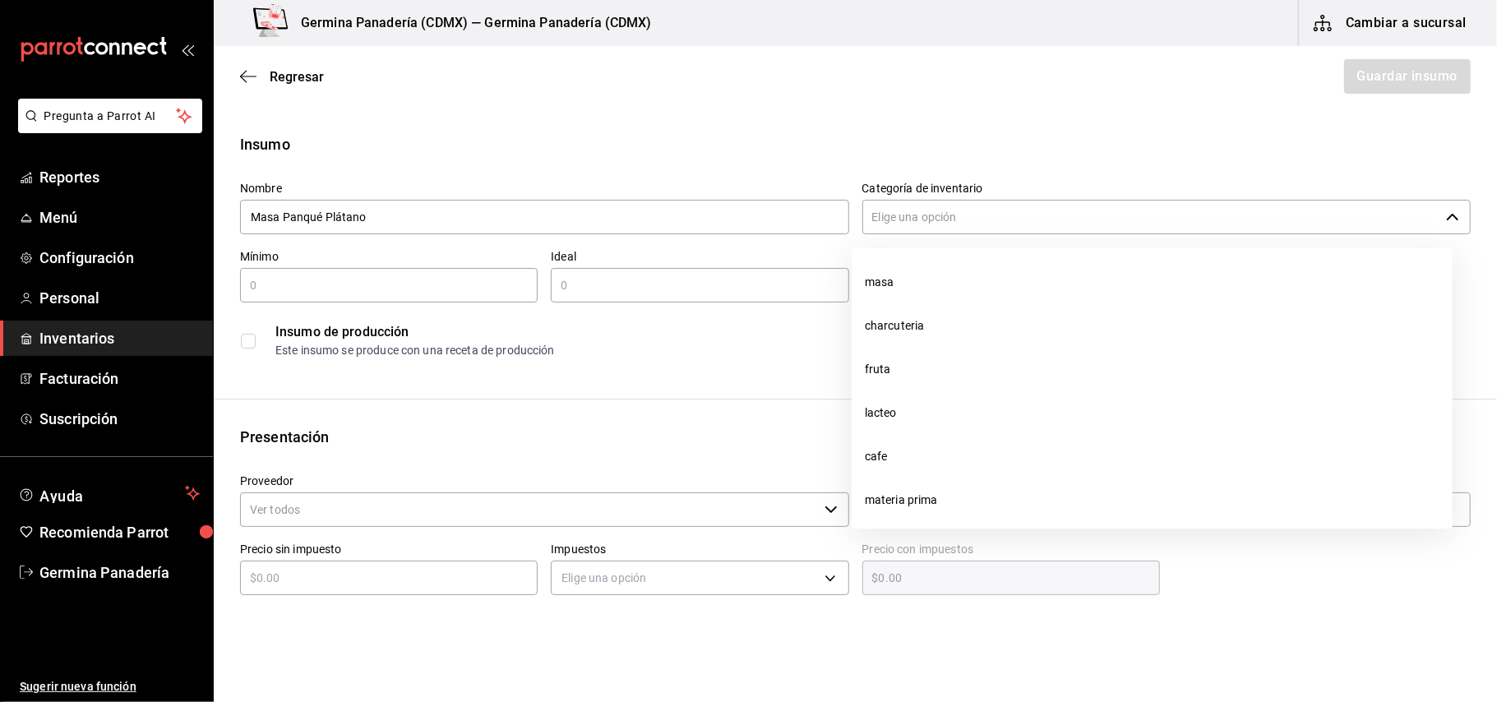
click at [950, 214] on input "Categoría de inventario" at bounding box center [1151, 217] width 578 height 35
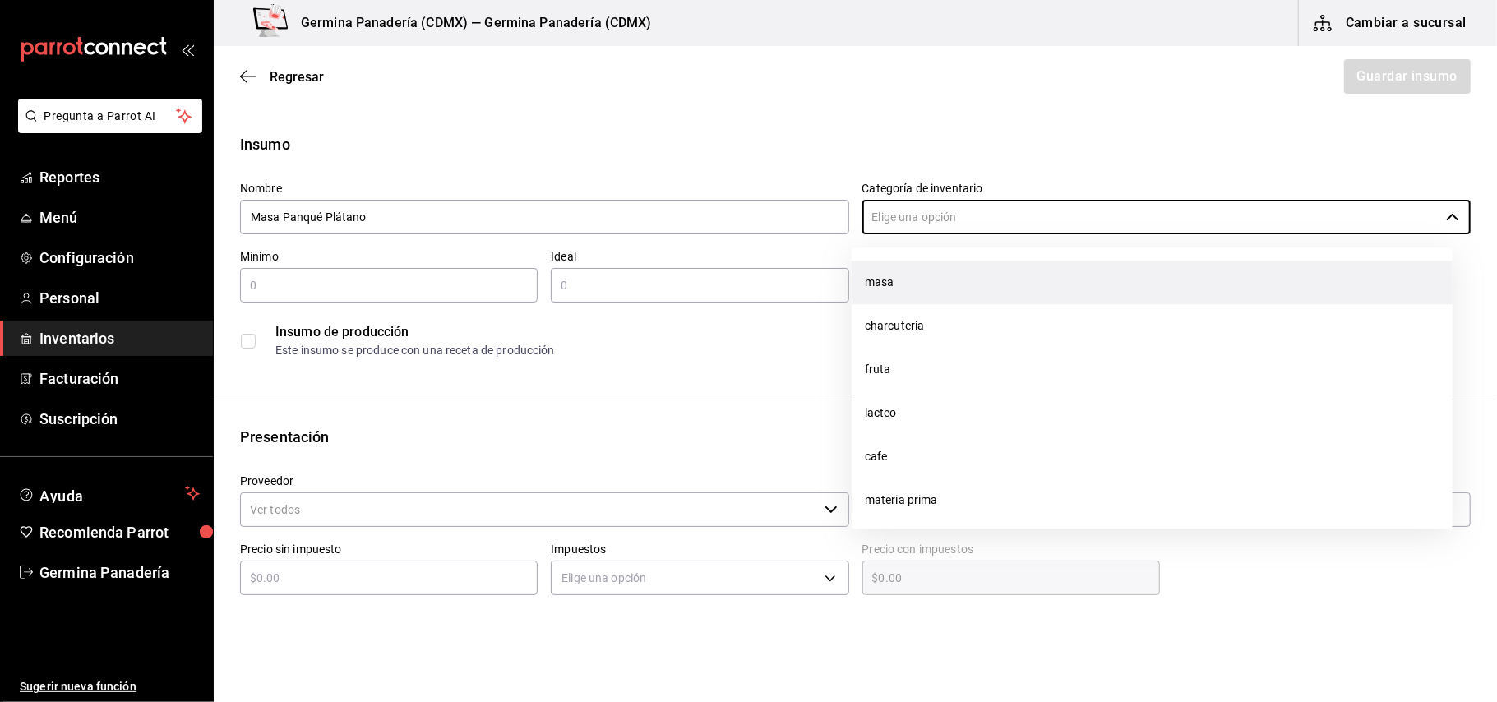
click at [951, 267] on li "masa" at bounding box center [1152, 283] width 601 height 44
type input "masa"
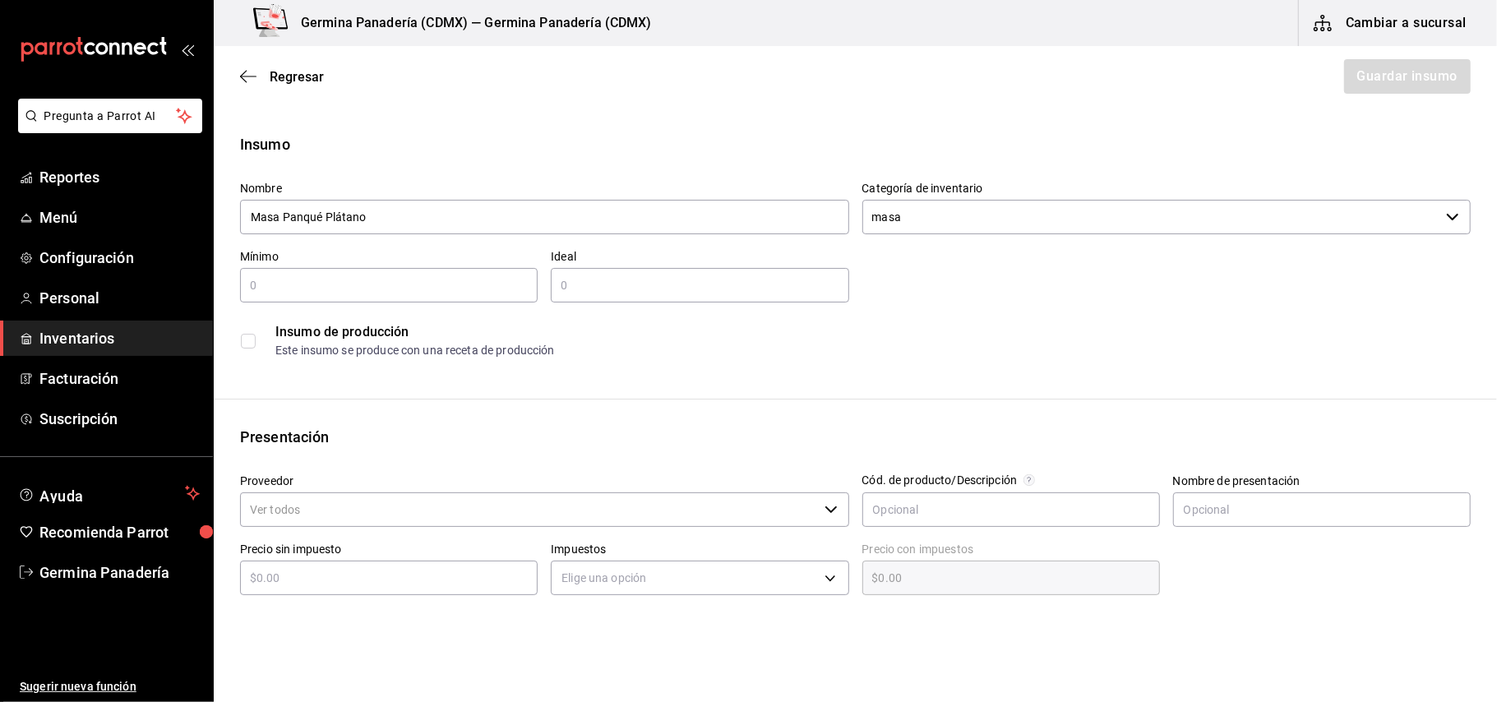
click at [480, 281] on input "text" at bounding box center [389, 285] width 298 height 20
type input "10"
click at [645, 275] on input "text" at bounding box center [700, 285] width 298 height 20
type input "30"
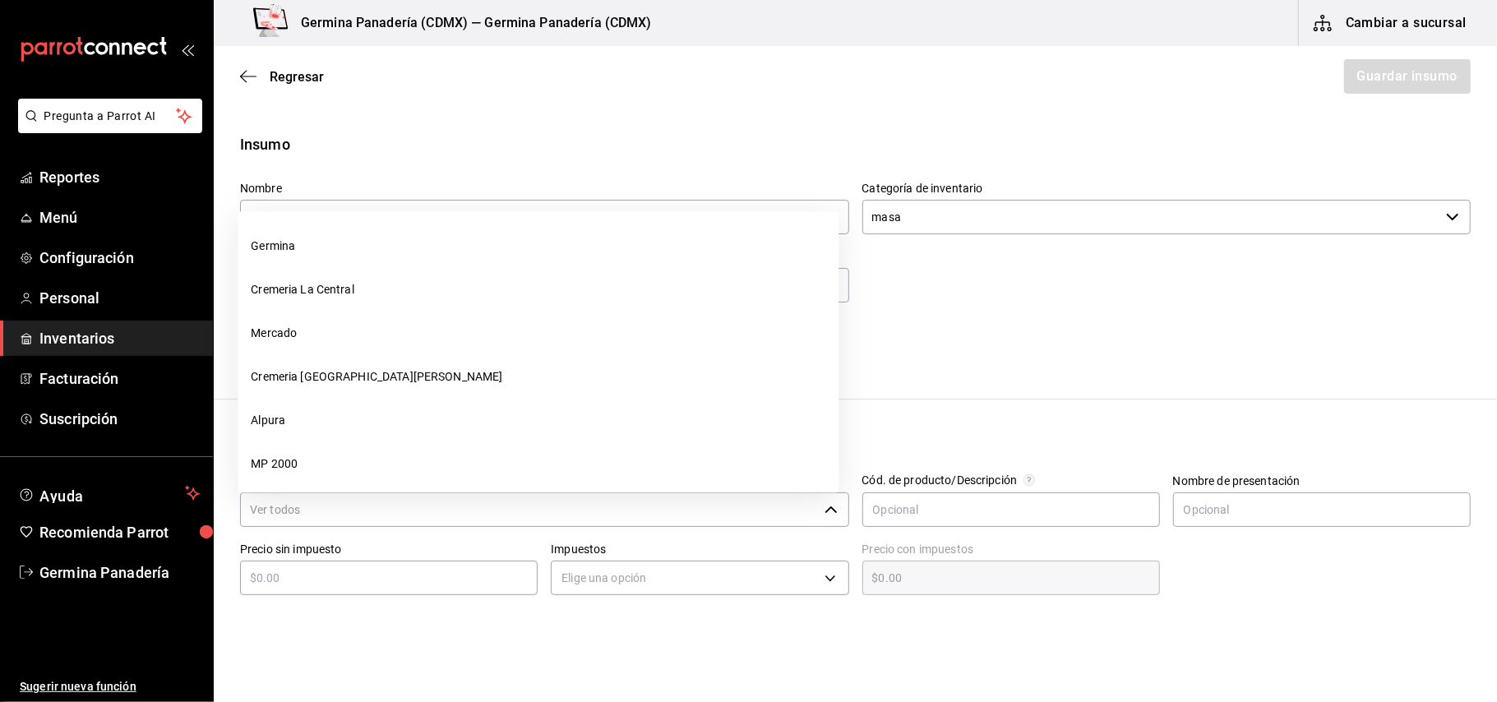
click at [507, 513] on input "Proveedor" at bounding box center [529, 509] width 578 height 35
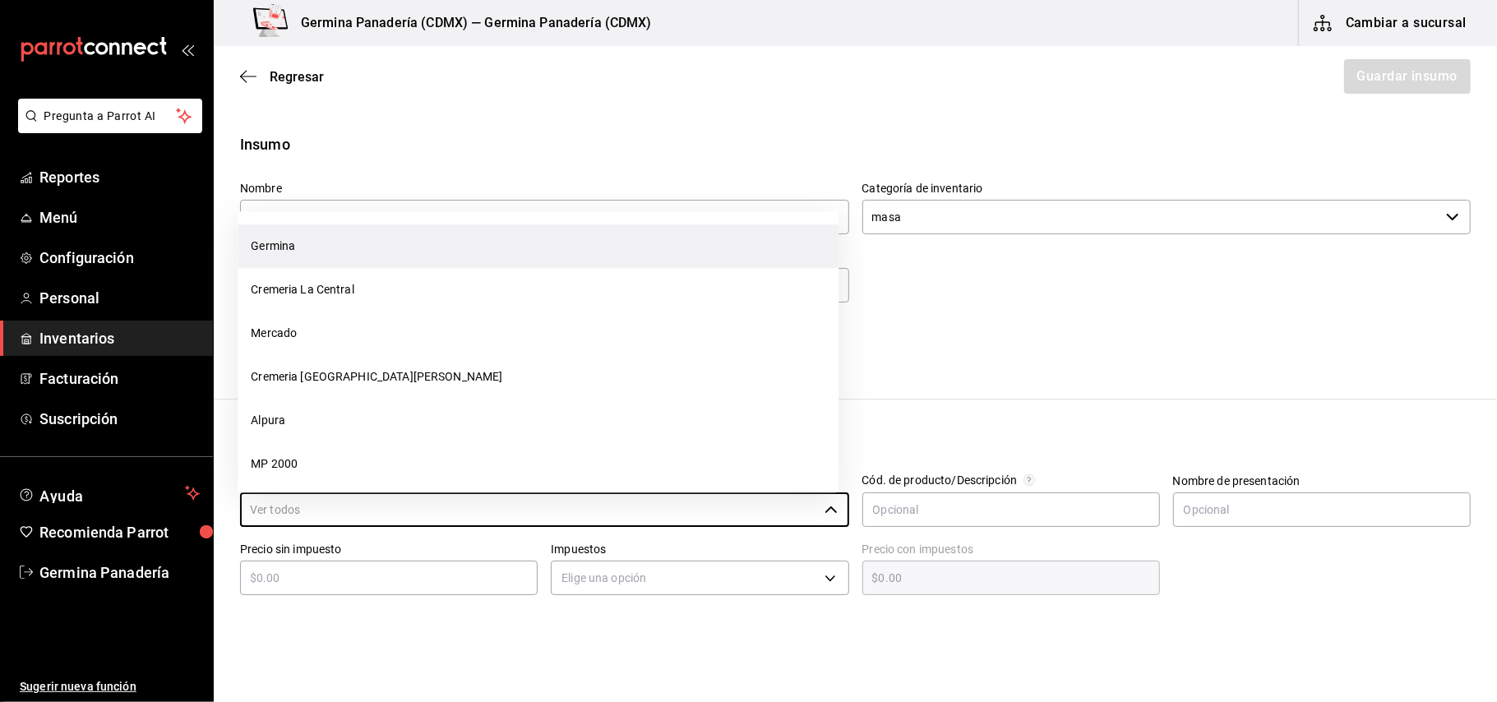
click at [422, 253] on li "Germina" at bounding box center [538, 247] width 601 height 44
type input "Germina"
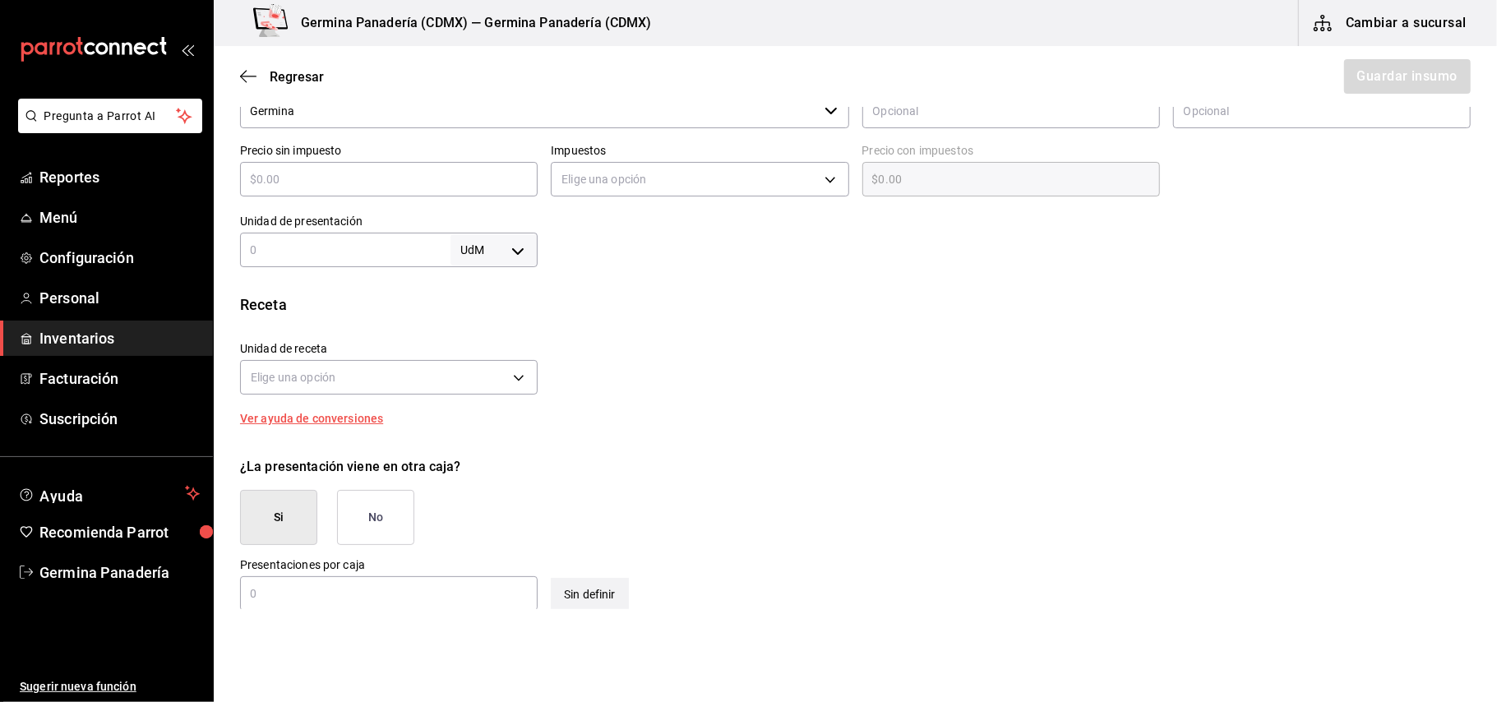
scroll to position [408, 0]
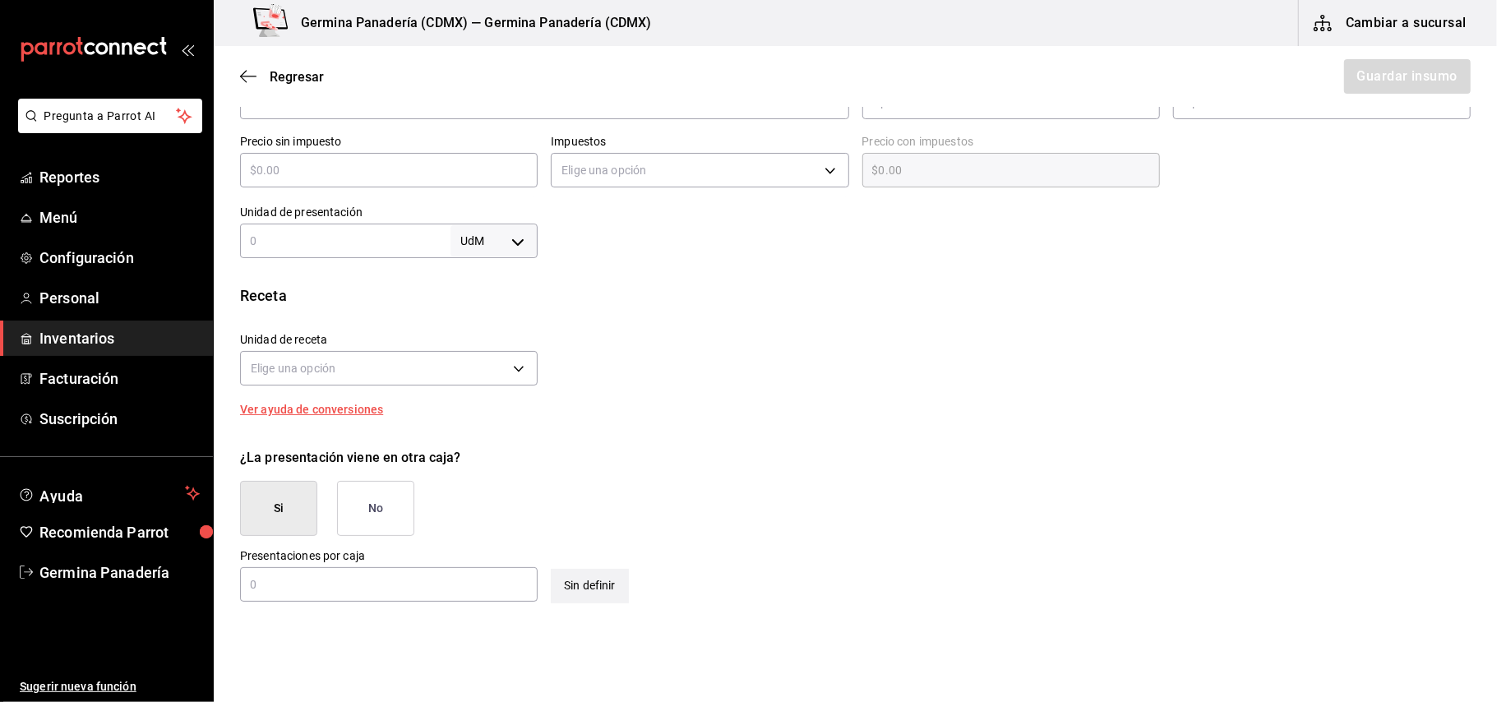
click at [427, 238] on input "text" at bounding box center [345, 241] width 210 height 20
type input "1"
click at [474, 238] on body "Pregunta a Parrot AI Reportes Menú Configuración Personal Inventarios Facturaci…" at bounding box center [748, 304] width 1497 height 609
click at [484, 313] on li "kg" at bounding box center [489, 317] width 85 height 27
type input "KILOGRAM"
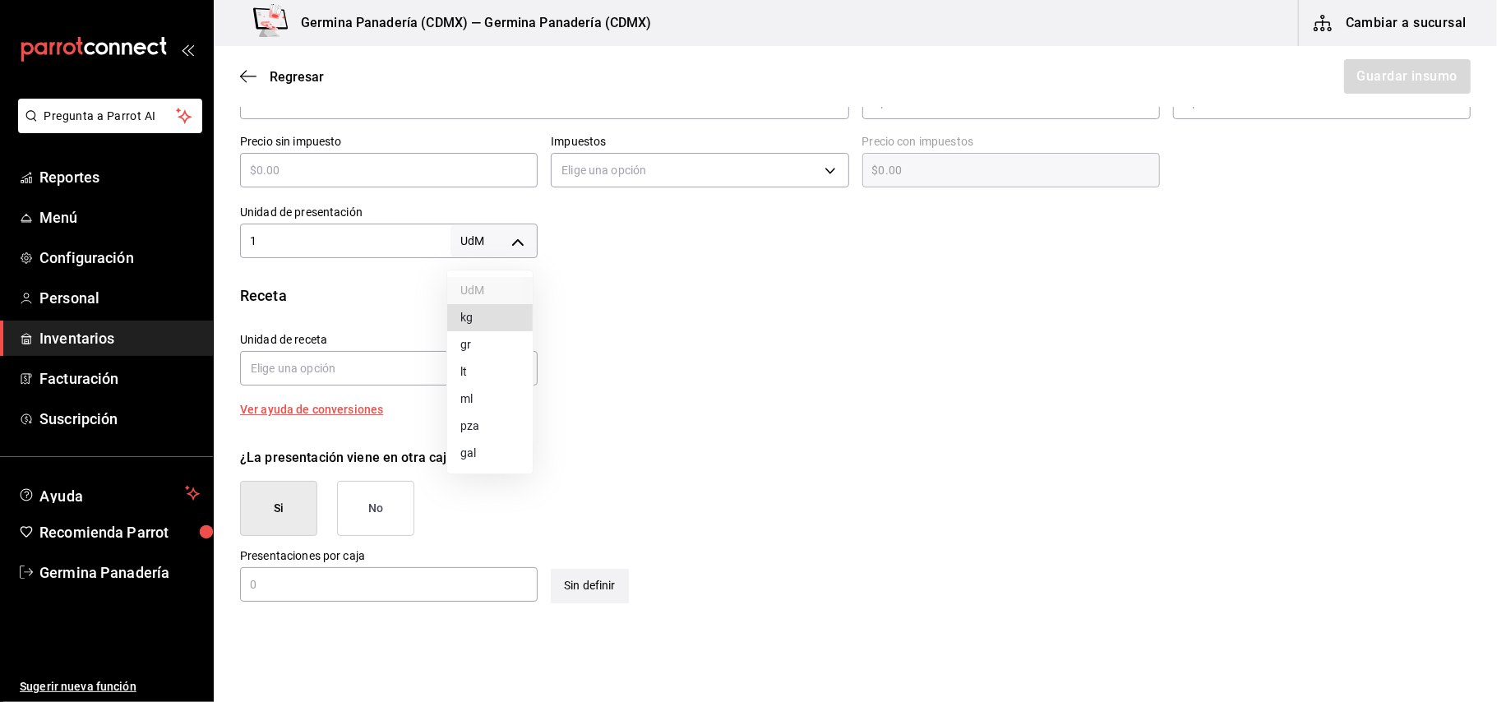
type input "KILOGRAM"
type input "1"
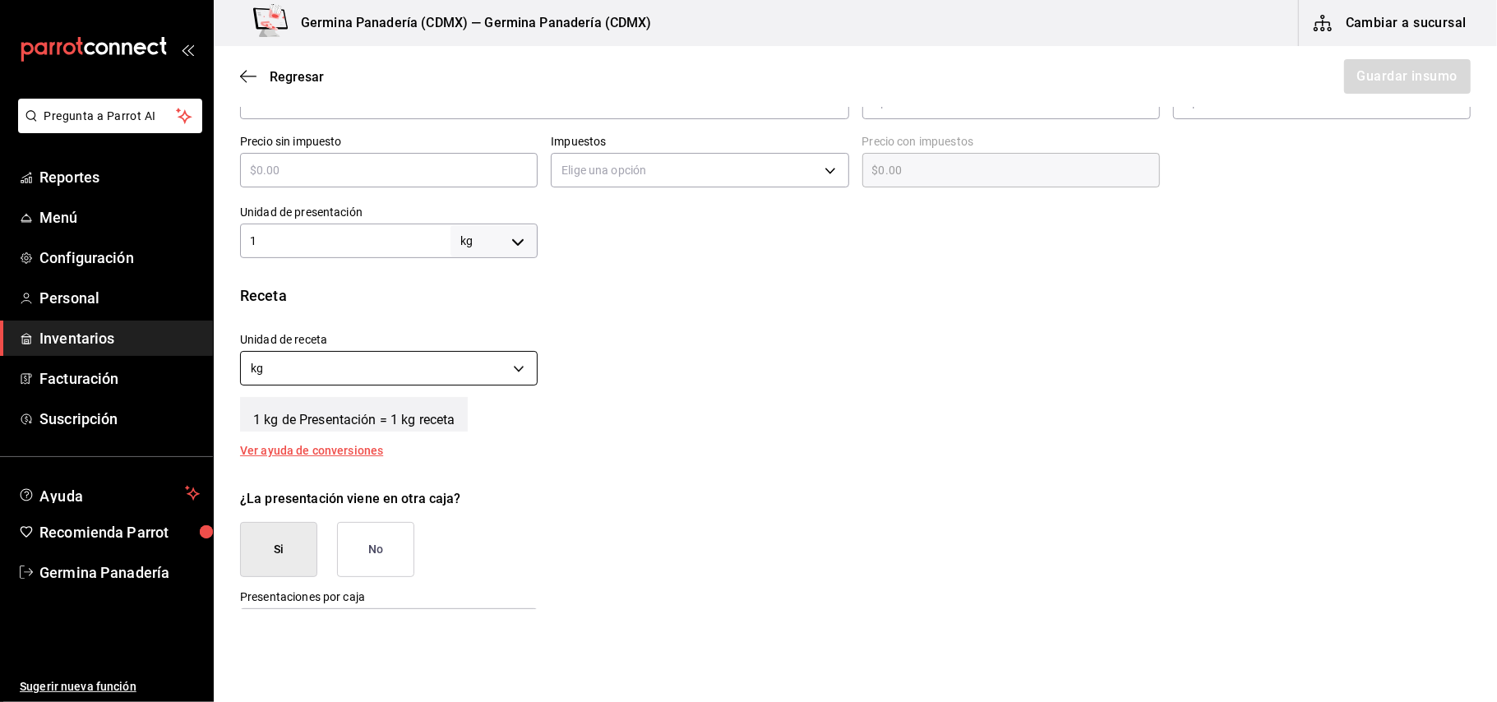
click at [515, 368] on body "Pregunta a Parrot AI Reportes Menú Configuración Personal Inventarios Facturaci…" at bounding box center [748, 304] width 1497 height 609
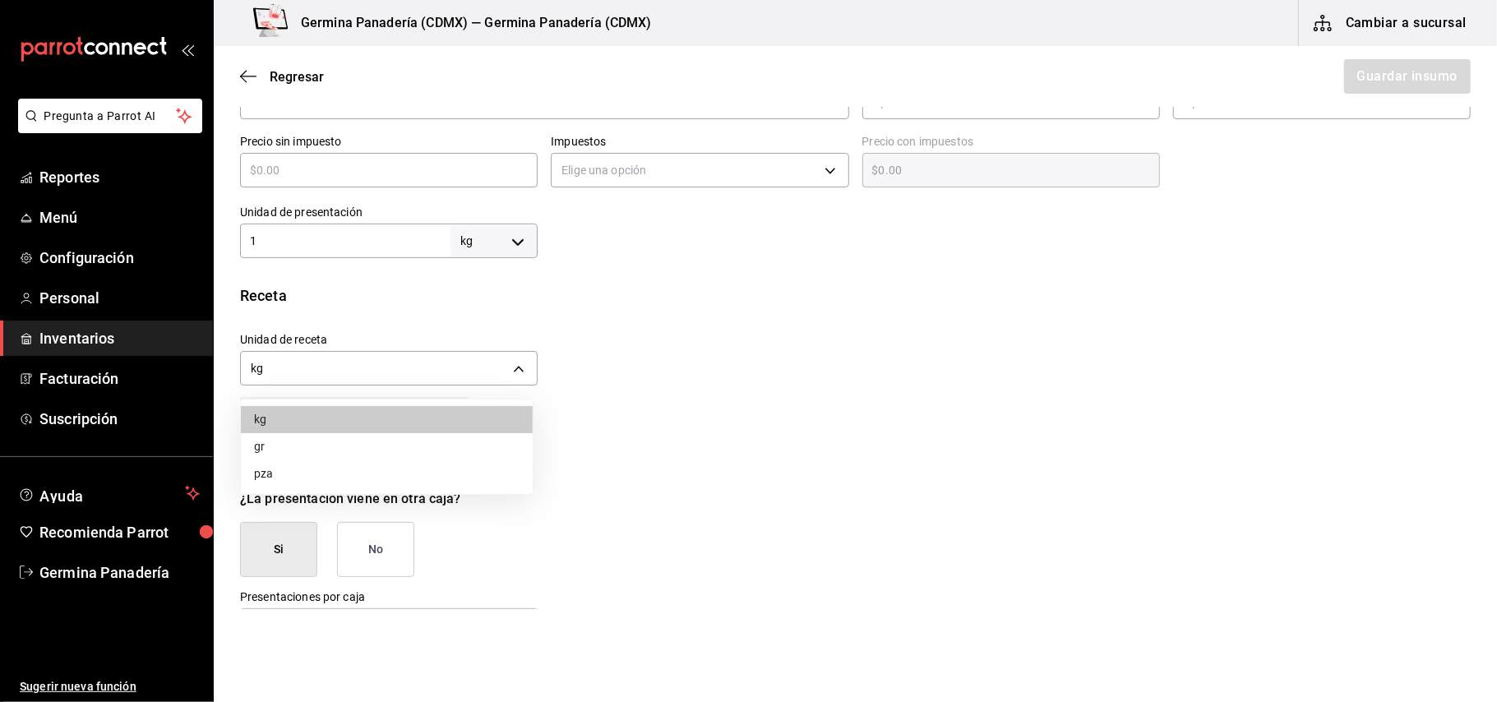
click at [321, 447] on li "gr" at bounding box center [387, 446] width 292 height 27
type input "GRAM"
type input "1,000"
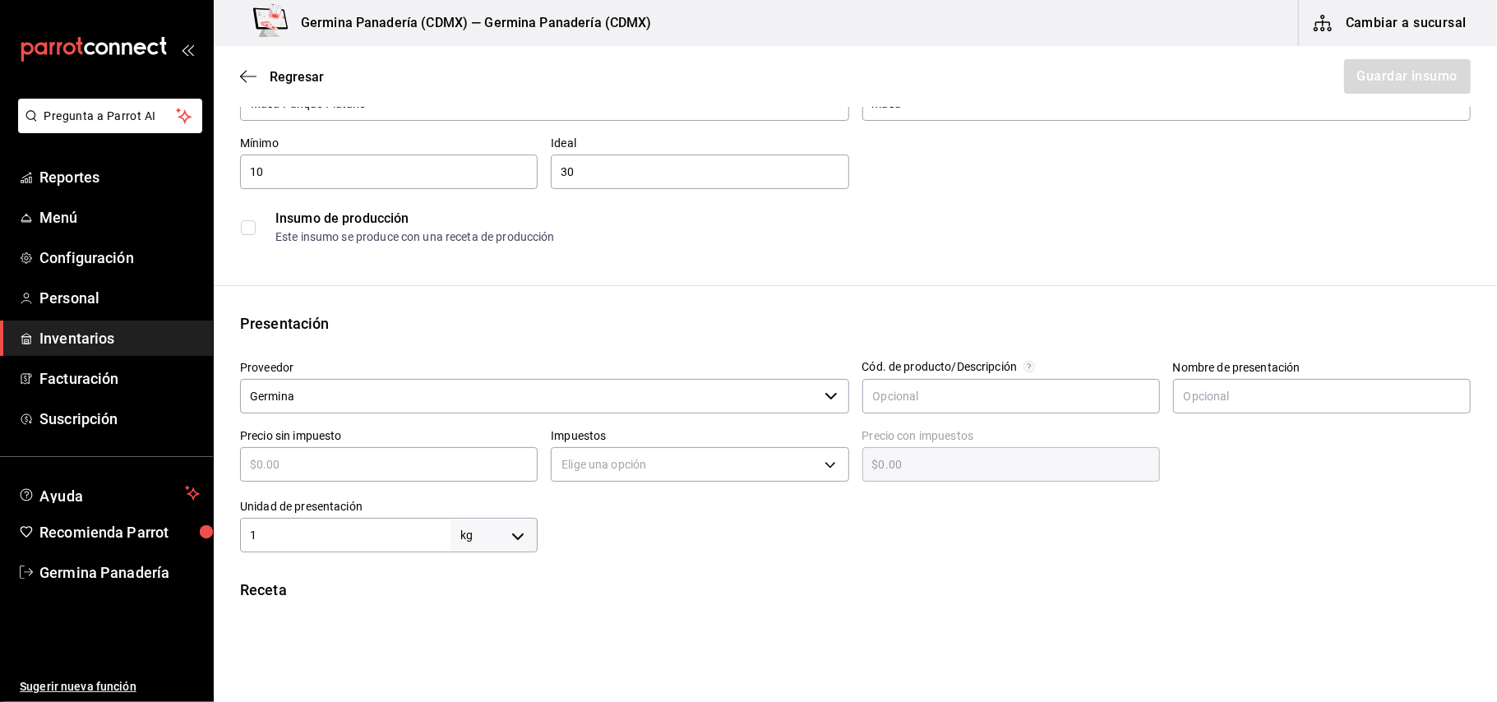
scroll to position [84, 0]
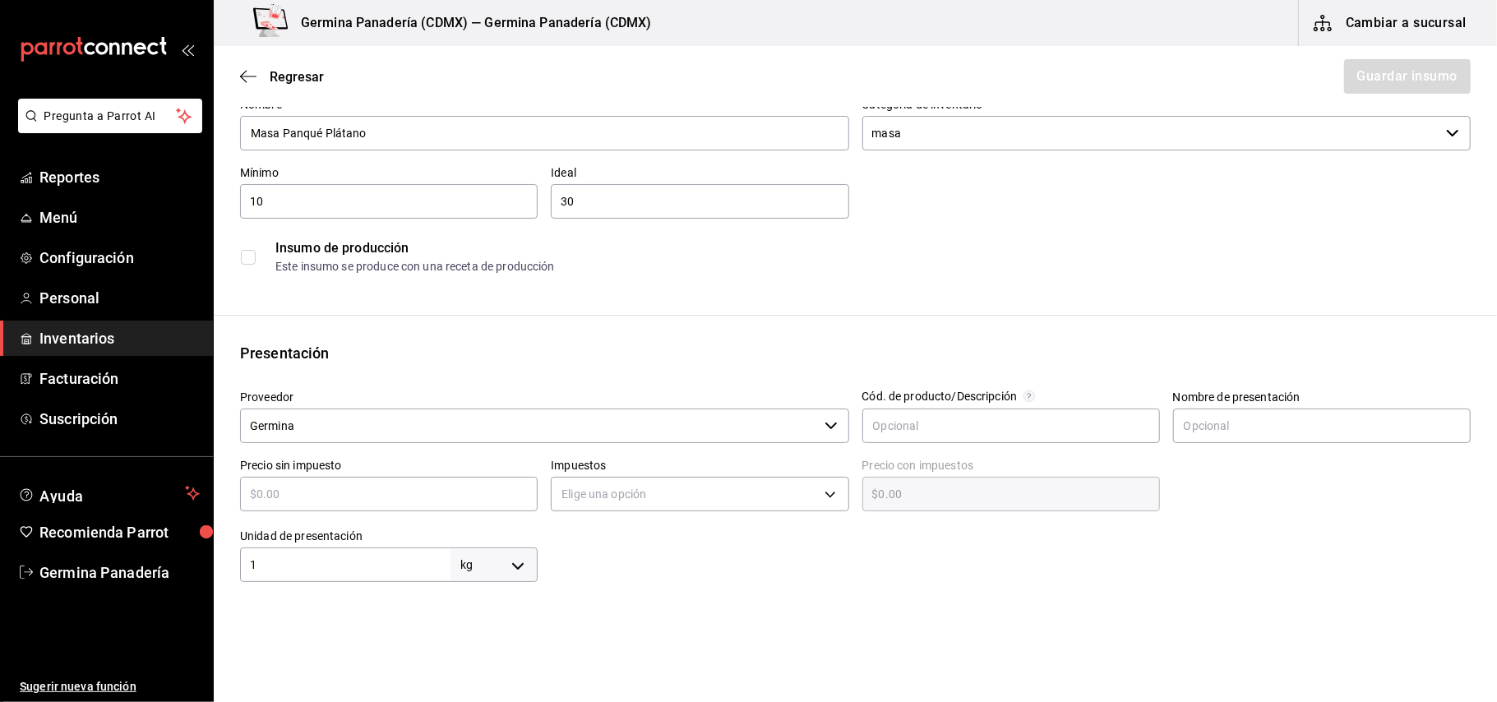
click at [248, 253] on input "checkbox" at bounding box center [248, 257] width 15 height 15
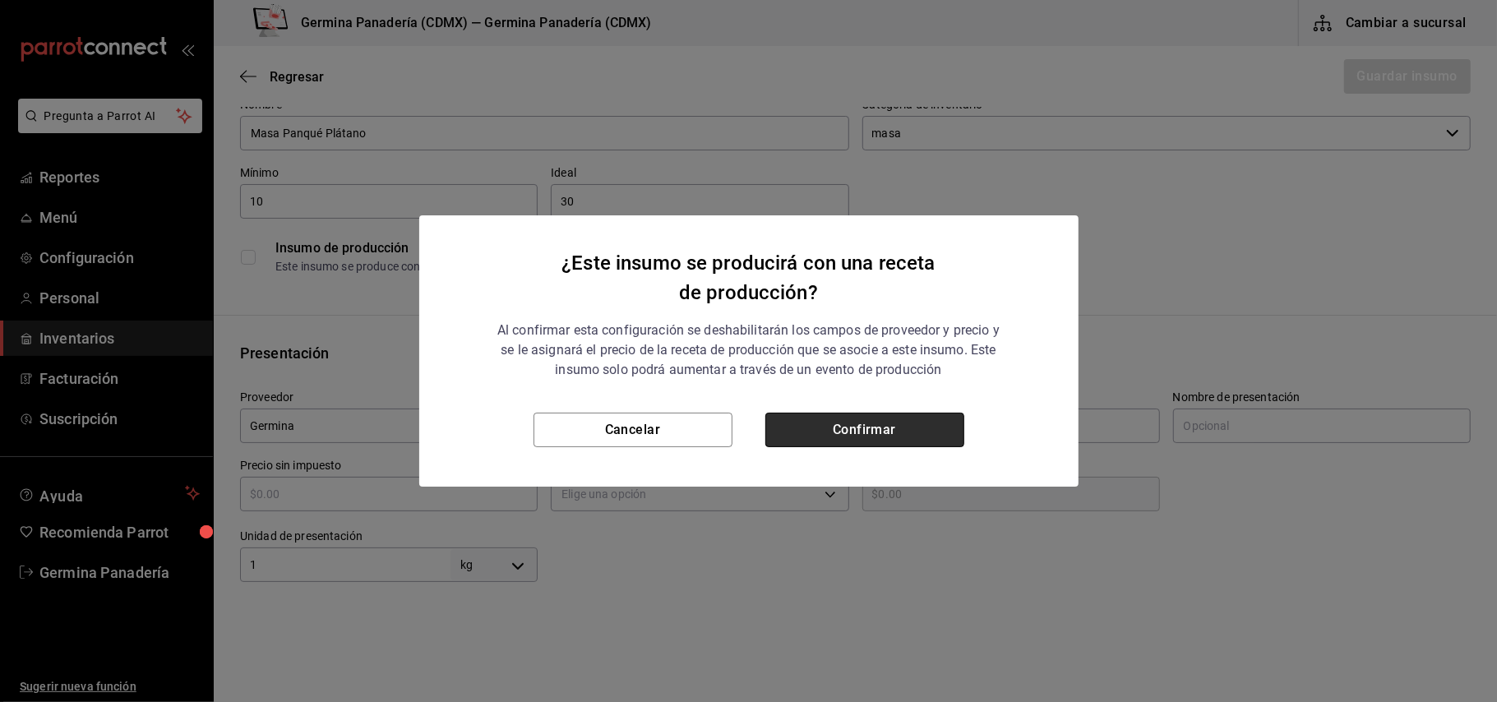
click at [906, 441] on button "Confirmar" at bounding box center [864, 430] width 199 height 35
checkbox input "true"
type input "$0.00"
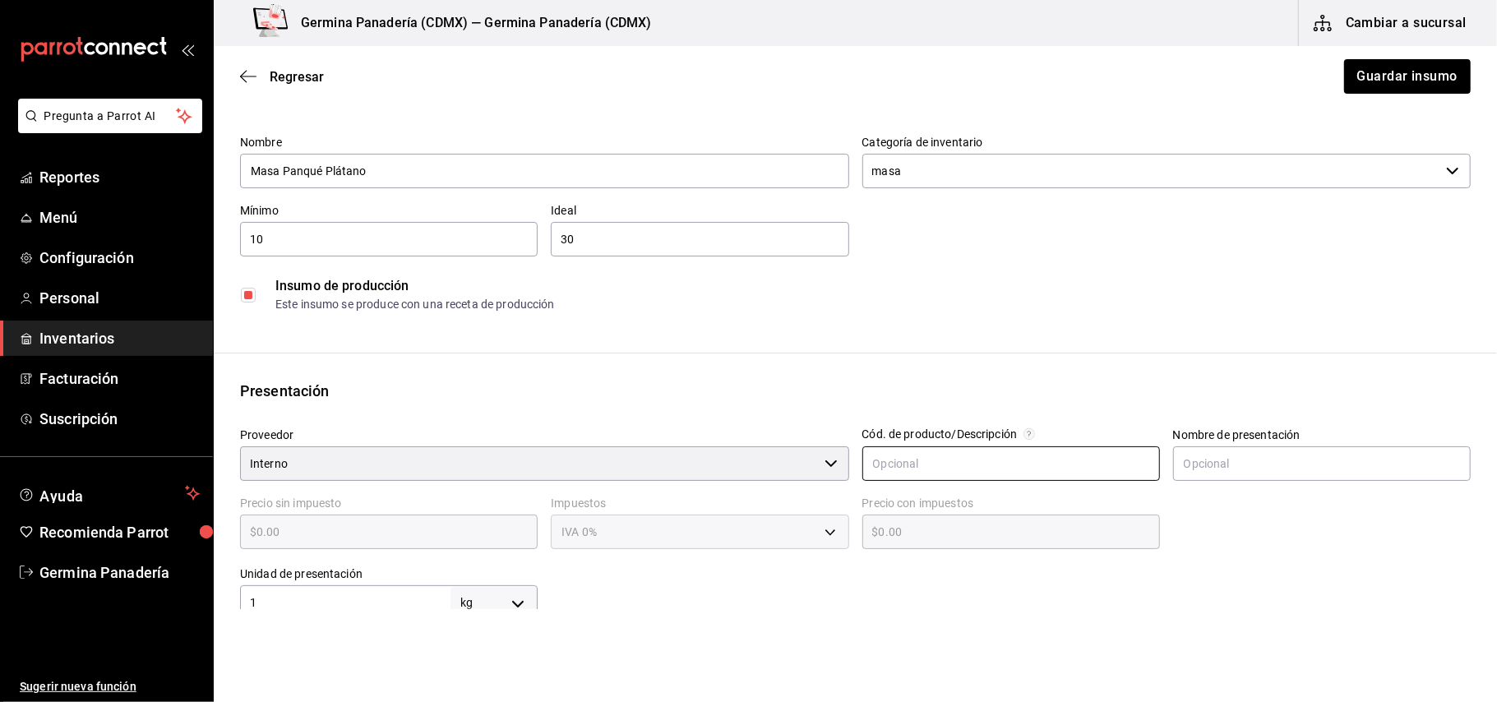
scroll to position [33, 0]
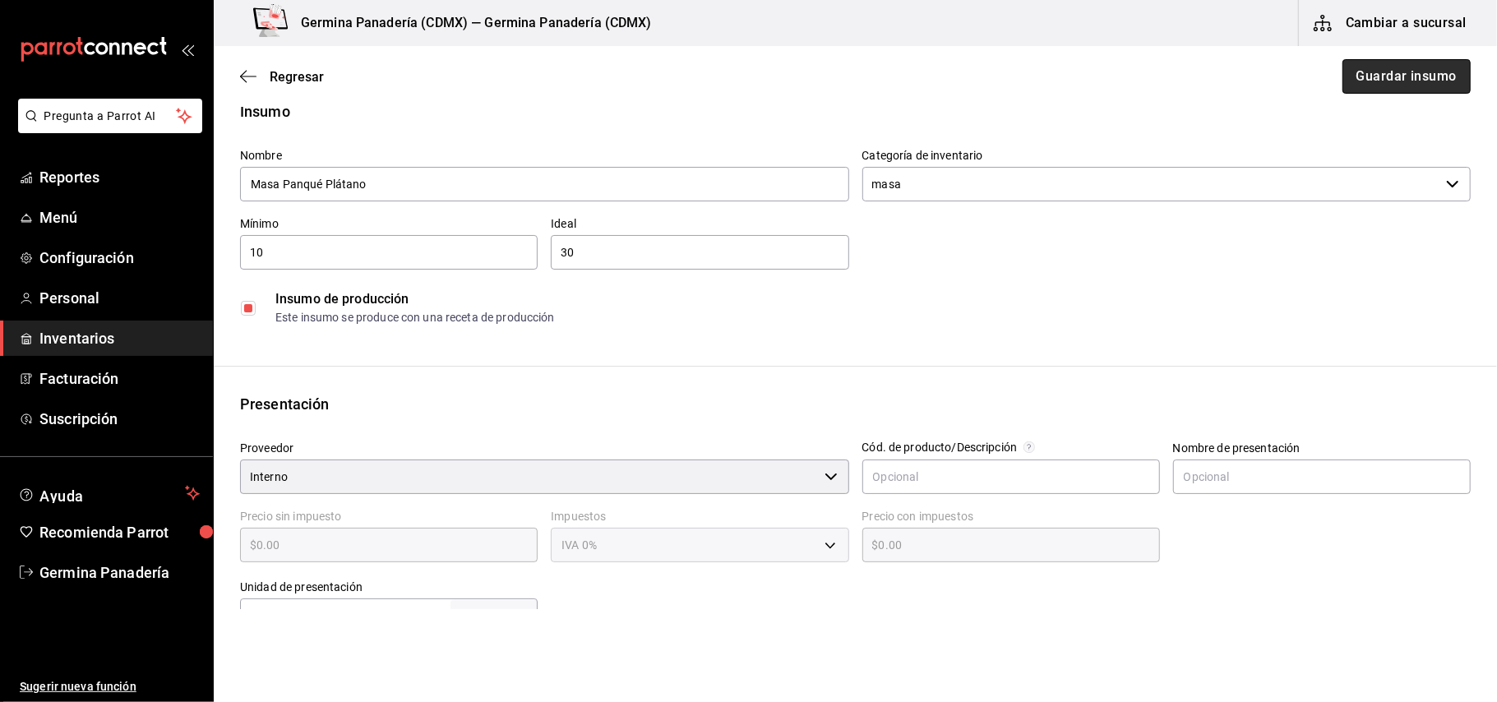
click at [1361, 79] on button "Guardar insumo" at bounding box center [1406, 76] width 128 height 35
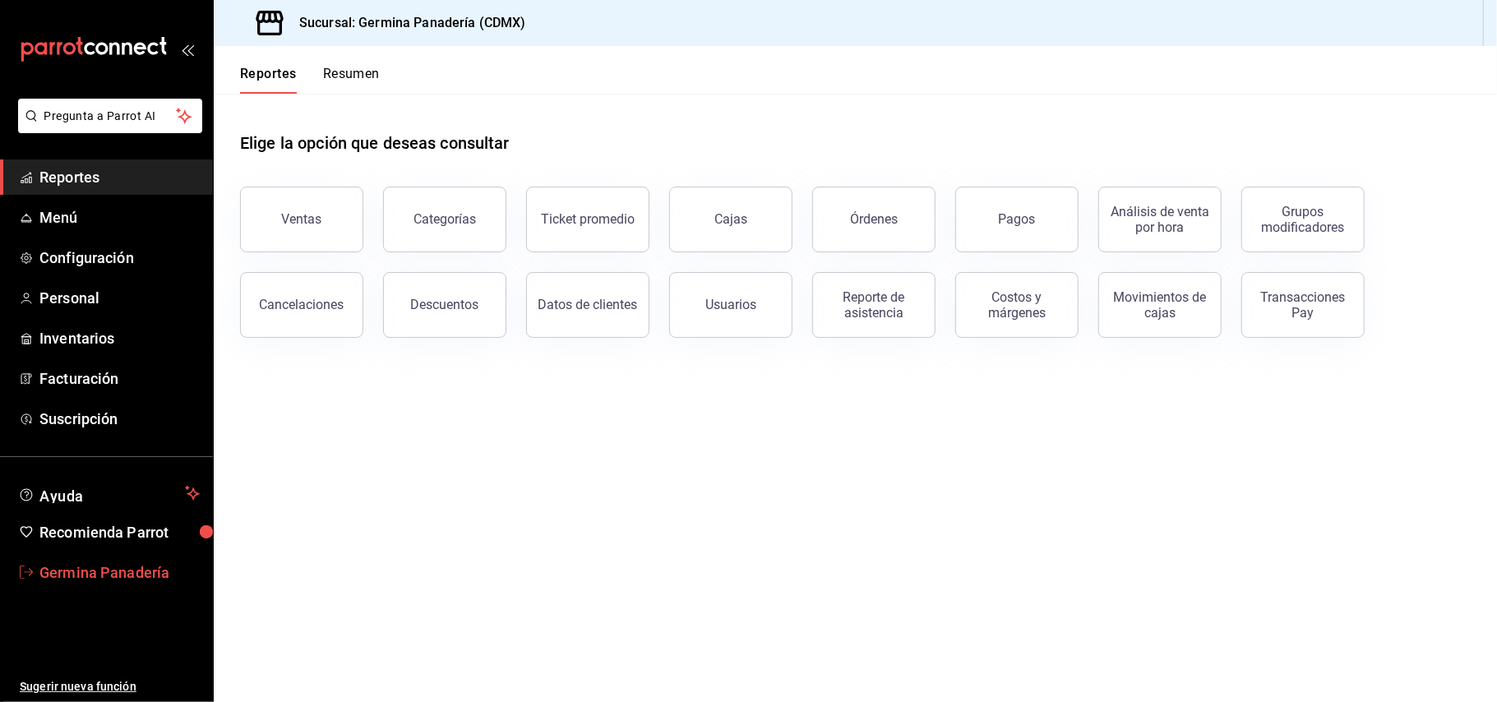
click at [118, 579] on span "Germina Panadería" at bounding box center [119, 572] width 160 height 22
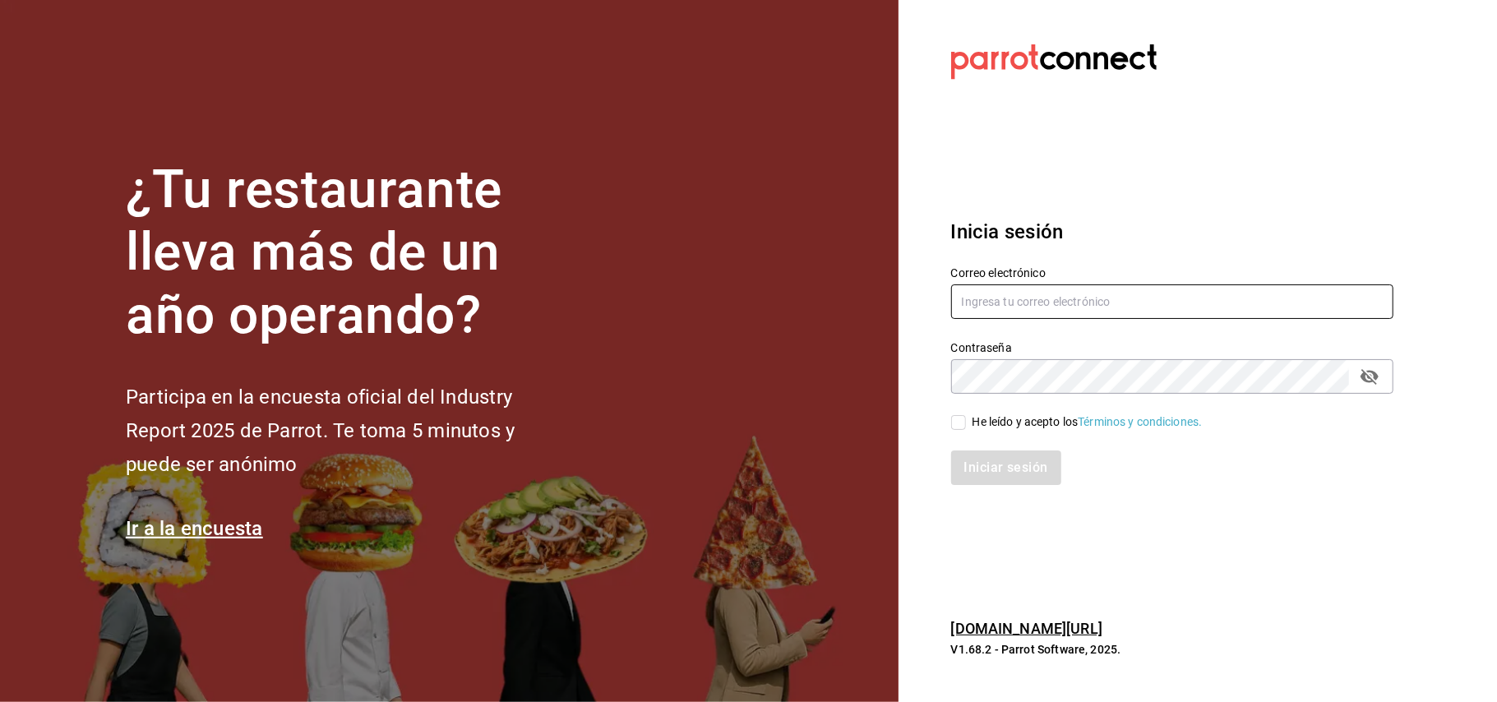
type input "[EMAIL_ADDRESS][DOMAIN_NAME]"
click at [1372, 379] on icon "passwordField" at bounding box center [1370, 377] width 20 height 20
